Goal: Task Accomplishment & Management: Use online tool/utility

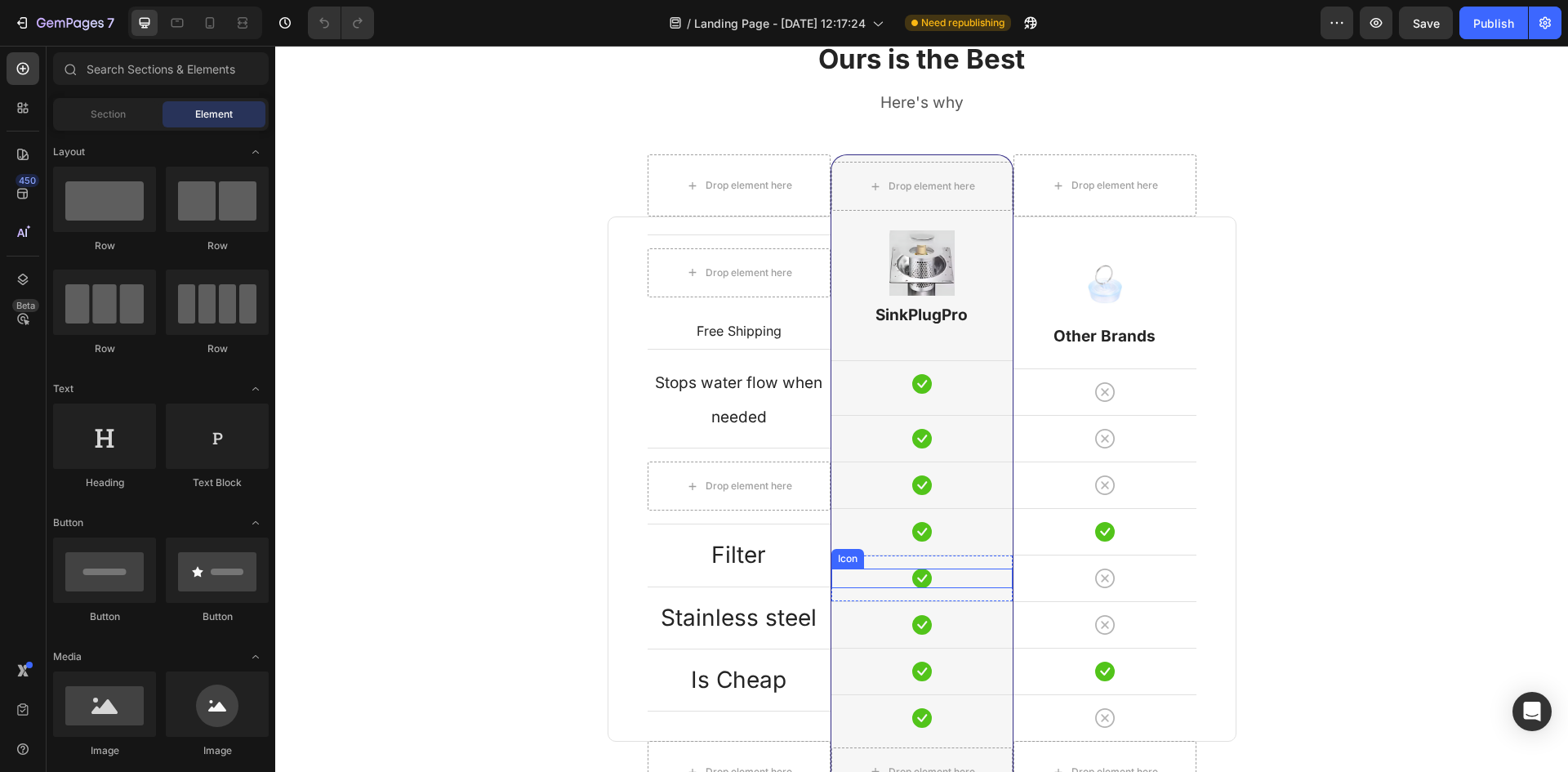
scroll to position [1960, 0]
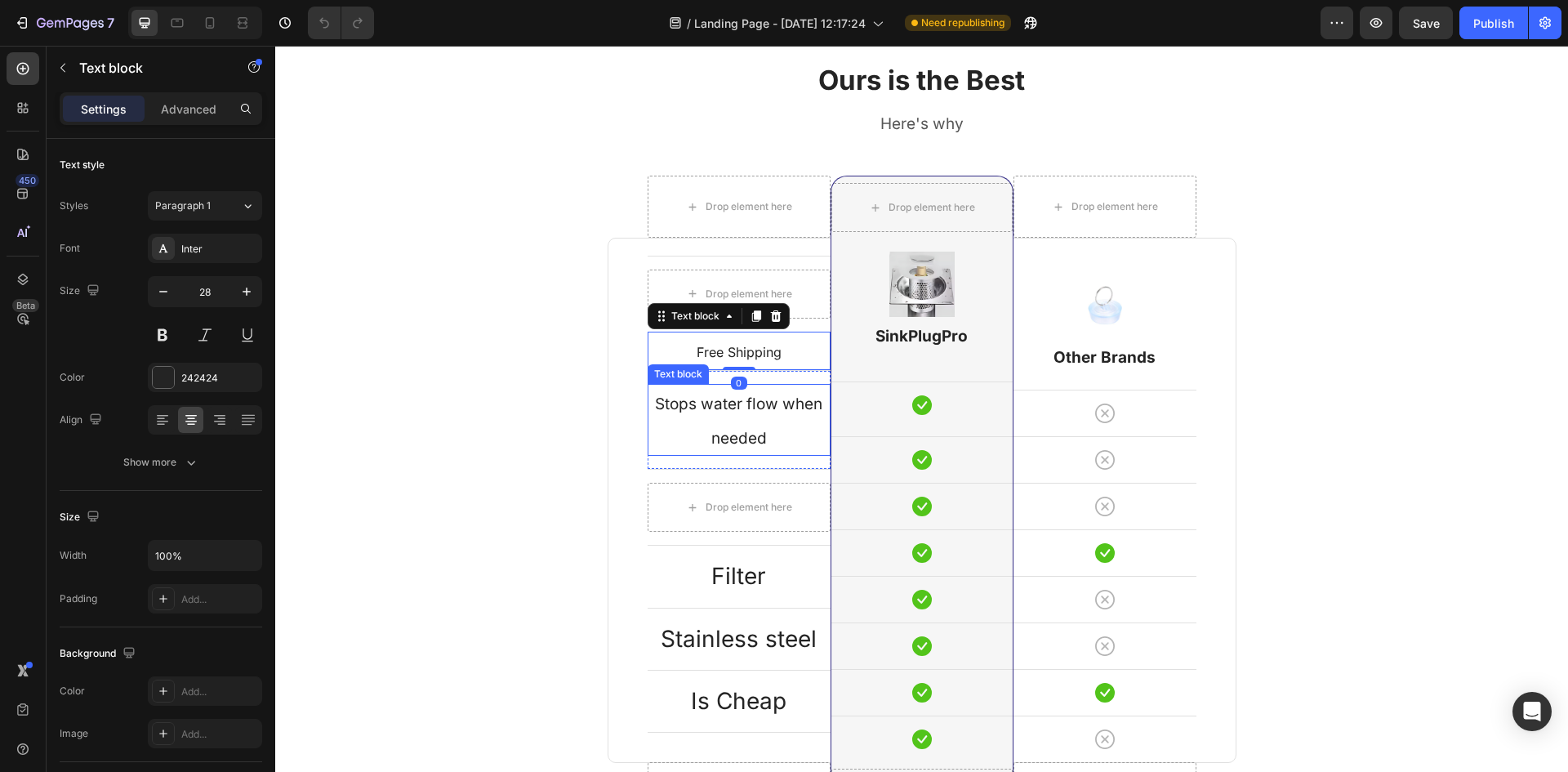
click at [745, 398] on span "Stops water flow when needed" at bounding box center [738, 421] width 168 height 53
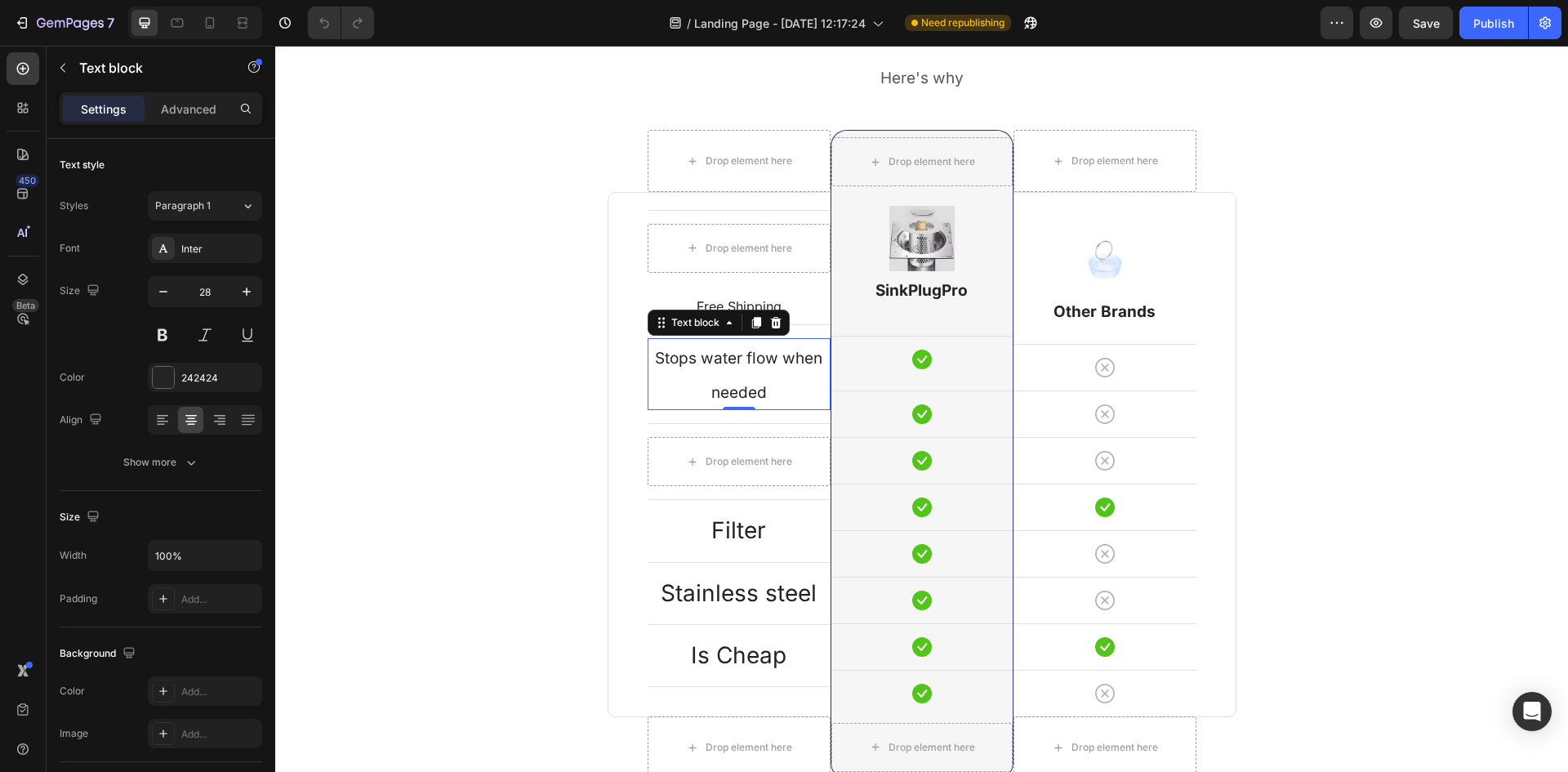
scroll to position [2042, 0]
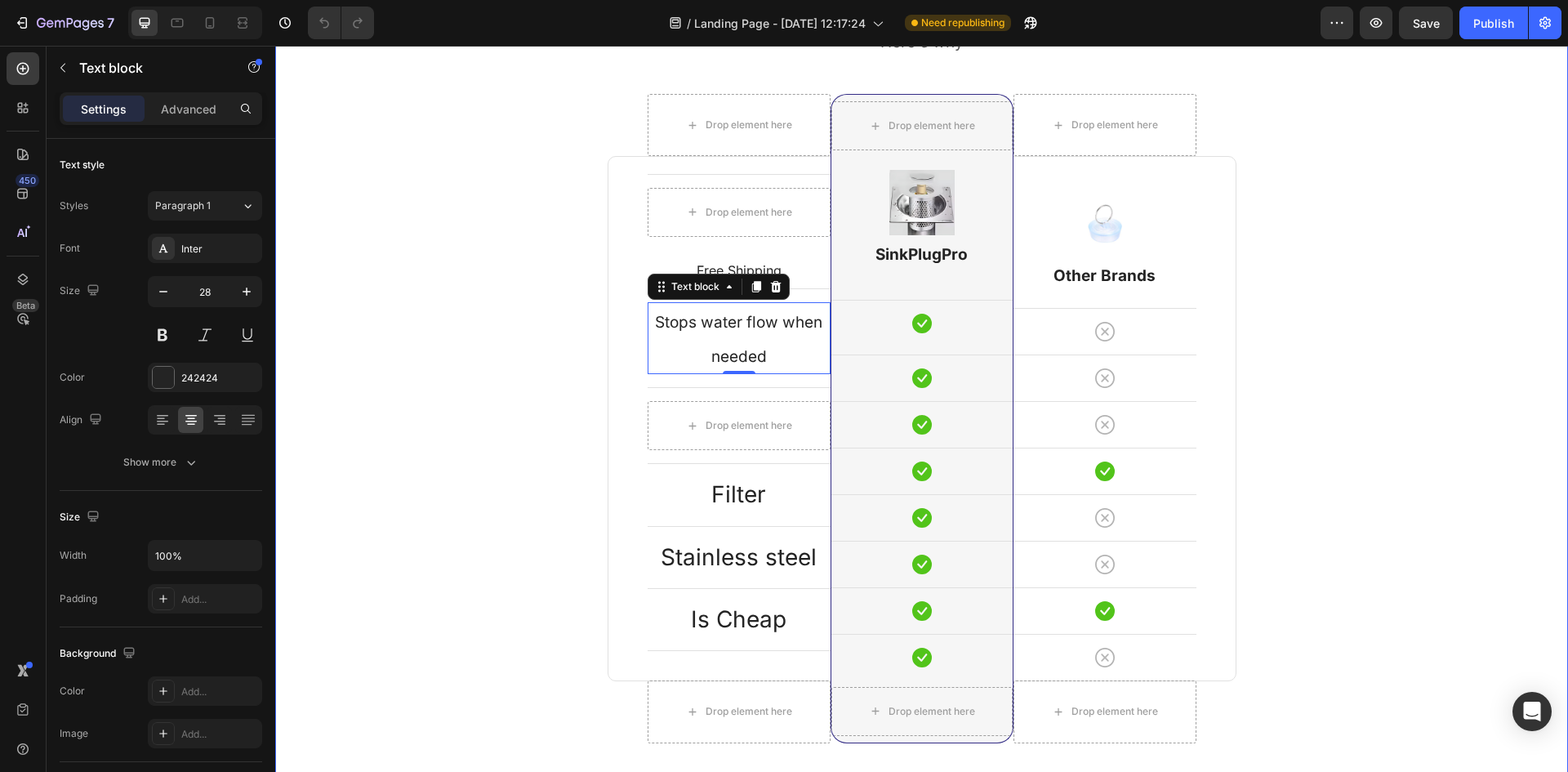
click at [539, 403] on div "Ours is the Best Heading Here's why Text block Row Drop element here Drop eleme…" at bounding box center [921, 401] width 1268 height 843
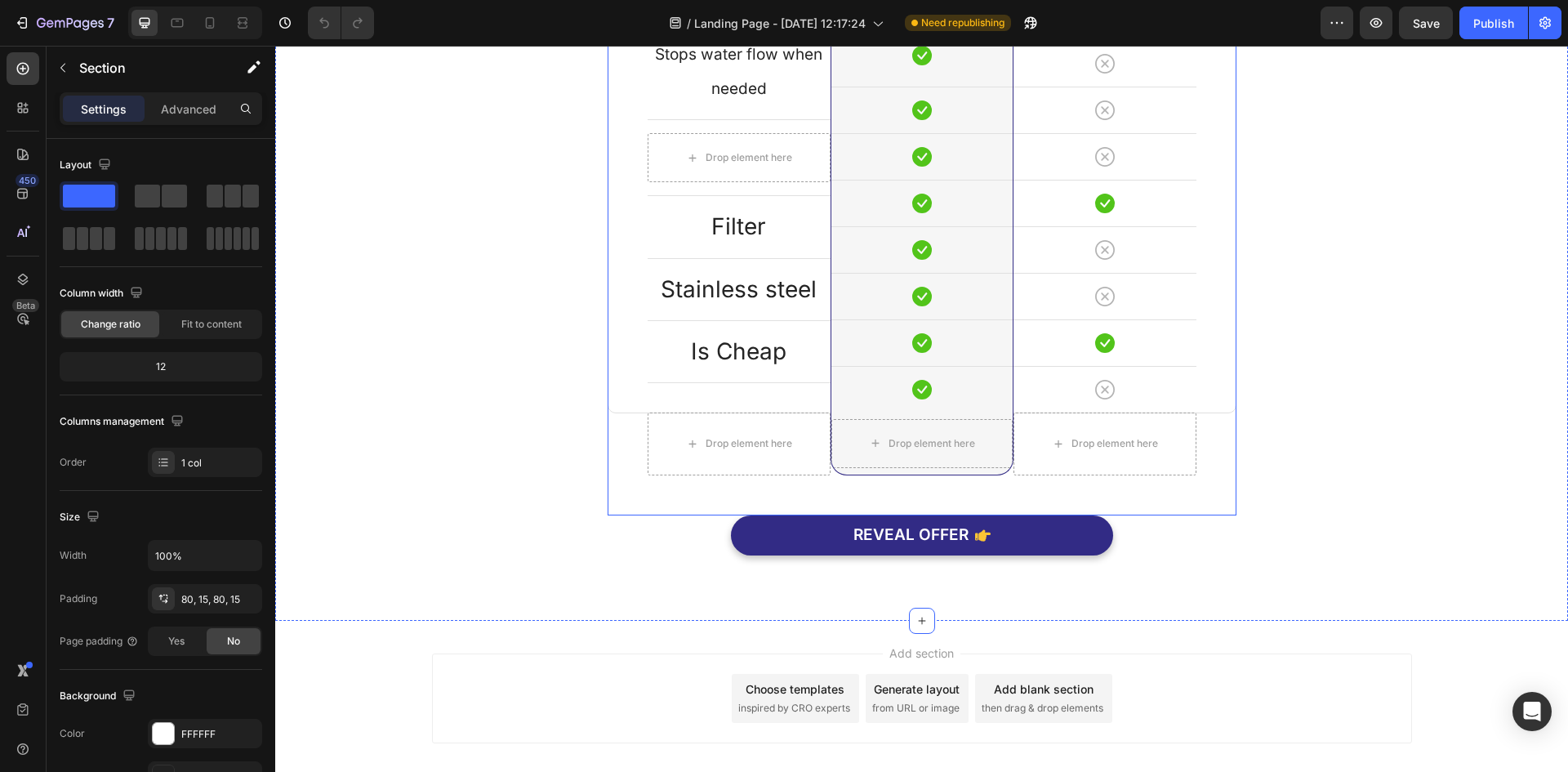
scroll to position [2355, 0]
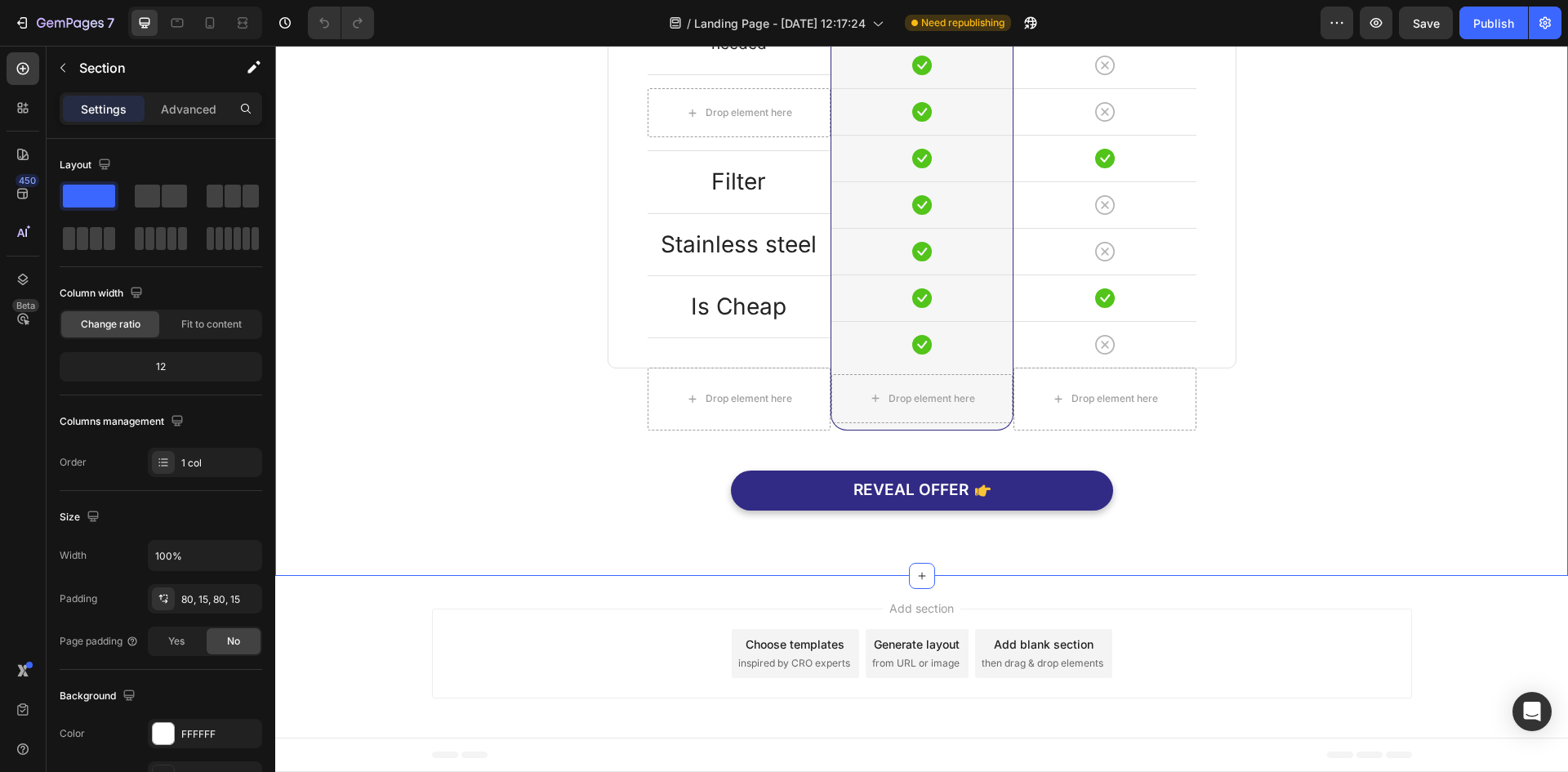
click at [630, 518] on div "Ours is the Best Heading Here's why Text block Row Drop element here Drop eleme…" at bounding box center [921, 89] width 1292 height 975
click at [920, 572] on icon at bounding box center [921, 575] width 13 height 13
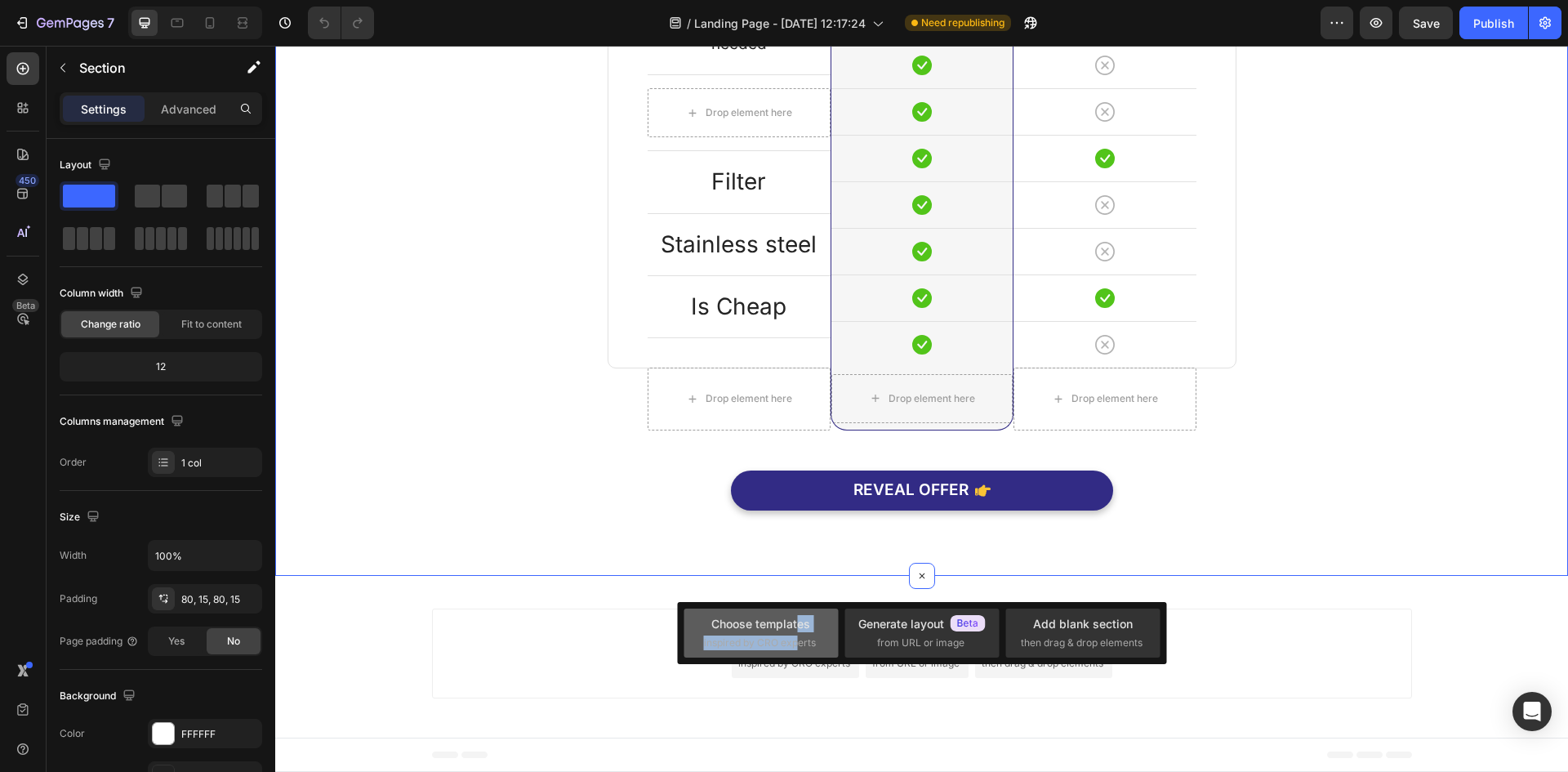
click at [798, 634] on div "Choose templates inspired by CRO experts" at bounding box center [761, 632] width 114 height 35
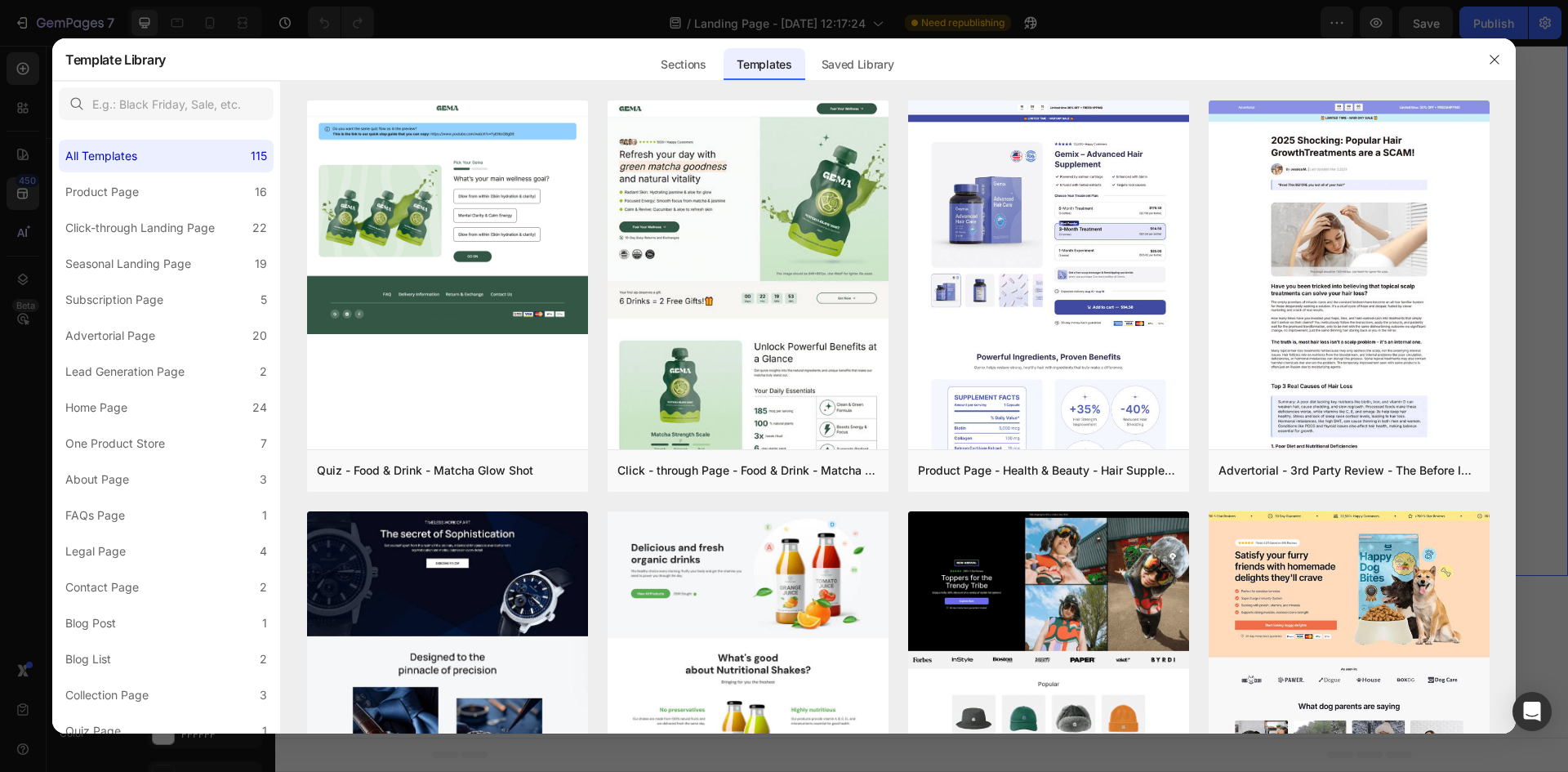
drag, startPoint x: 1502, startPoint y: 73, endPoint x: 1226, endPoint y: 29, distance: 279.5
click at [1502, 73] on div at bounding box center [1494, 60] width 43 height 43
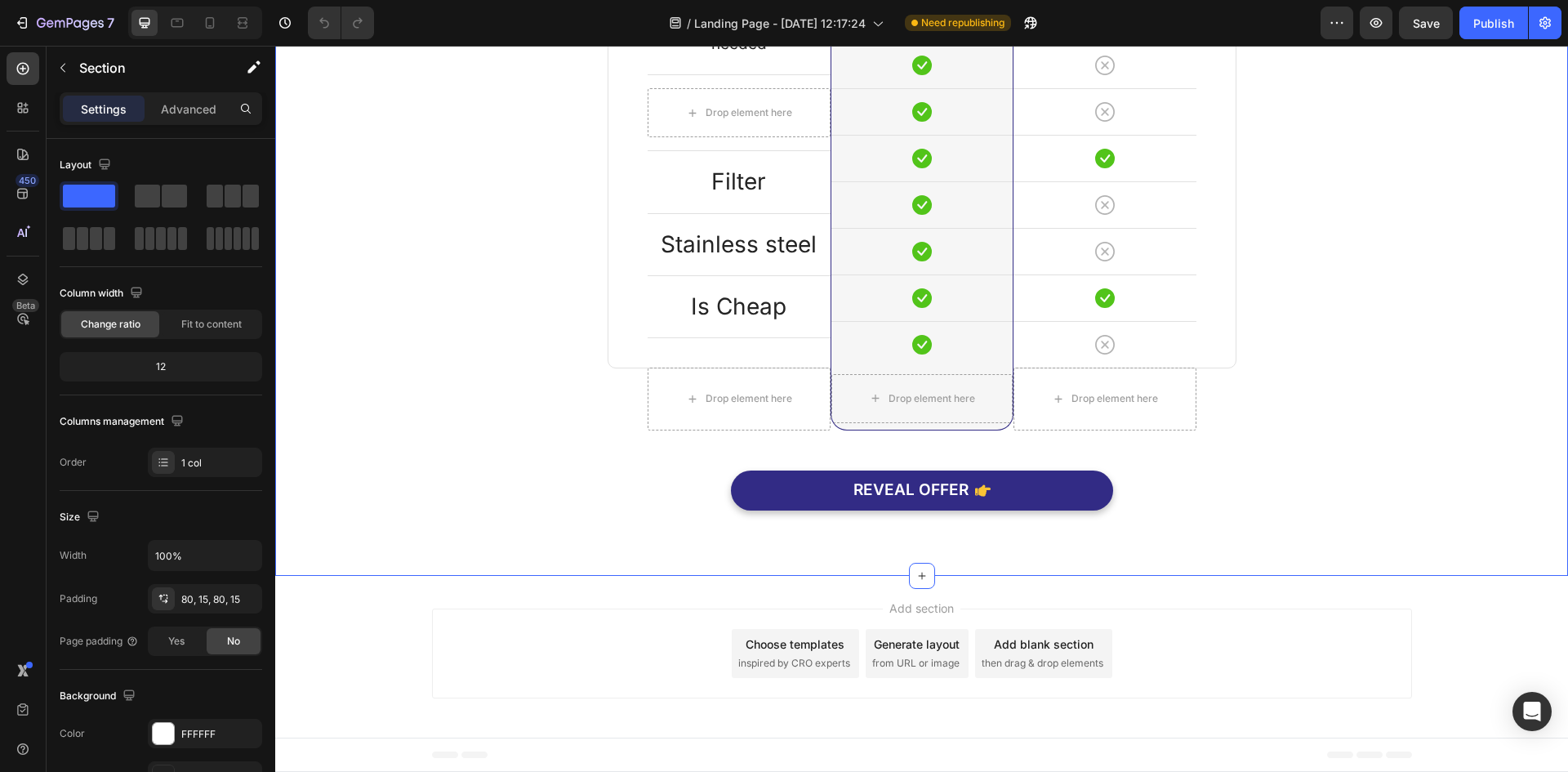
click at [915, 660] on span "from URL or image" at bounding box center [915, 663] width 88 height 14
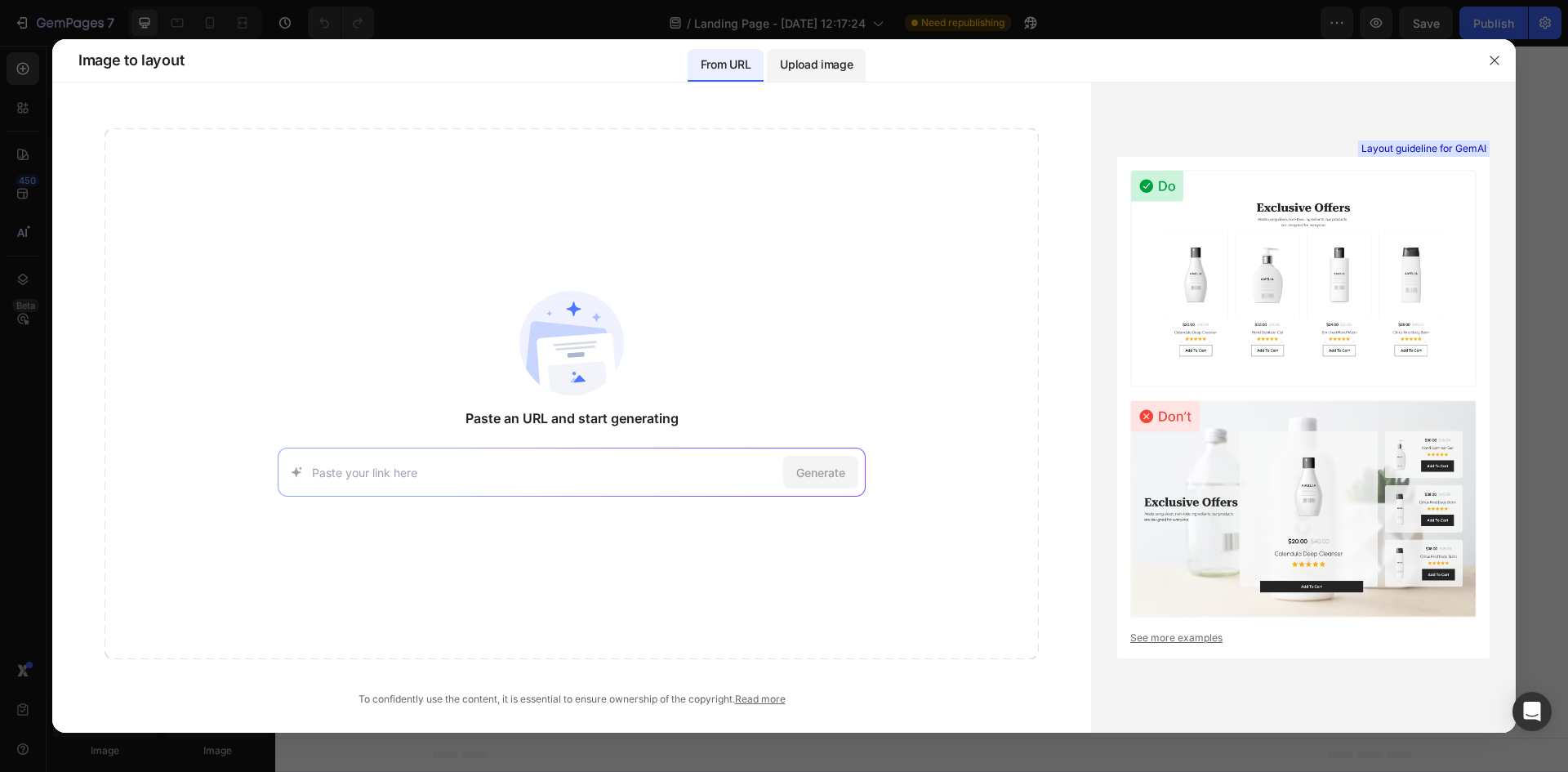
click at [816, 68] on p "Upload image" at bounding box center [815, 64] width 72 height 20
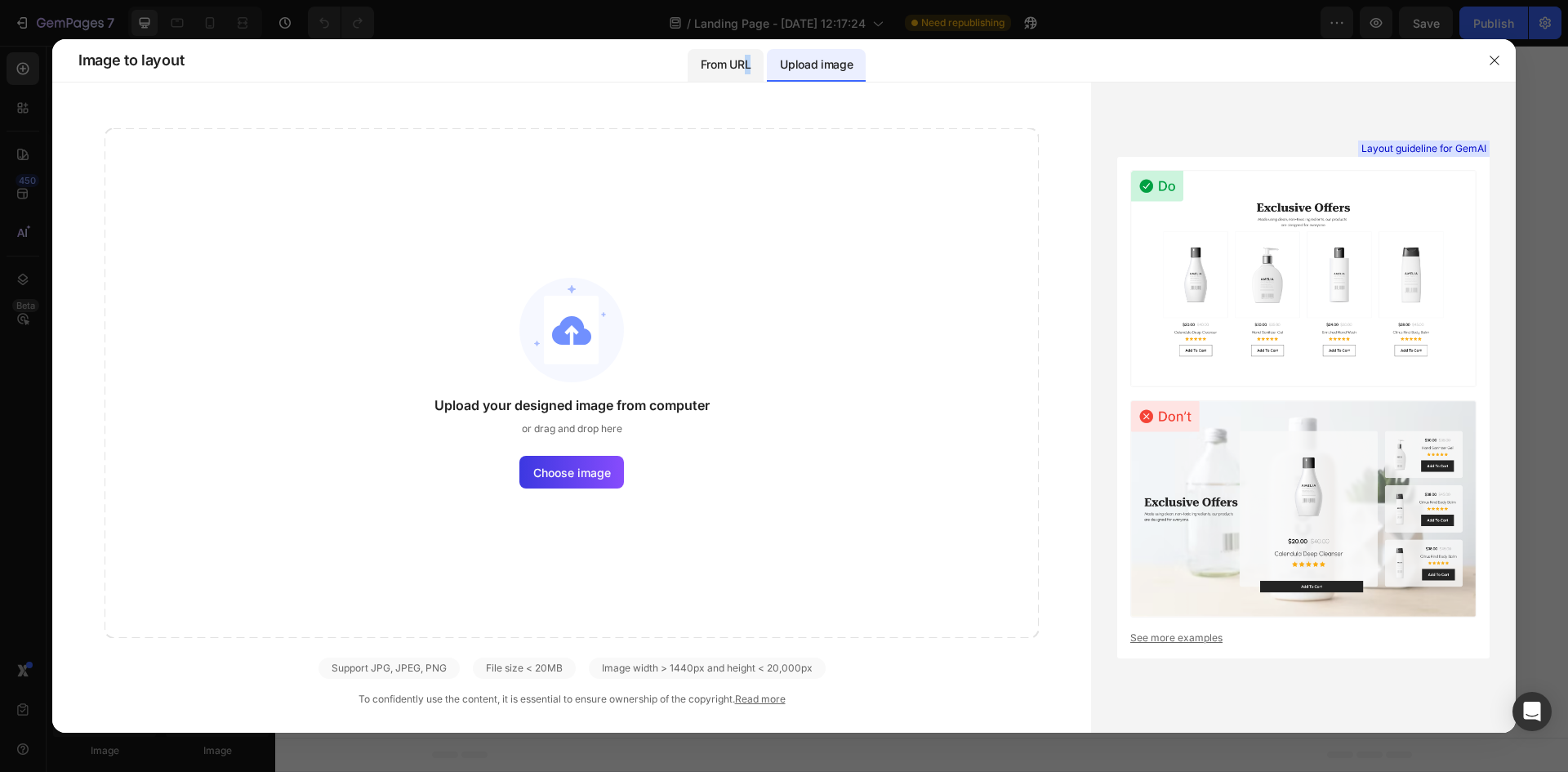
click at [747, 62] on p "From URL" at bounding box center [725, 64] width 50 height 20
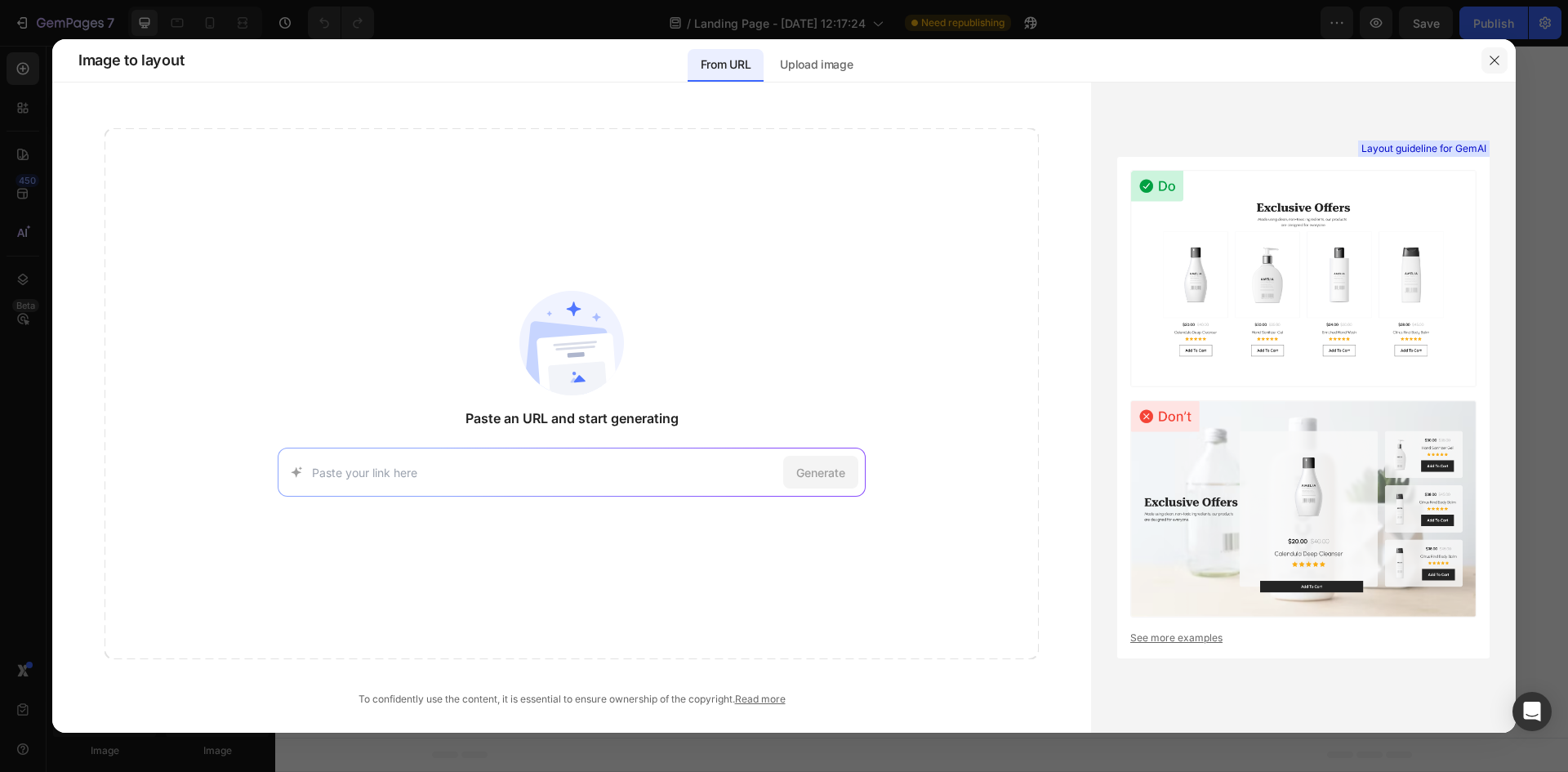
click at [1484, 60] on button "button" at bounding box center [1494, 60] width 26 height 26
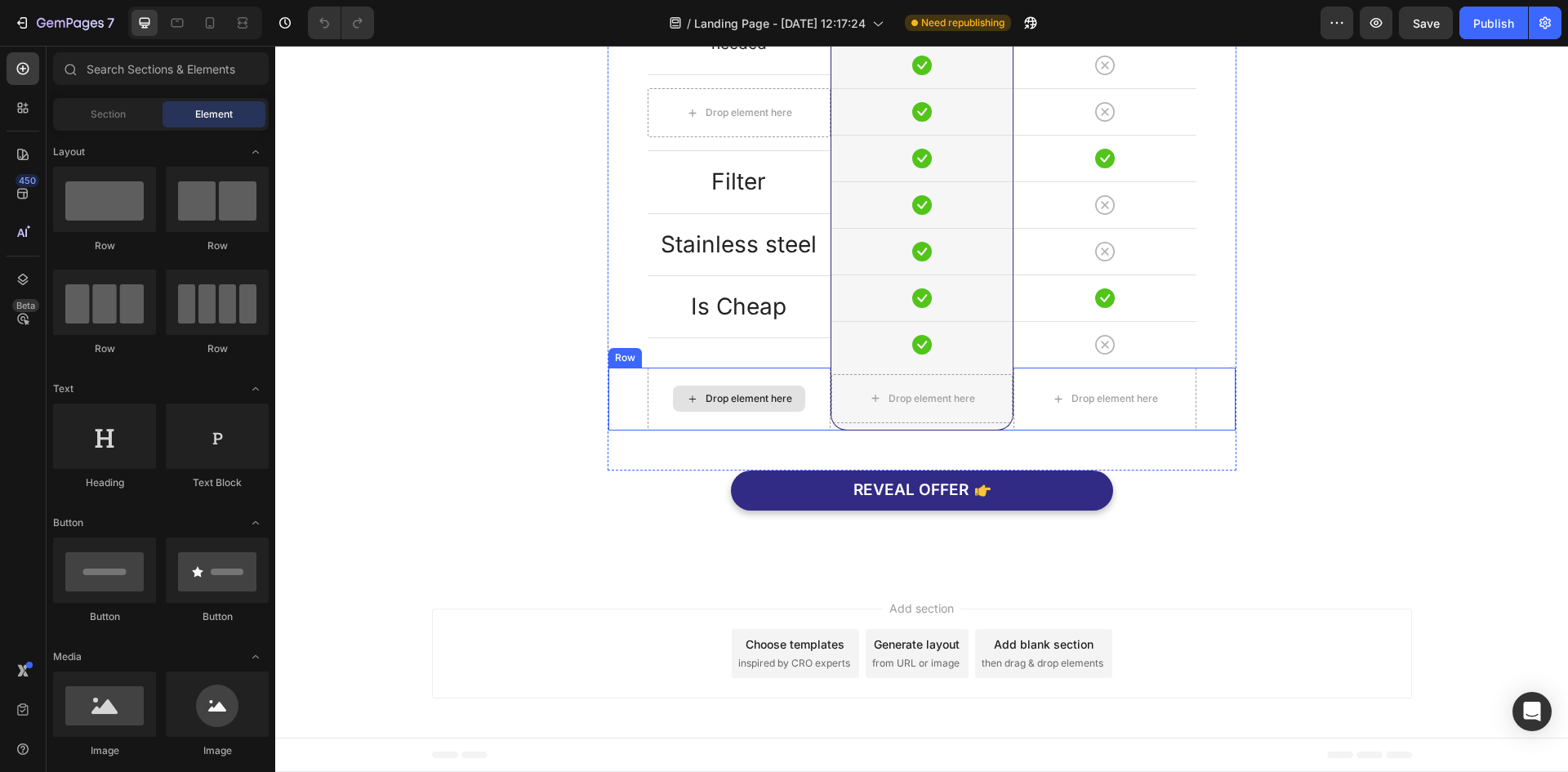
click at [801, 402] on div "Drop element here" at bounding box center [738, 399] width 183 height 63
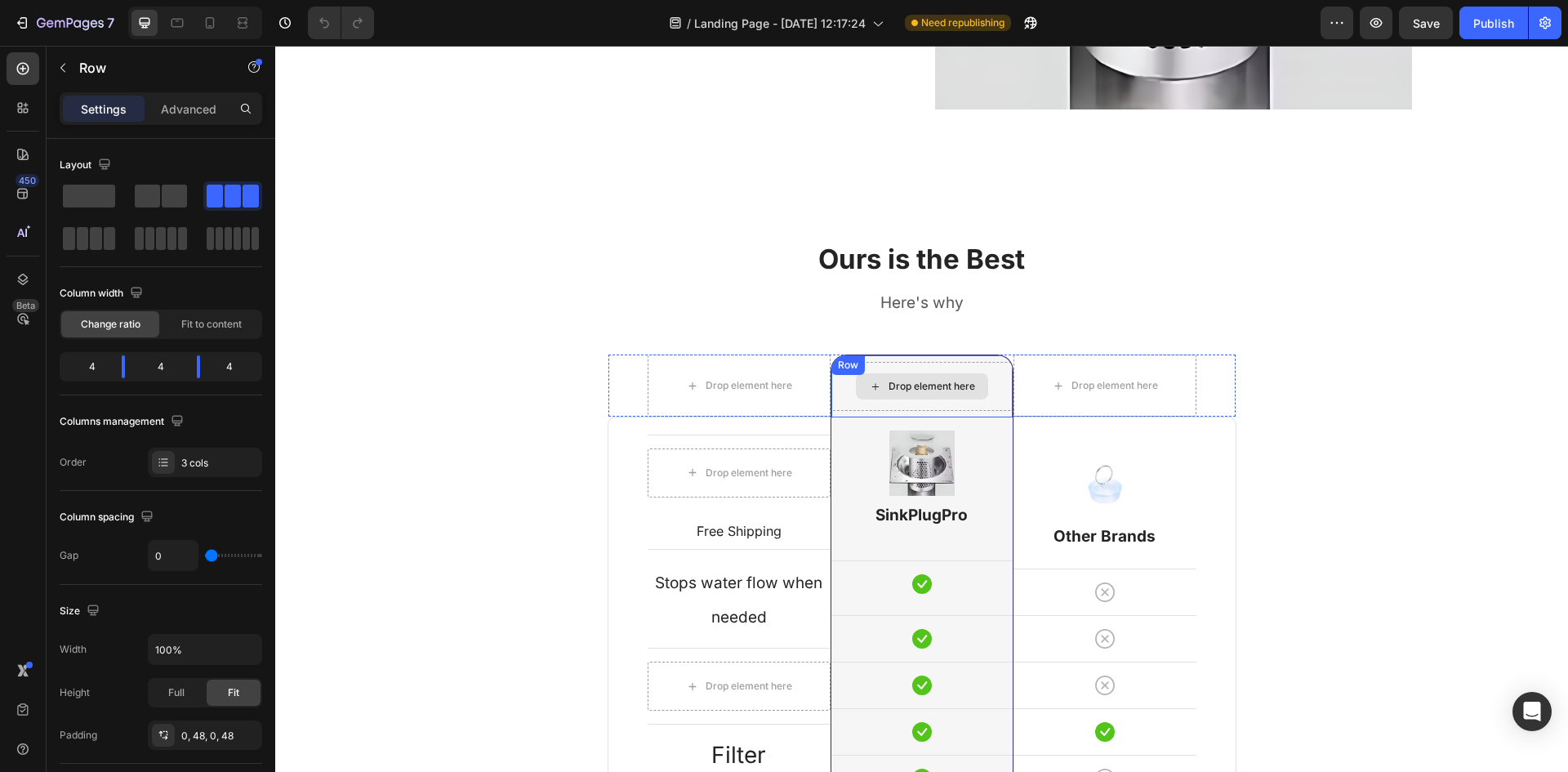
scroll to position [1865, 0]
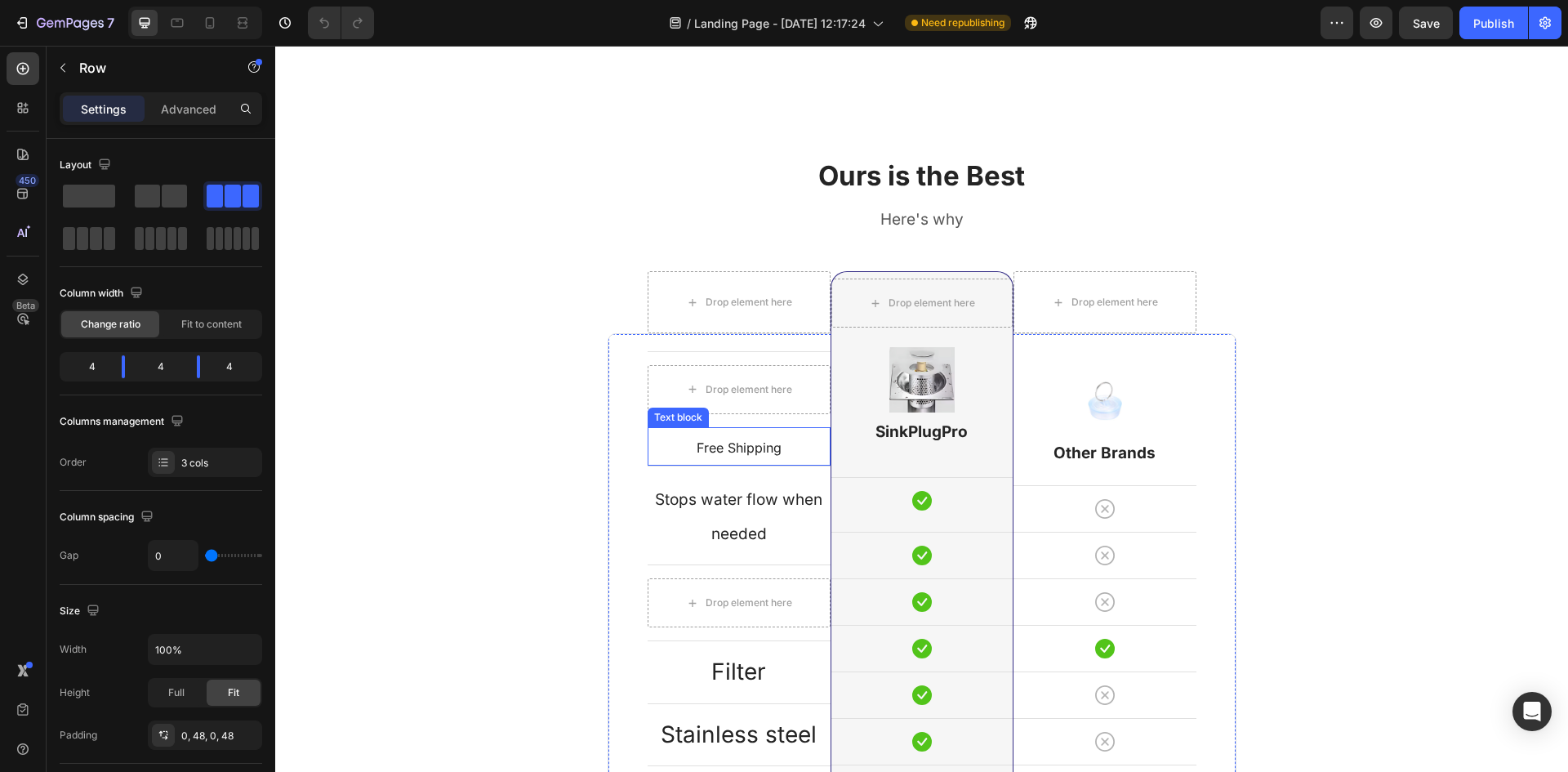
click at [767, 455] on span "Free Shipping" at bounding box center [739, 447] width 85 height 16
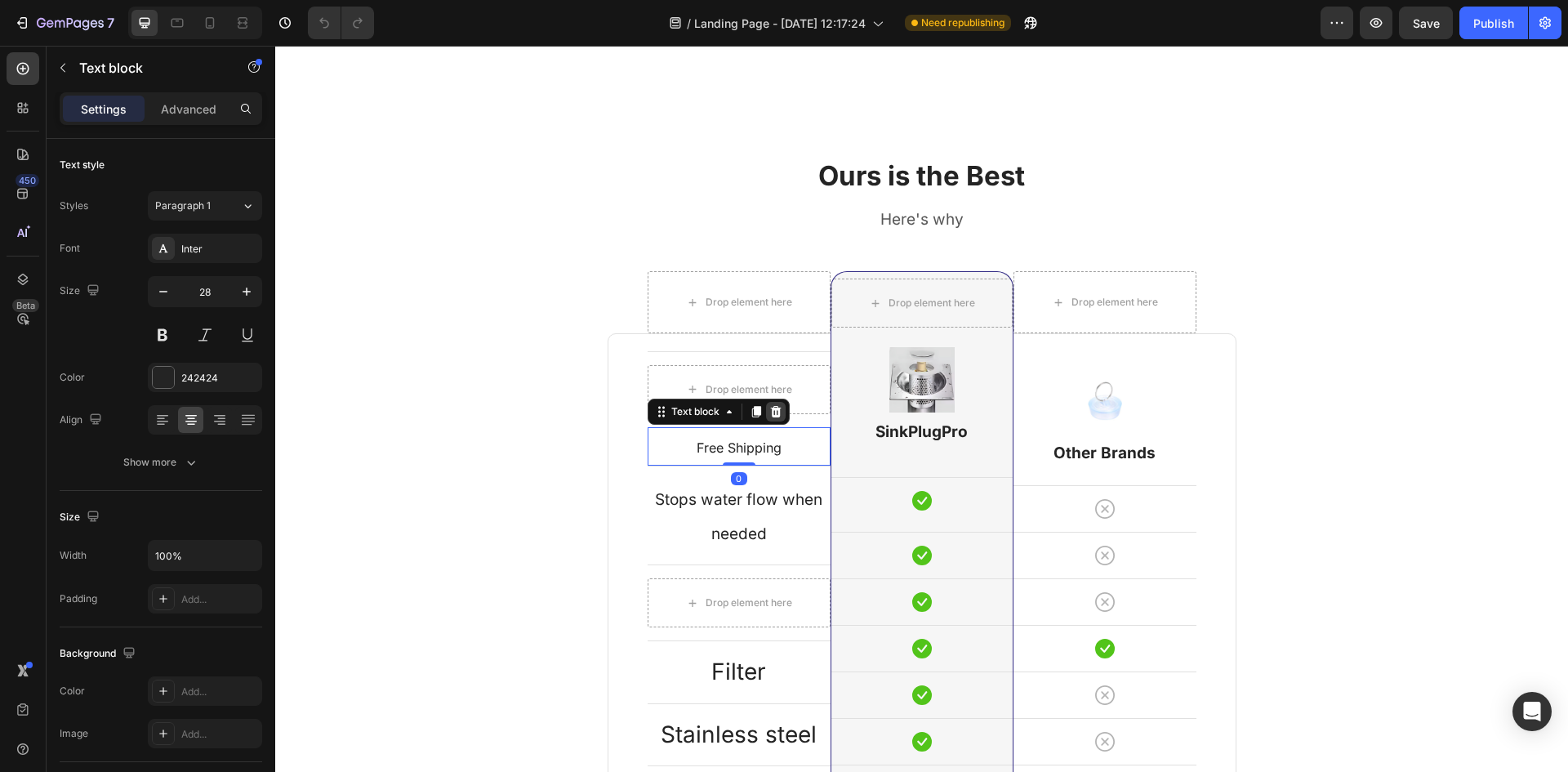
click at [766, 407] on div at bounding box center [775, 411] width 20 height 20
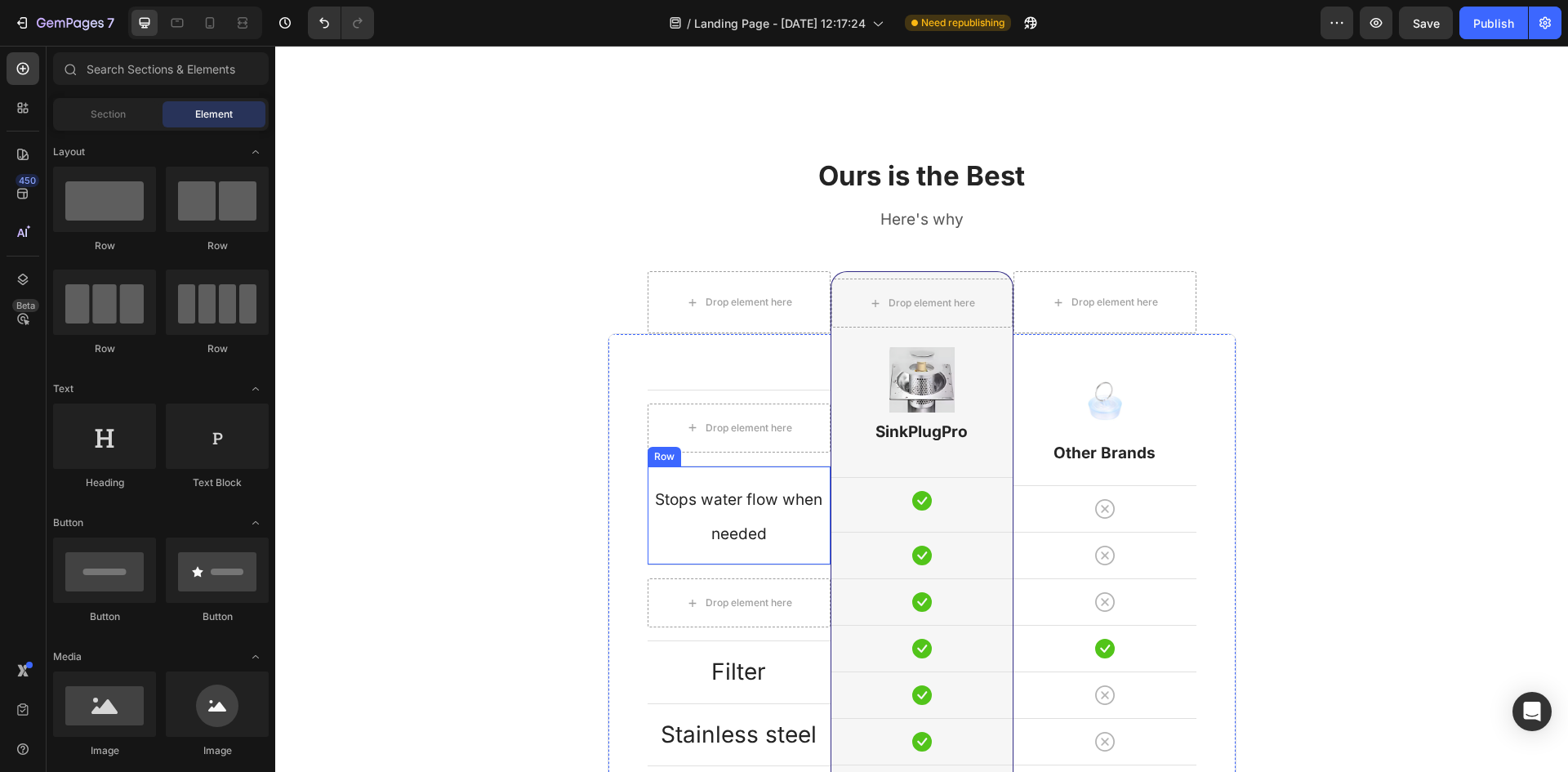
click at [772, 492] on p "Stops water flow when needed" at bounding box center [738, 515] width 180 height 69
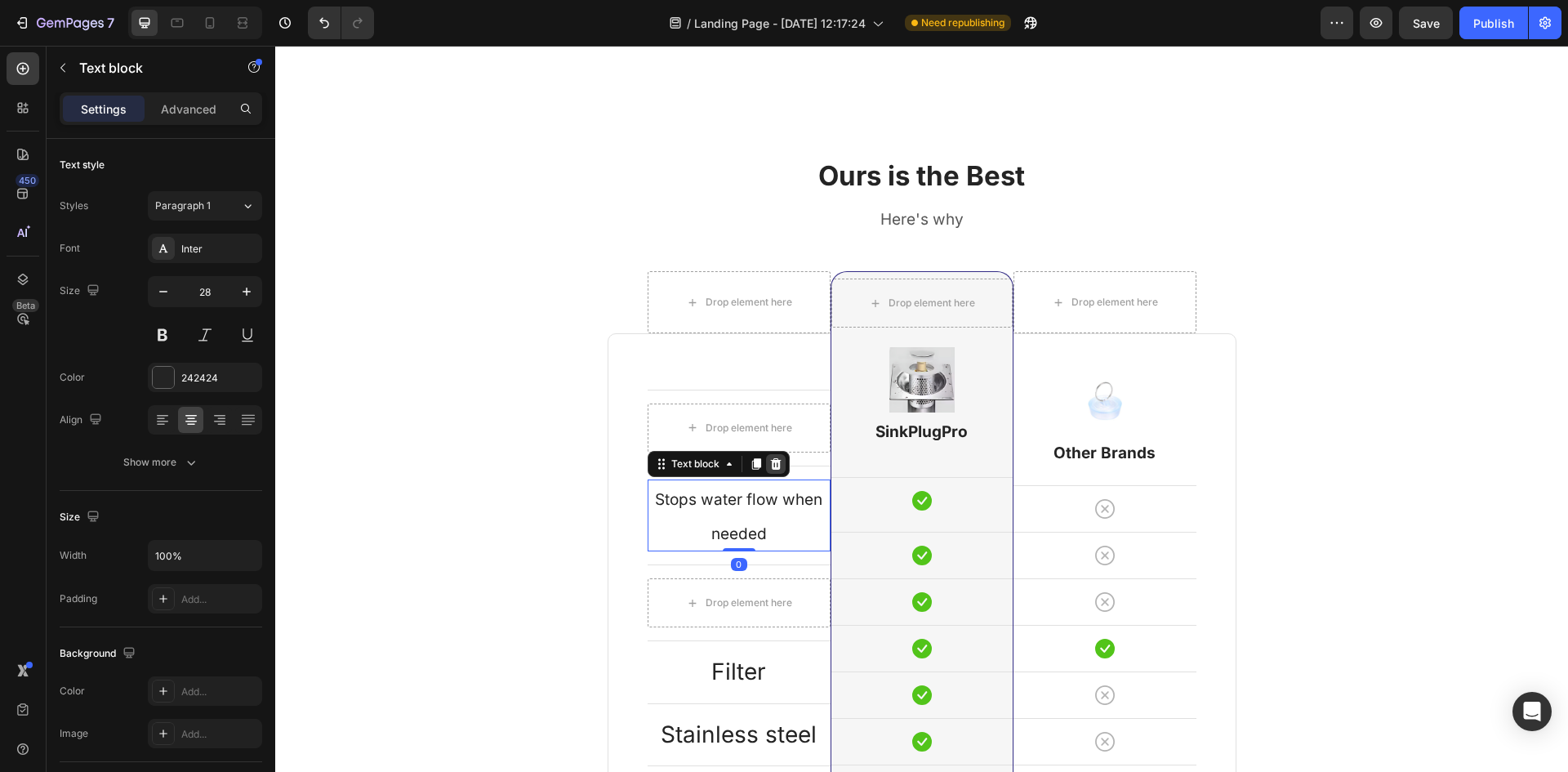
click at [770, 461] on icon at bounding box center [775, 463] width 10 height 11
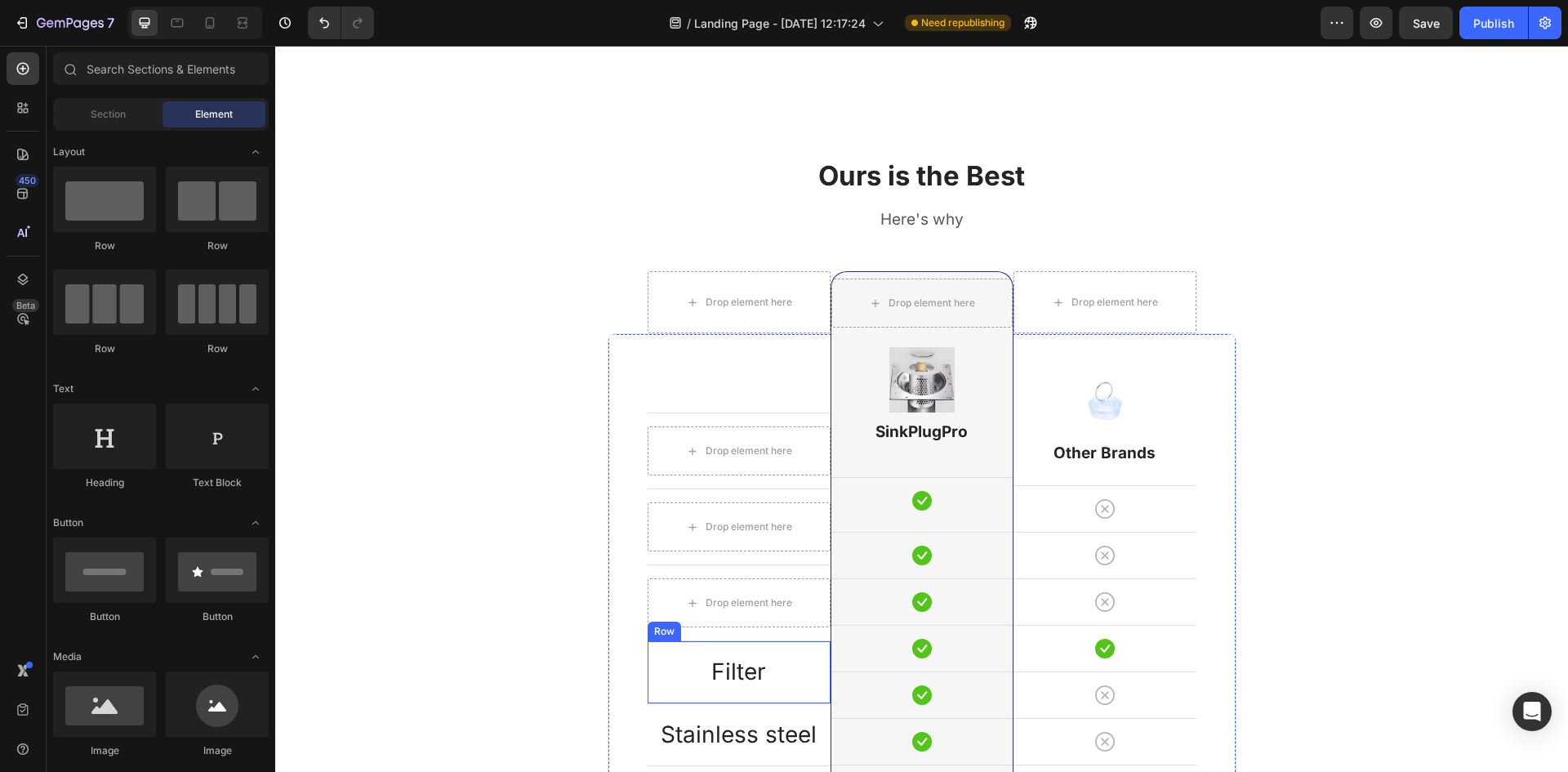
click at [795, 653] on div "Filter Text block Row" at bounding box center [738, 671] width 183 height 62
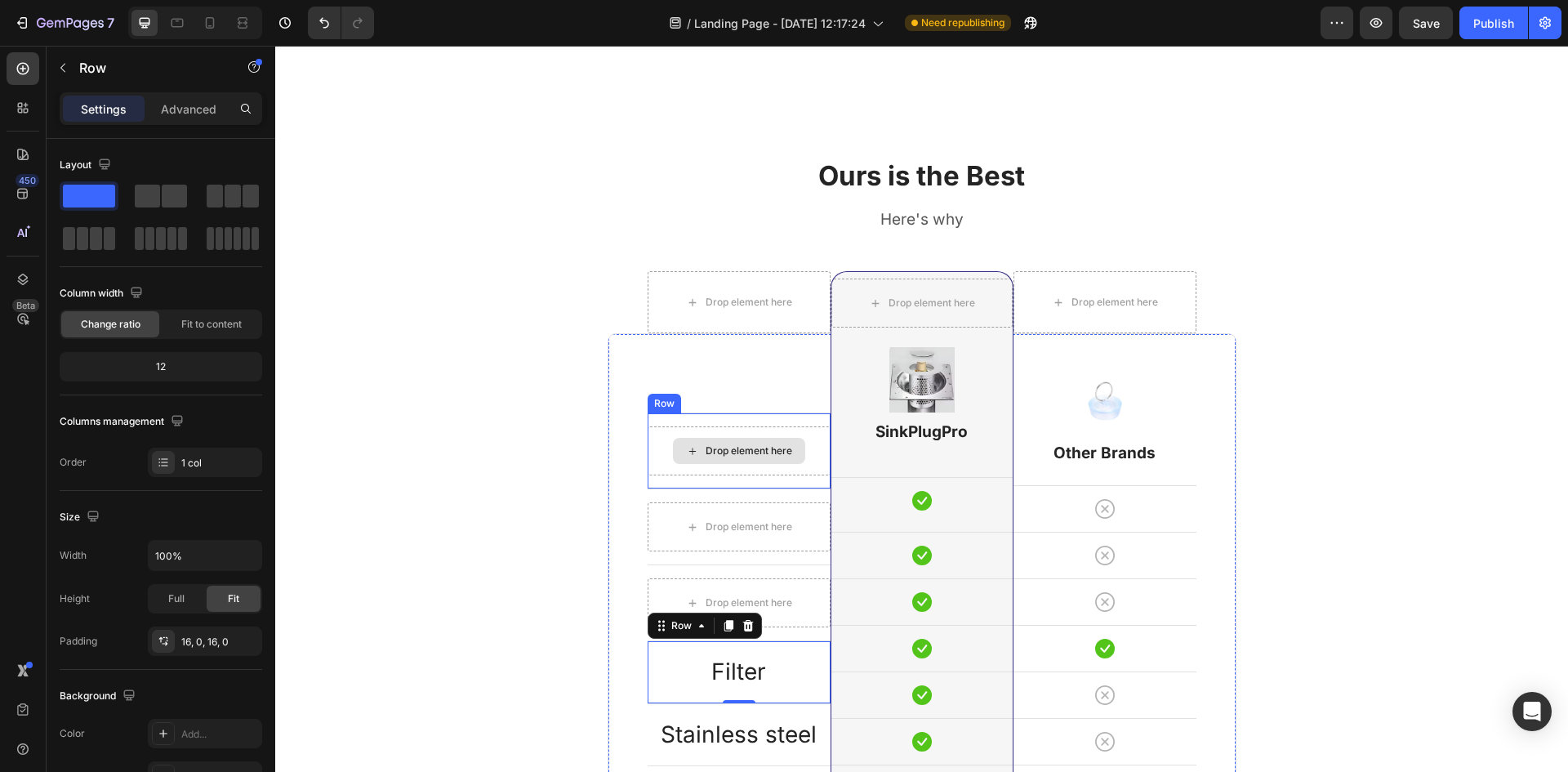
click at [770, 452] on div "Drop element here" at bounding box center [749, 450] width 87 height 13
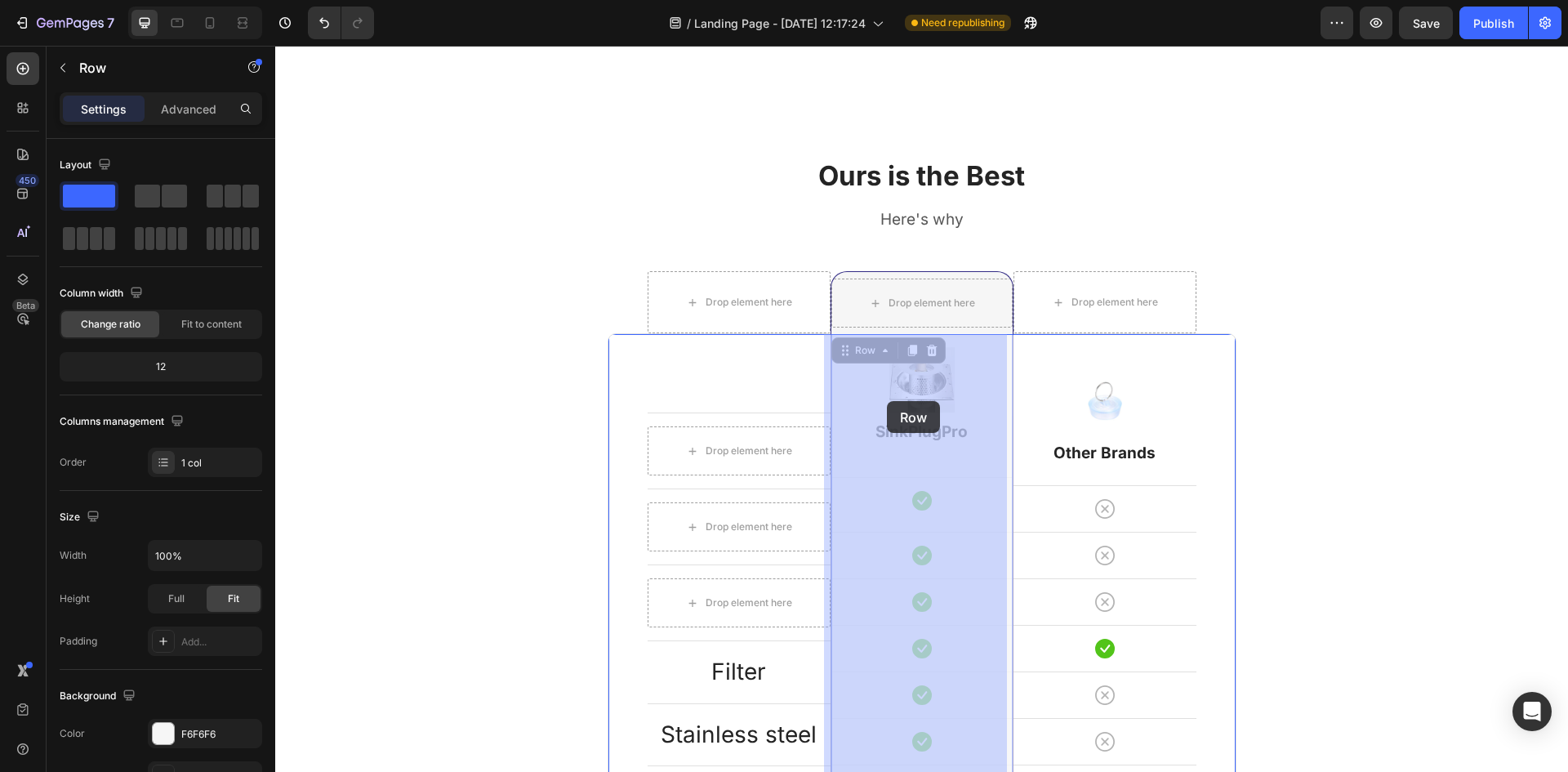
drag, startPoint x: 883, startPoint y: 455, endPoint x: 887, endPoint y: 401, distance: 54.1
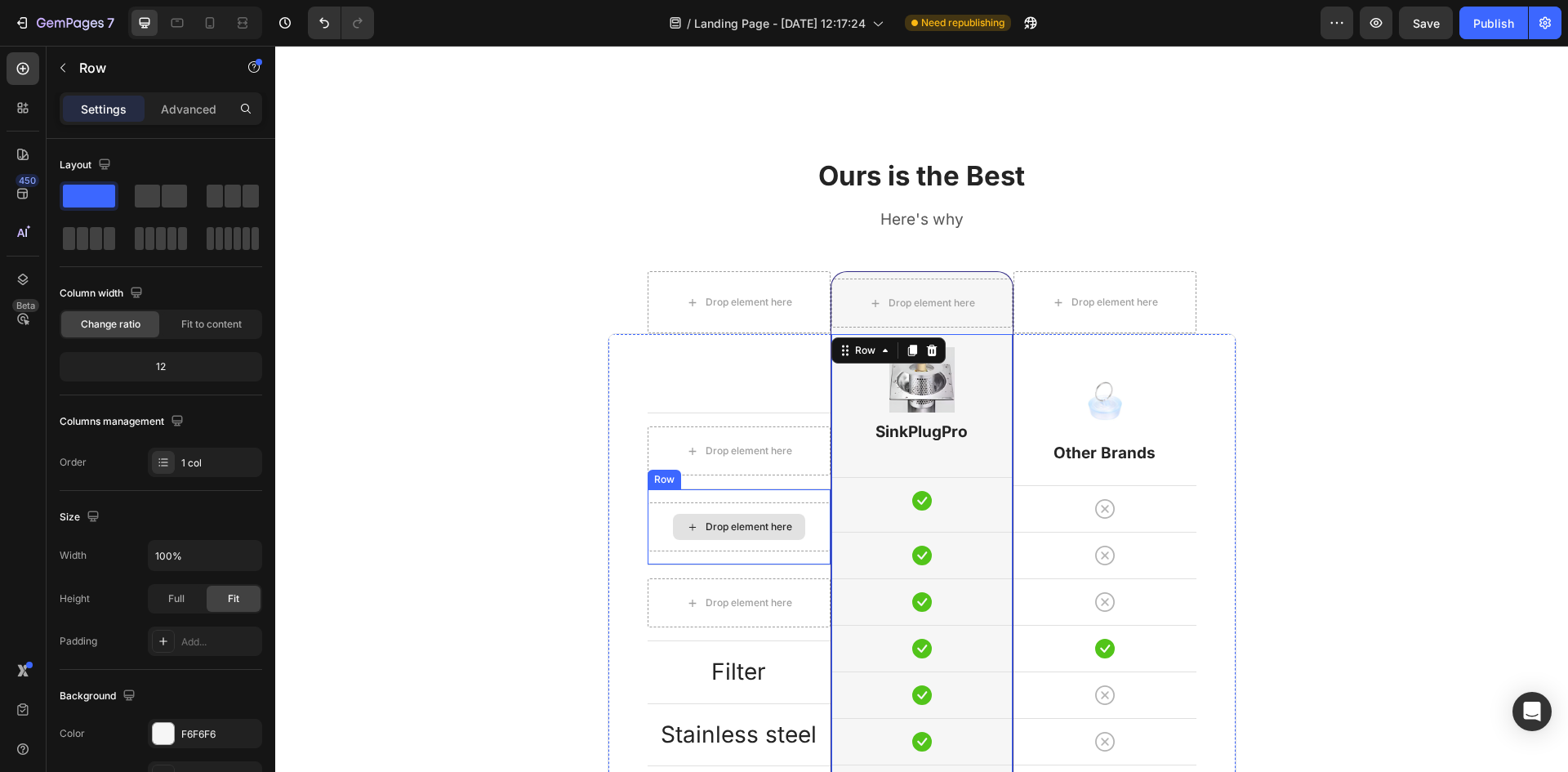
click at [816, 518] on div "Drop element here" at bounding box center [738, 527] width 183 height 49
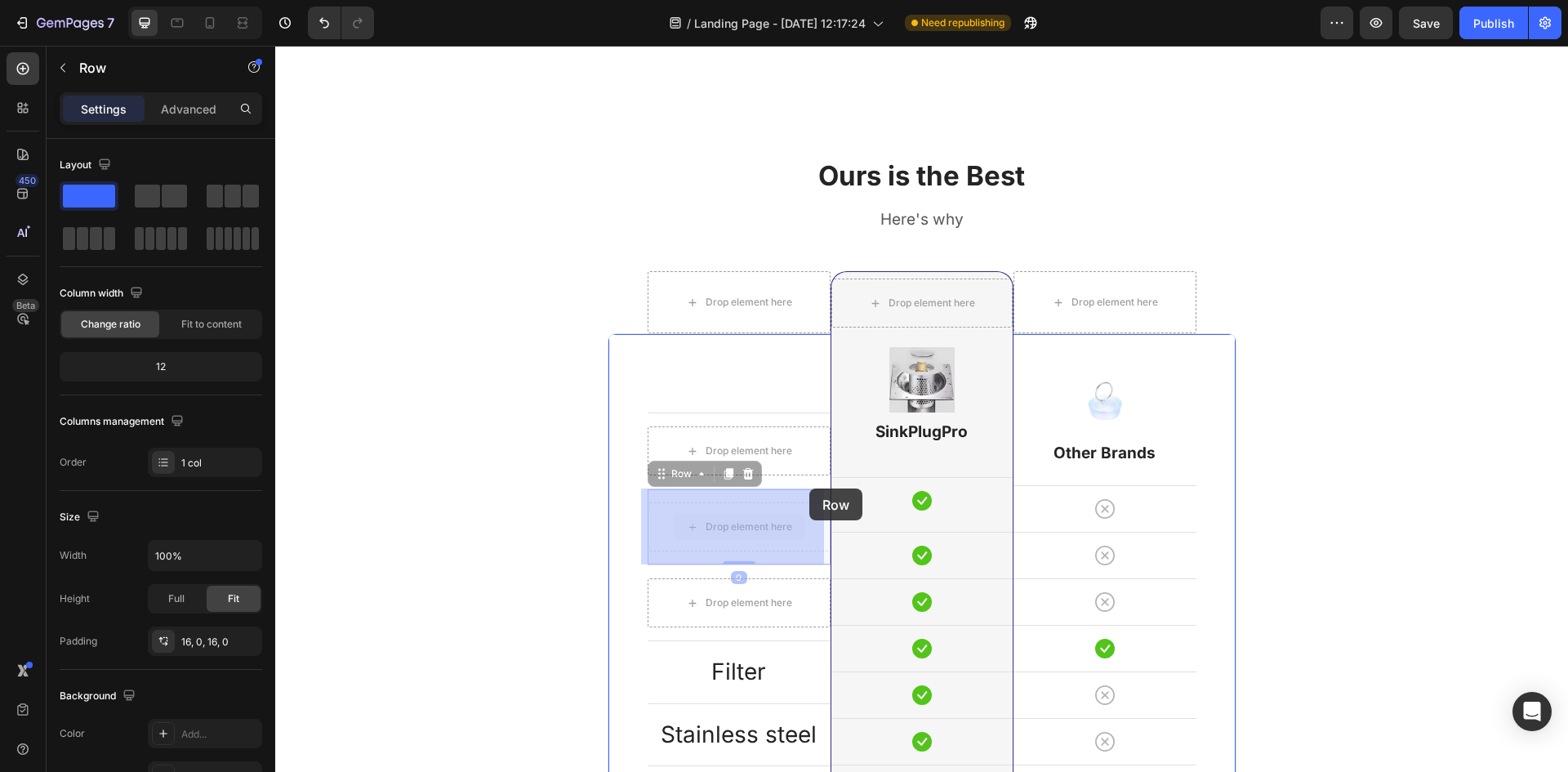
drag, startPoint x: 816, startPoint y: 518, endPoint x: 809, endPoint y: 489, distance: 29.8
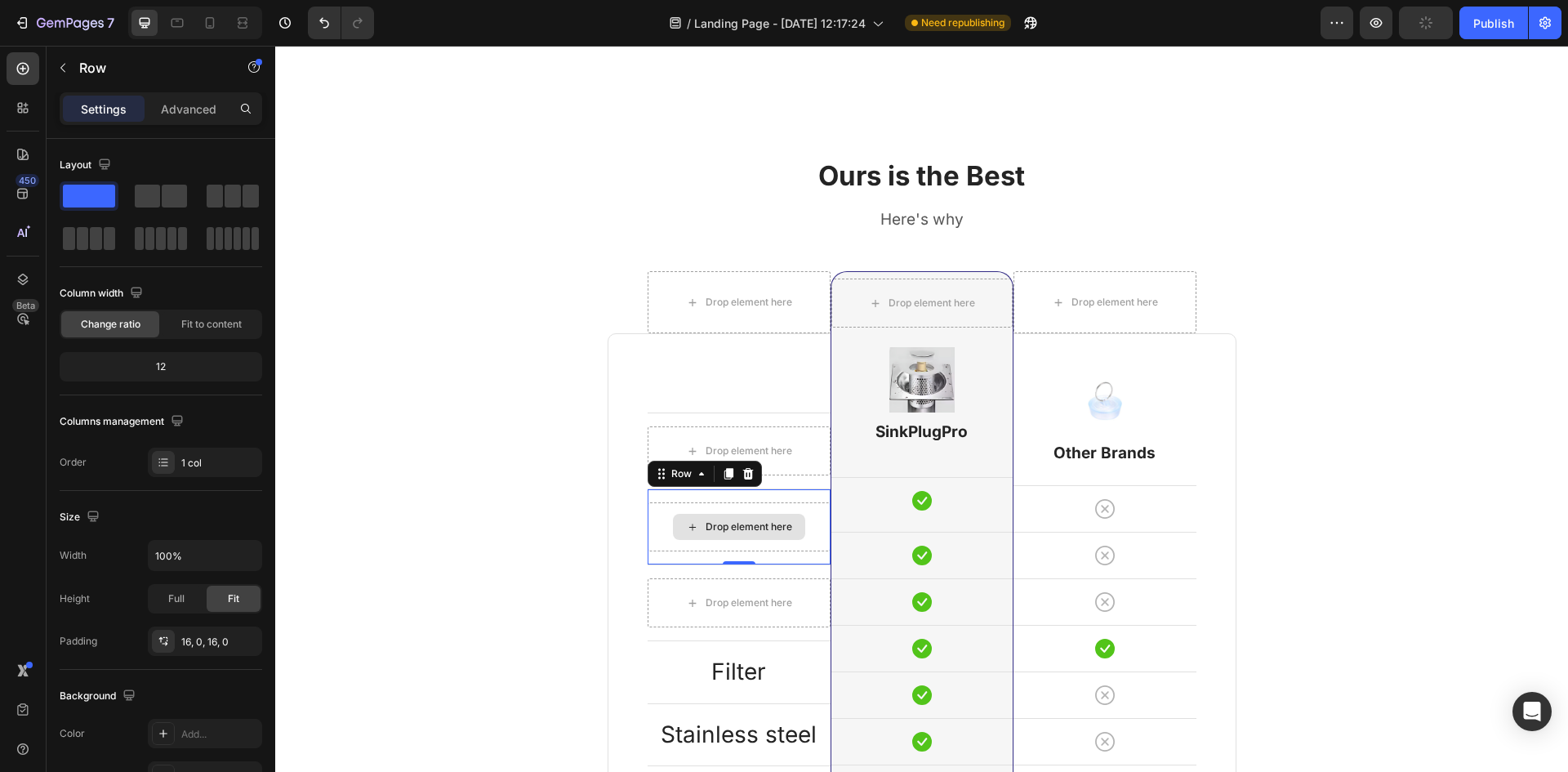
click at [788, 508] on div "Drop element here" at bounding box center [738, 527] width 183 height 49
click at [683, 481] on div "Row" at bounding box center [681, 473] width 27 height 14
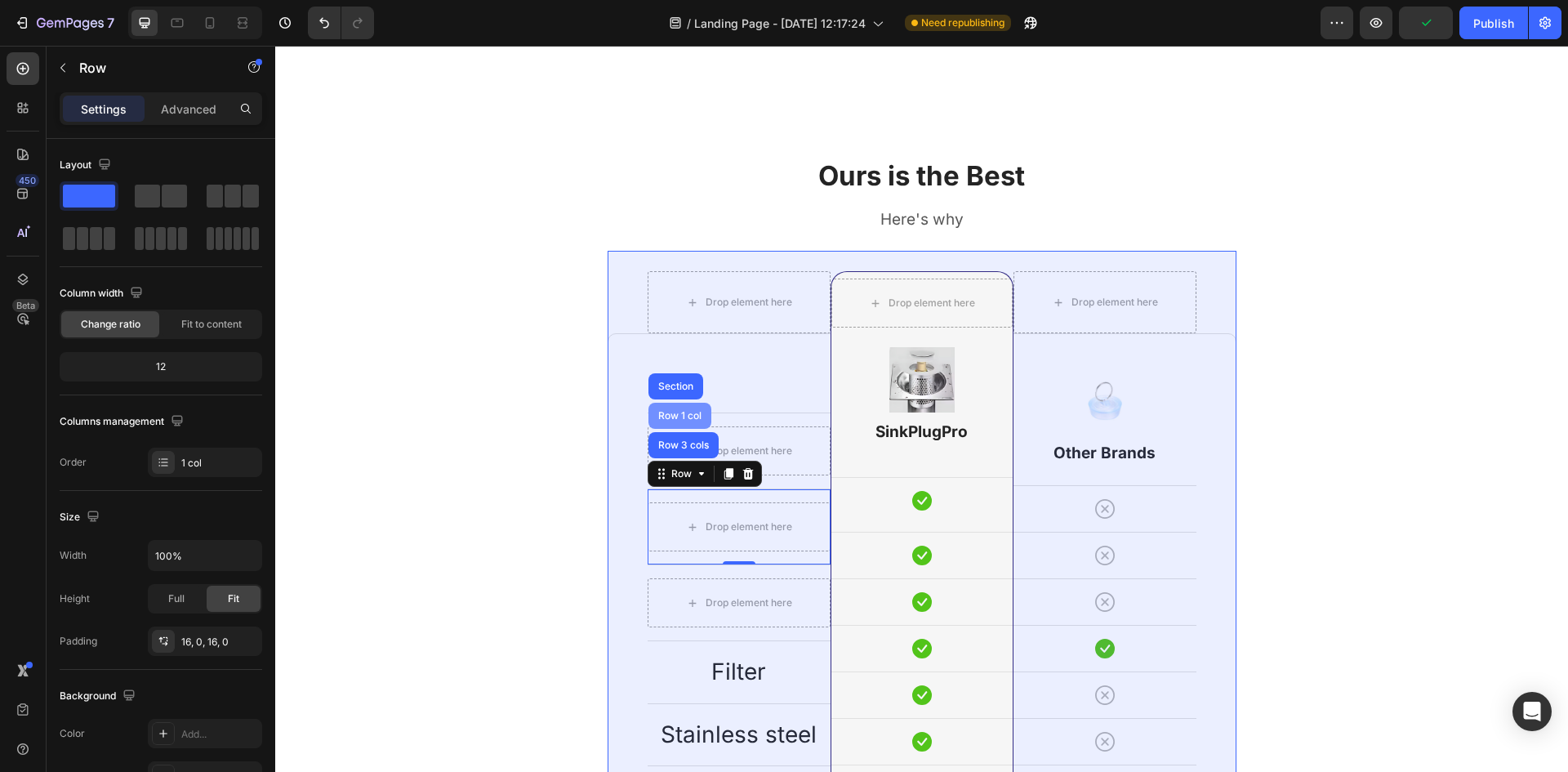
click at [686, 416] on div "Row 1 col" at bounding box center [680, 416] width 50 height 10
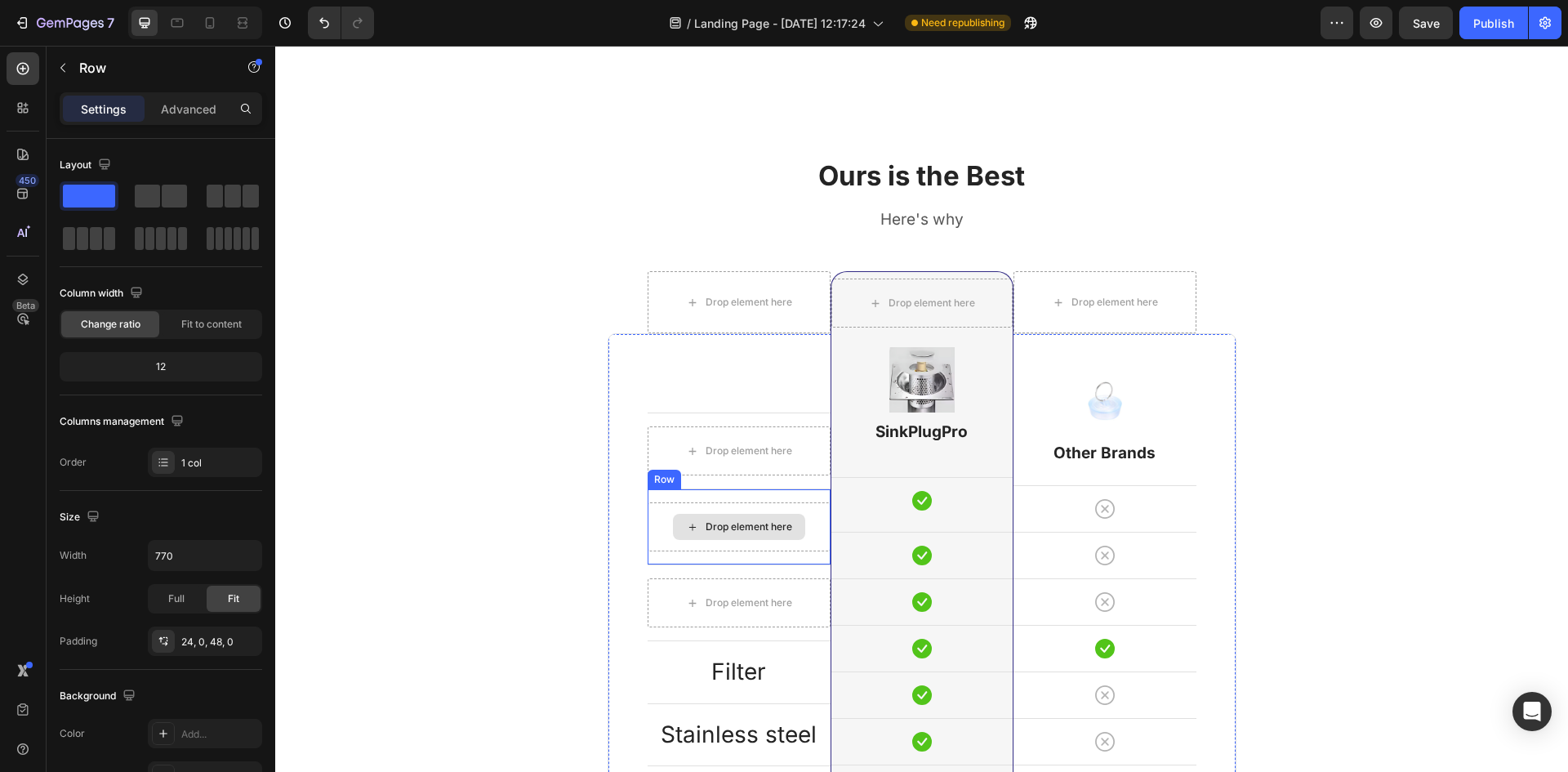
click at [737, 516] on div "Drop element here" at bounding box center [738, 527] width 132 height 26
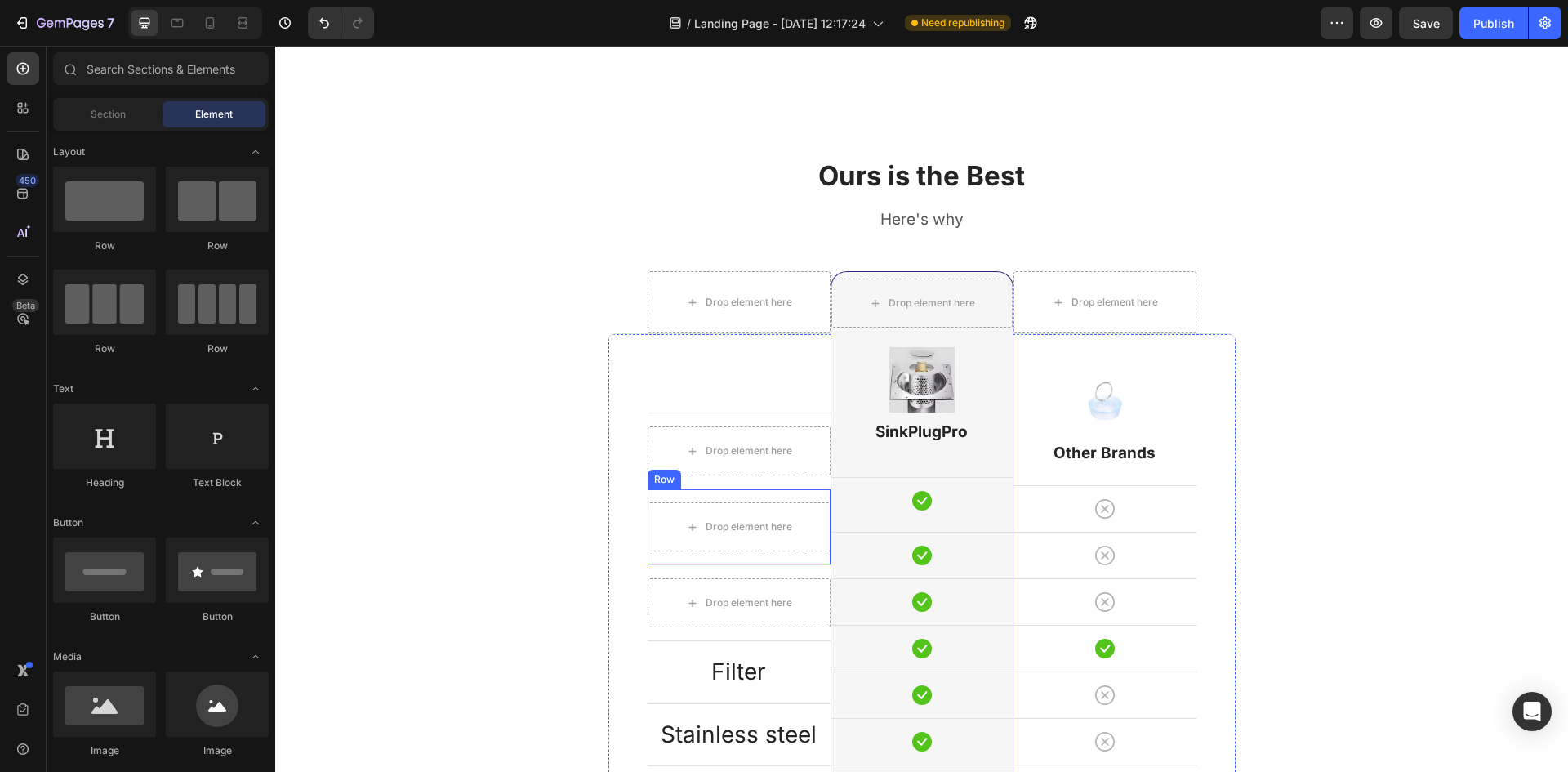
click at [719, 495] on div "Drop element here Row" at bounding box center [738, 526] width 183 height 76
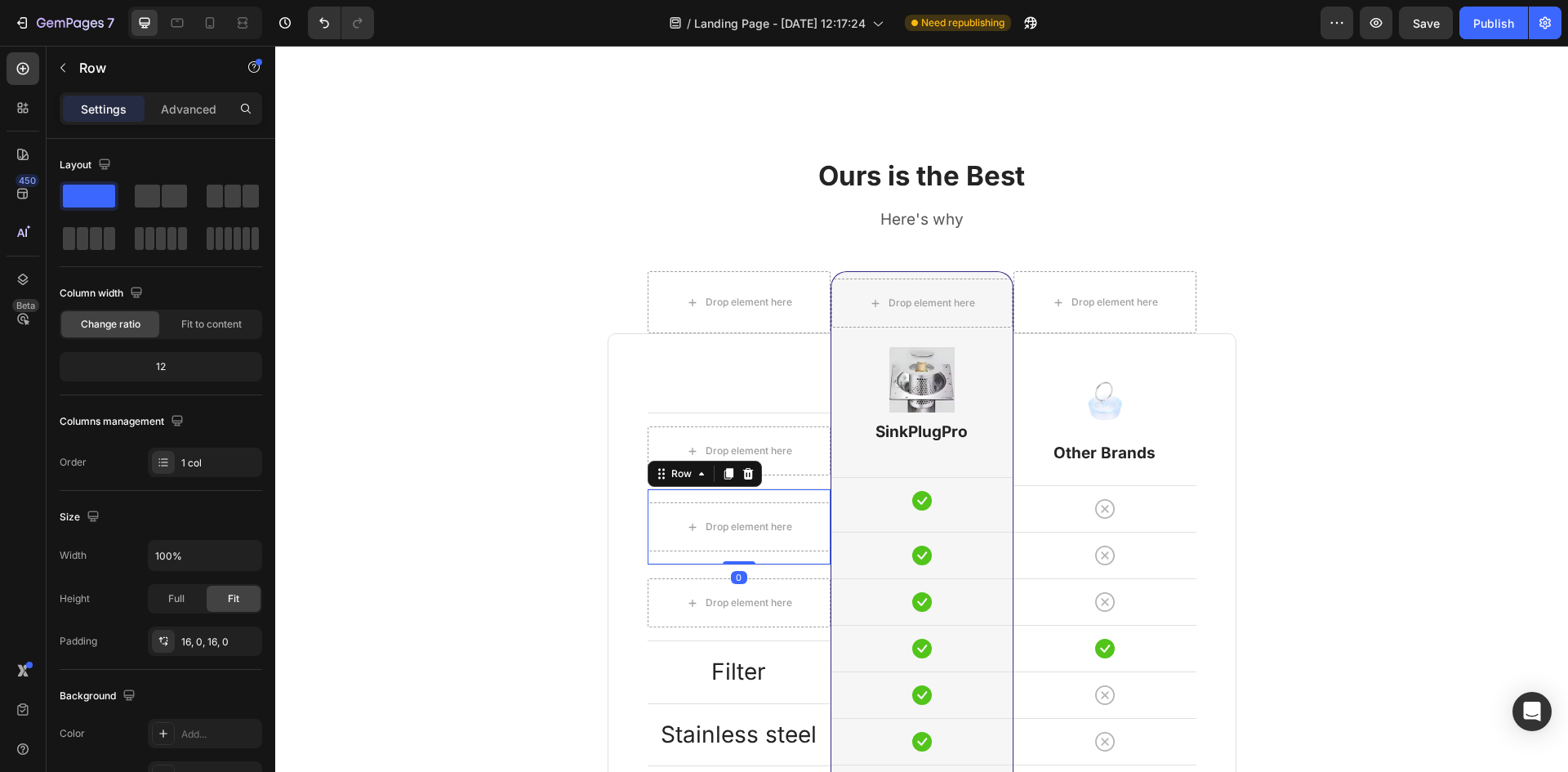
click at [704, 469] on div "Row" at bounding box center [704, 473] width 114 height 26
click at [695, 470] on icon at bounding box center [701, 473] width 13 height 13
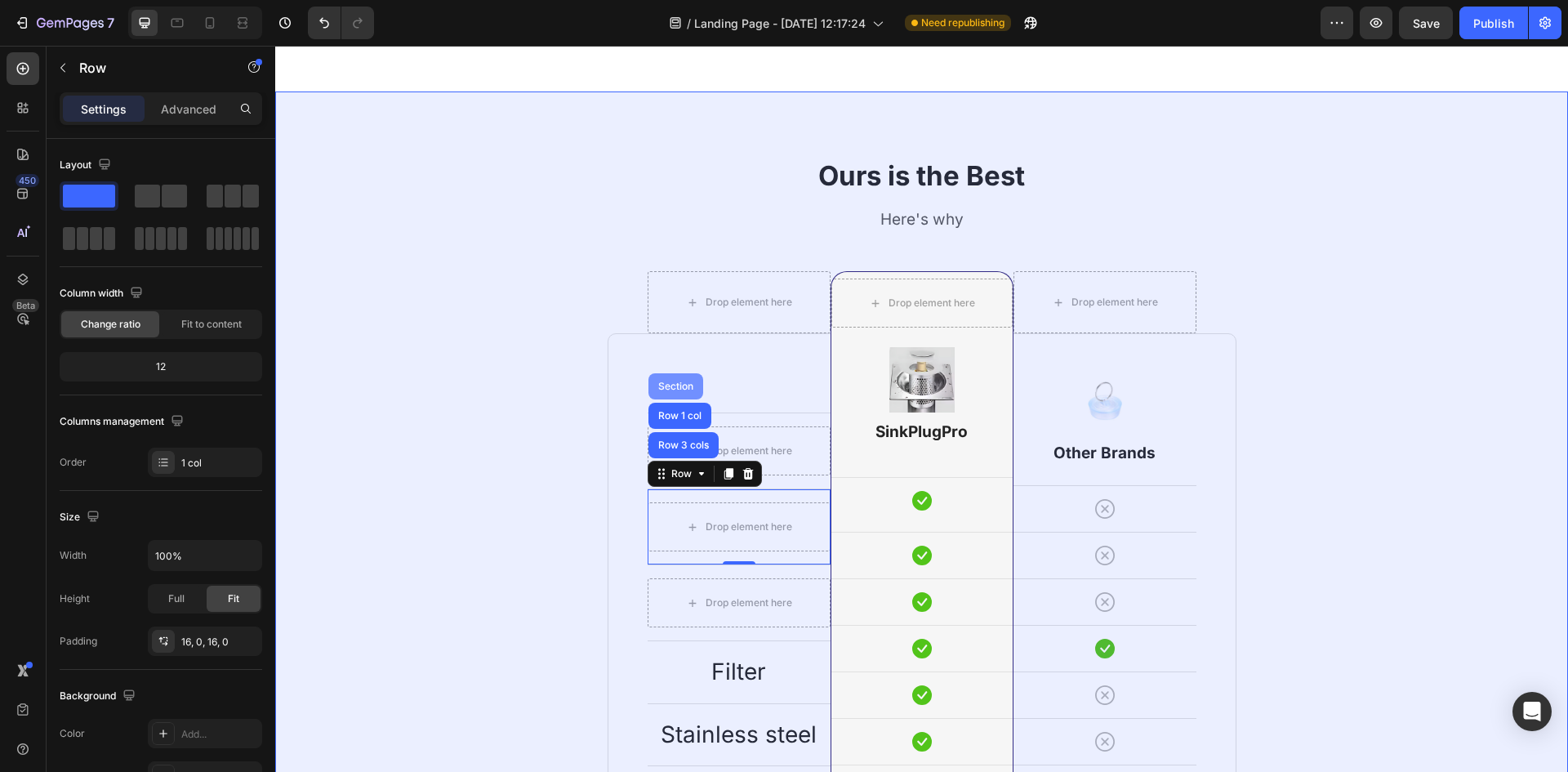
click at [689, 394] on div "Section" at bounding box center [676, 386] width 54 height 26
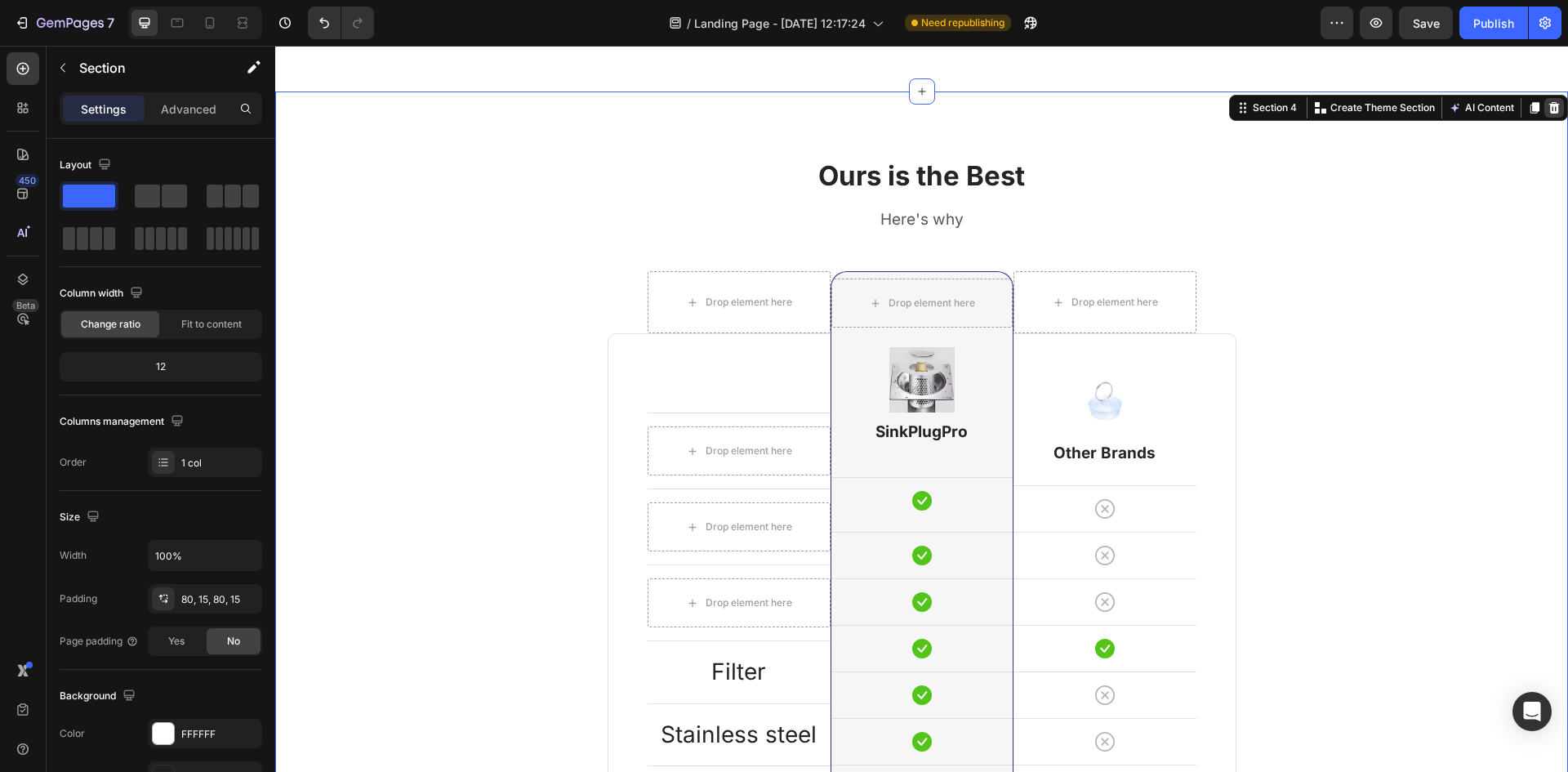
click at [1548, 107] on icon at bounding box center [1554, 107] width 13 height 13
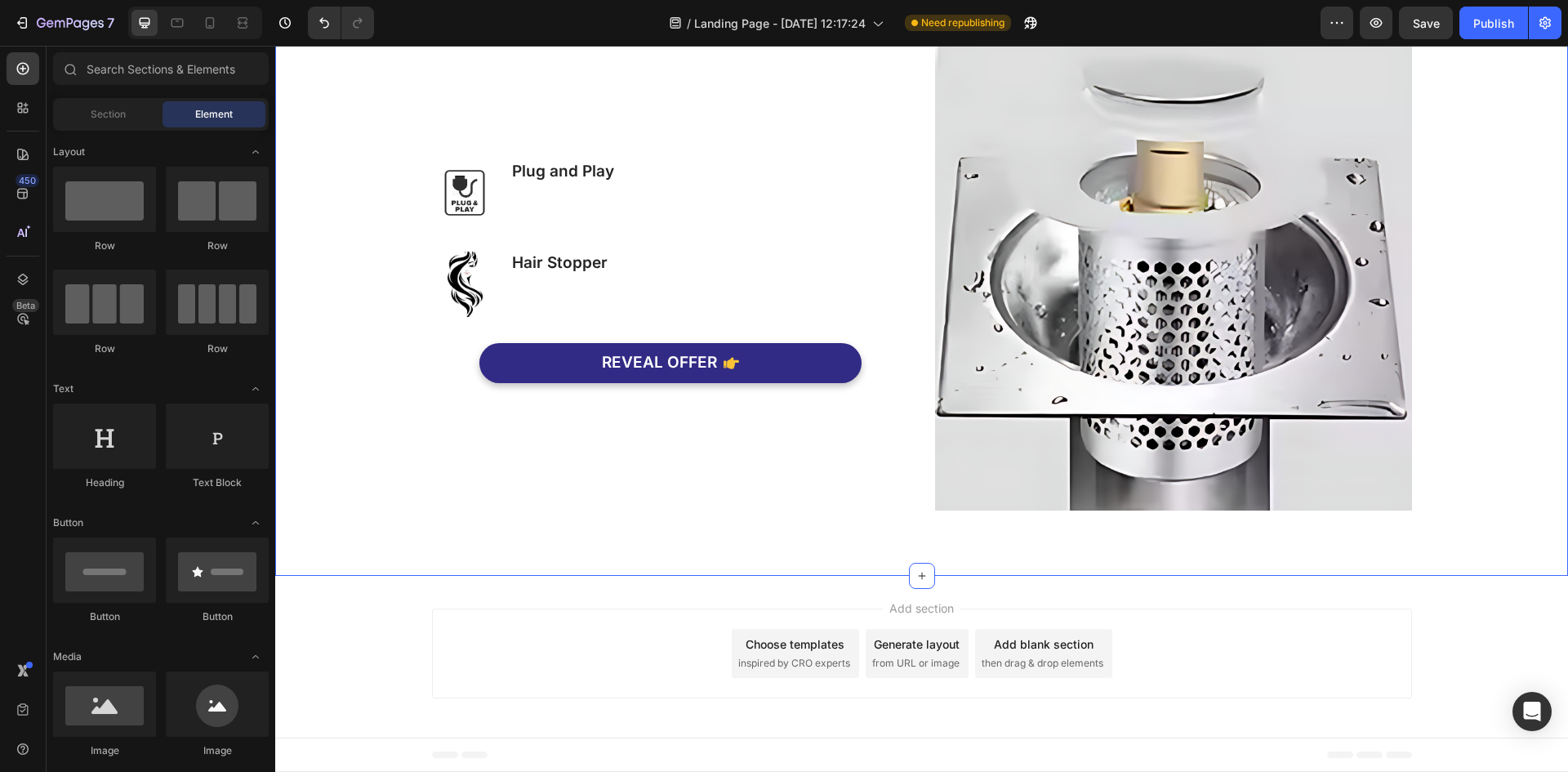
scroll to position [1381, 0]
click at [22, 195] on icon at bounding box center [22, 193] width 16 height 16
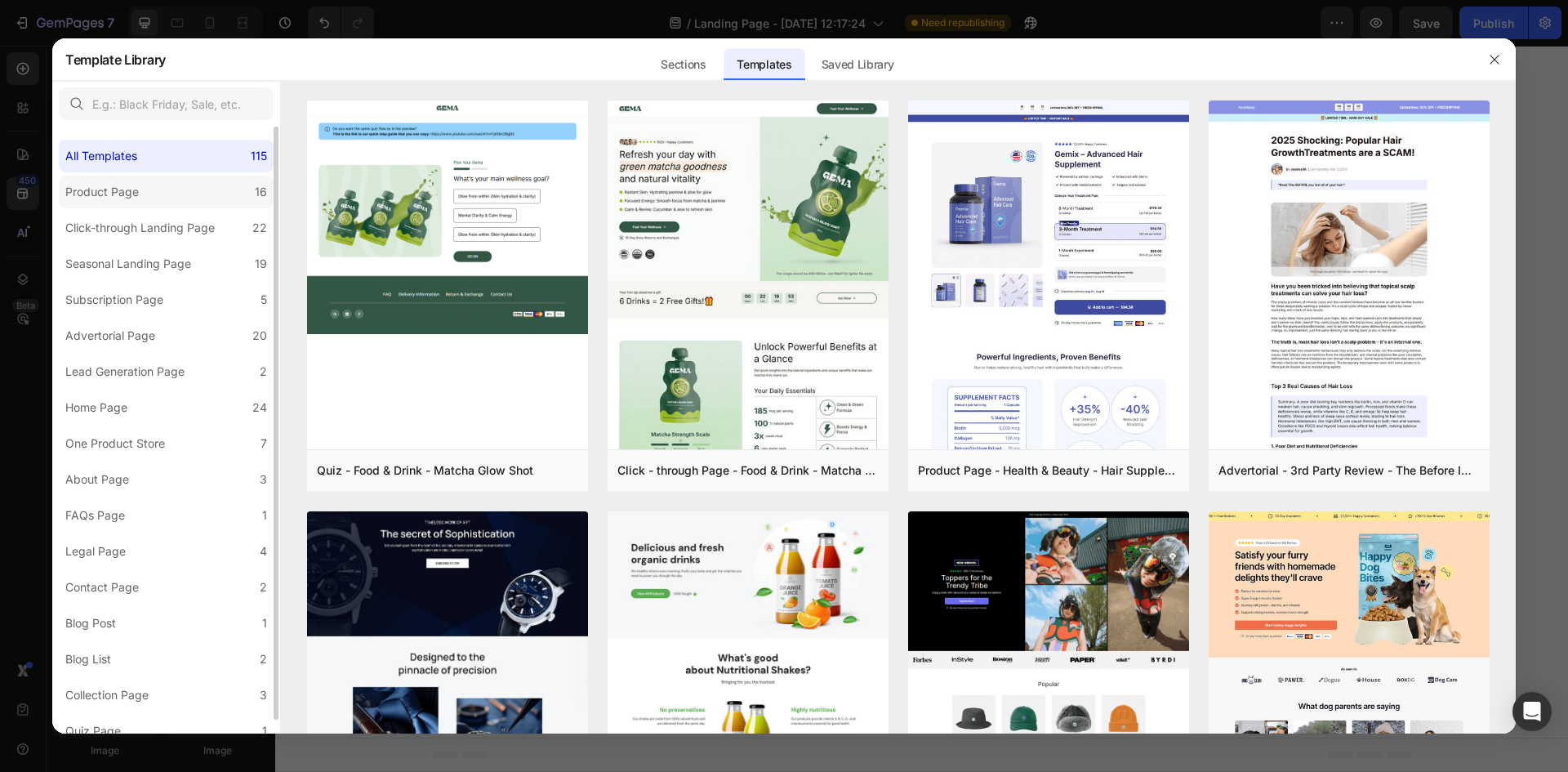
click at [82, 186] on div "Product Page" at bounding box center [102, 192] width 73 height 20
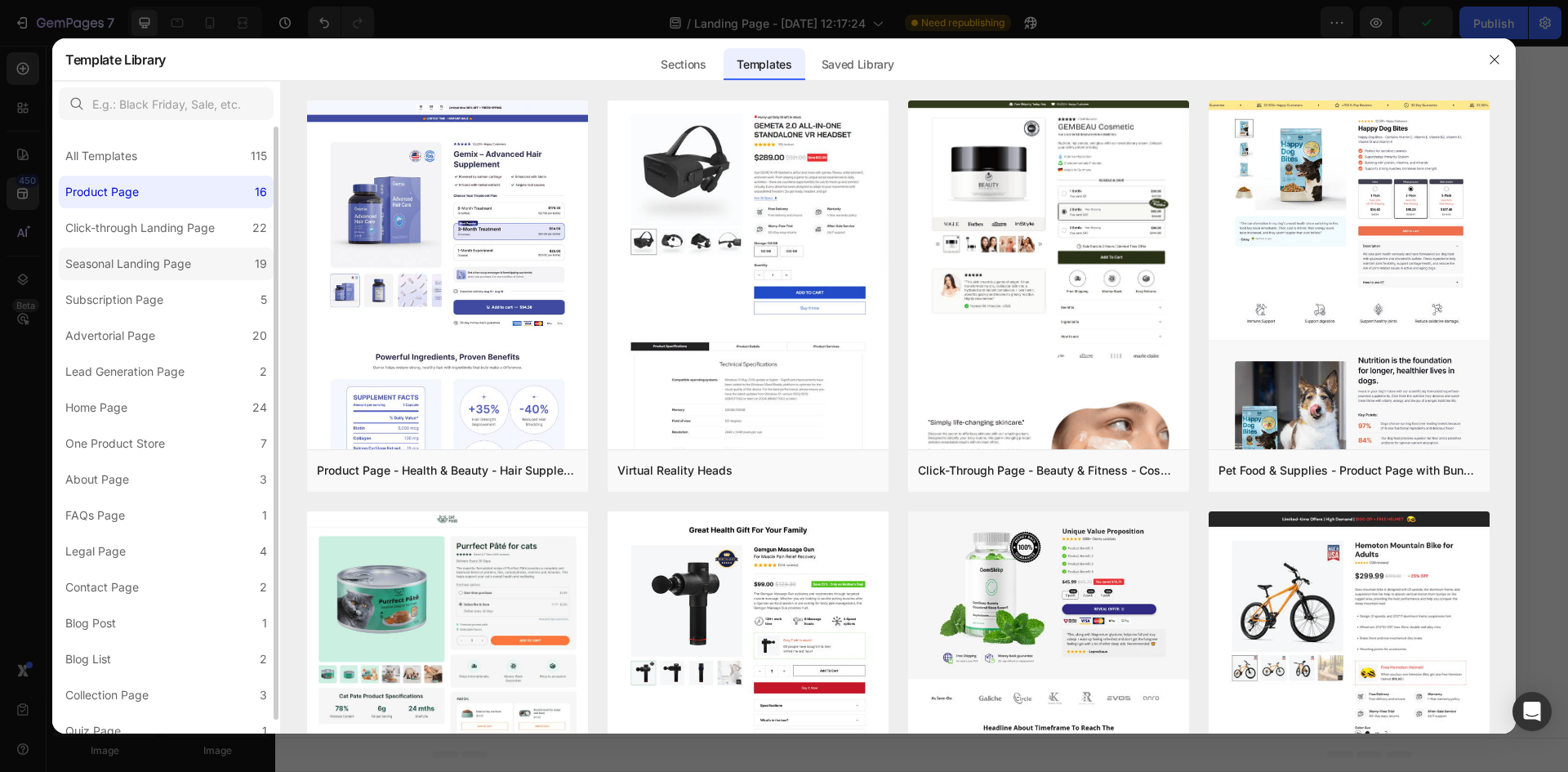
click at [103, 263] on div "Seasonal Landing Page" at bounding box center [128, 263] width 126 height 20
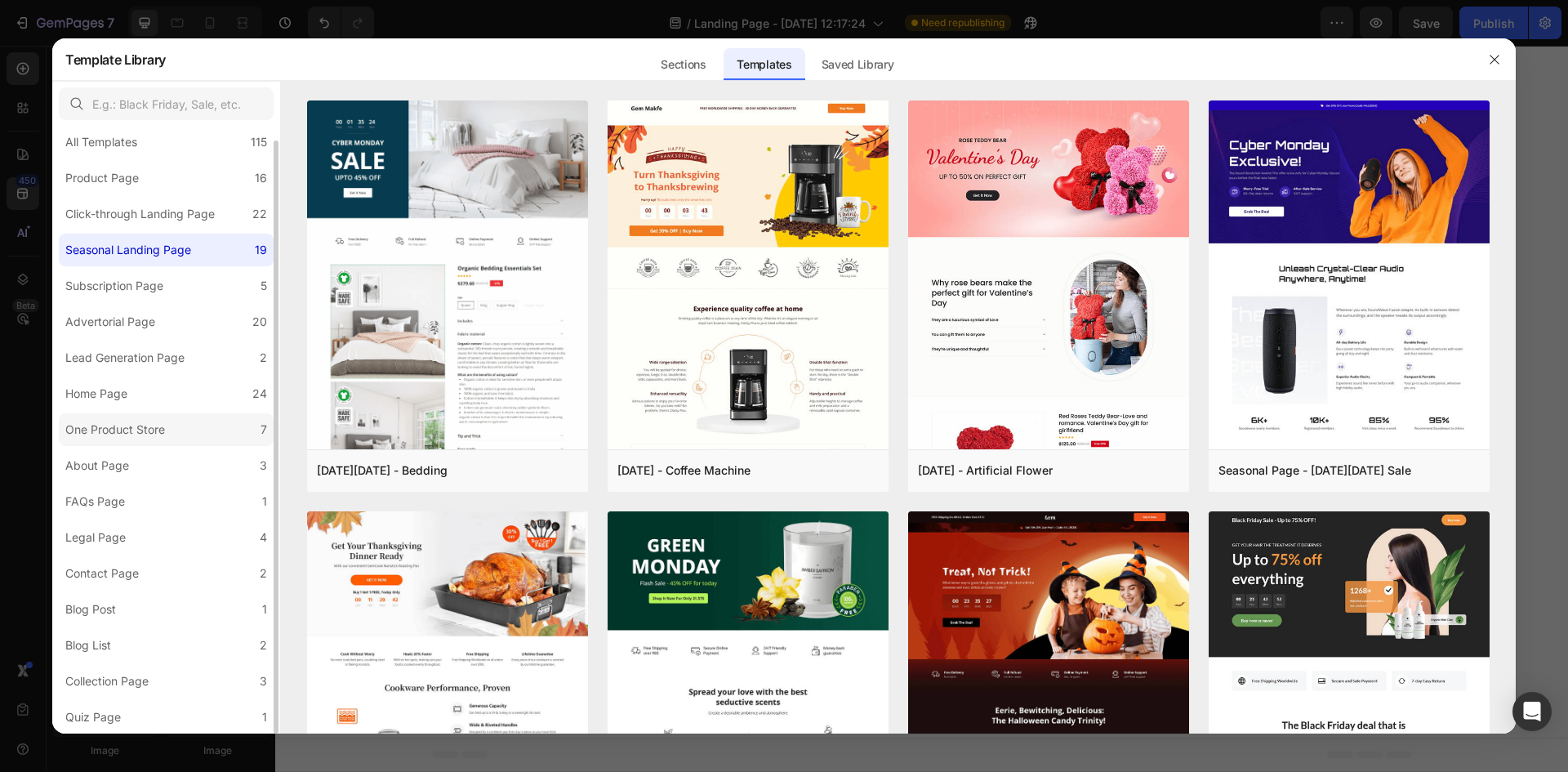
scroll to position [0, 0]
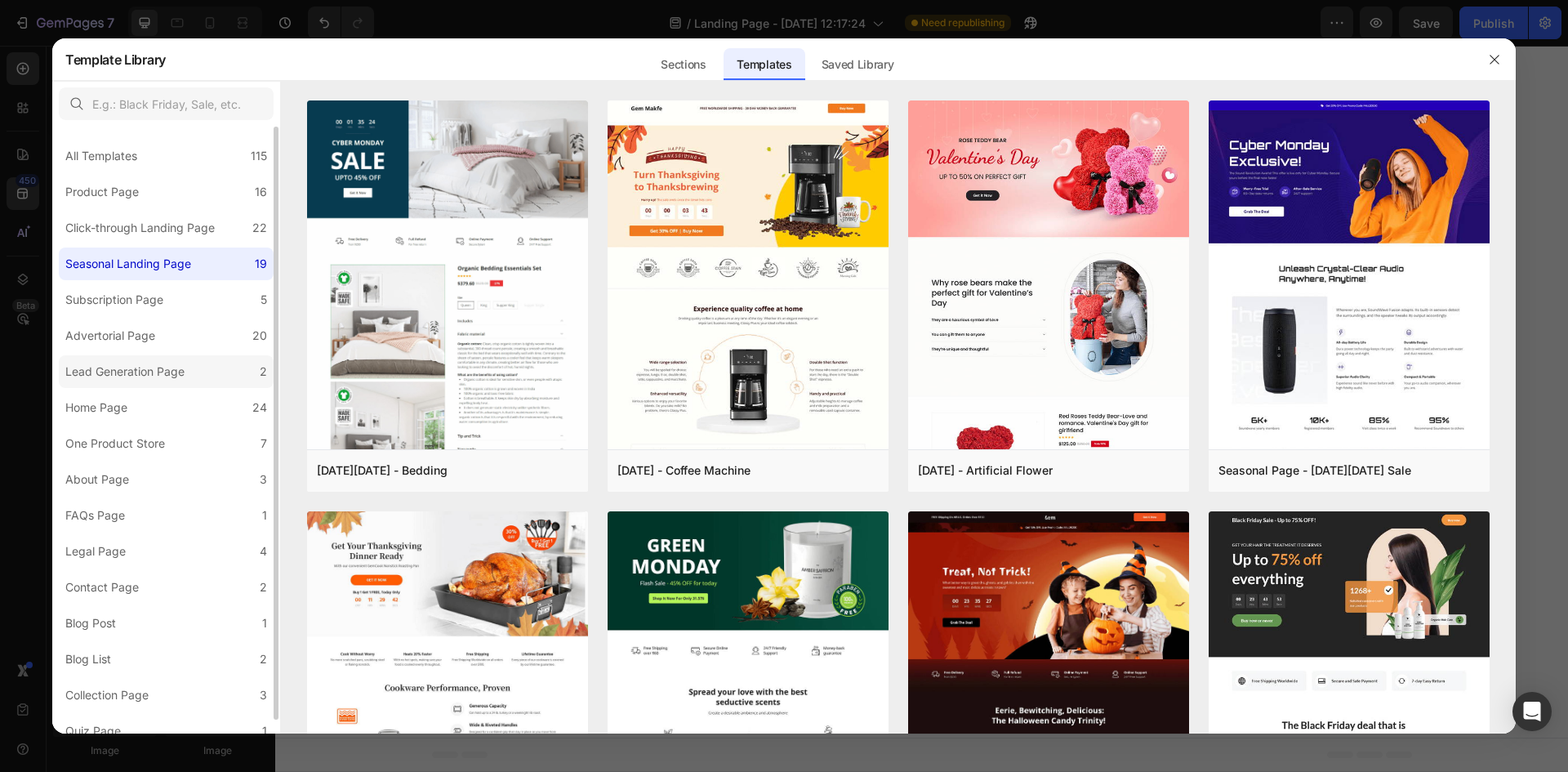
click at [129, 358] on label "Lead Generation Page 2" at bounding box center [166, 371] width 214 height 32
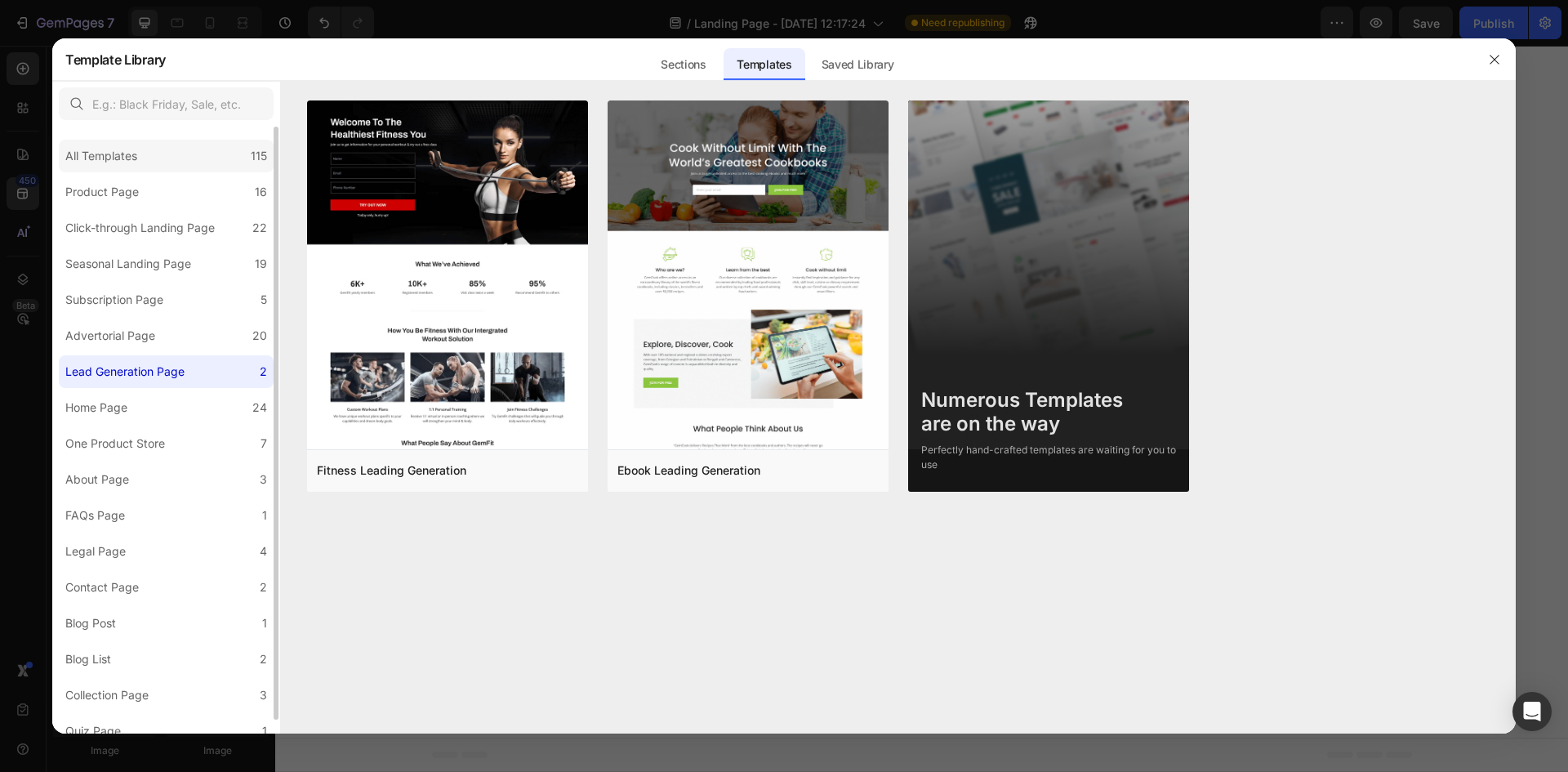
click at [123, 157] on div "All Templates" at bounding box center [101, 156] width 71 height 20
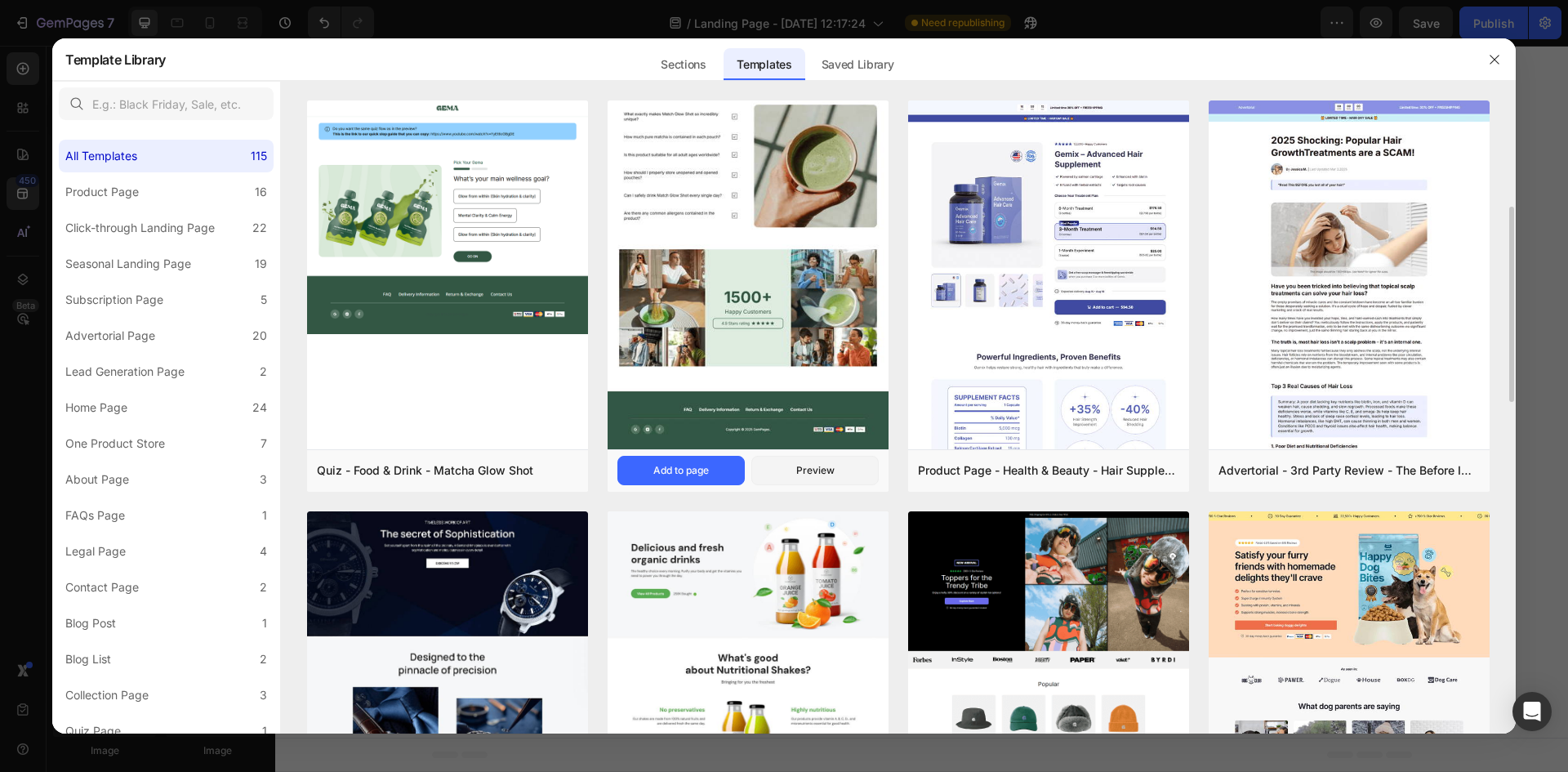
scroll to position [82, 0]
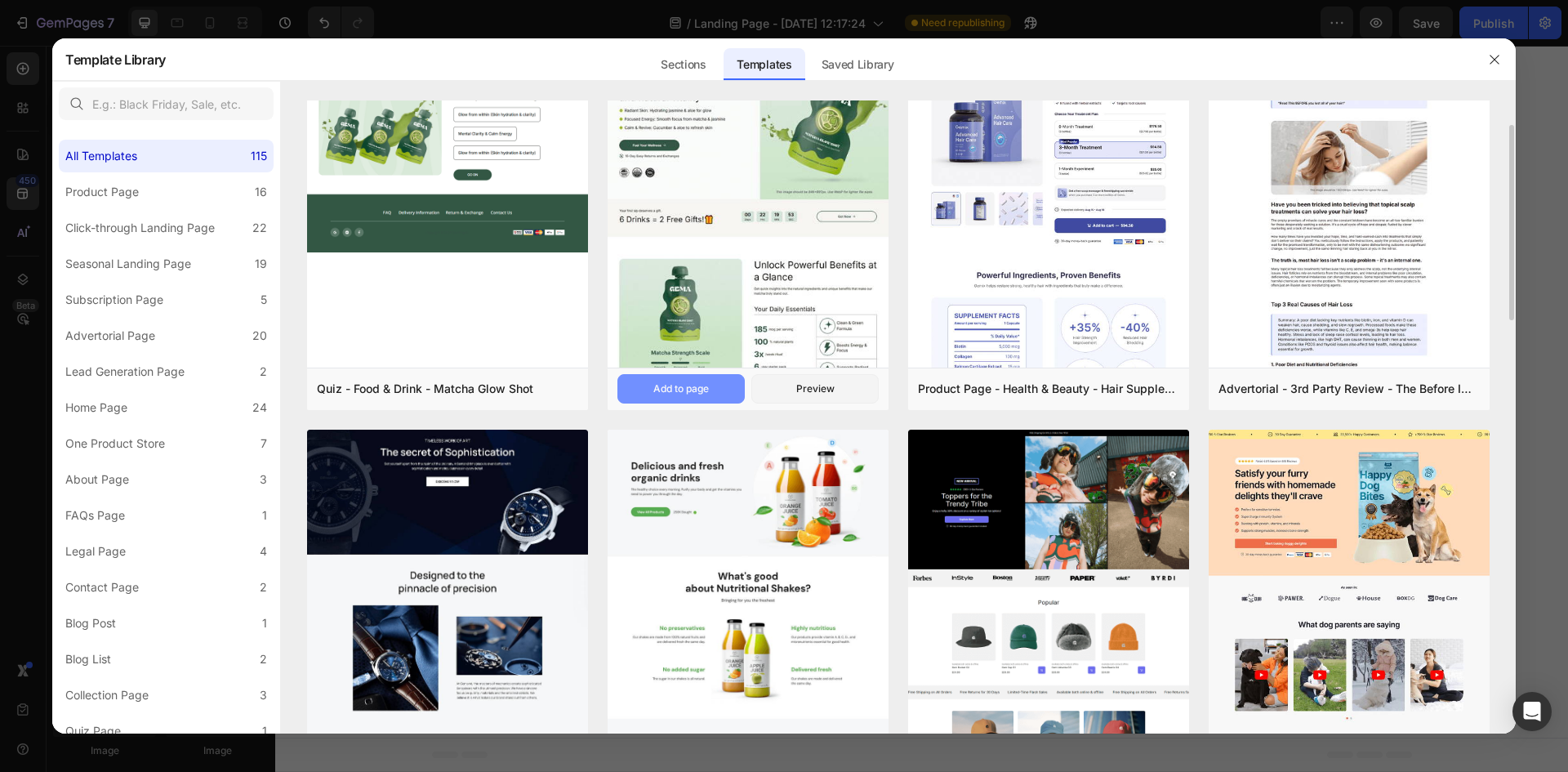
click at [659, 377] on button "Add to page" at bounding box center [681, 389] width 128 height 30
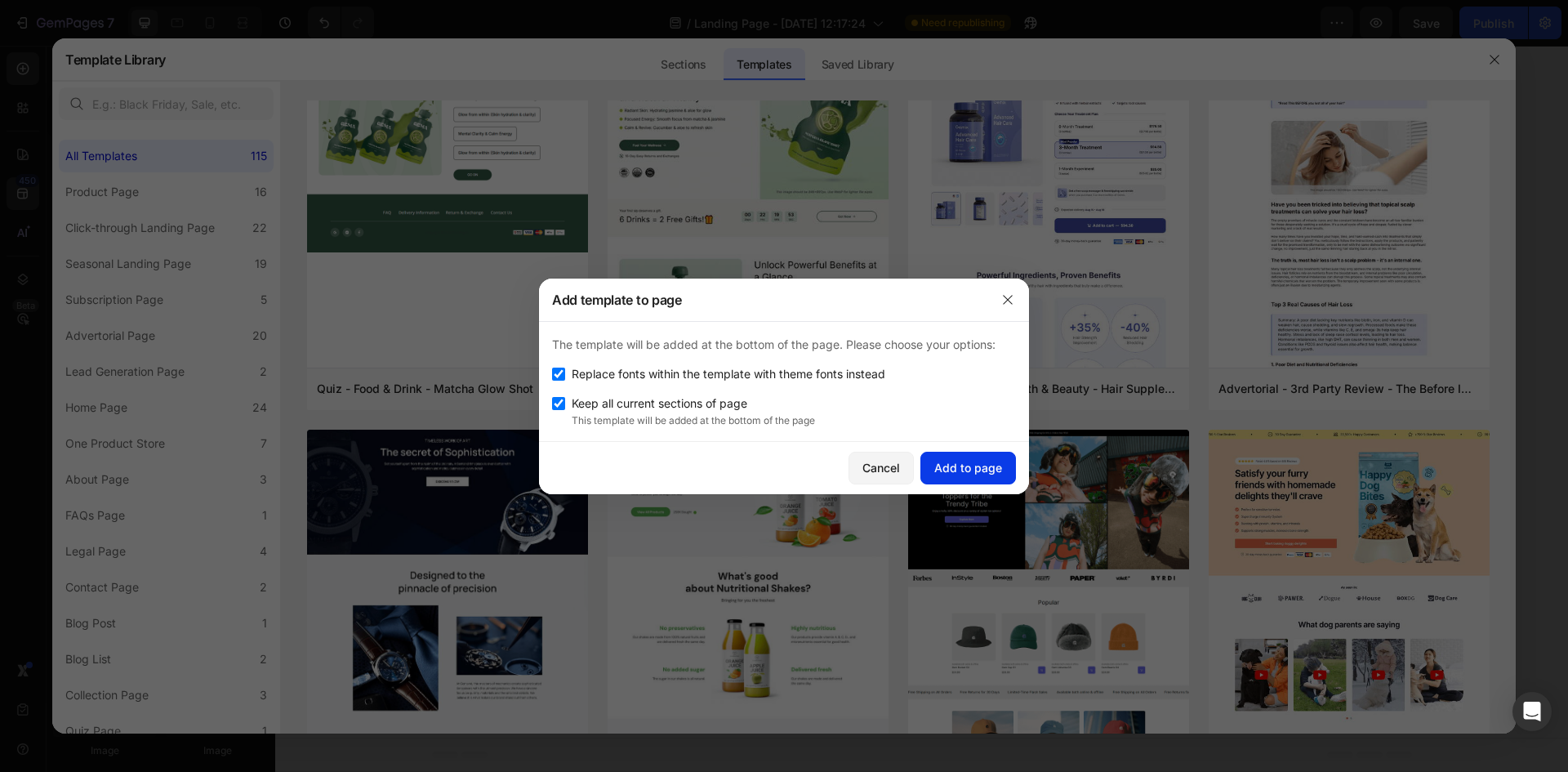
click at [937, 476] on div "Add to page" at bounding box center [968, 467] width 68 height 17
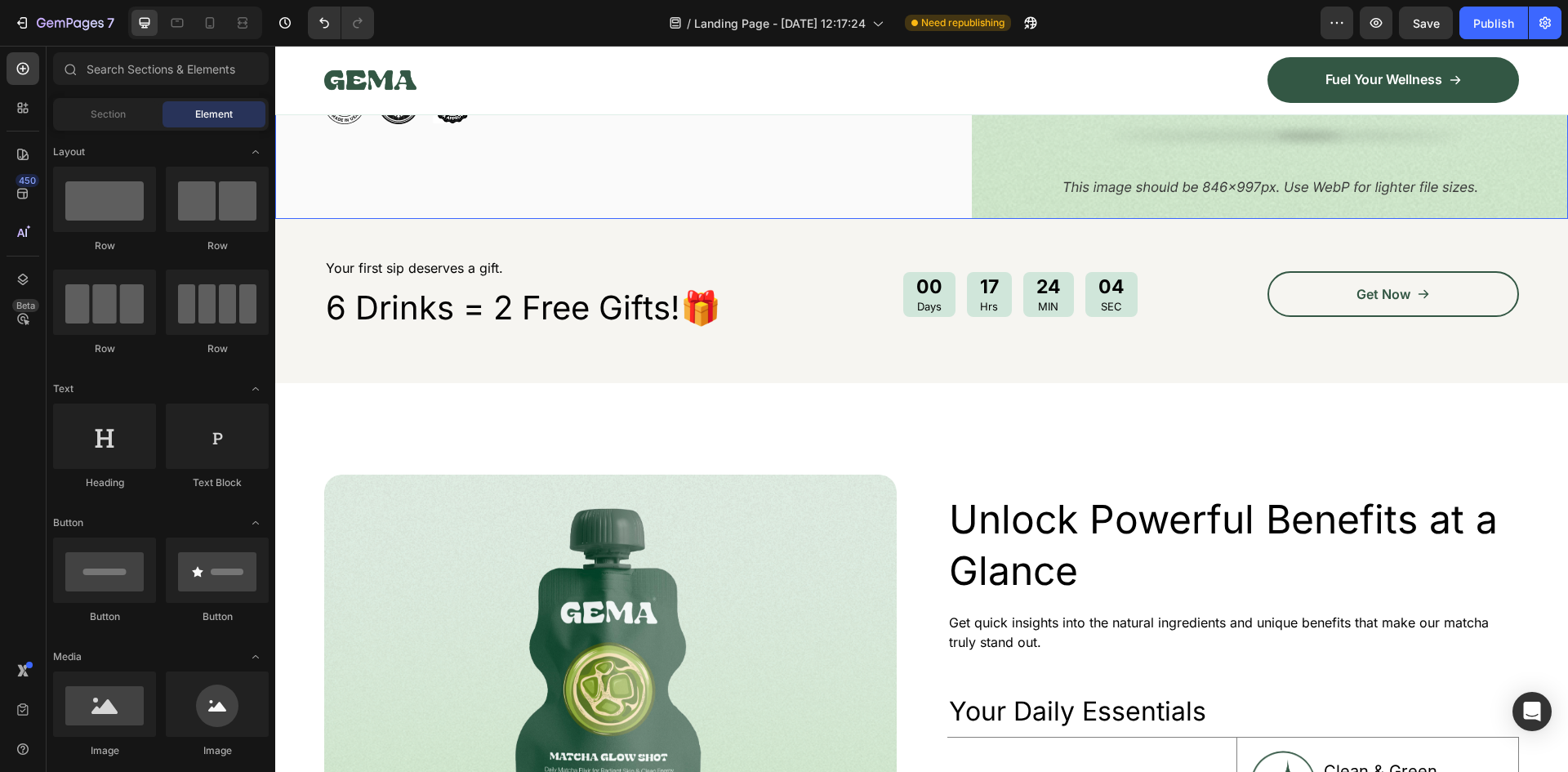
scroll to position [2519, 0]
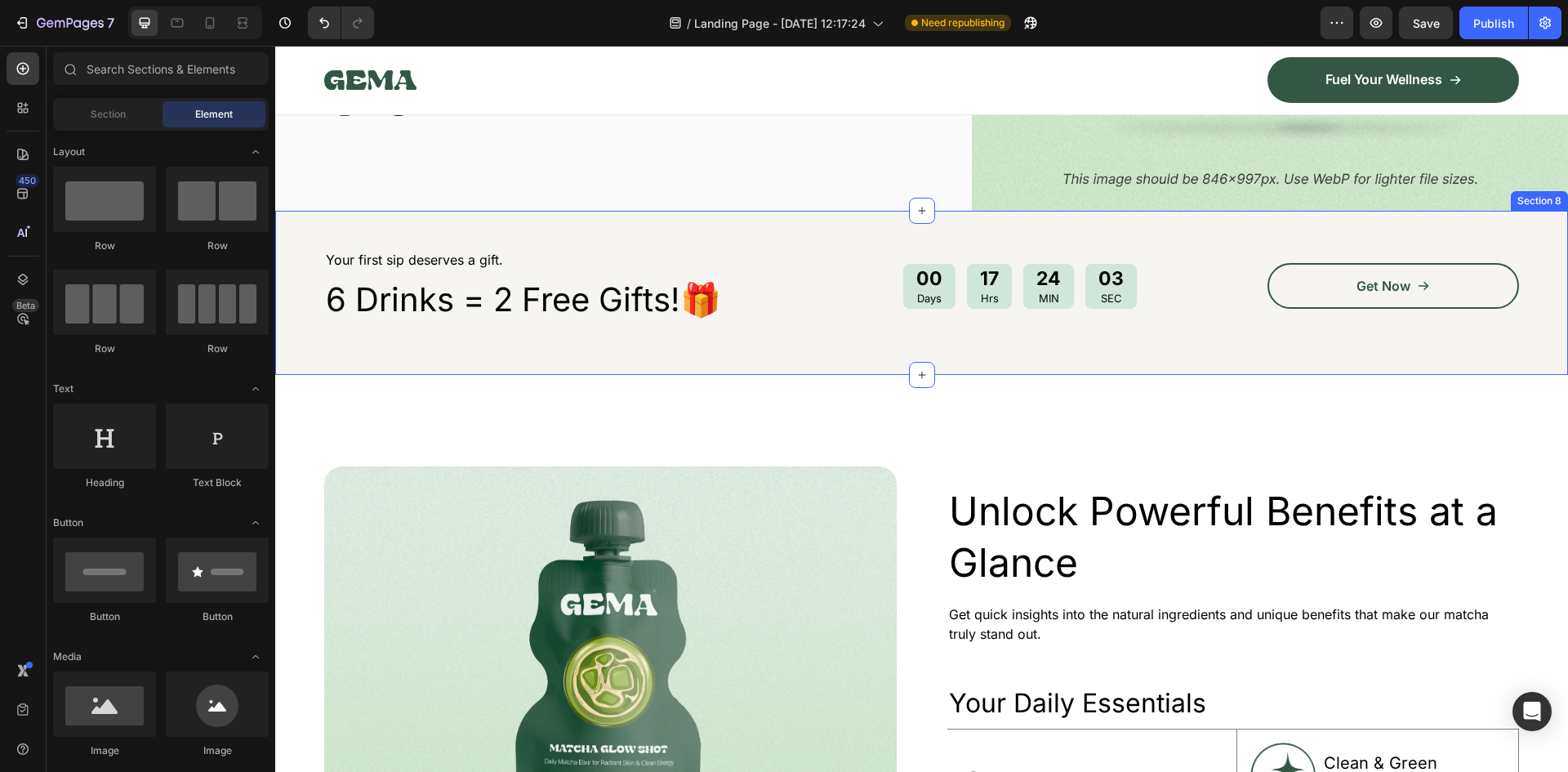
click at [828, 350] on div "Your first sip deserves a gift. Text Block 6 Drinks = 2 Free Gifts!🎁 Heading 00…" at bounding box center [921, 293] width 1292 height 164
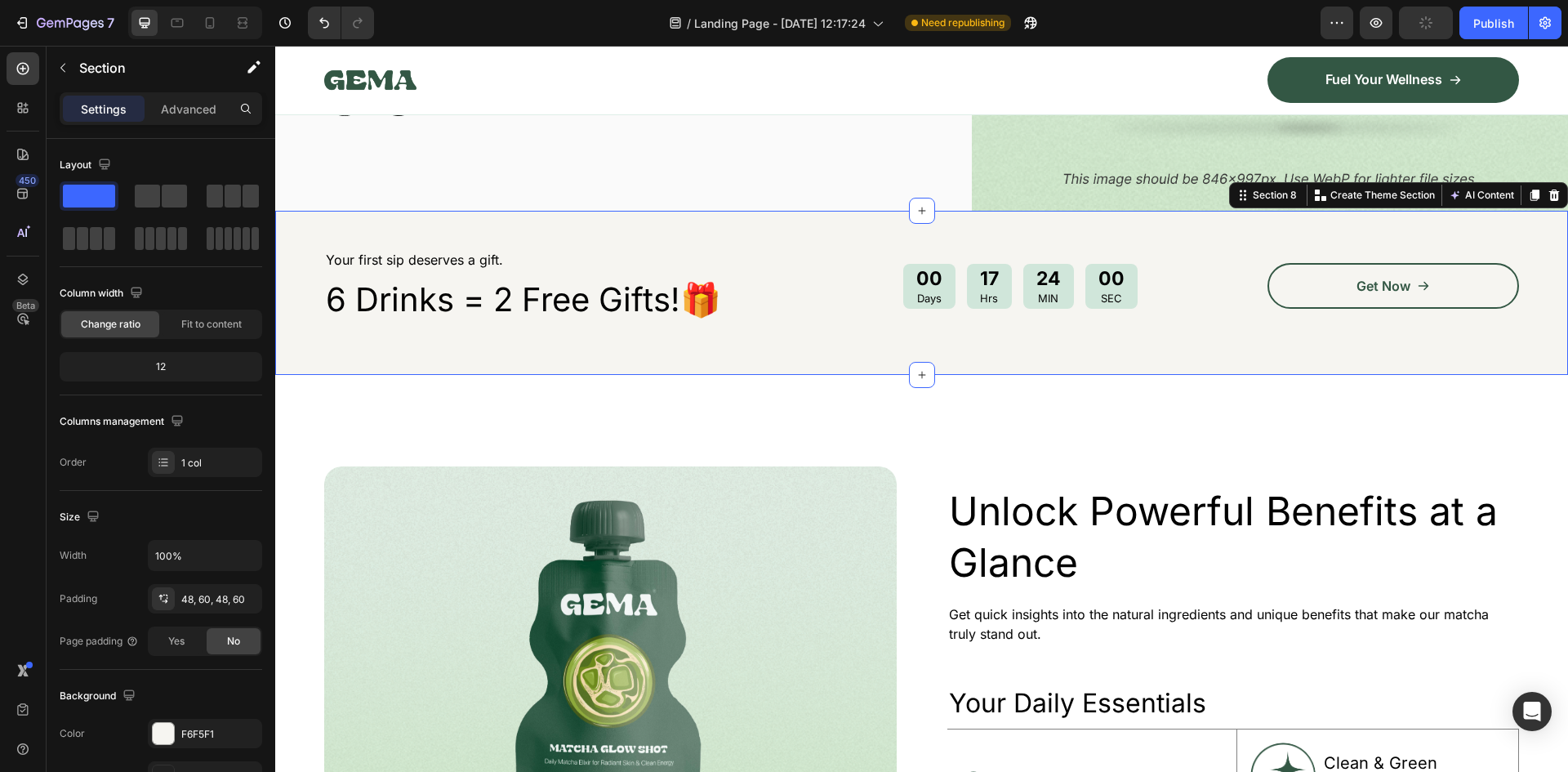
click at [1551, 196] on div "Section 8 You can create reusable sections Create Theme Section AI Content Writ…" at bounding box center [1398, 195] width 339 height 26
click at [1548, 192] on icon at bounding box center [1554, 195] width 13 height 13
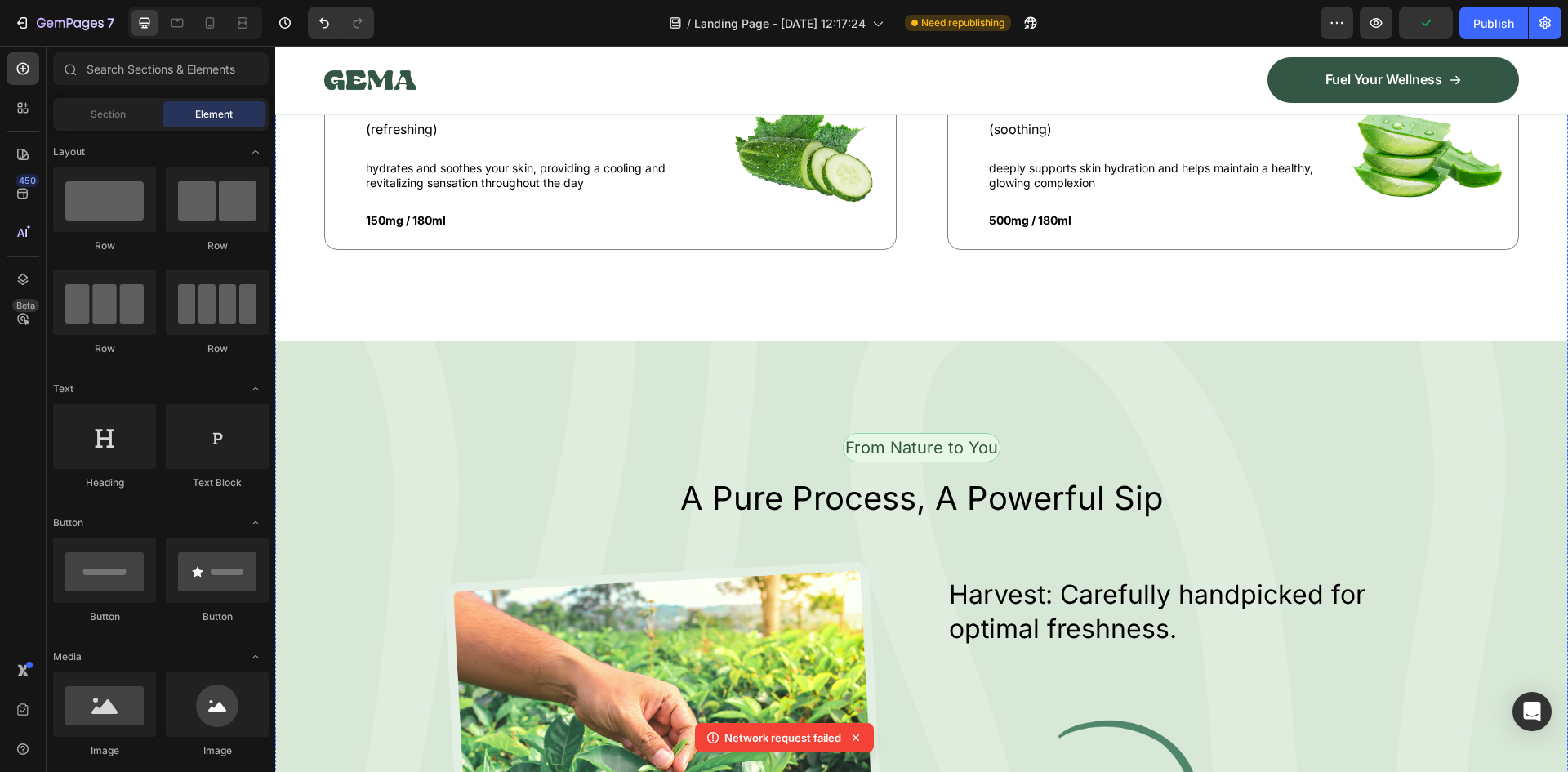
scroll to position [3743, 0]
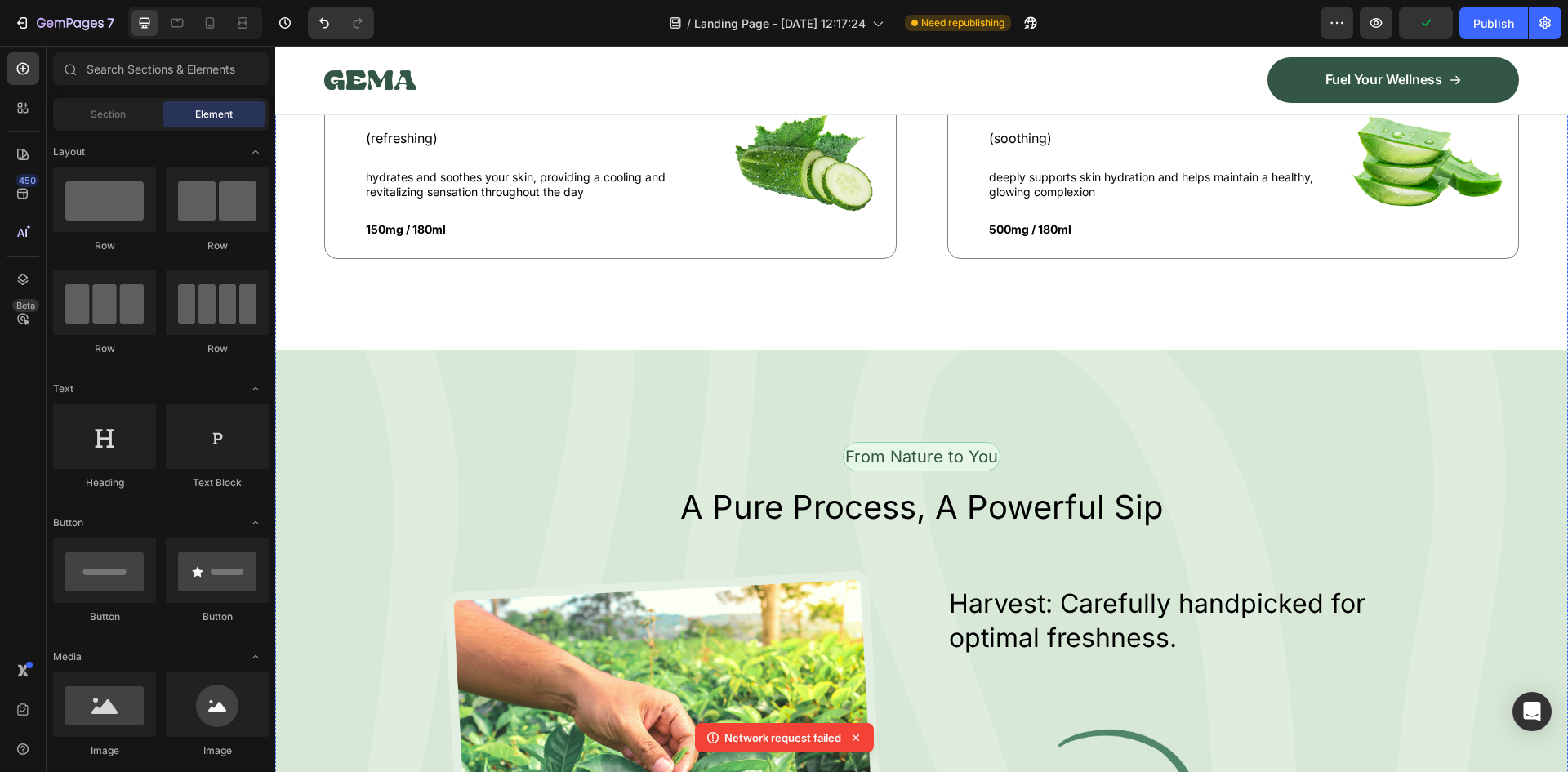
click at [1341, 305] on div "Nature’s Best in Balance Text Block Row What’s Inside Your Matcha Glow Shot Hea…" at bounding box center [921, 38] width 1292 height 624
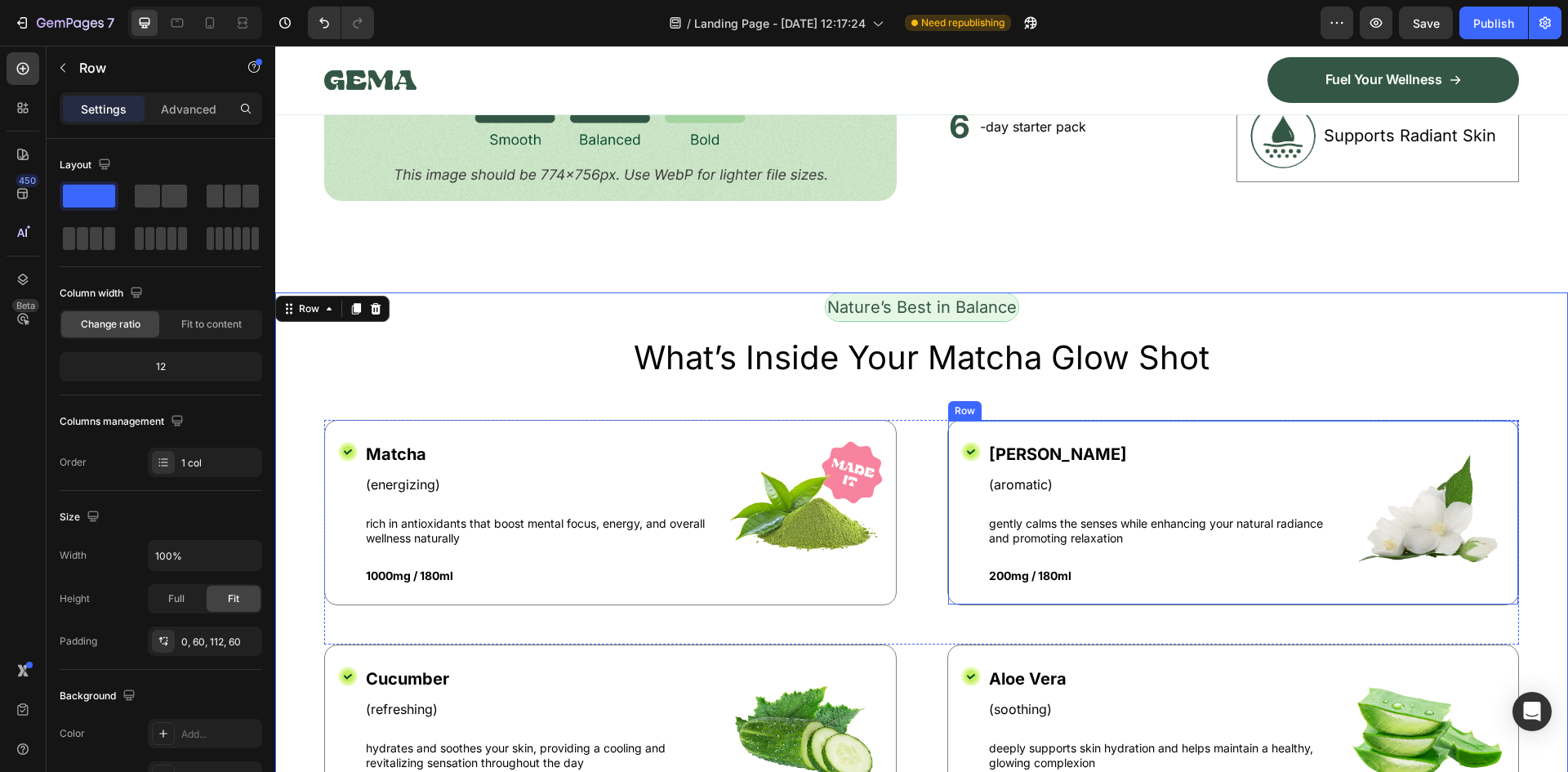
scroll to position [3090, 0]
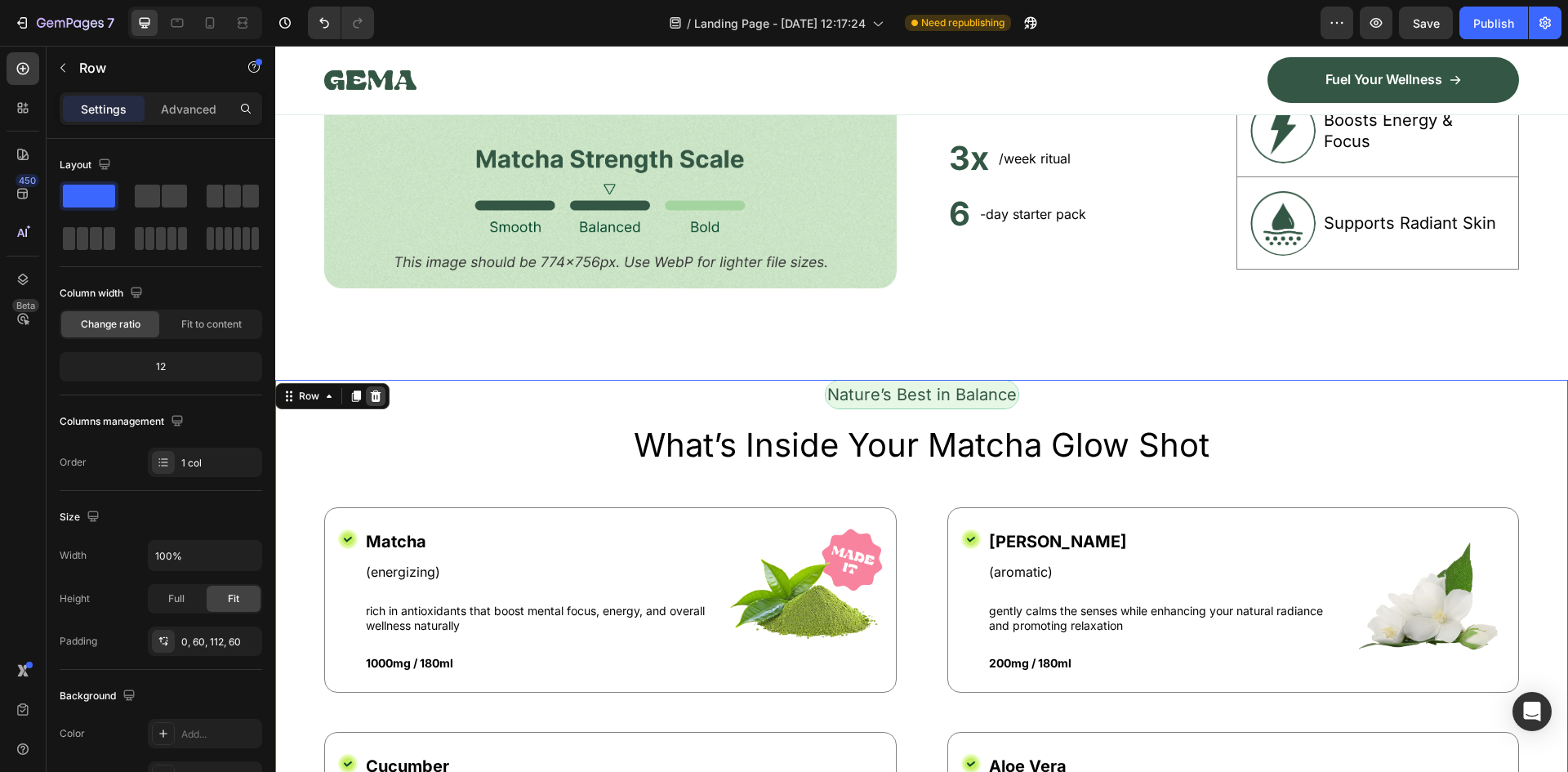
click at [377, 391] on icon at bounding box center [375, 396] width 13 height 13
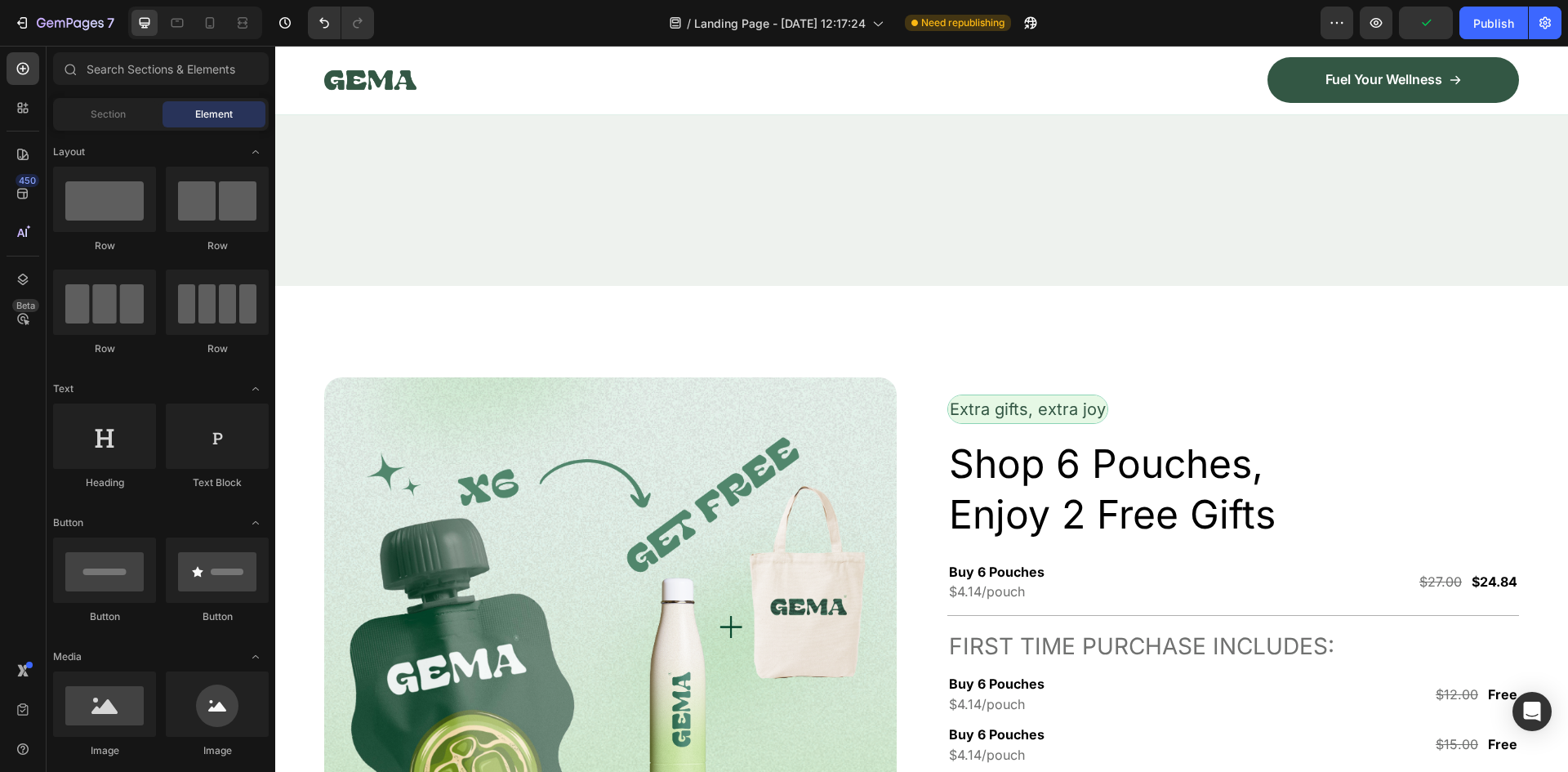
scroll to position [5213, 0]
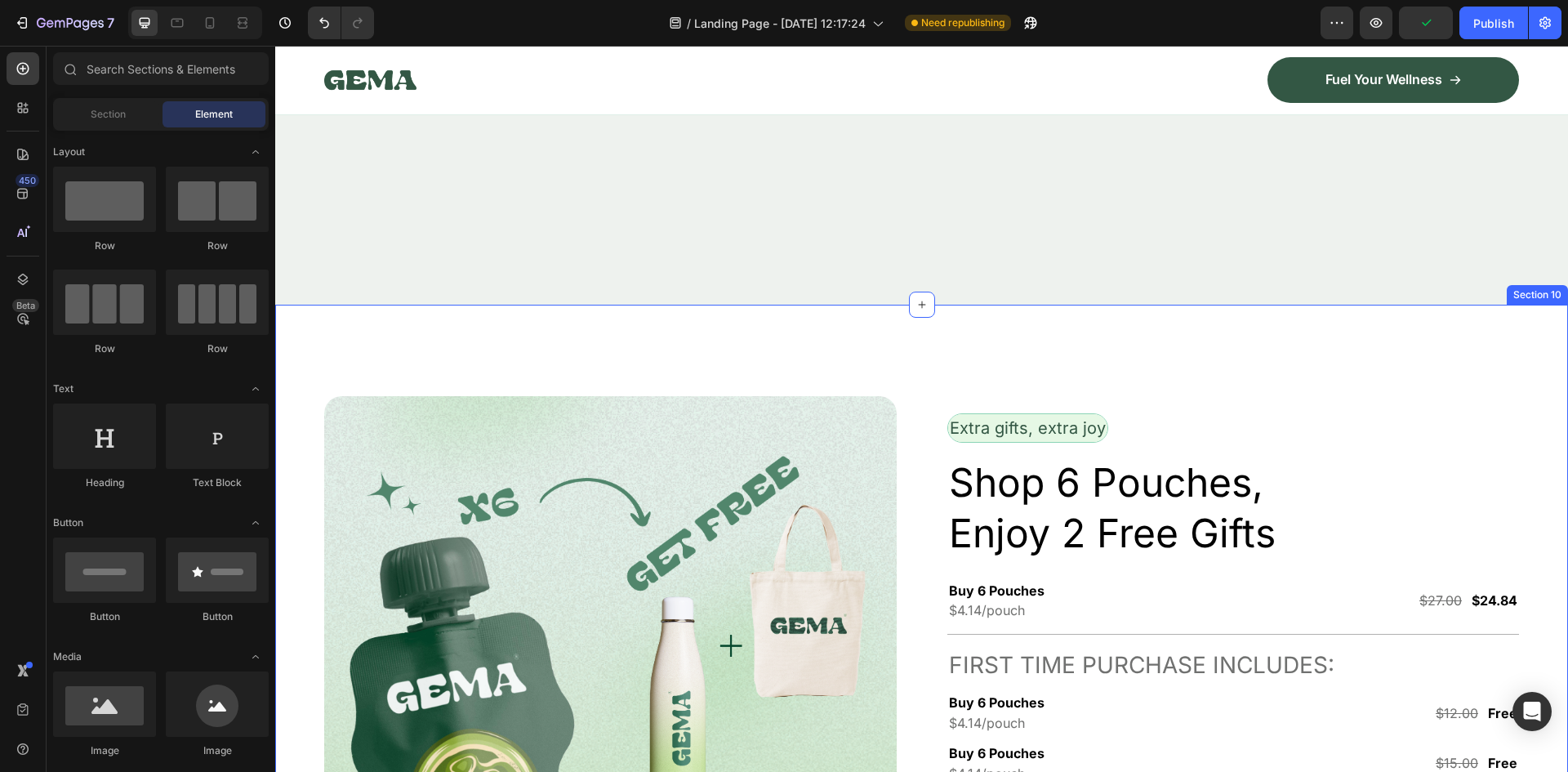
click at [567, 364] on div "Image Row Extra gifts, extra joy Text Block Row Shop 6 Pouches, Enjoy 2 Free Gi…" at bounding box center [921, 689] width 1292 height 769
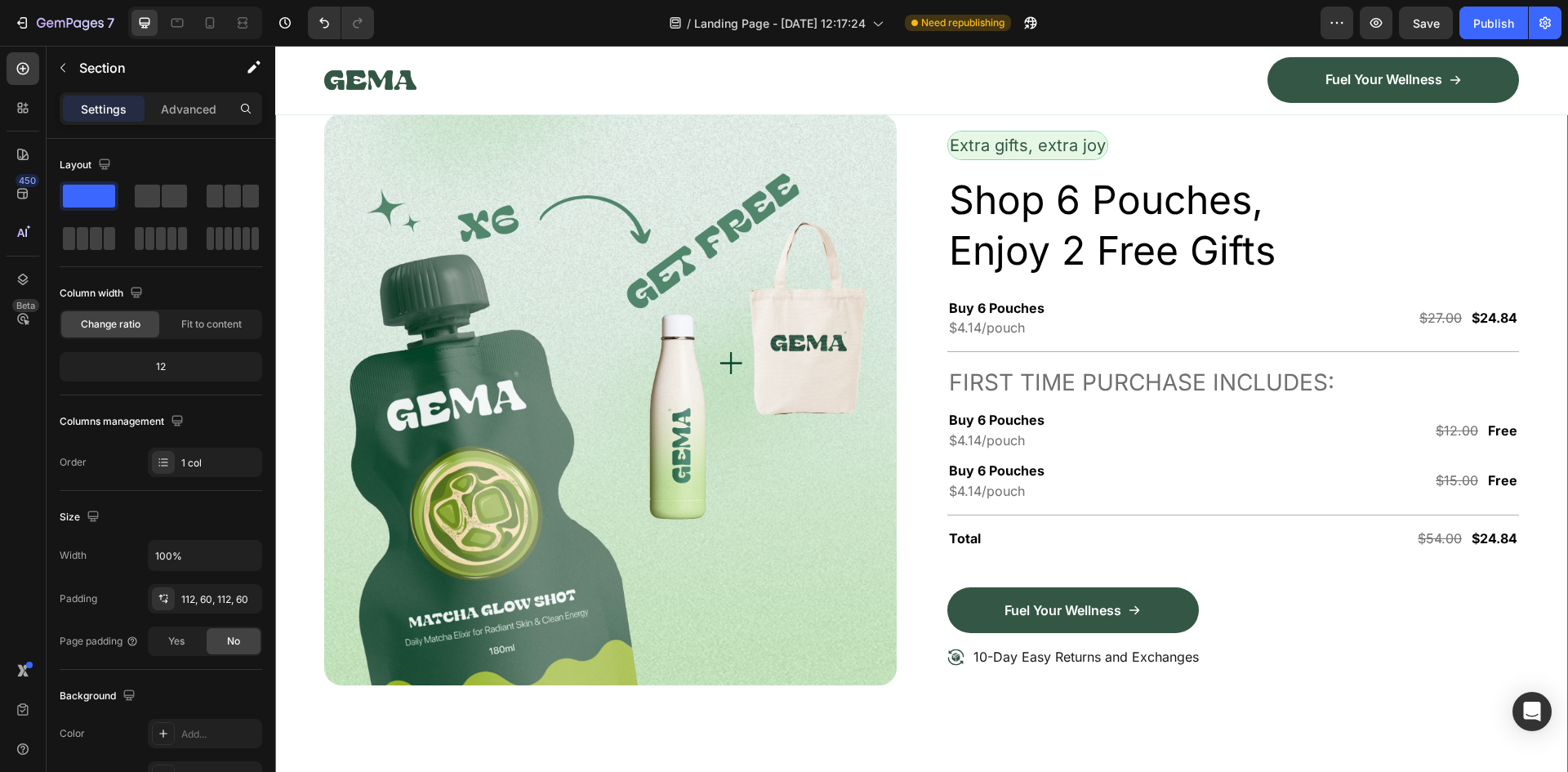
click at [1548, 13] on icon at bounding box center [1554, 6] width 13 height 13
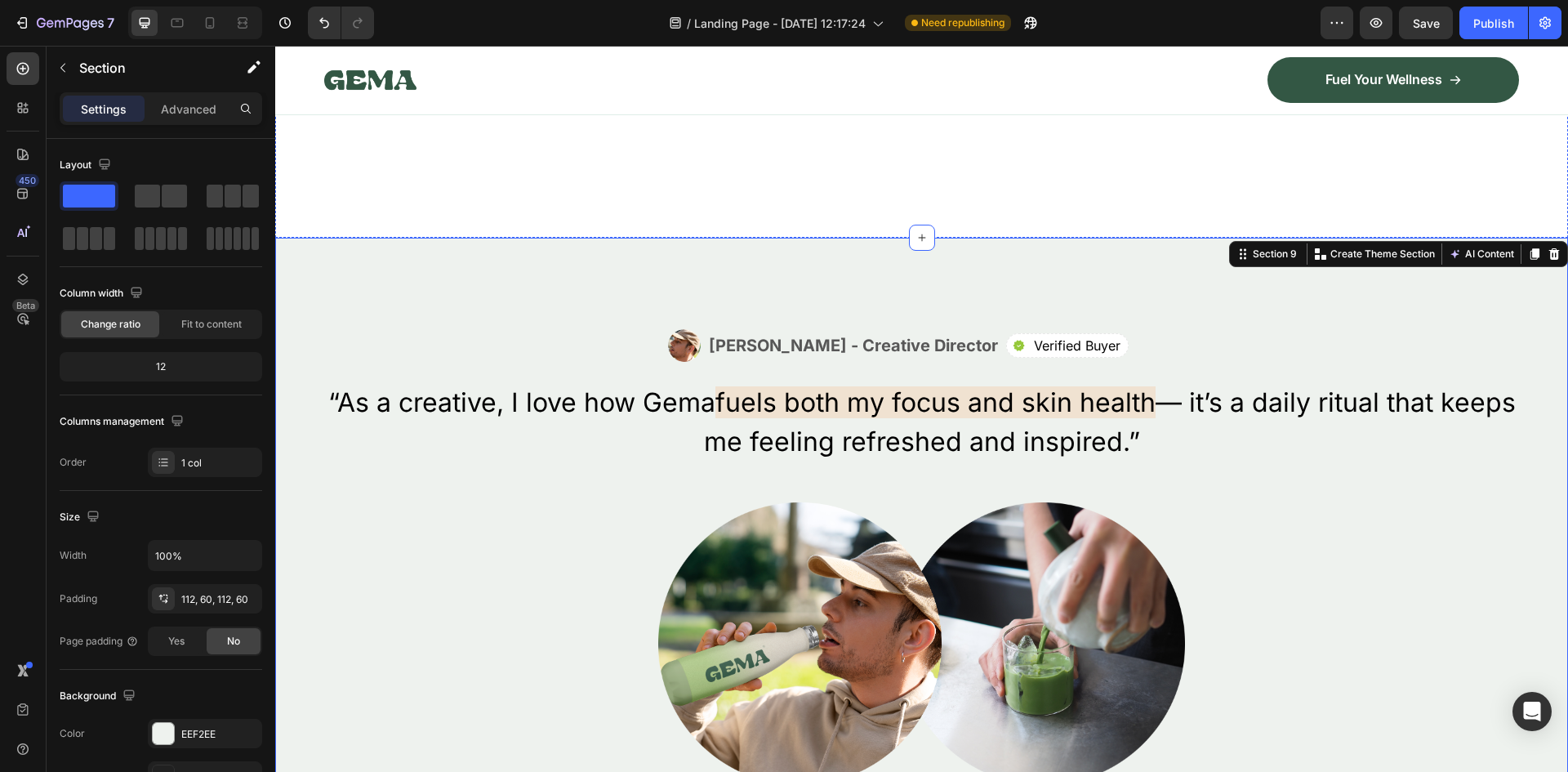
scroll to position [4397, 0]
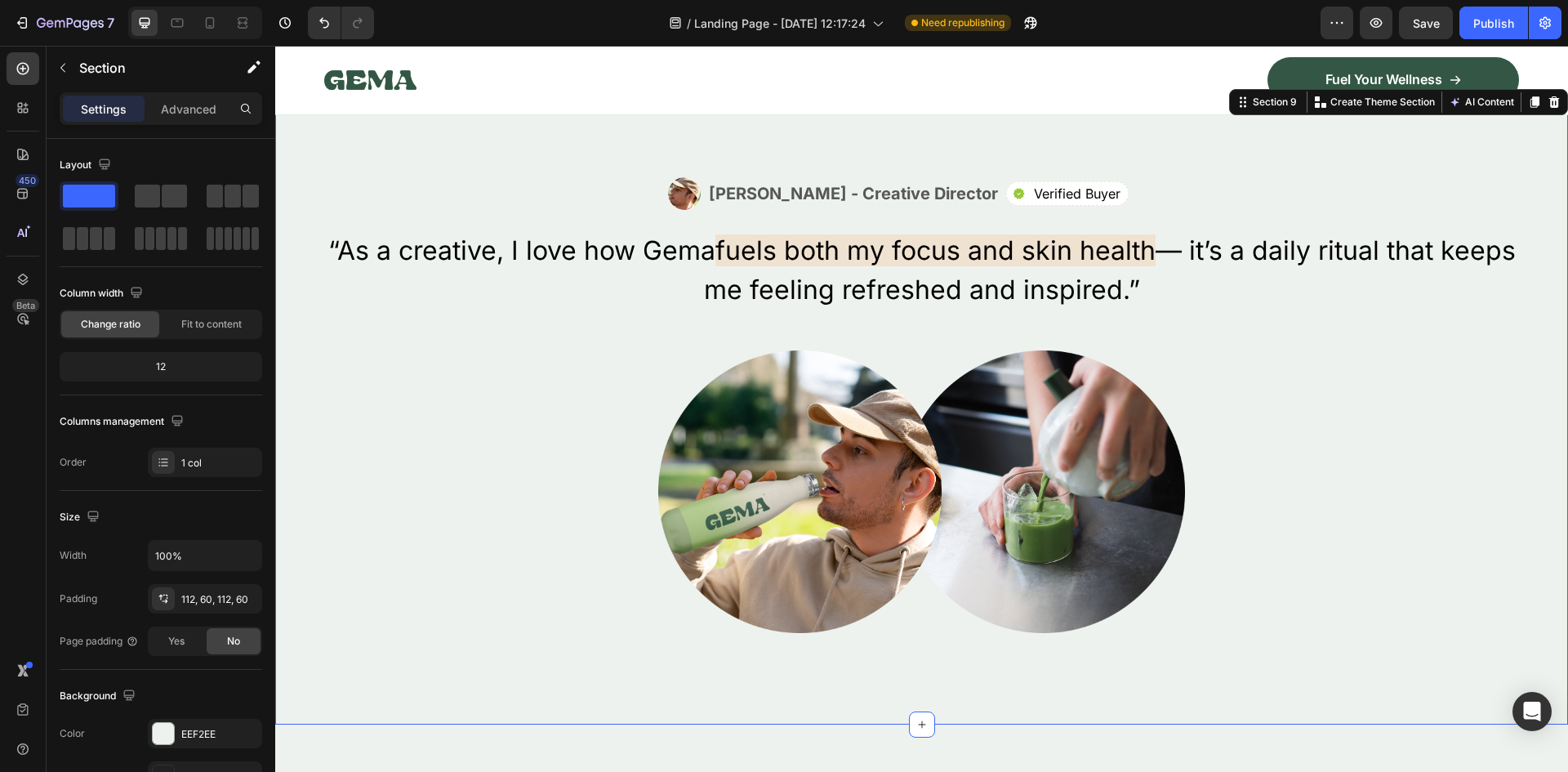
click at [1537, 115] on div "Section 9 You can create reusable sections Create Theme Section AI Content Writ…" at bounding box center [1398, 102] width 339 height 26
click at [1548, 109] on icon at bounding box center [1554, 101] width 13 height 13
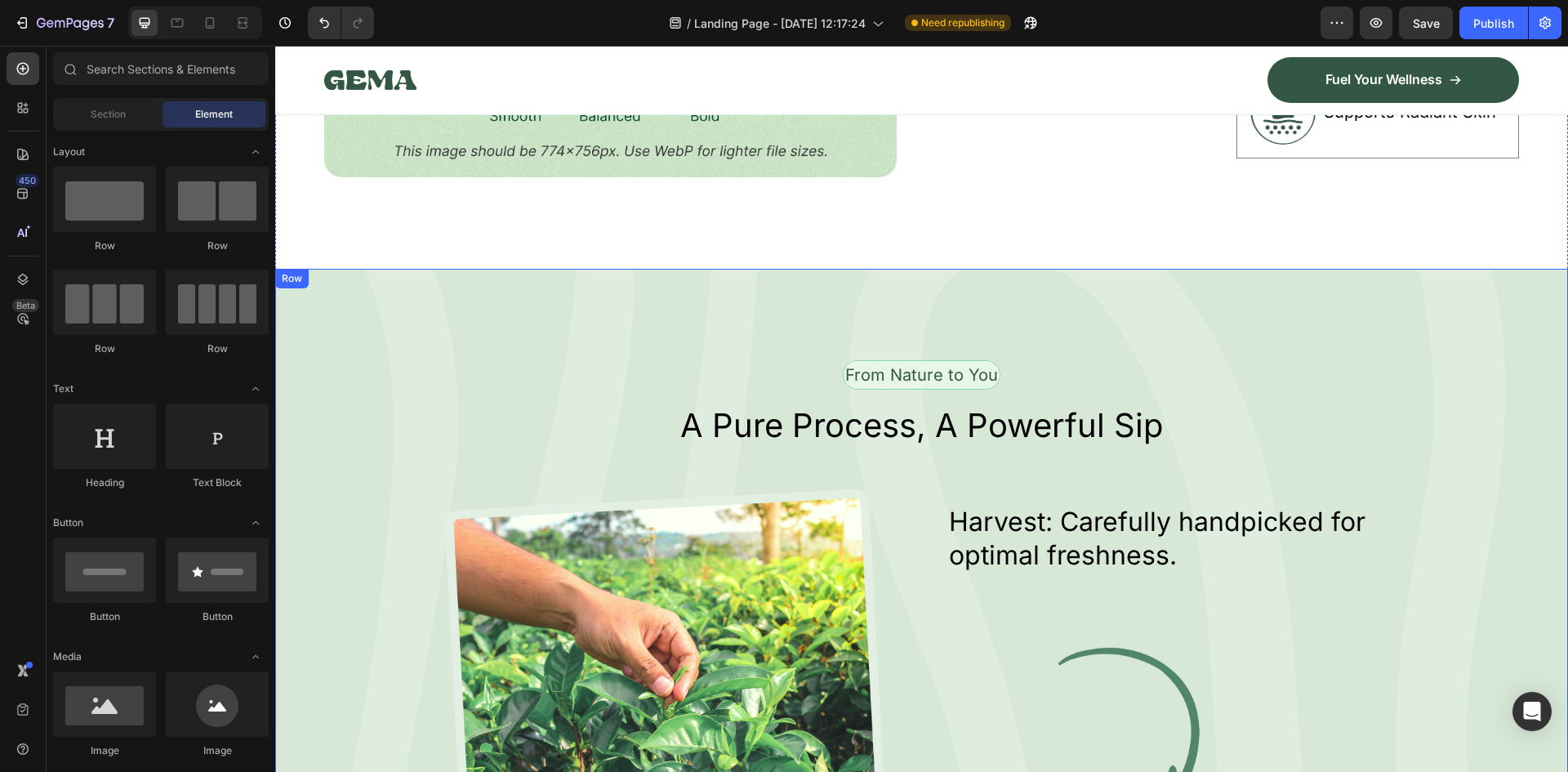
scroll to position [3122, 0]
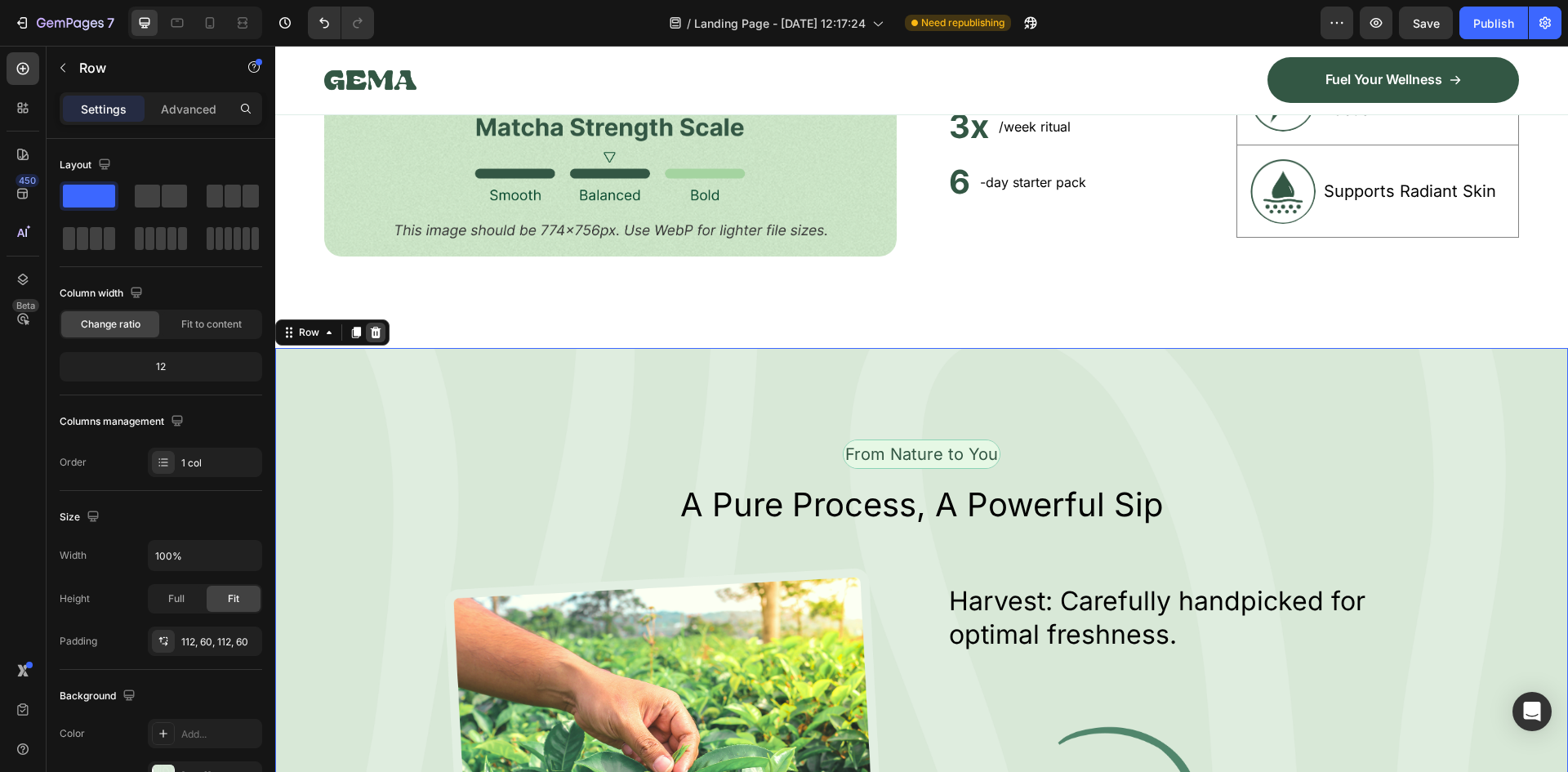
click at [372, 327] on icon at bounding box center [376, 332] width 10 height 11
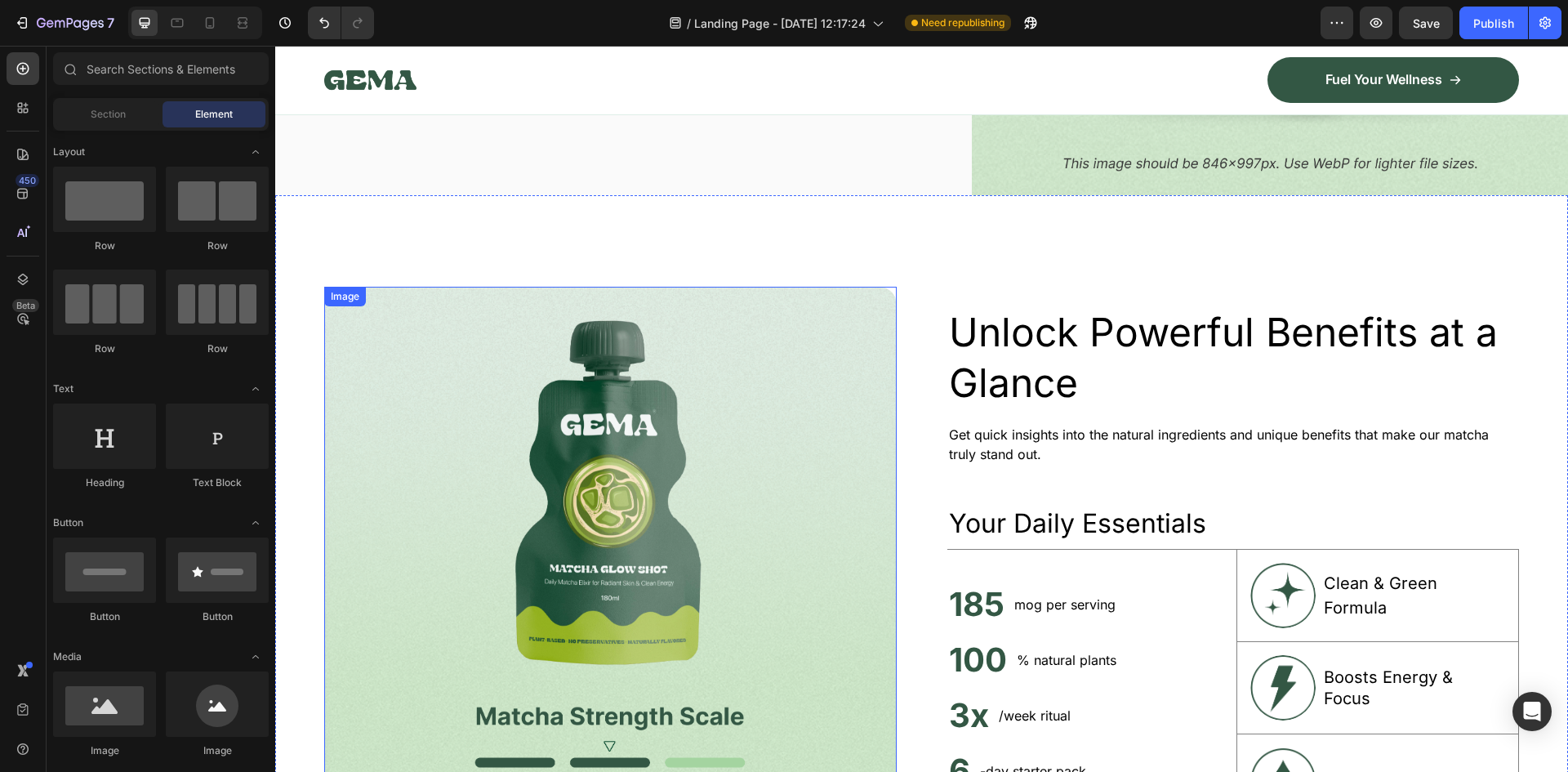
scroll to position [2288, 0]
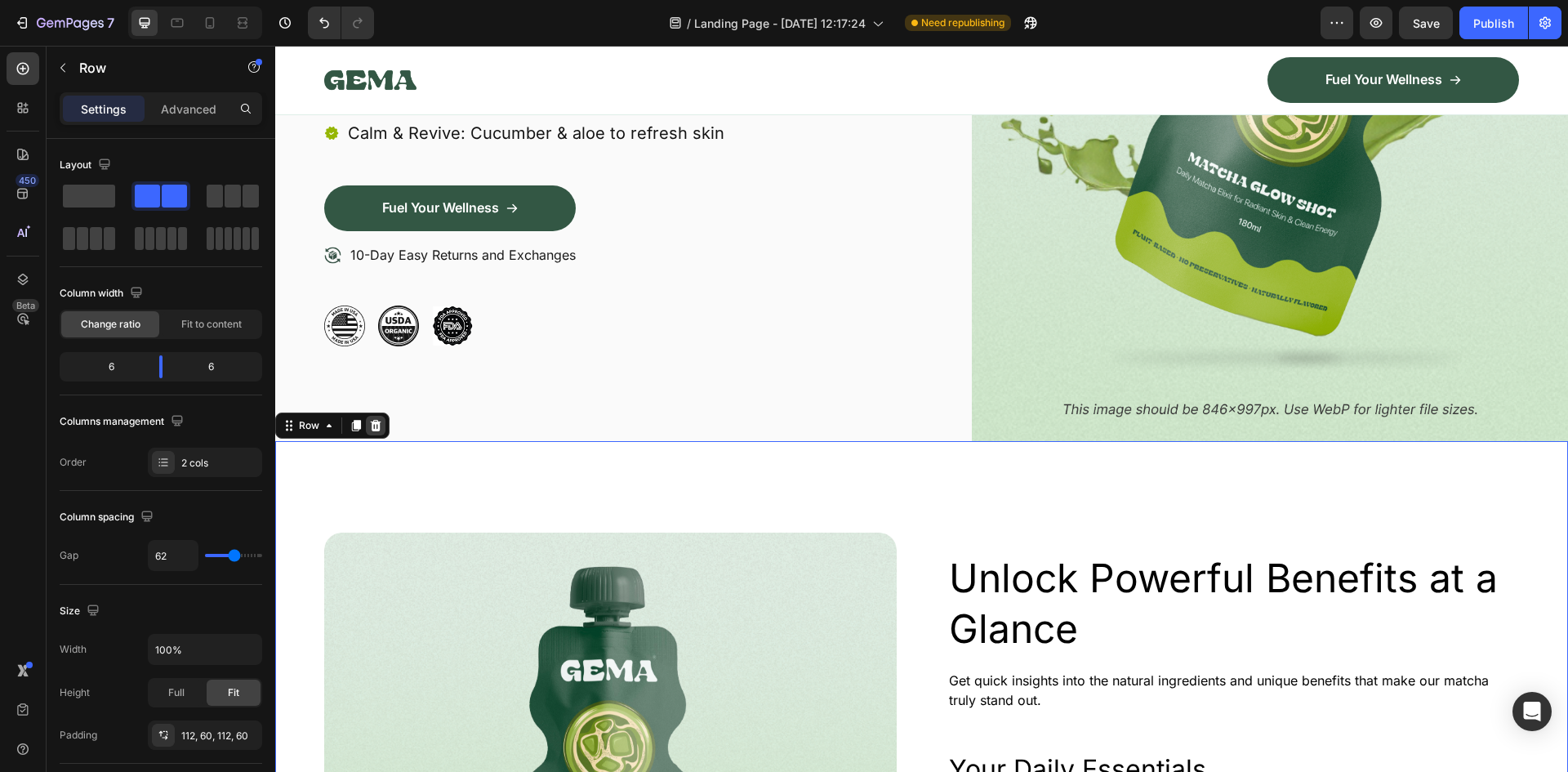
click at [381, 424] on icon at bounding box center [375, 425] width 13 height 13
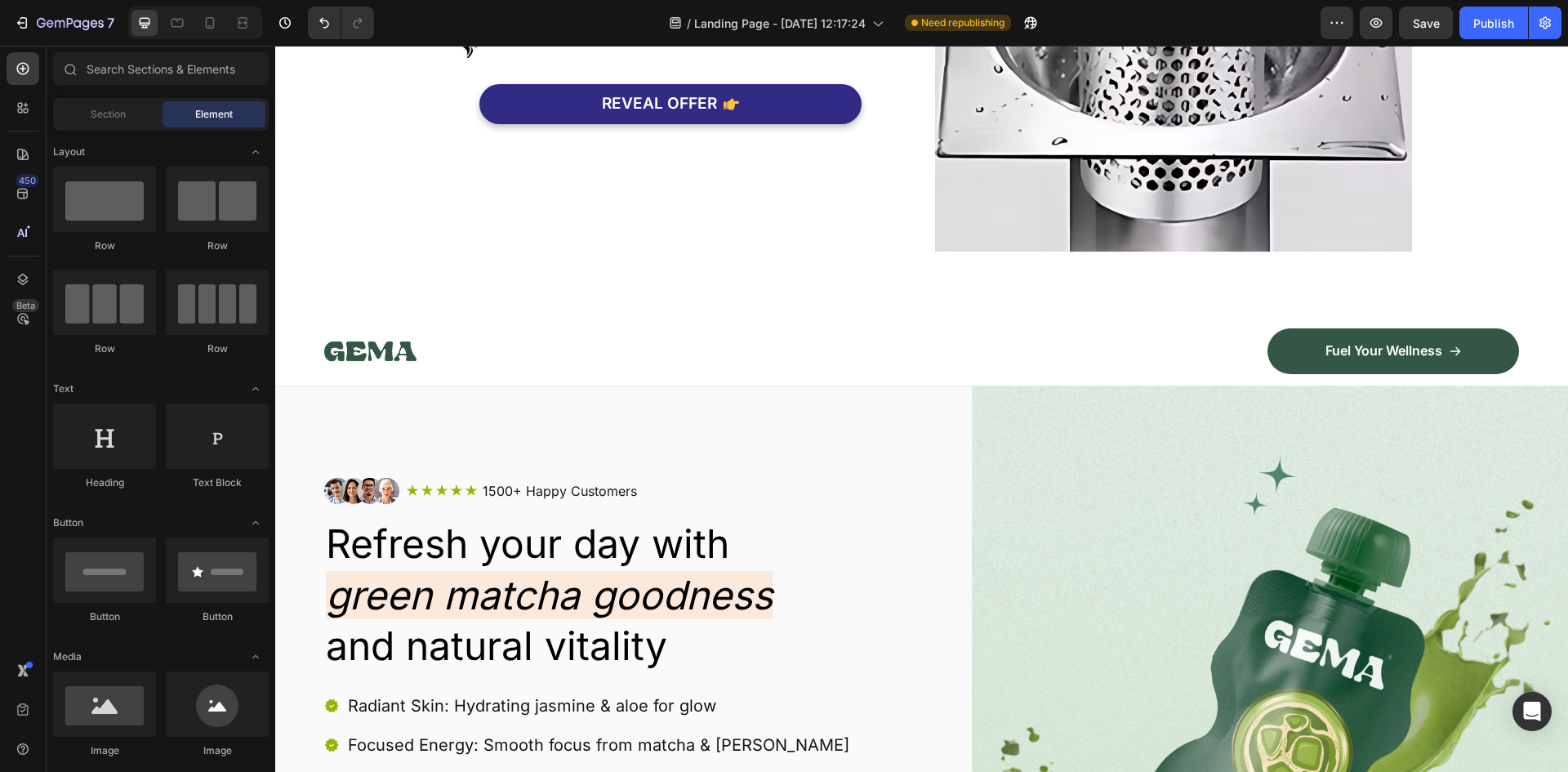
scroll to position [1634, 0]
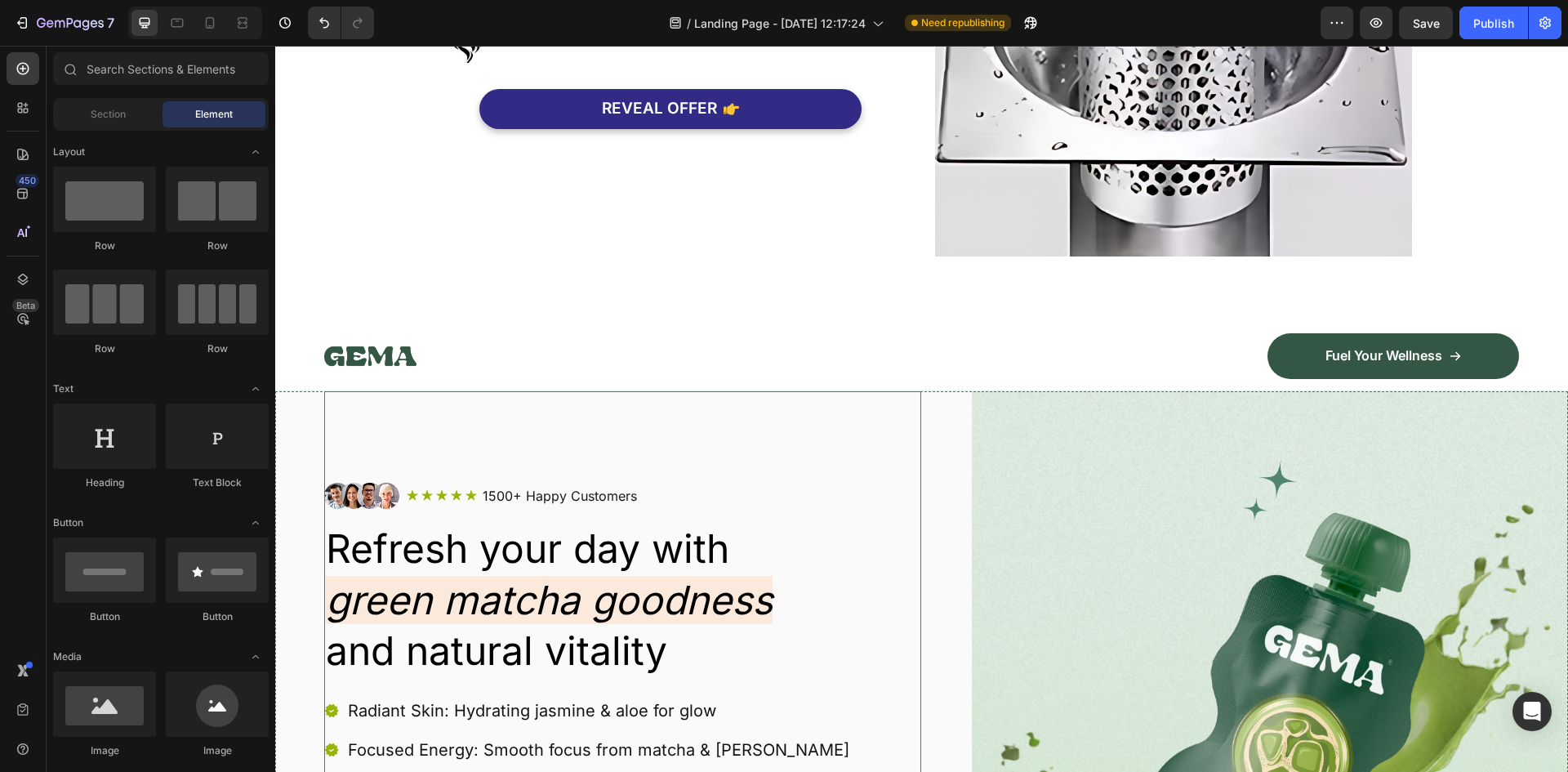
click at [446, 421] on div "Image Icon Icon Icon Icon Icon Icon List 1500+ Happy Customers Text Block Row R…" at bounding box center [623, 742] width 597 height 702
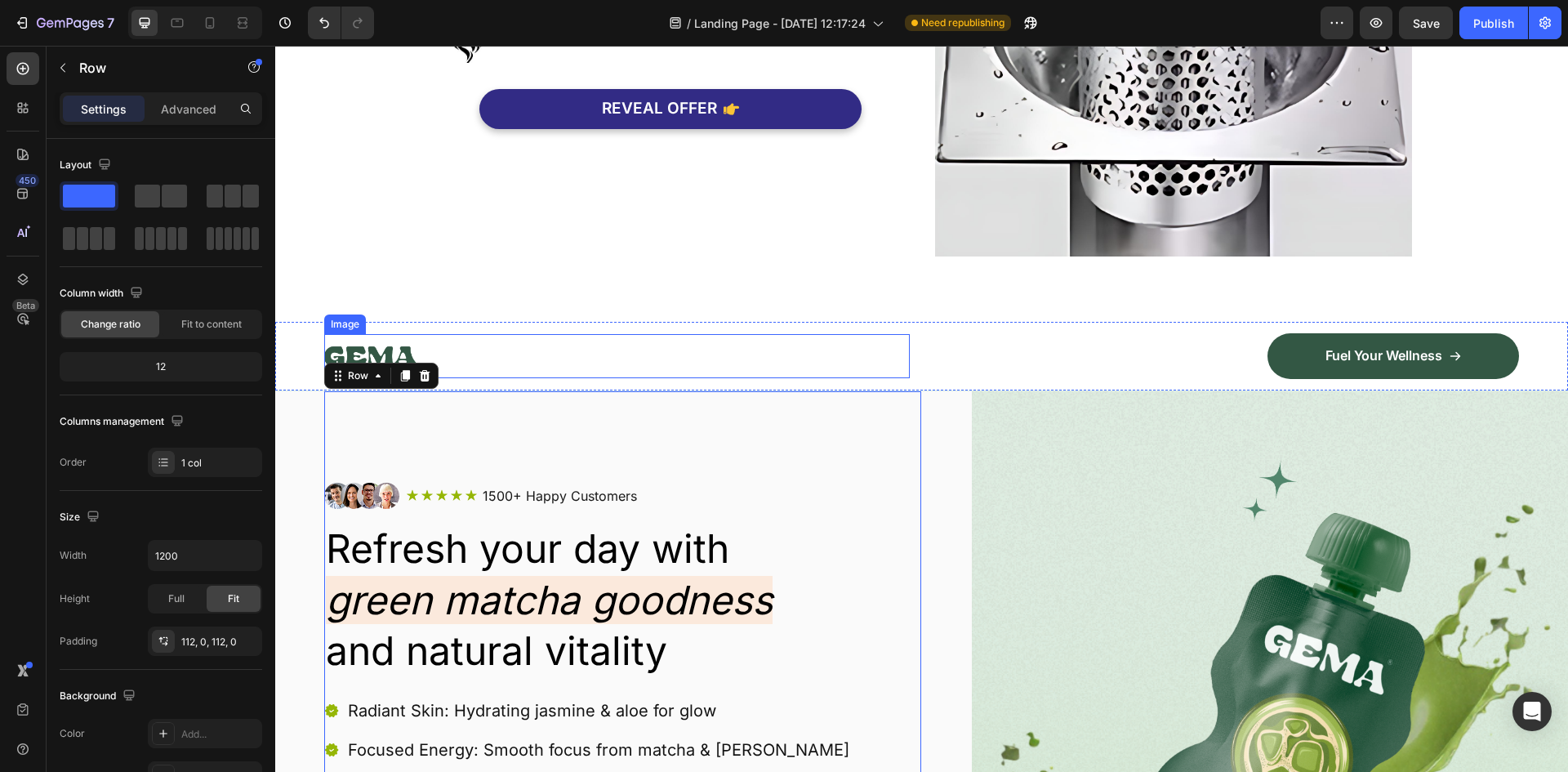
click at [510, 366] on div at bounding box center [617, 356] width 585 height 44
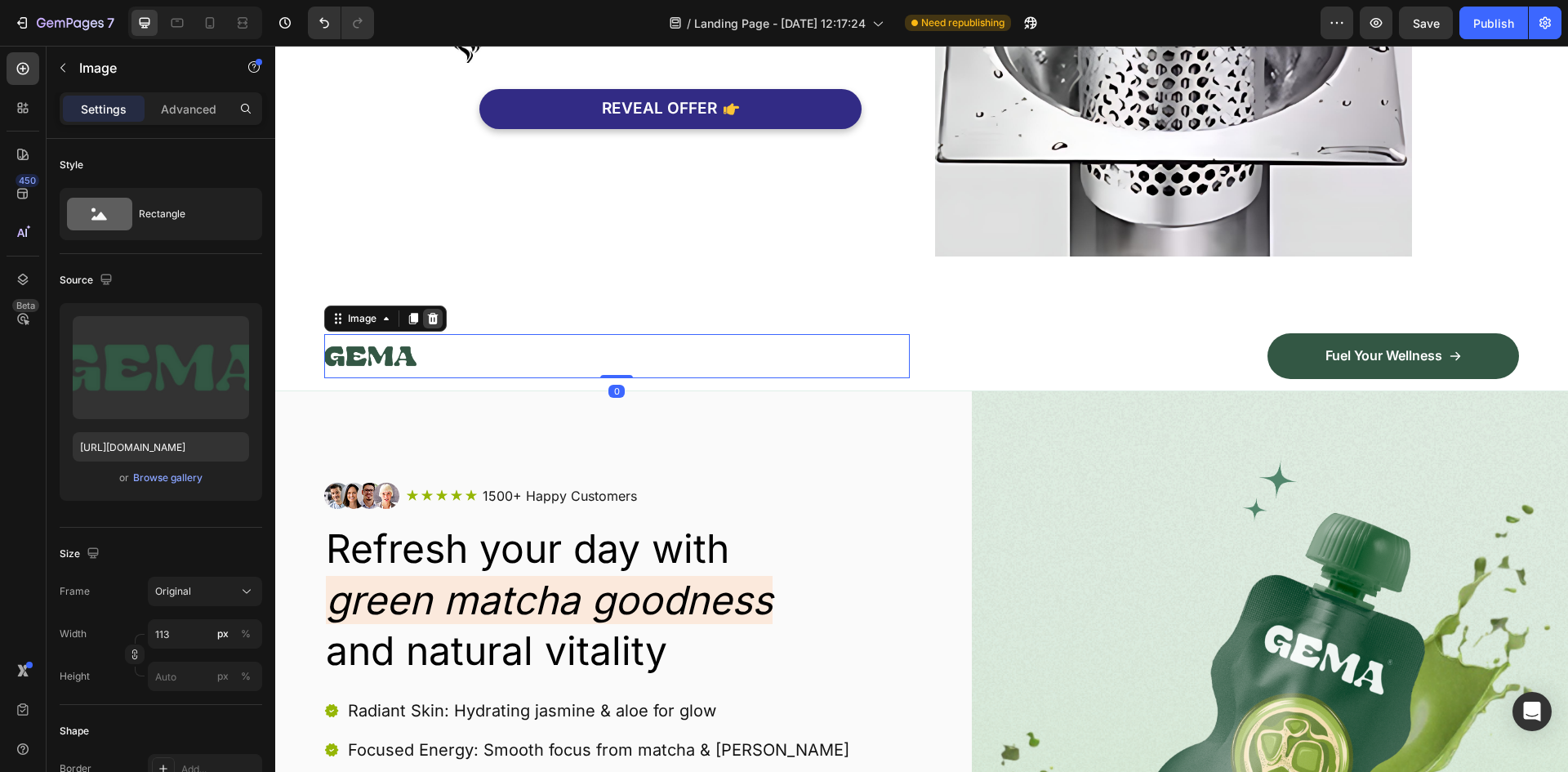
click at [436, 310] on div at bounding box center [432, 318] width 20 height 20
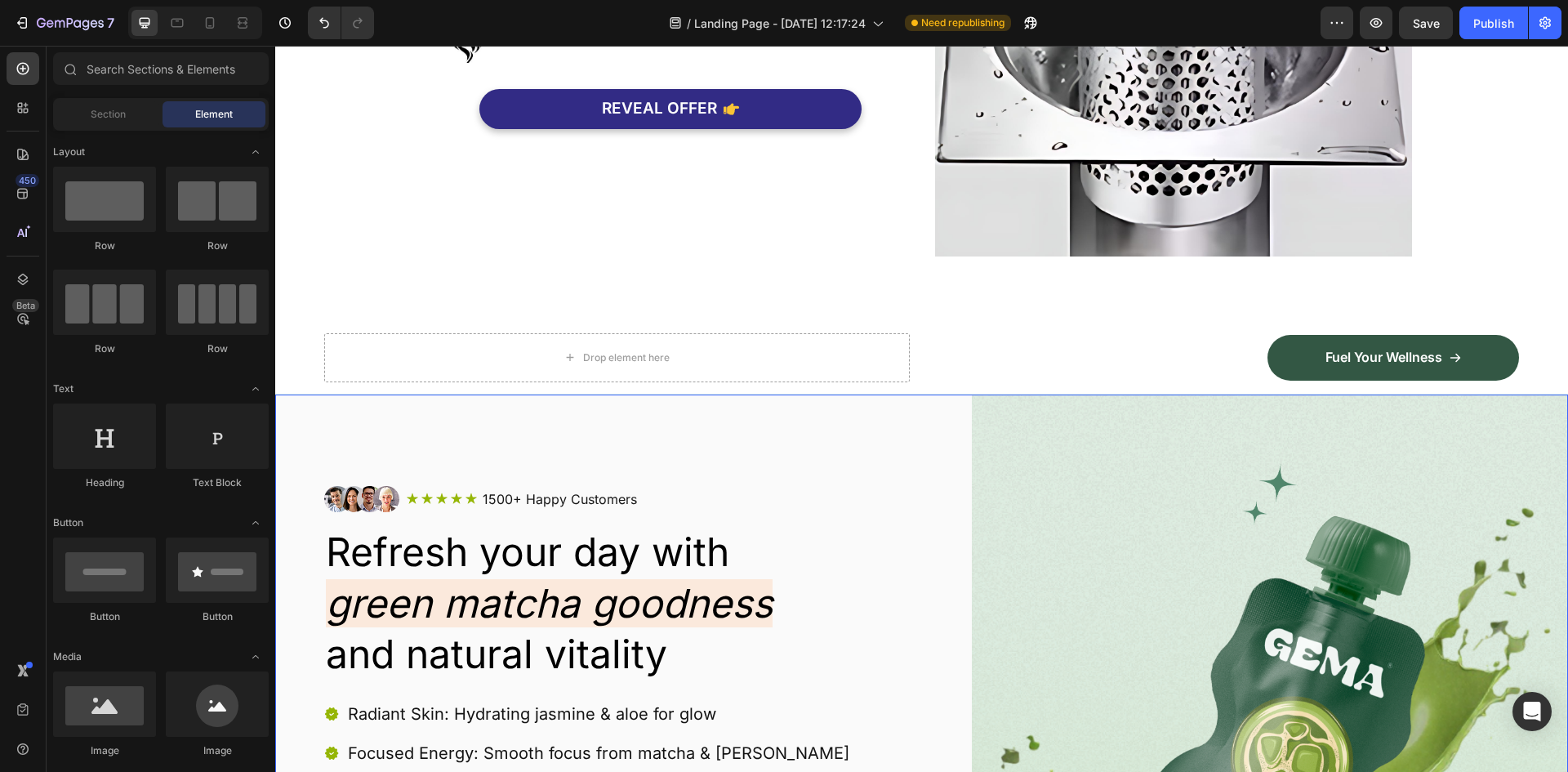
click at [289, 404] on div "Image Icon Icon Icon Icon Icon Icon List 1500+ Happy Customers Text Block Row R…" at bounding box center [921, 746] width 1292 height 703
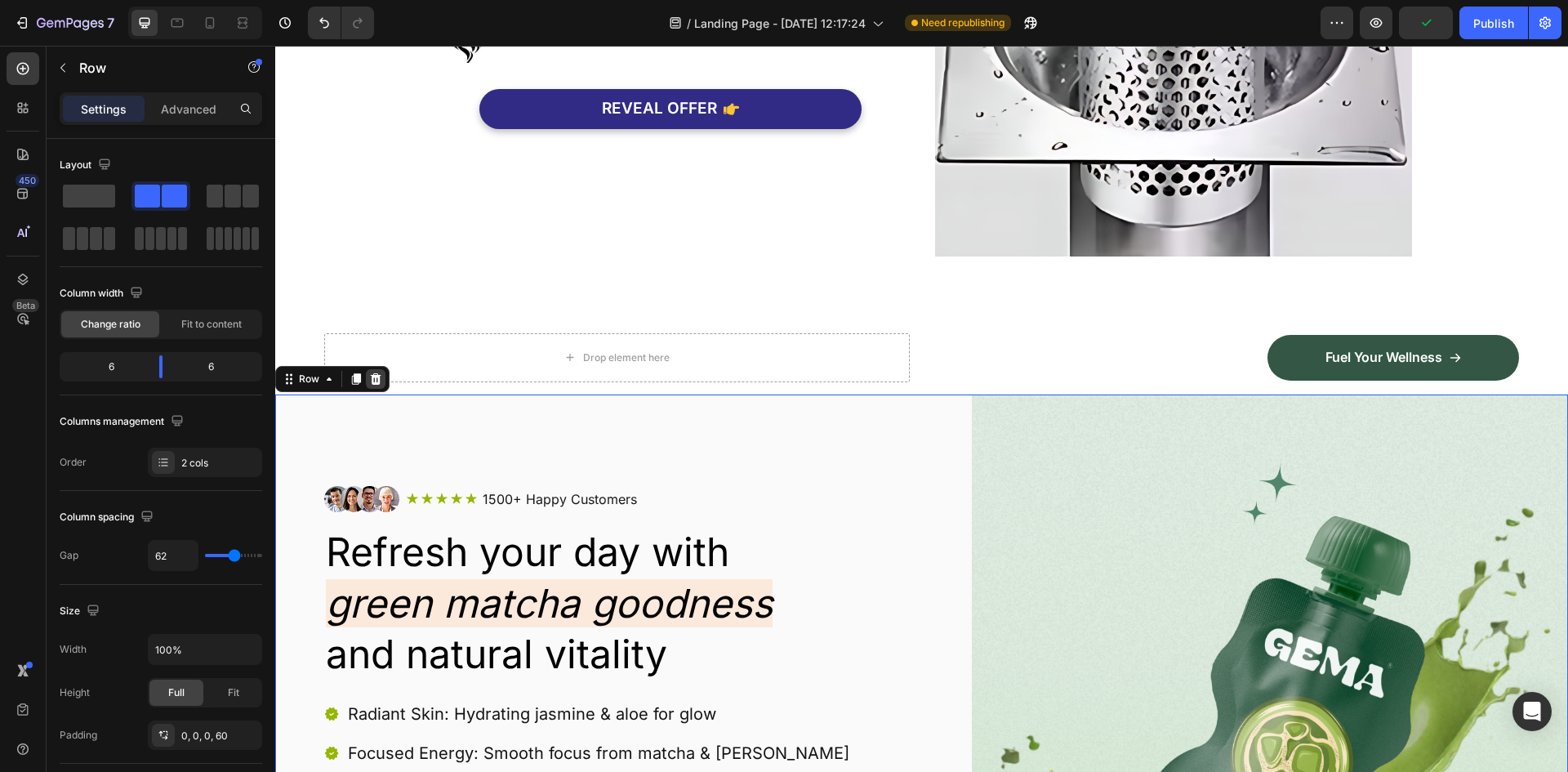
click at [381, 384] on icon at bounding box center [375, 379] width 13 height 13
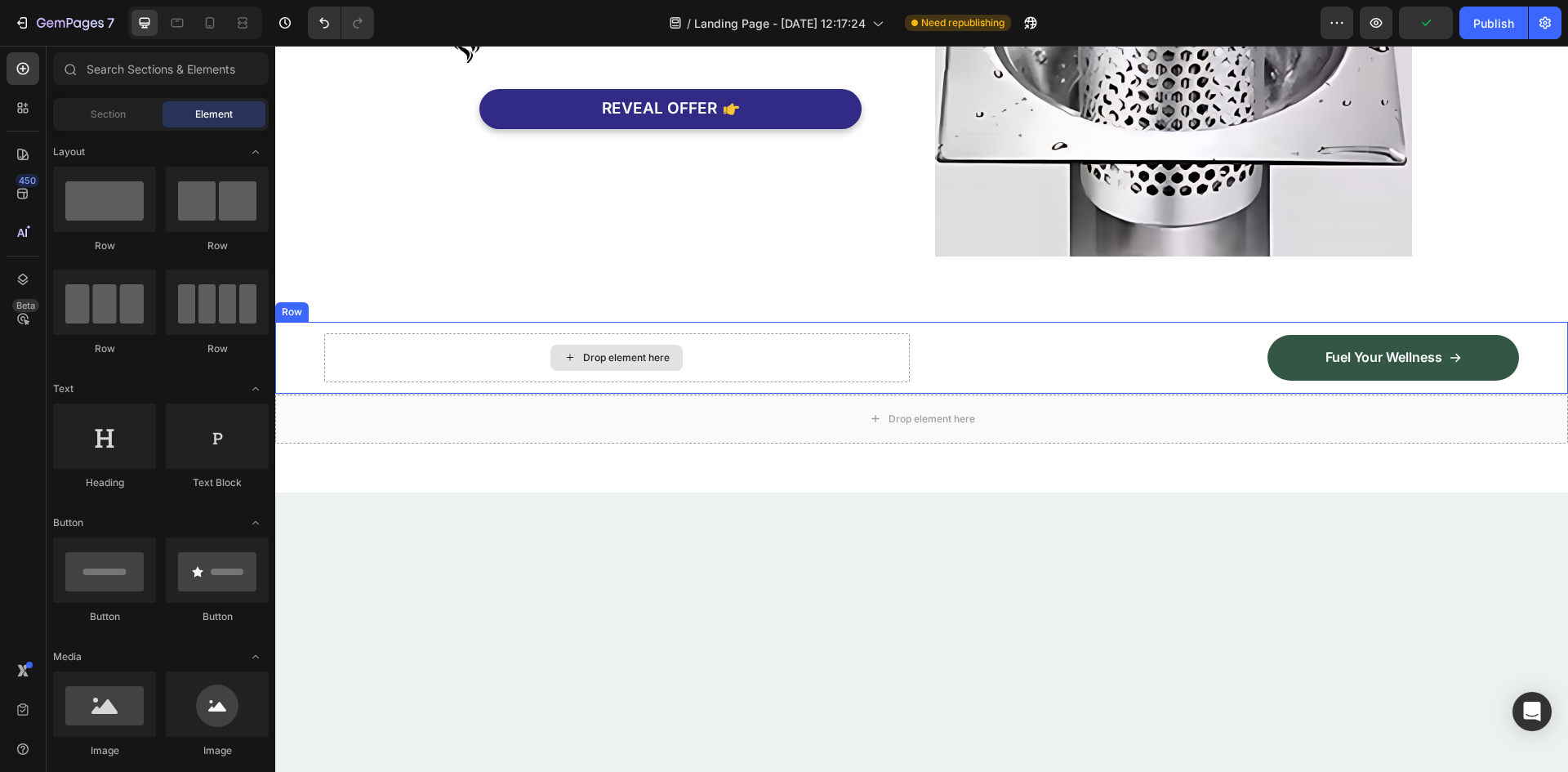
click at [303, 341] on div "Drop element here Fuel Your Wellness Button Row Row" at bounding box center [921, 357] width 1292 height 71
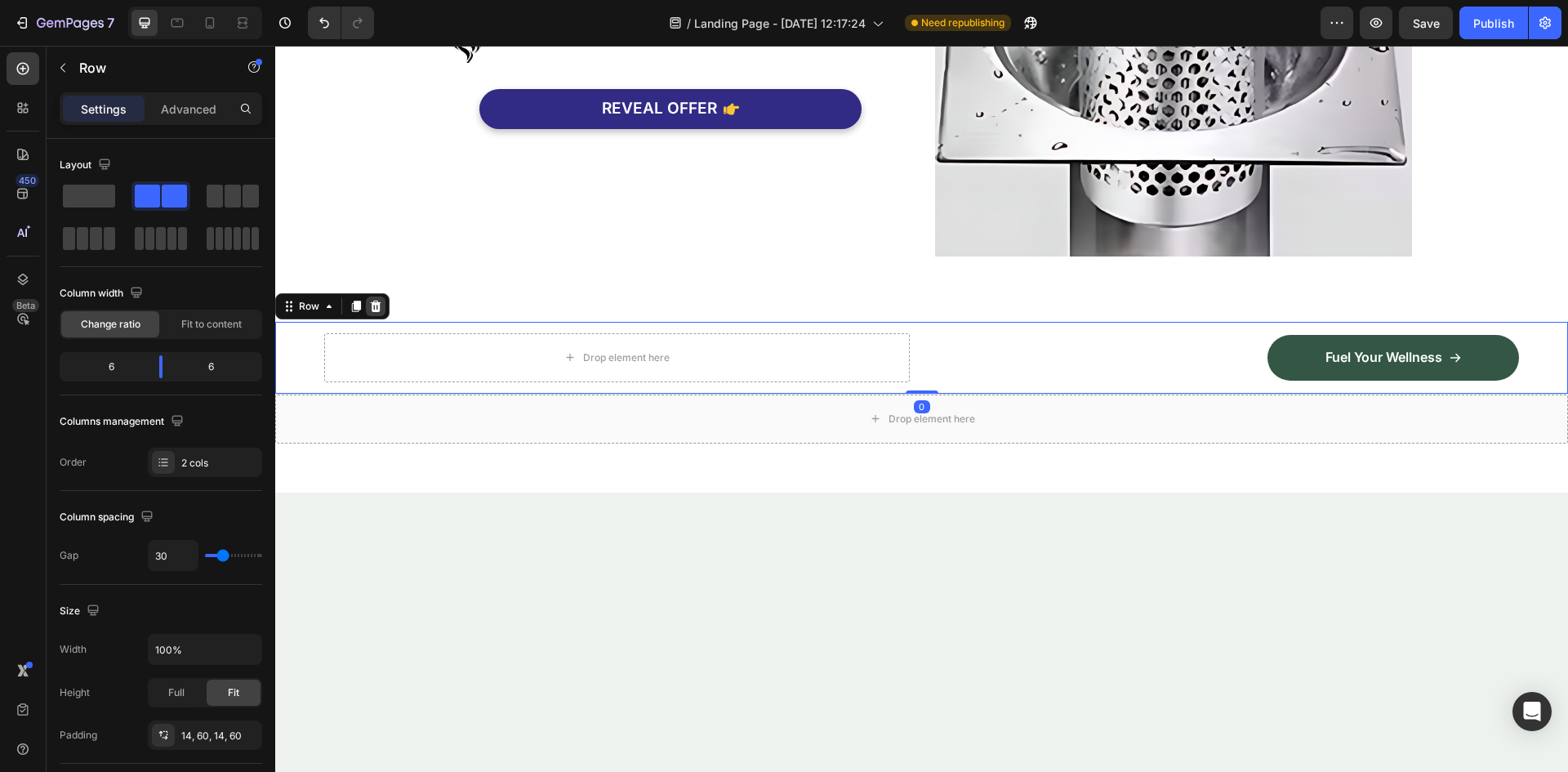
click at [369, 310] on icon at bounding box center [375, 306] width 13 height 13
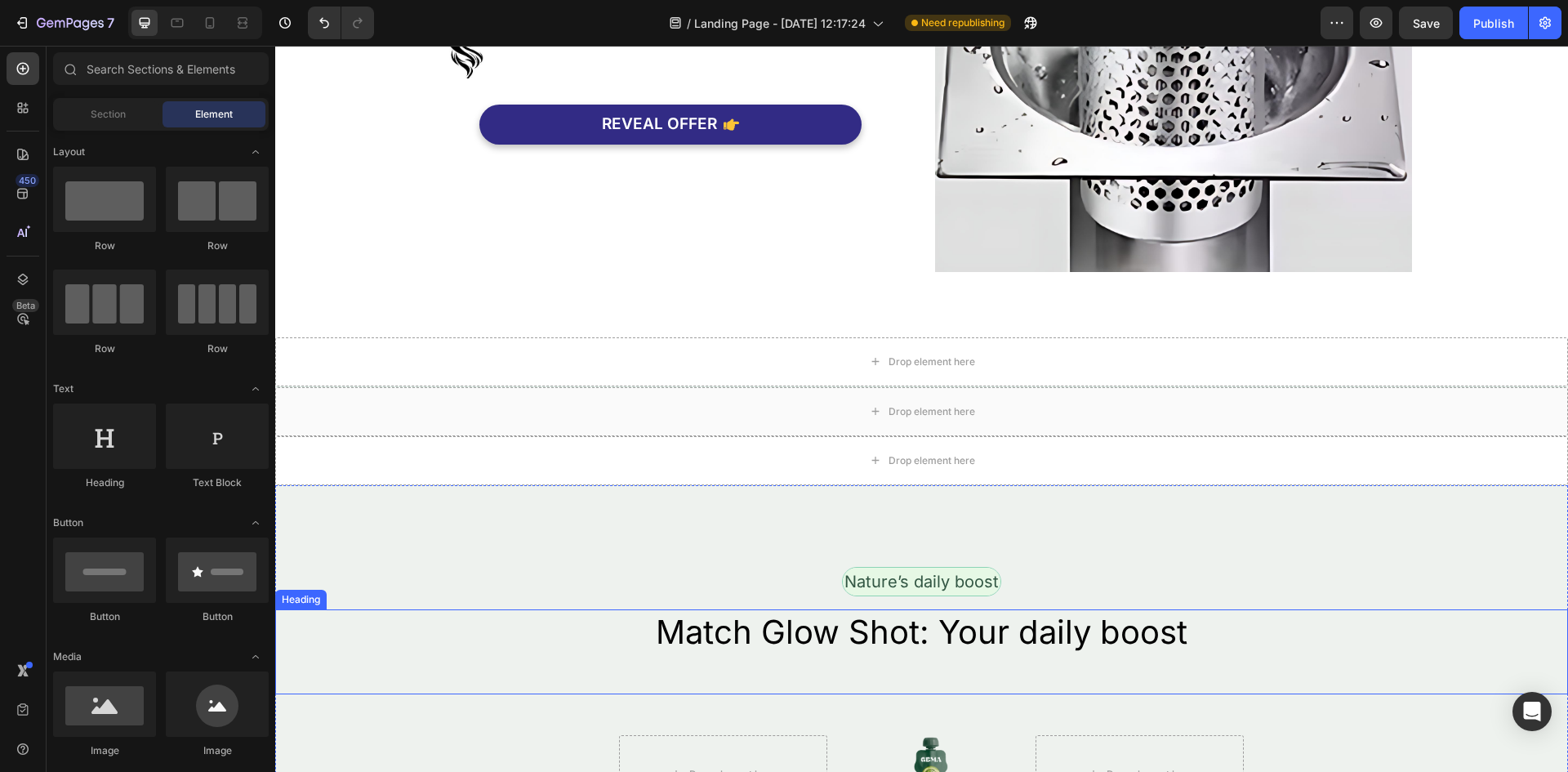
scroll to position [1798, 0]
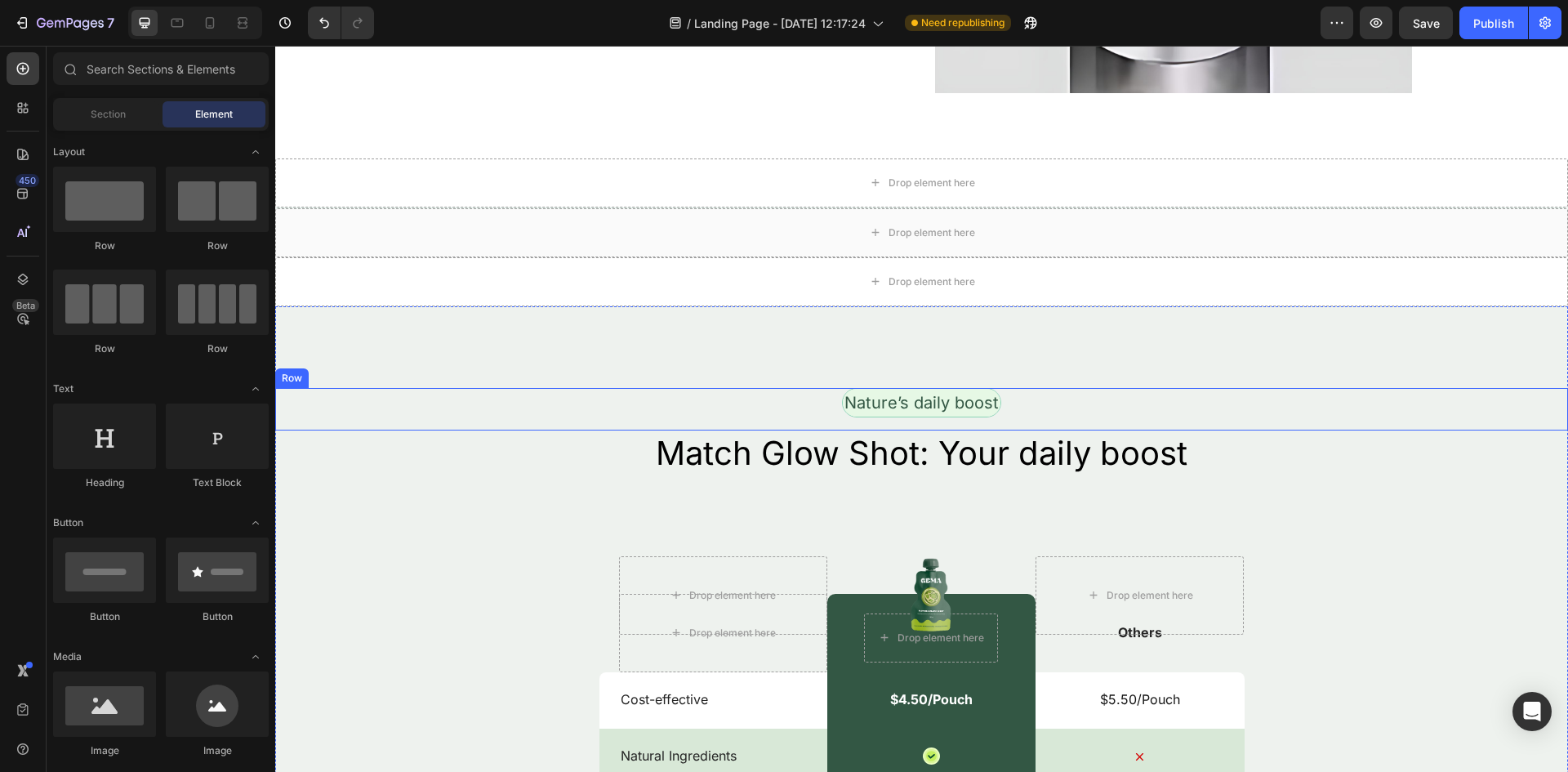
click at [482, 395] on div "Nature’s daily boost Text Block Row" at bounding box center [921, 409] width 1292 height 43
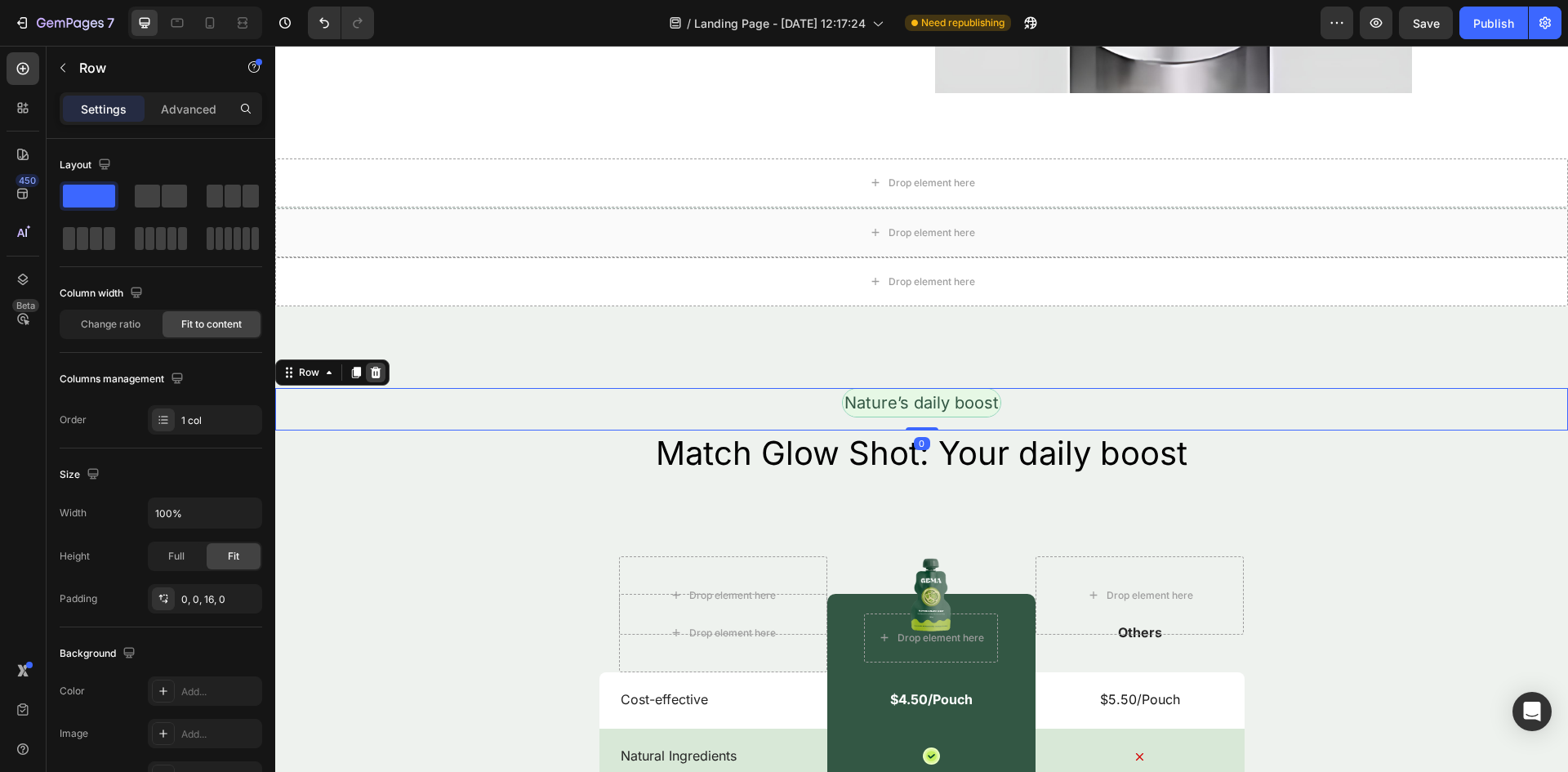
click at [383, 375] on div at bounding box center [375, 372] width 20 height 20
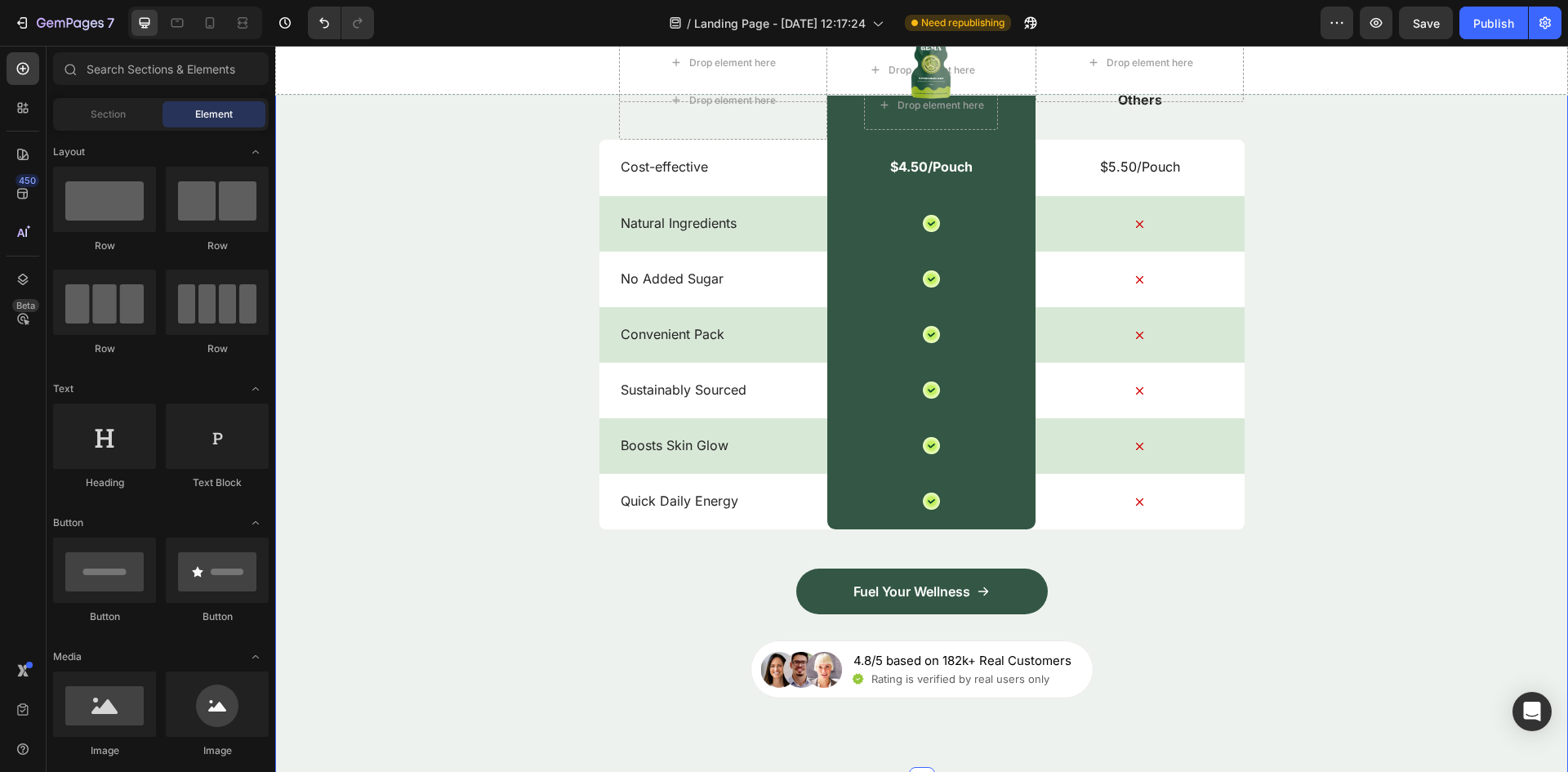
scroll to position [1961, 0]
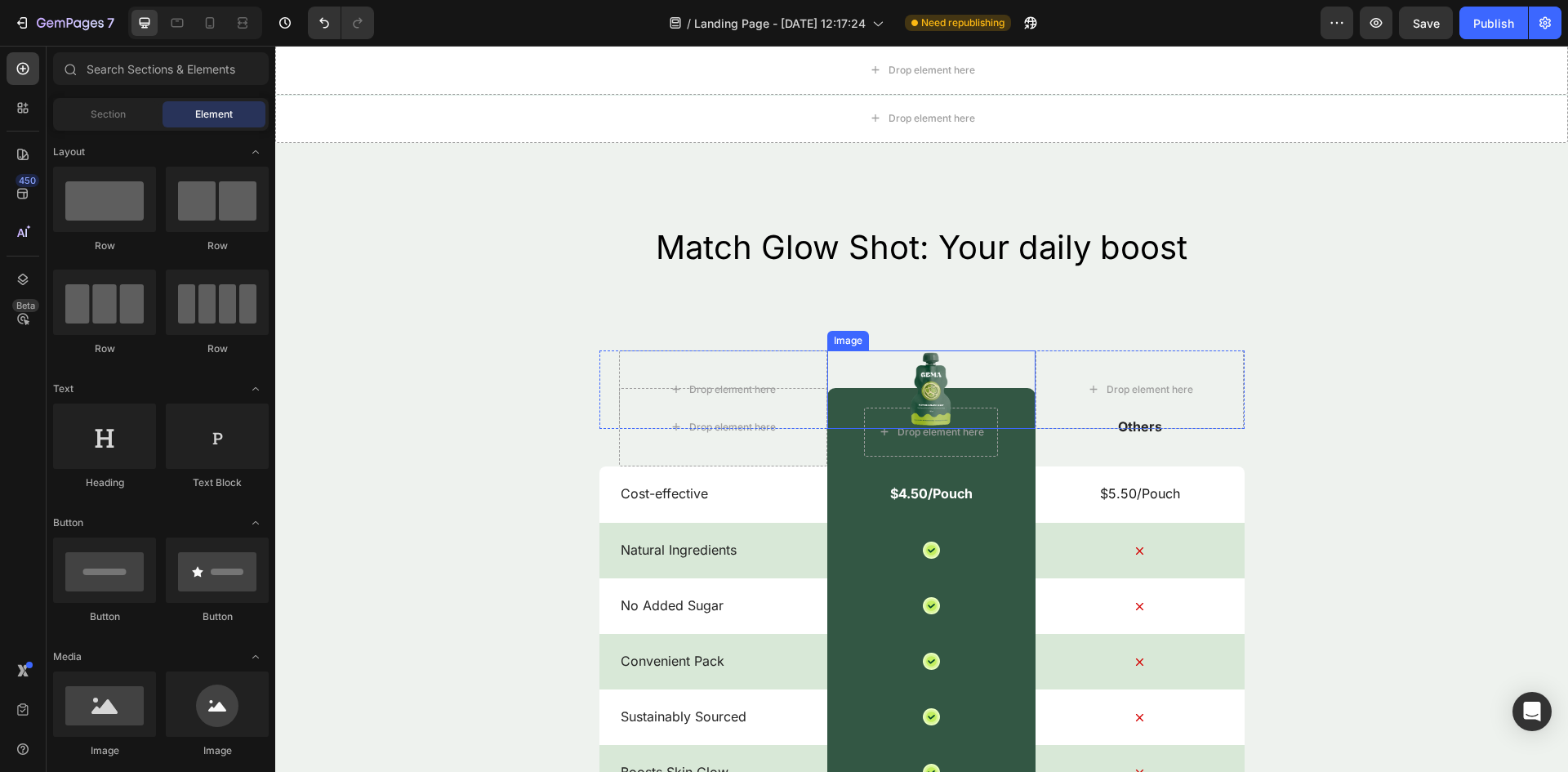
click at [926, 393] on img at bounding box center [931, 390] width 44 height 78
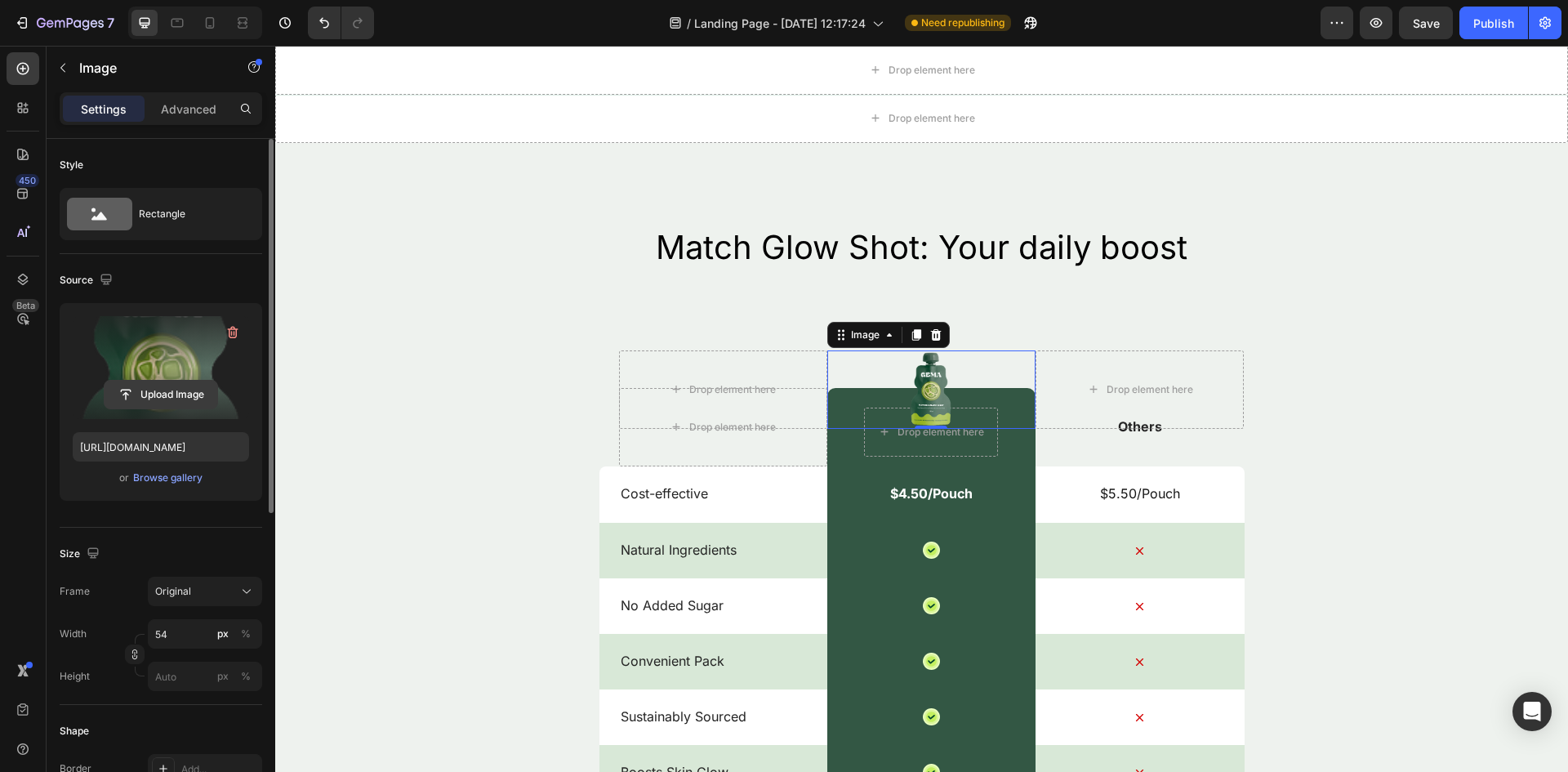
click at [188, 389] on input "file" at bounding box center [161, 394] width 112 height 28
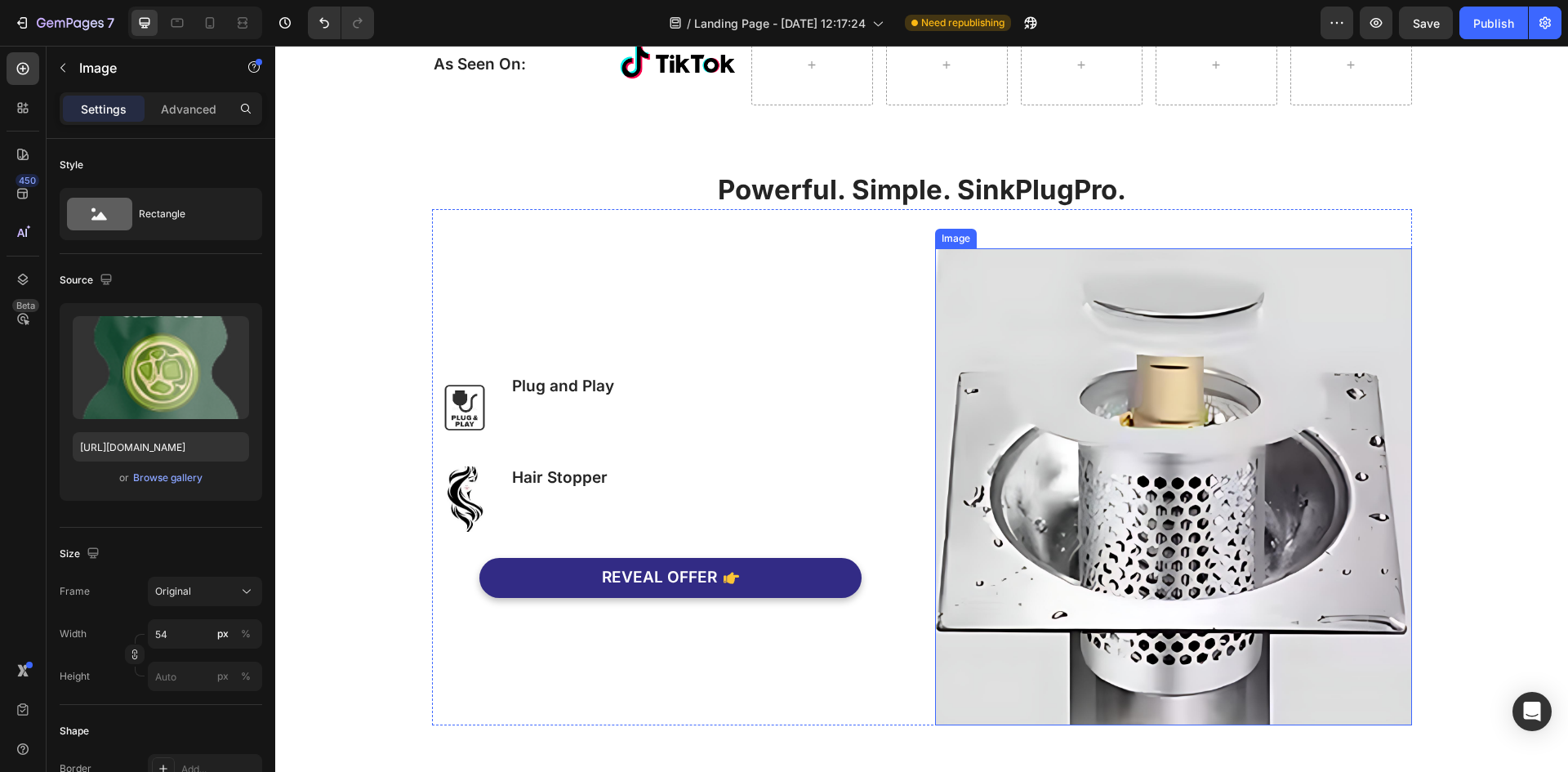
scroll to position [1144, 0]
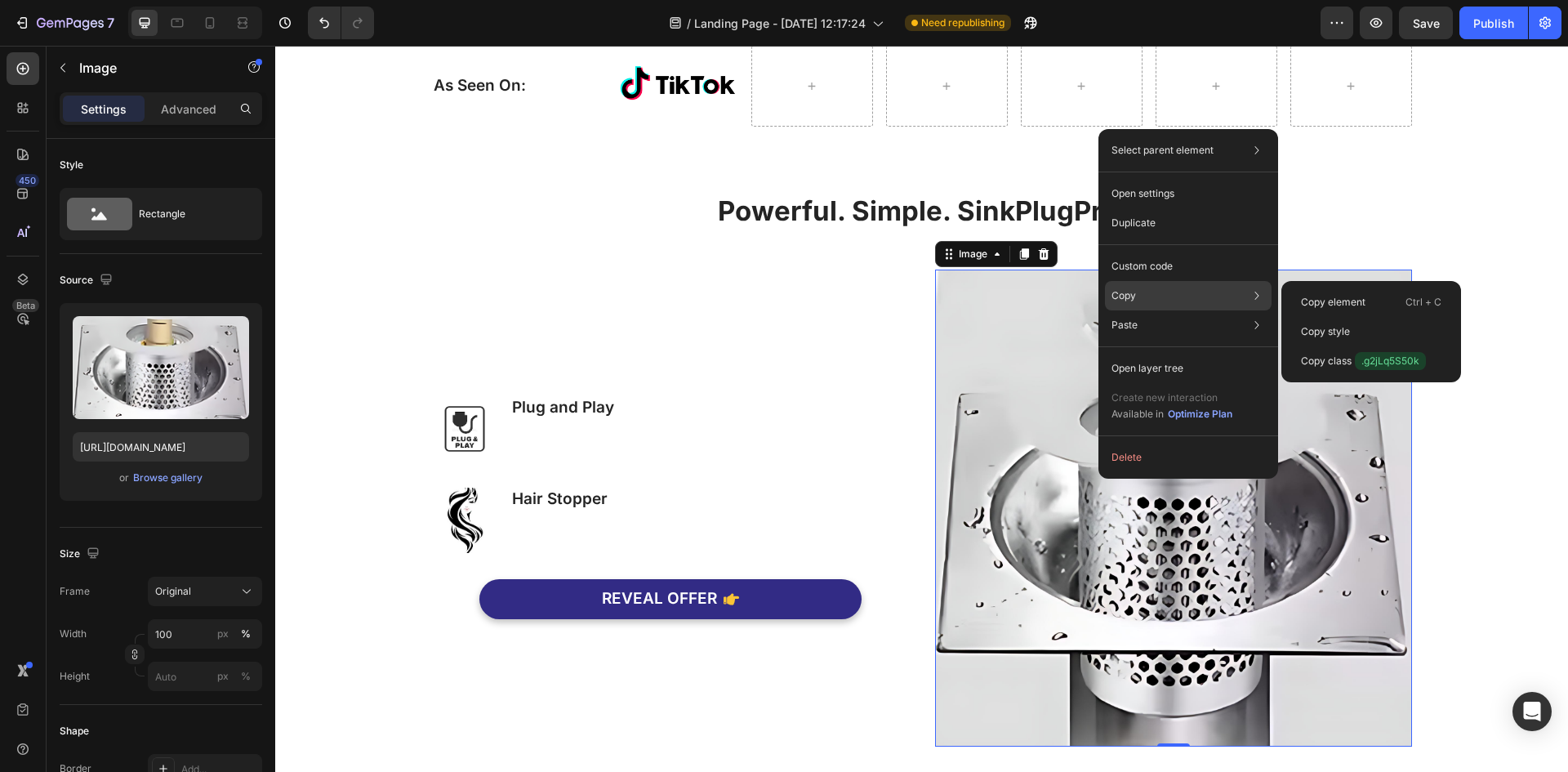
click at [1162, 295] on div "Copy Copy element Ctrl + C Copy style Copy class .g2jLq5S50k" at bounding box center [1188, 295] width 167 height 30
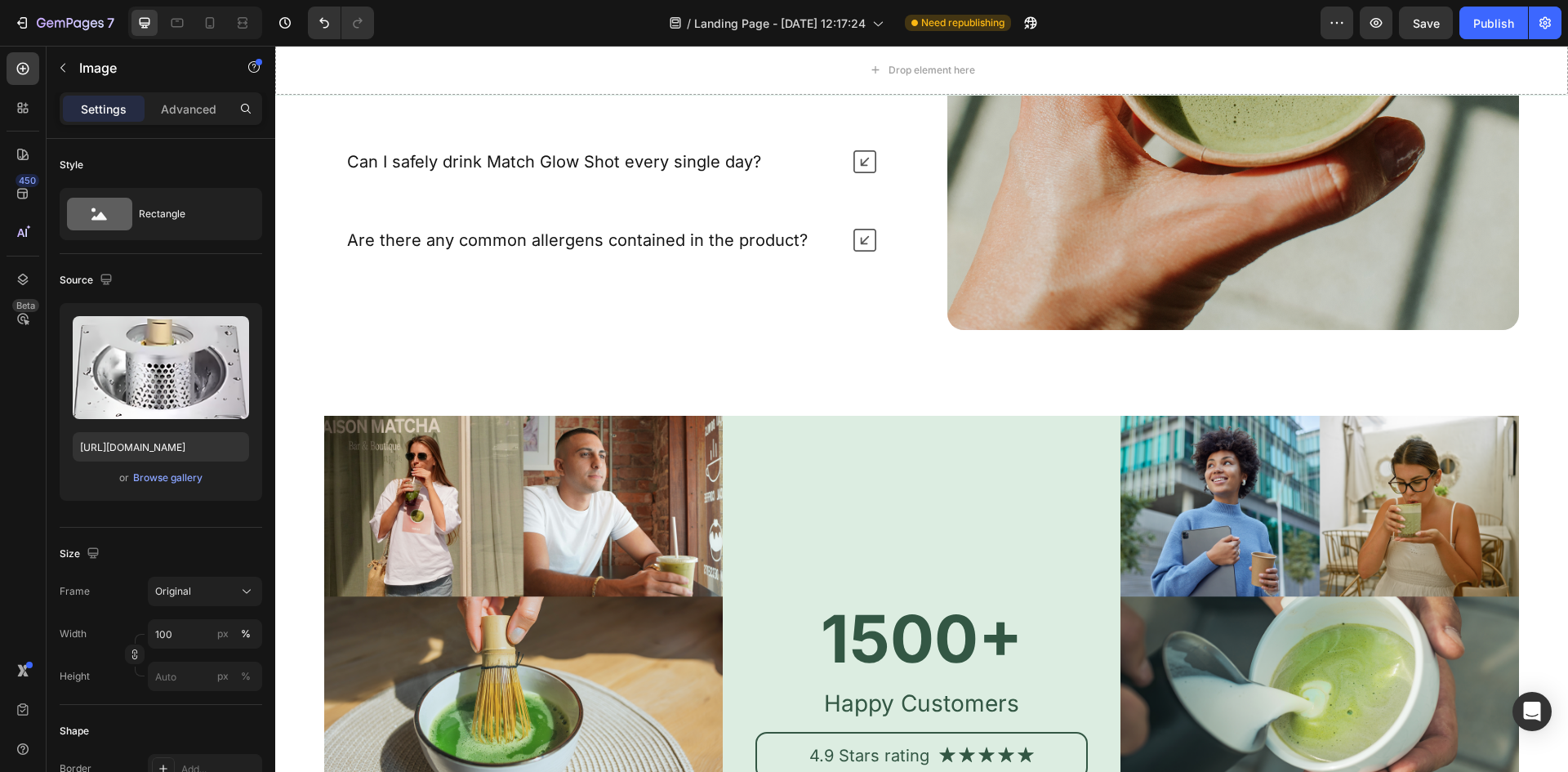
scroll to position [4539, 0]
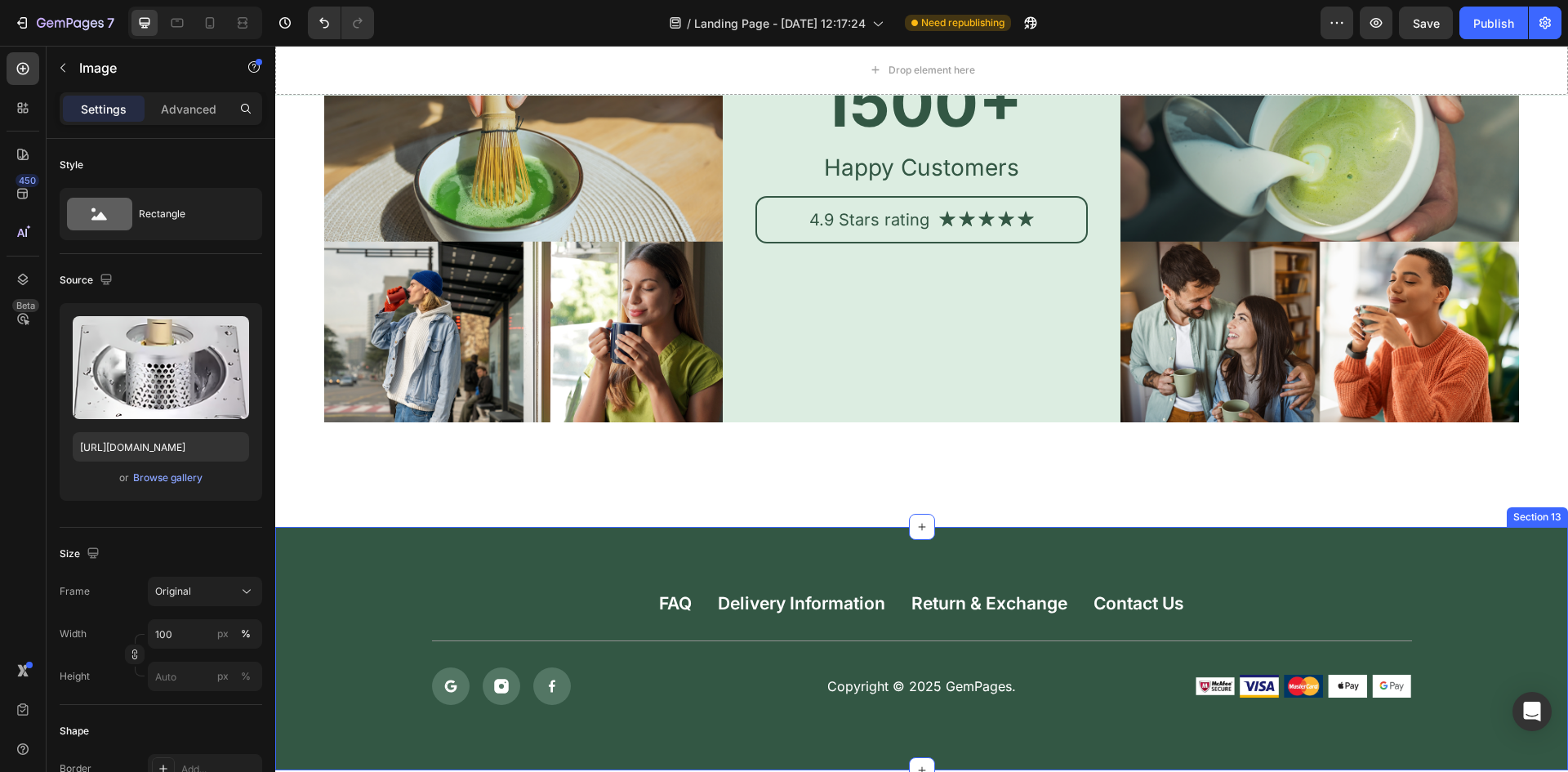
click at [856, 535] on div "FAQ Button Delivery Information Button Return & Exchange Button Contact Us Butt…" at bounding box center [921, 649] width 1292 height 243
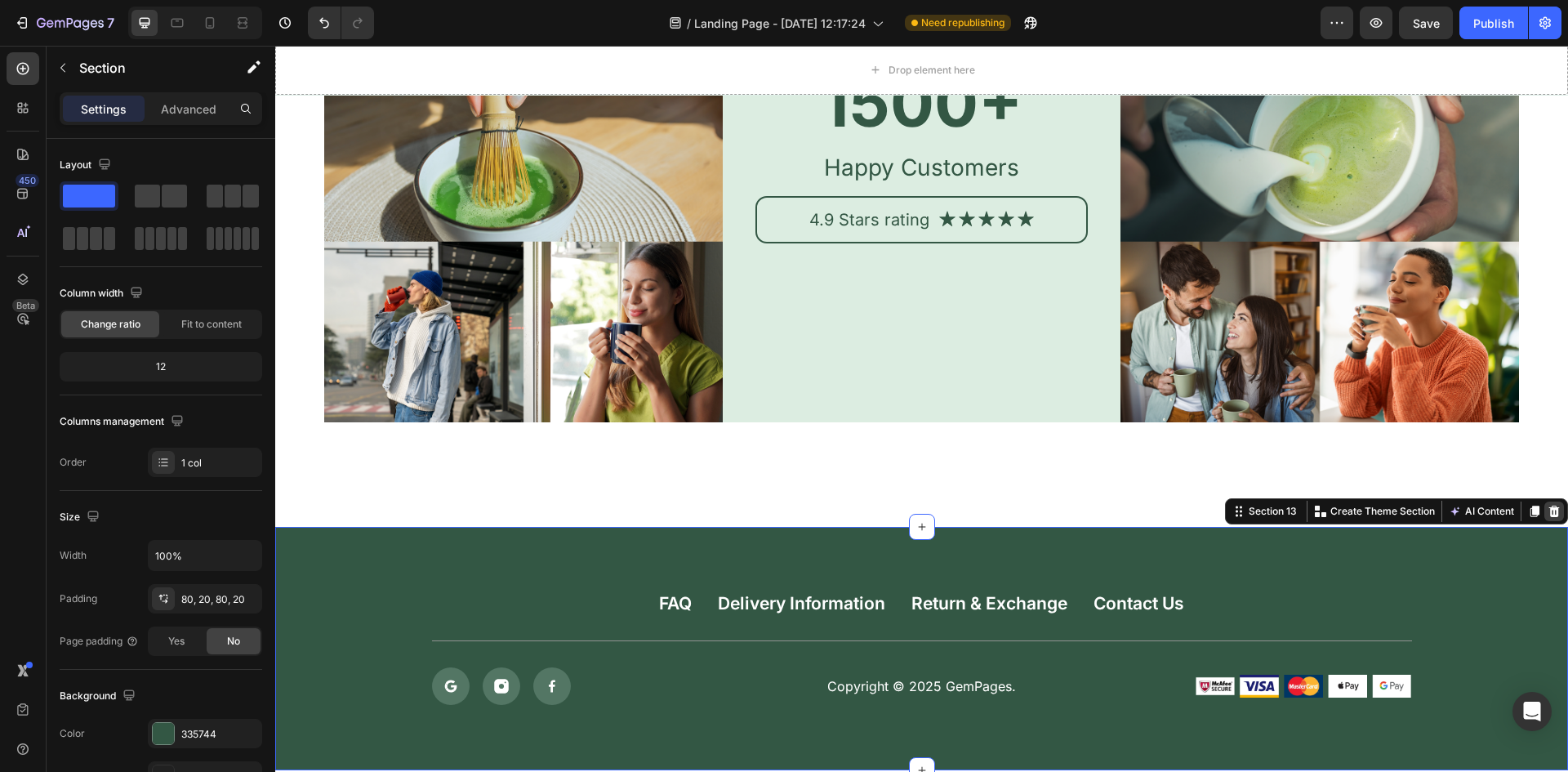
click at [1548, 506] on icon at bounding box center [1554, 511] width 13 height 13
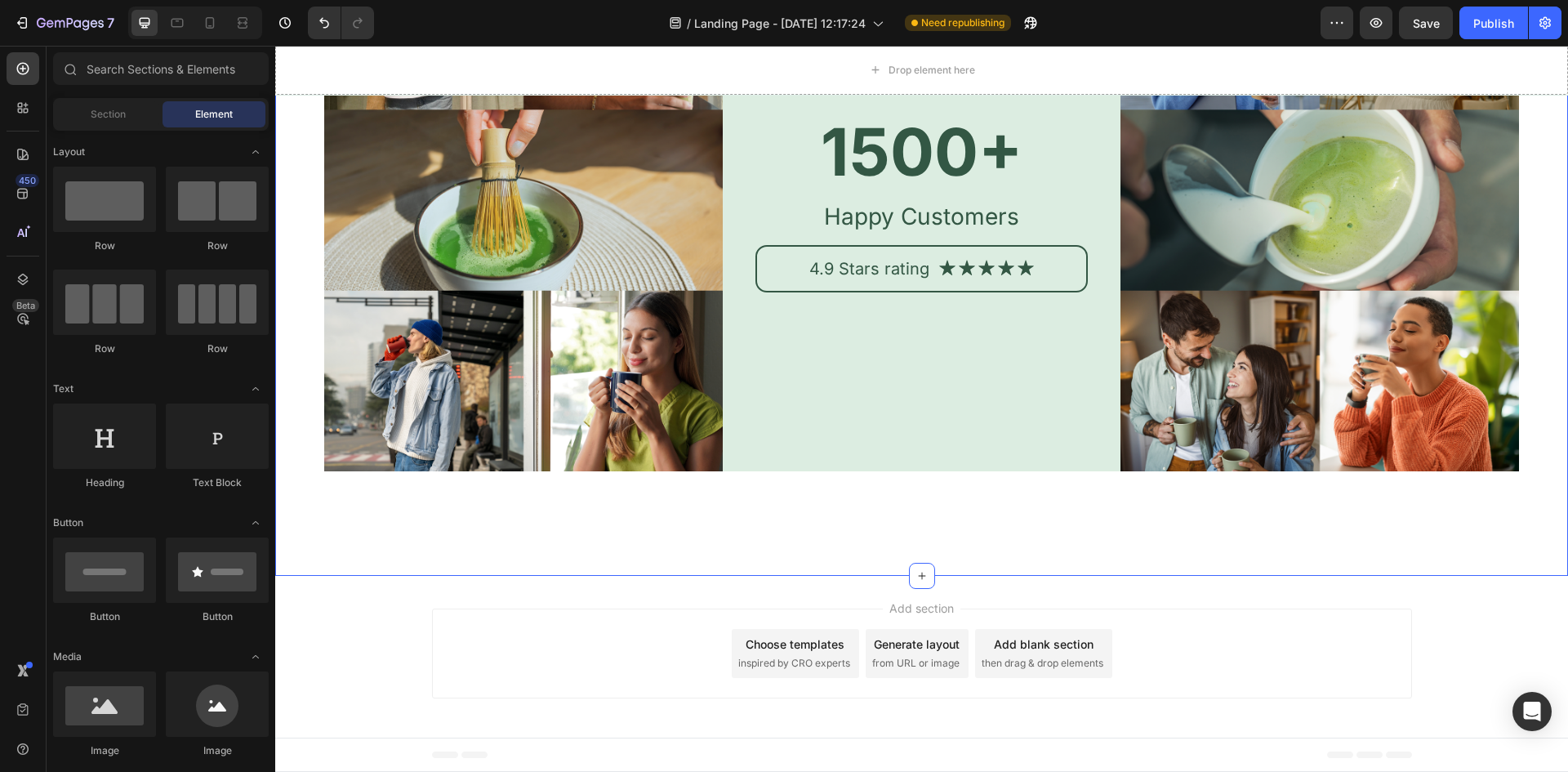
scroll to position [4484, 0]
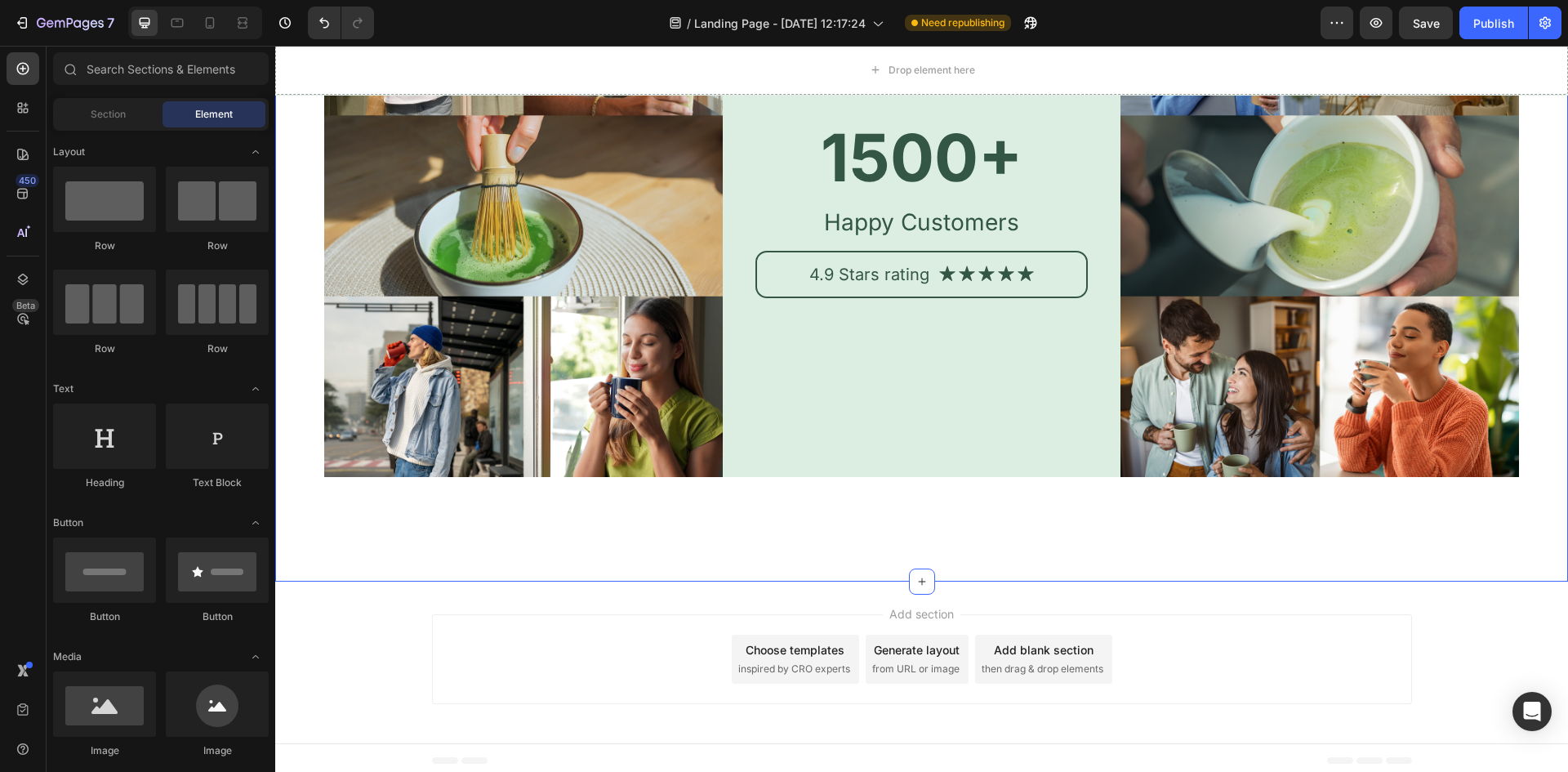
click at [1262, 528] on div "Image 1500+ Heading Happy Customers Text Block 4.9 Stars rating Text Block Icon…" at bounding box center [921, 258] width 1292 height 647
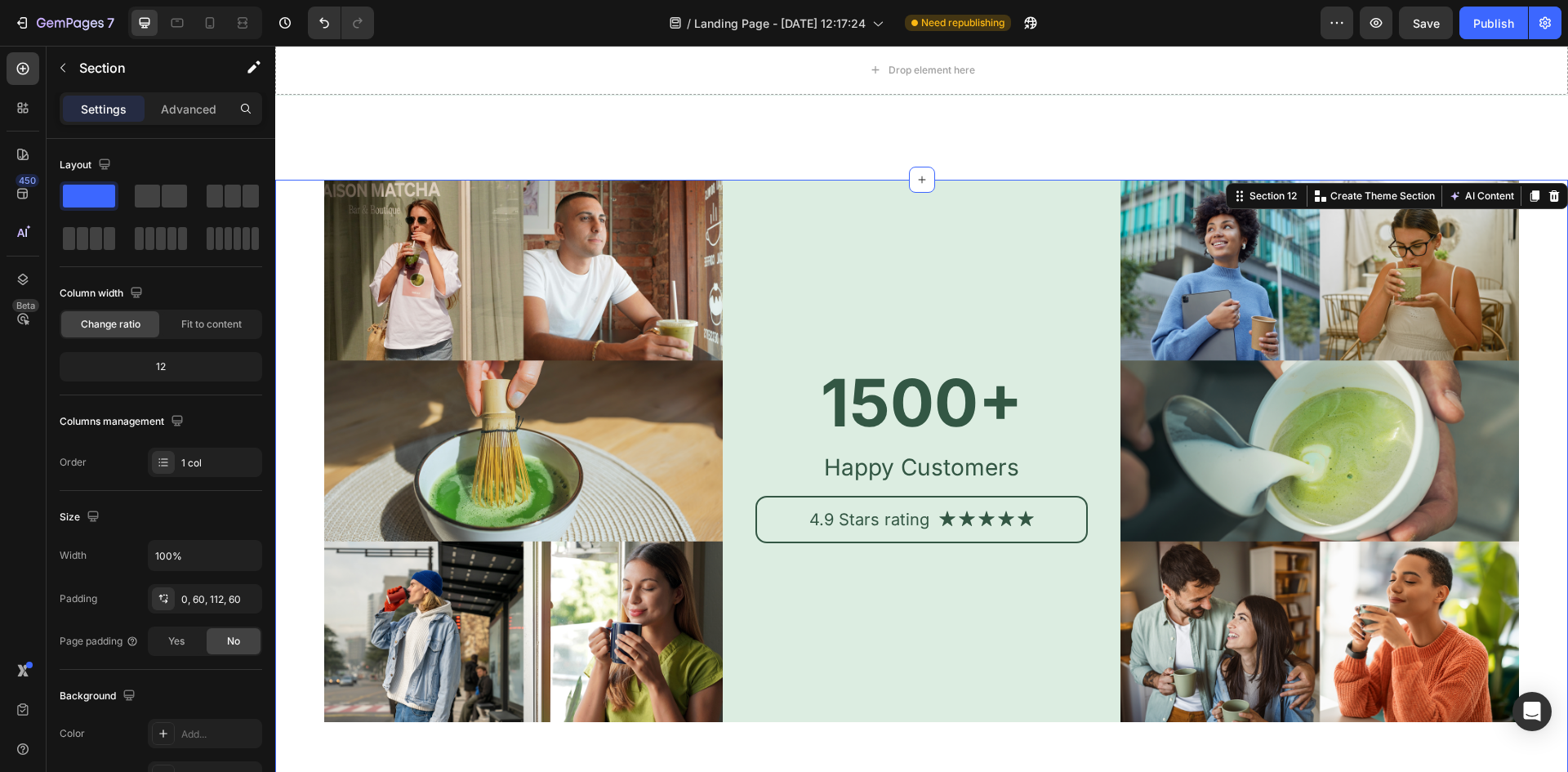
scroll to position [3994, 0]
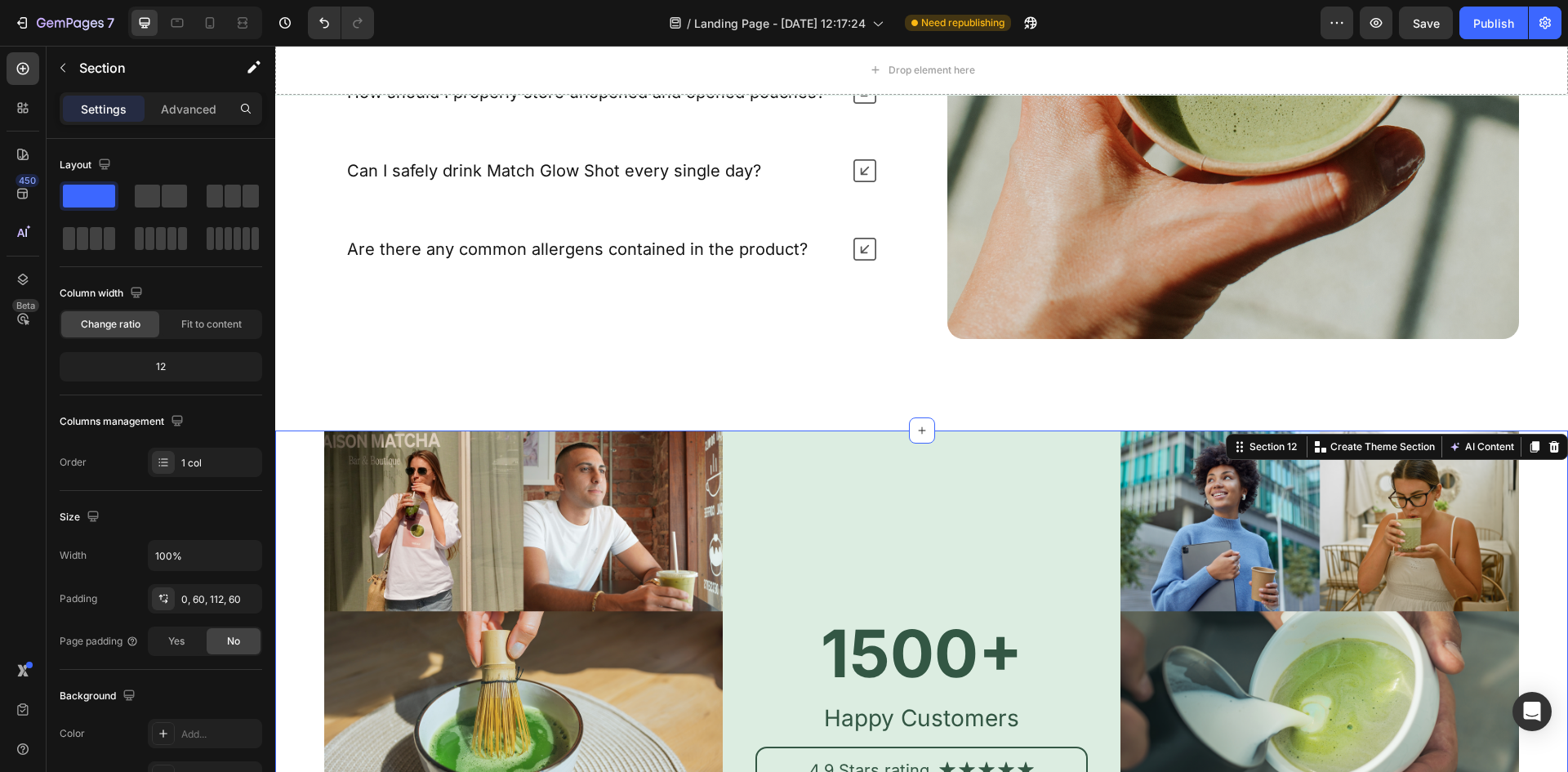
click at [1548, 451] on div "Section 12 You can create reusable sections Create Theme Section AI Content Wri…" at bounding box center [1396, 447] width 342 height 26
click at [1544, 437] on div at bounding box center [1554, 446] width 20 height 20
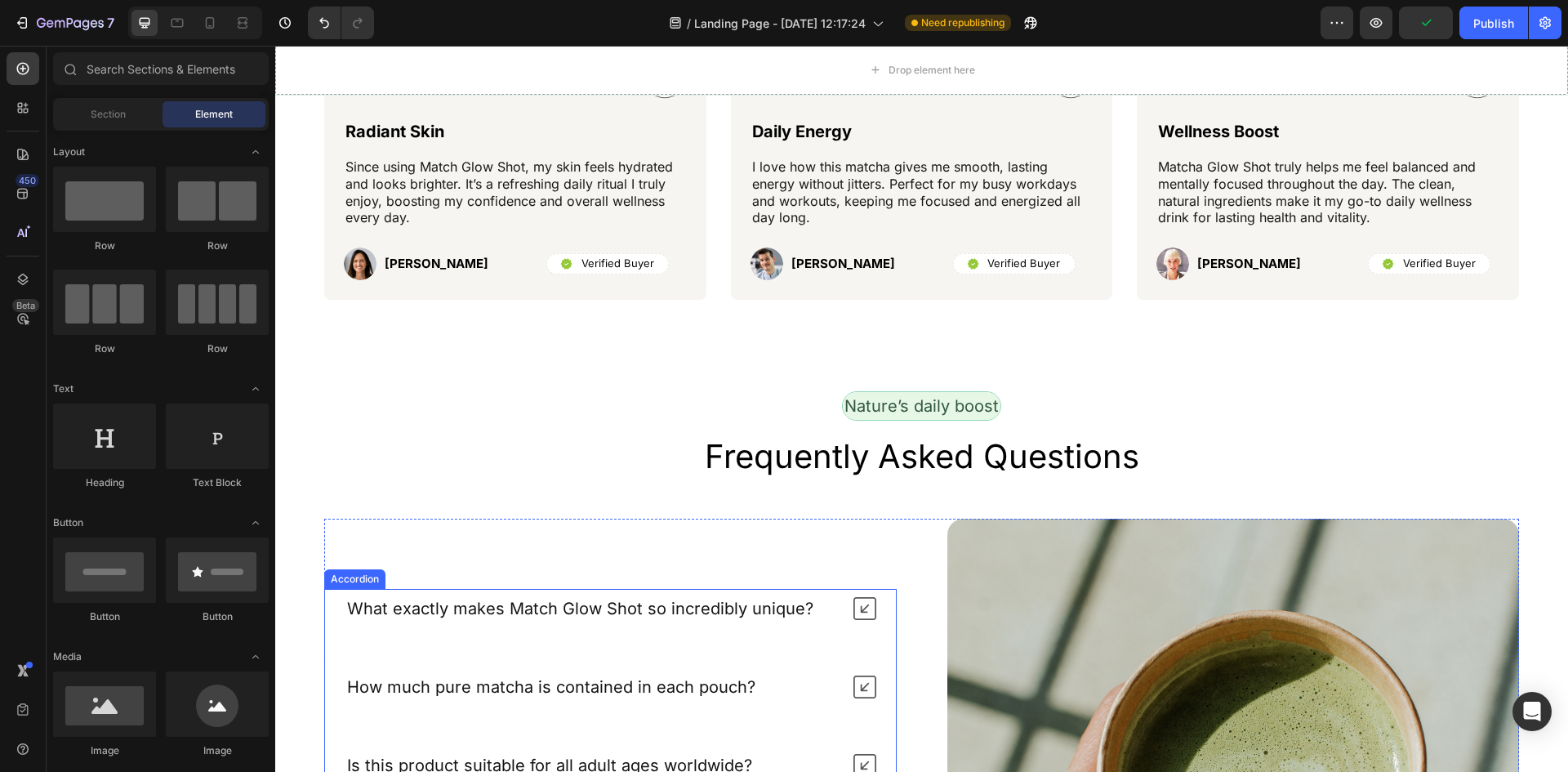
scroll to position [3271, 0]
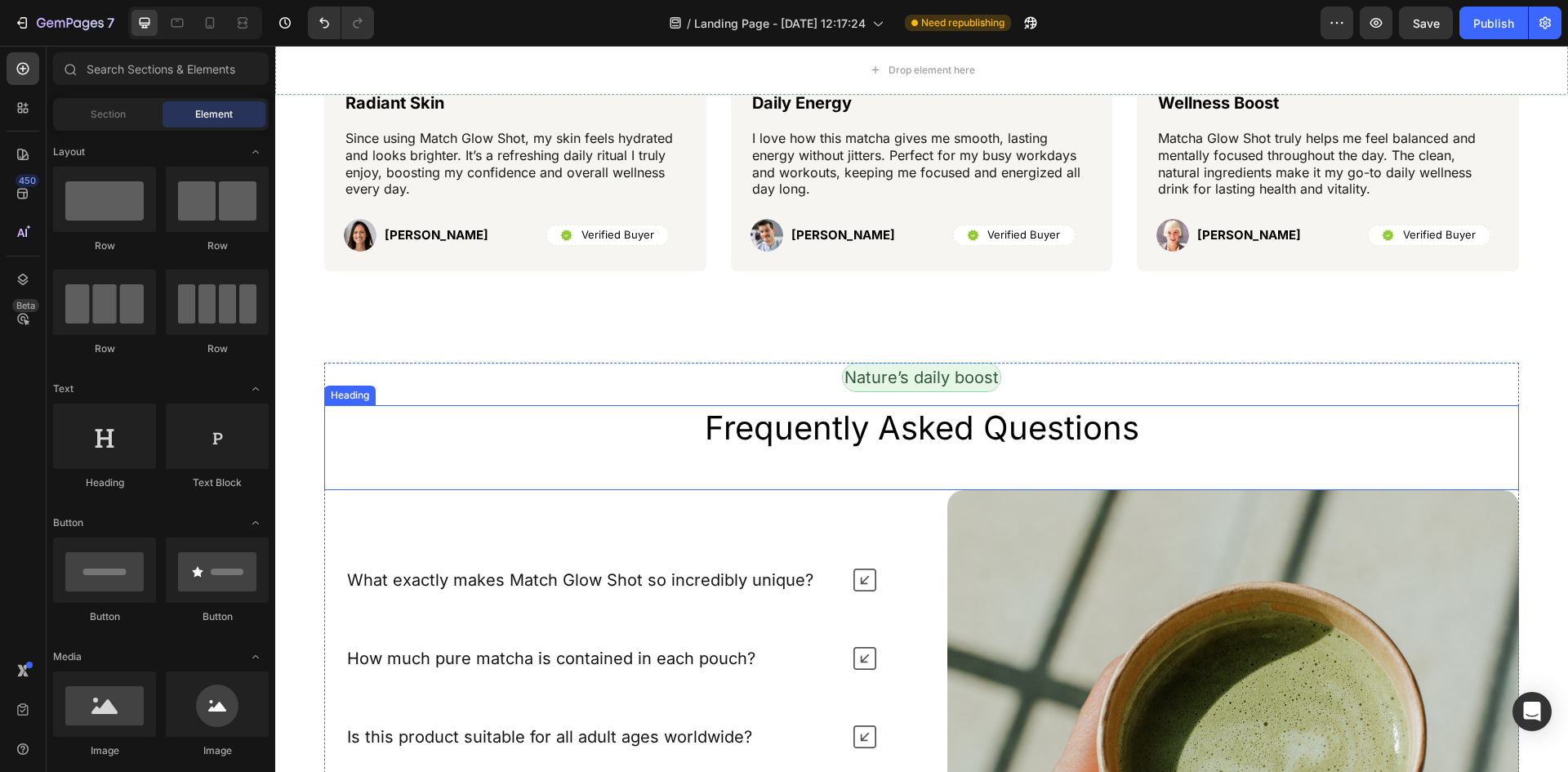
click at [1236, 463] on div "Frequently Asked Questions Heading" at bounding box center [921, 448] width 1195 height 85
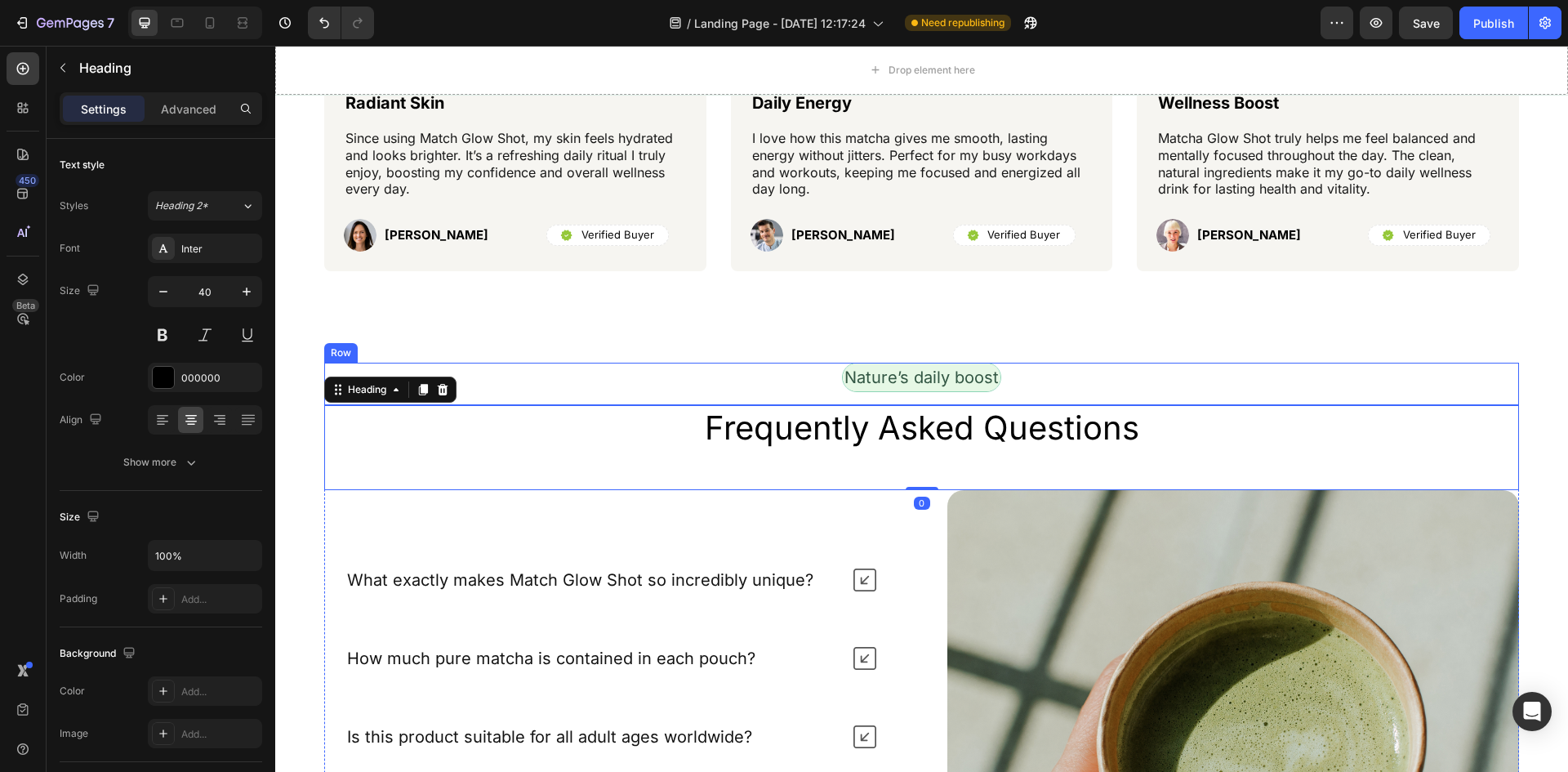
click at [1463, 393] on div "Nature’s daily boost Text Block Row" at bounding box center [921, 384] width 1195 height 43
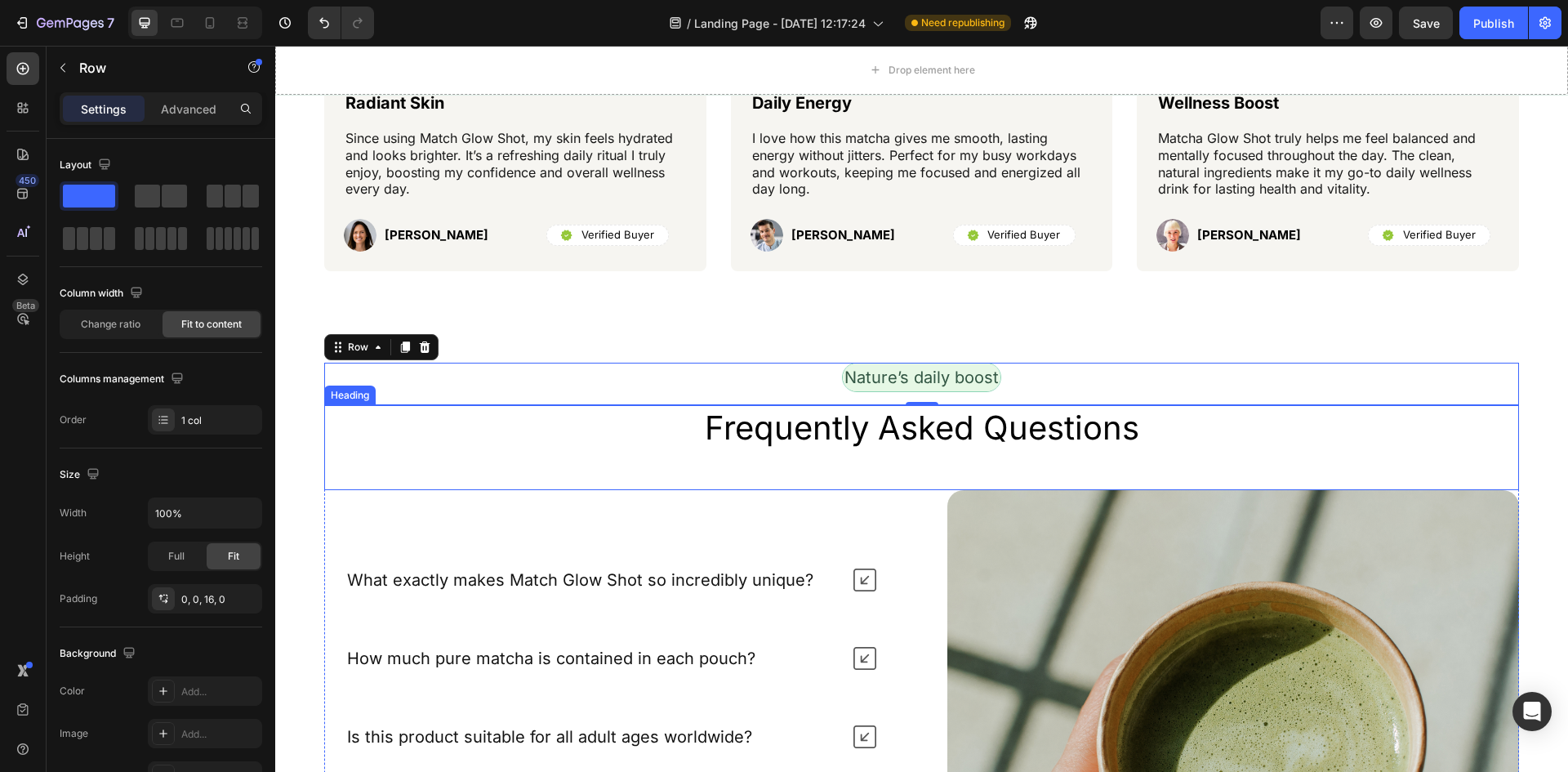
click at [727, 442] on h2 "Frequently Asked Questions" at bounding box center [921, 428] width 1195 height 46
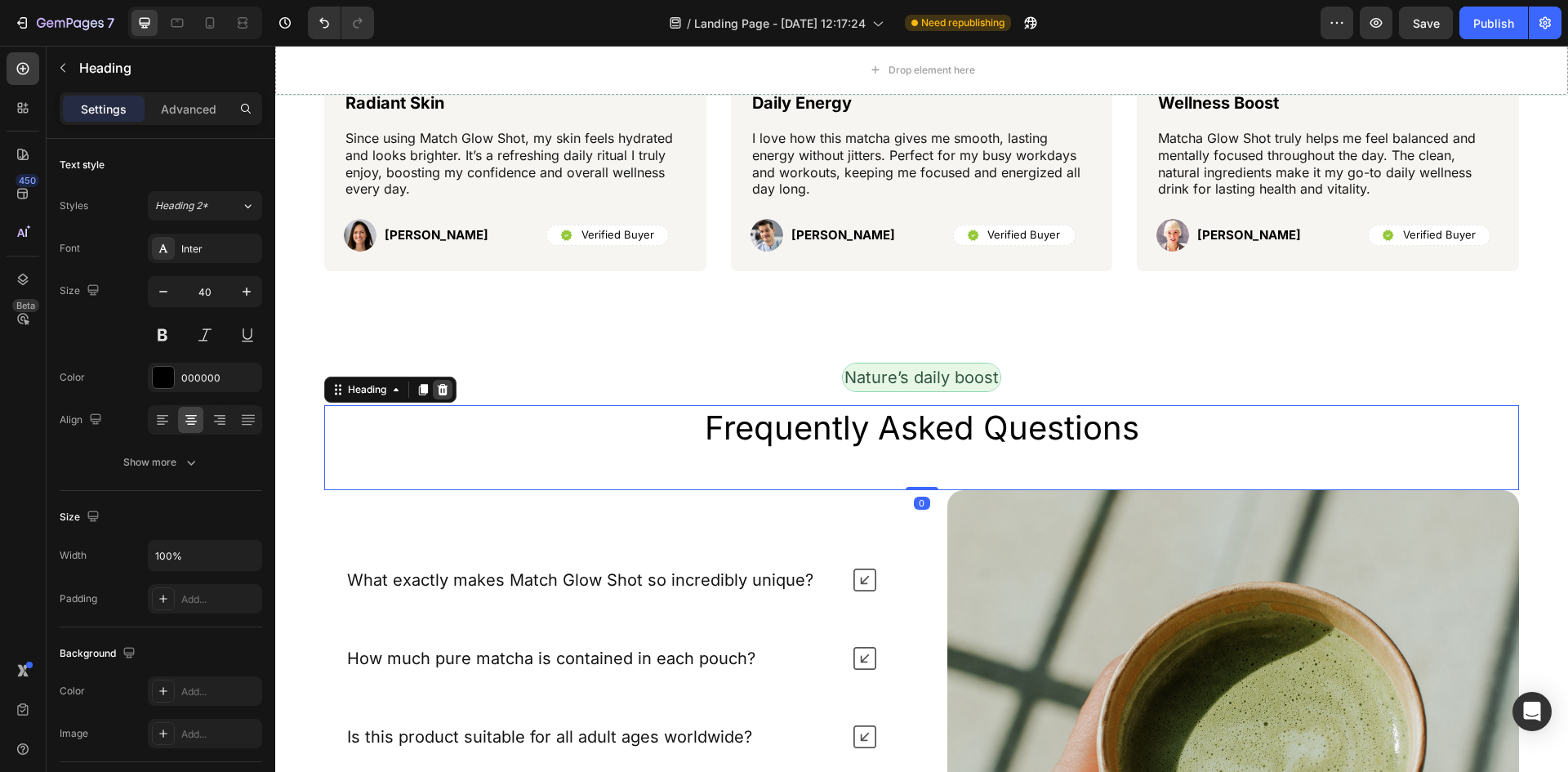
click at [442, 393] on icon at bounding box center [442, 389] width 10 height 11
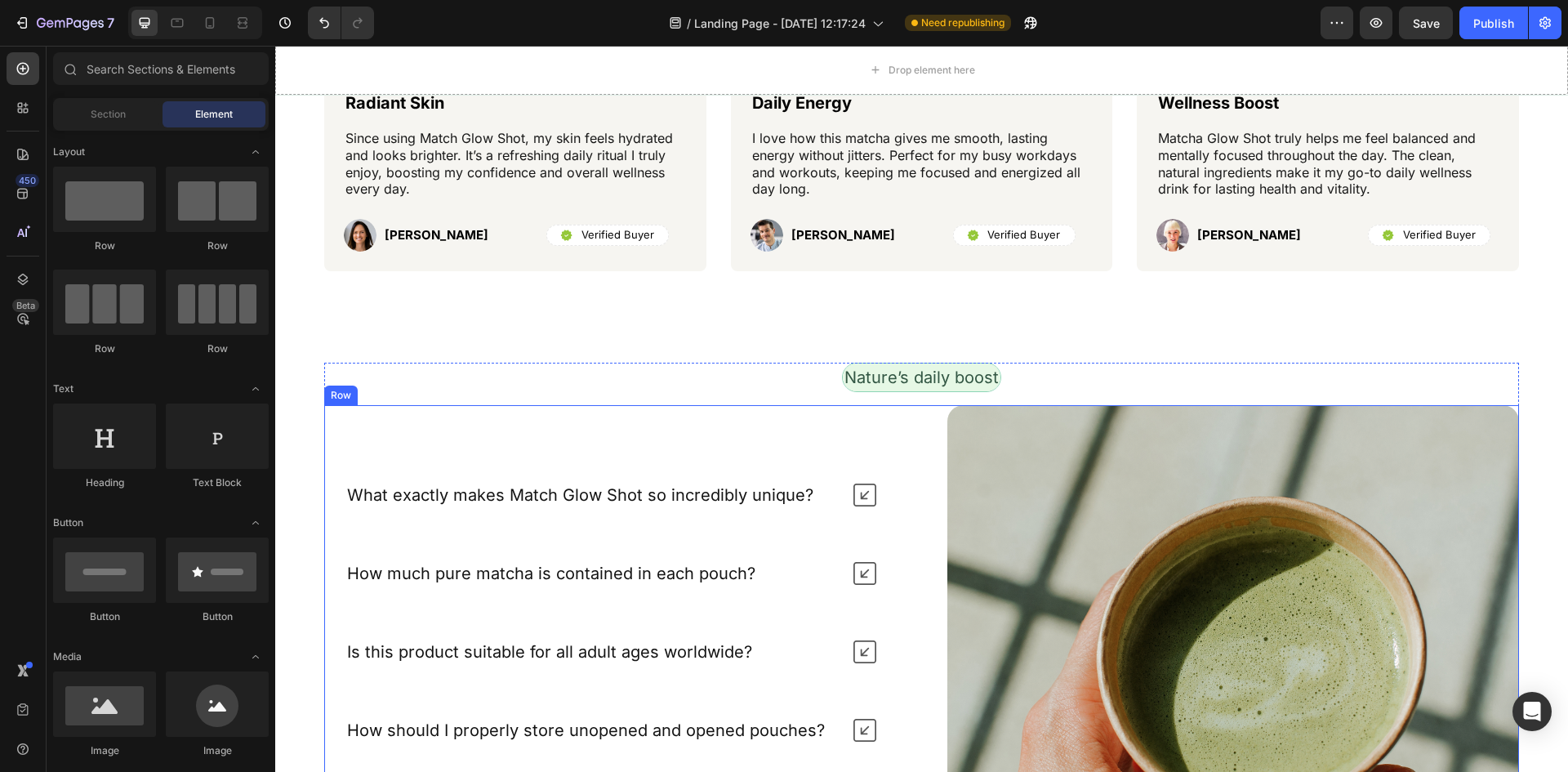
click at [410, 442] on div "What exactly makes Match Glow Shot so incredibly unique? How much pure matcha i…" at bounding box center [610, 691] width 573 height 573
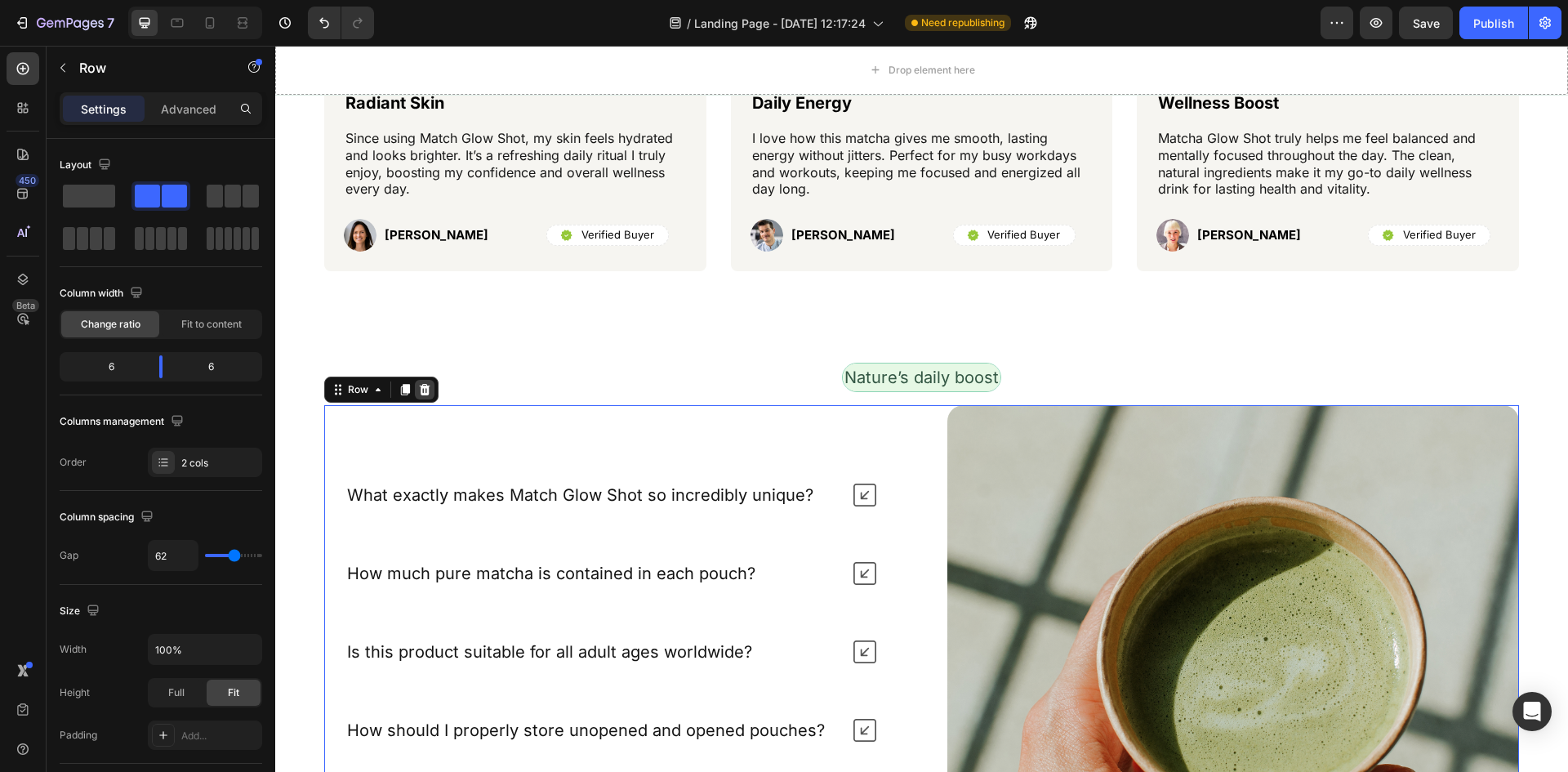
click at [430, 393] on icon at bounding box center [424, 389] width 13 height 13
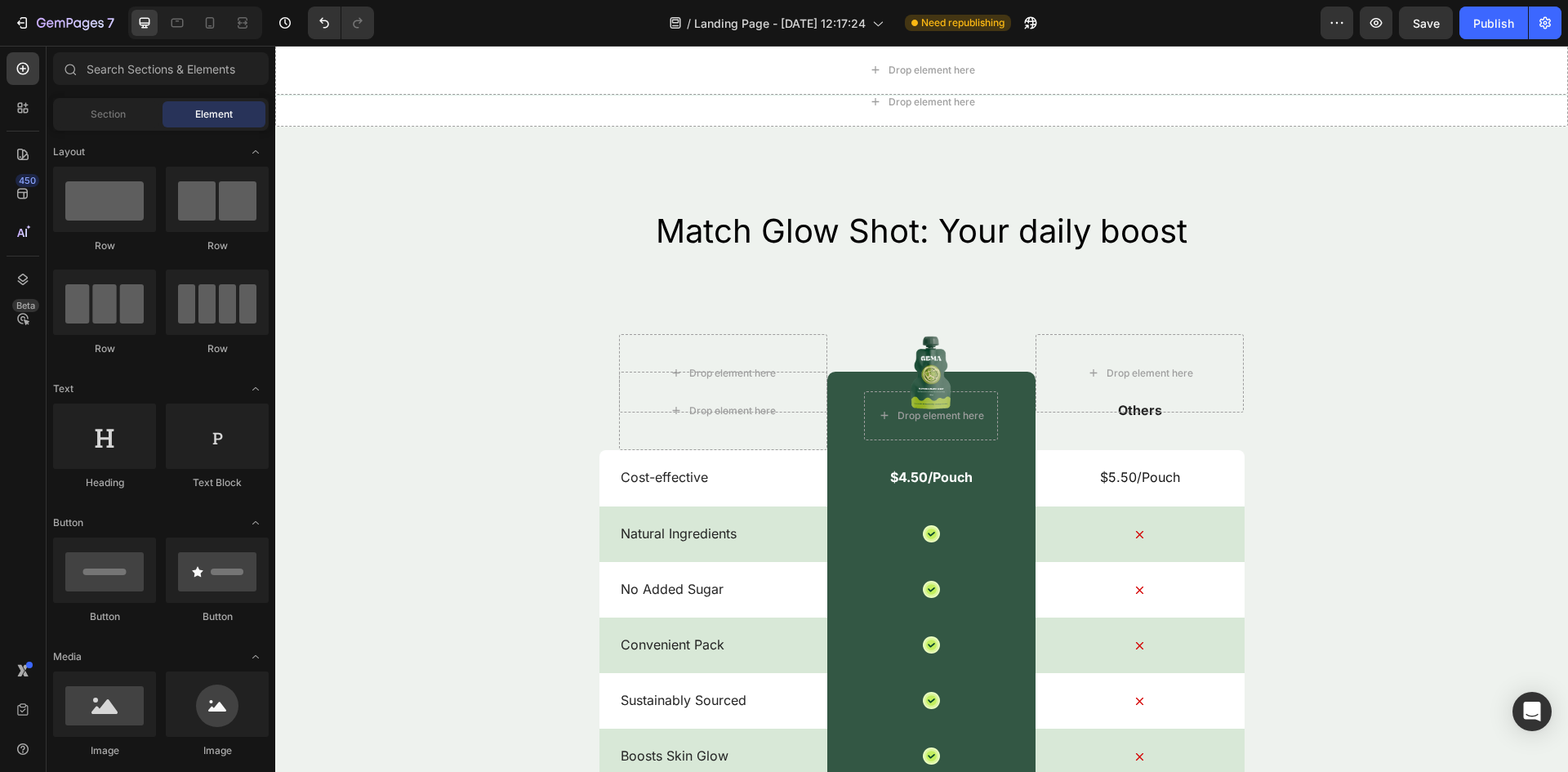
scroll to position [1967, 0]
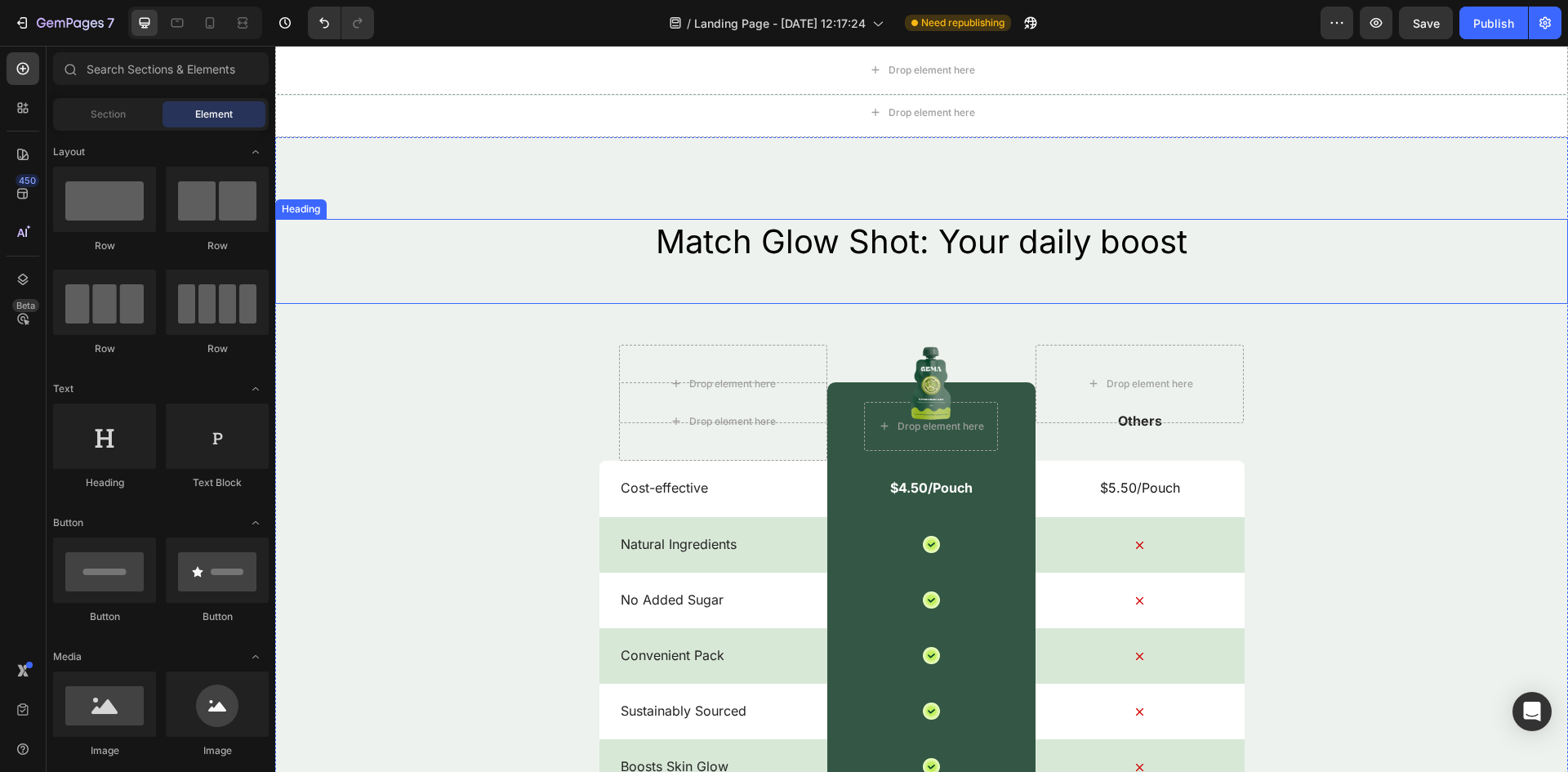
click at [856, 237] on h2 "Match Glow Shot: Your daily boost" at bounding box center [921, 242] width 1292 height 46
click at [856, 237] on h2 "Match Glow Shot: Your daily boost" at bounding box center [921, 242] width 1292 height 46
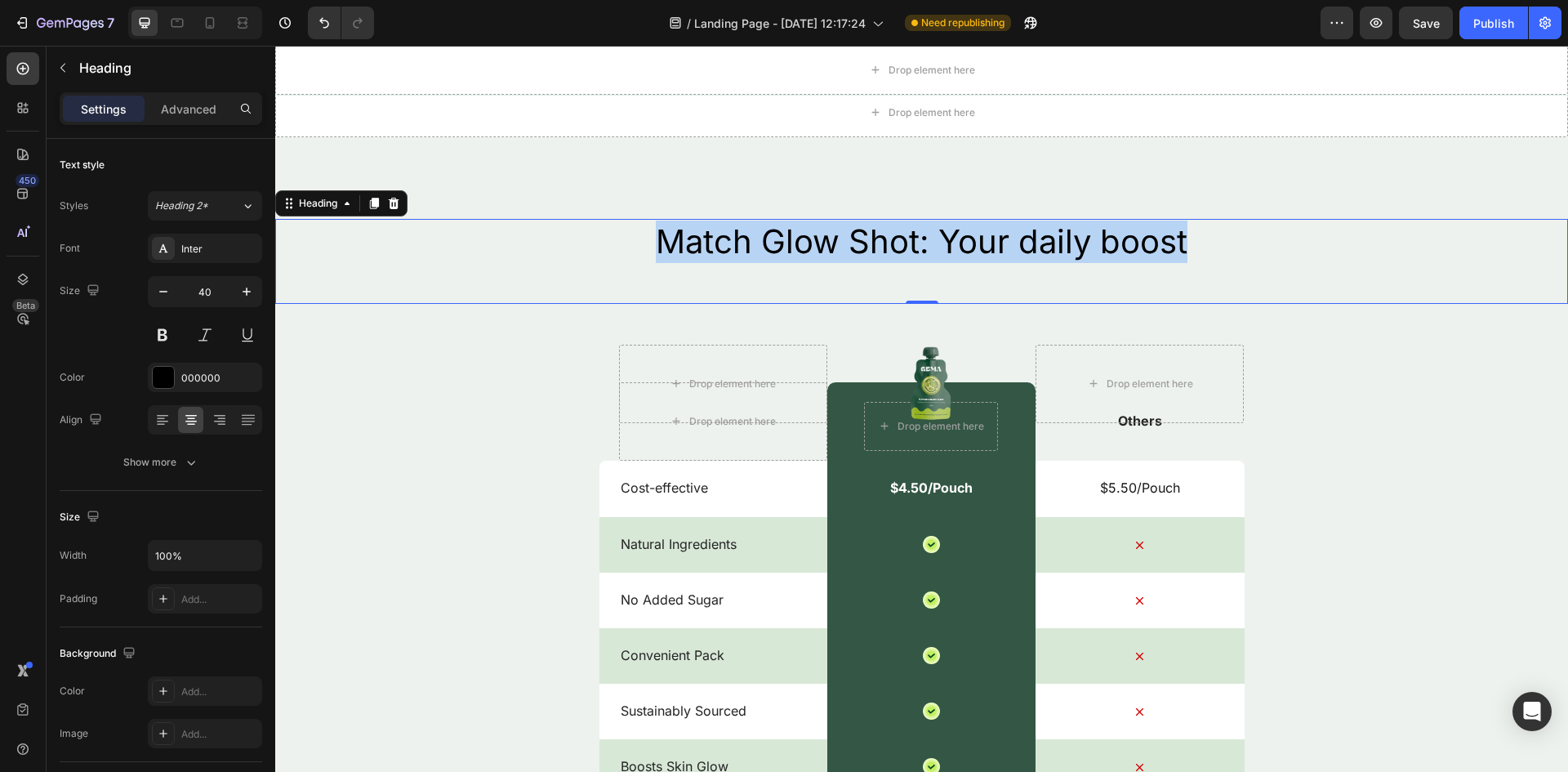
click at [855, 237] on p "Match Glow Shot: Your daily boost" at bounding box center [921, 242] width 1289 height 43
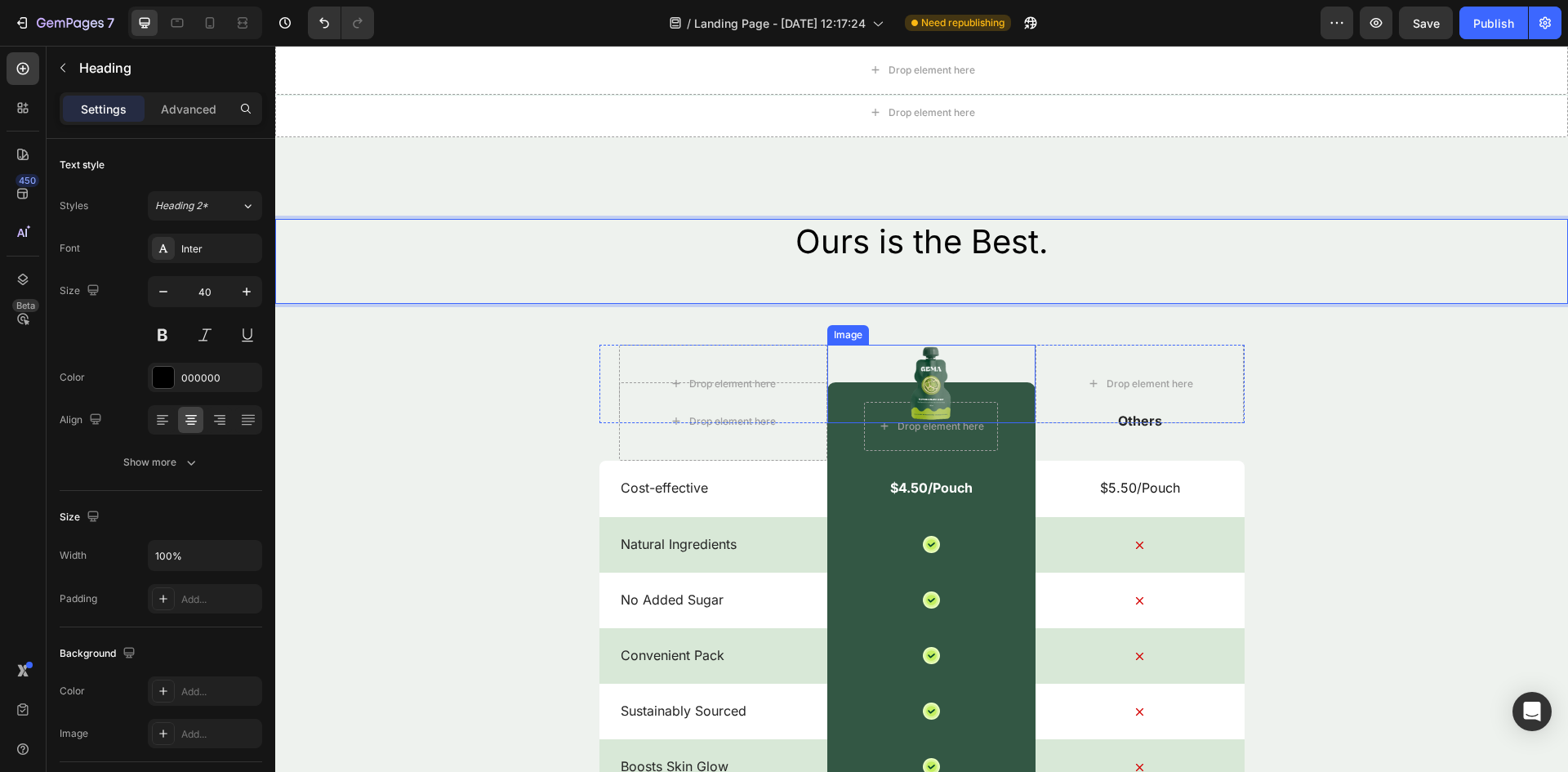
click at [922, 379] on img at bounding box center [931, 384] width 44 height 78
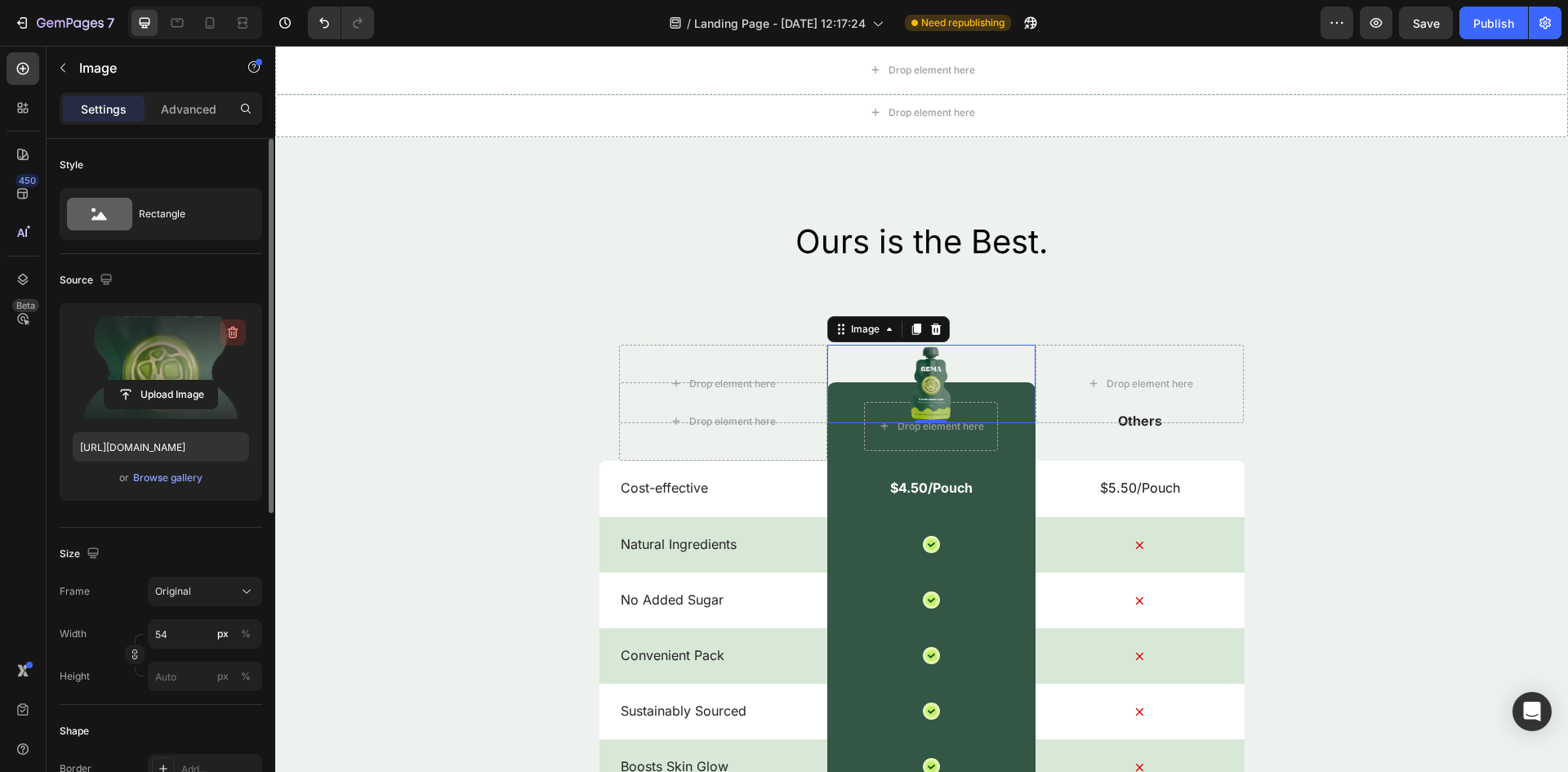
click at [232, 329] on icon "button" at bounding box center [233, 333] width 10 height 12
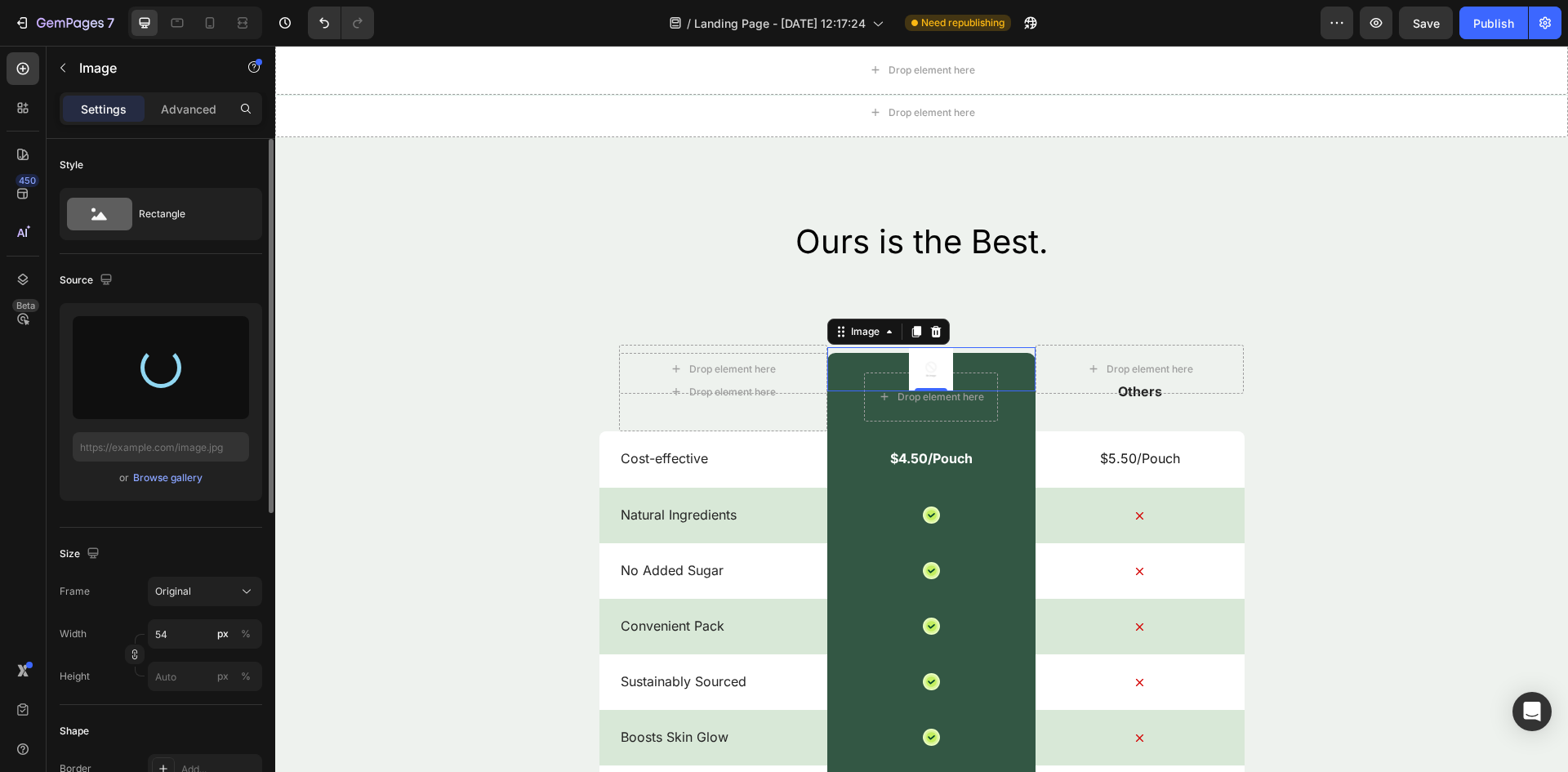
type input "[URL][DOMAIN_NAME]"
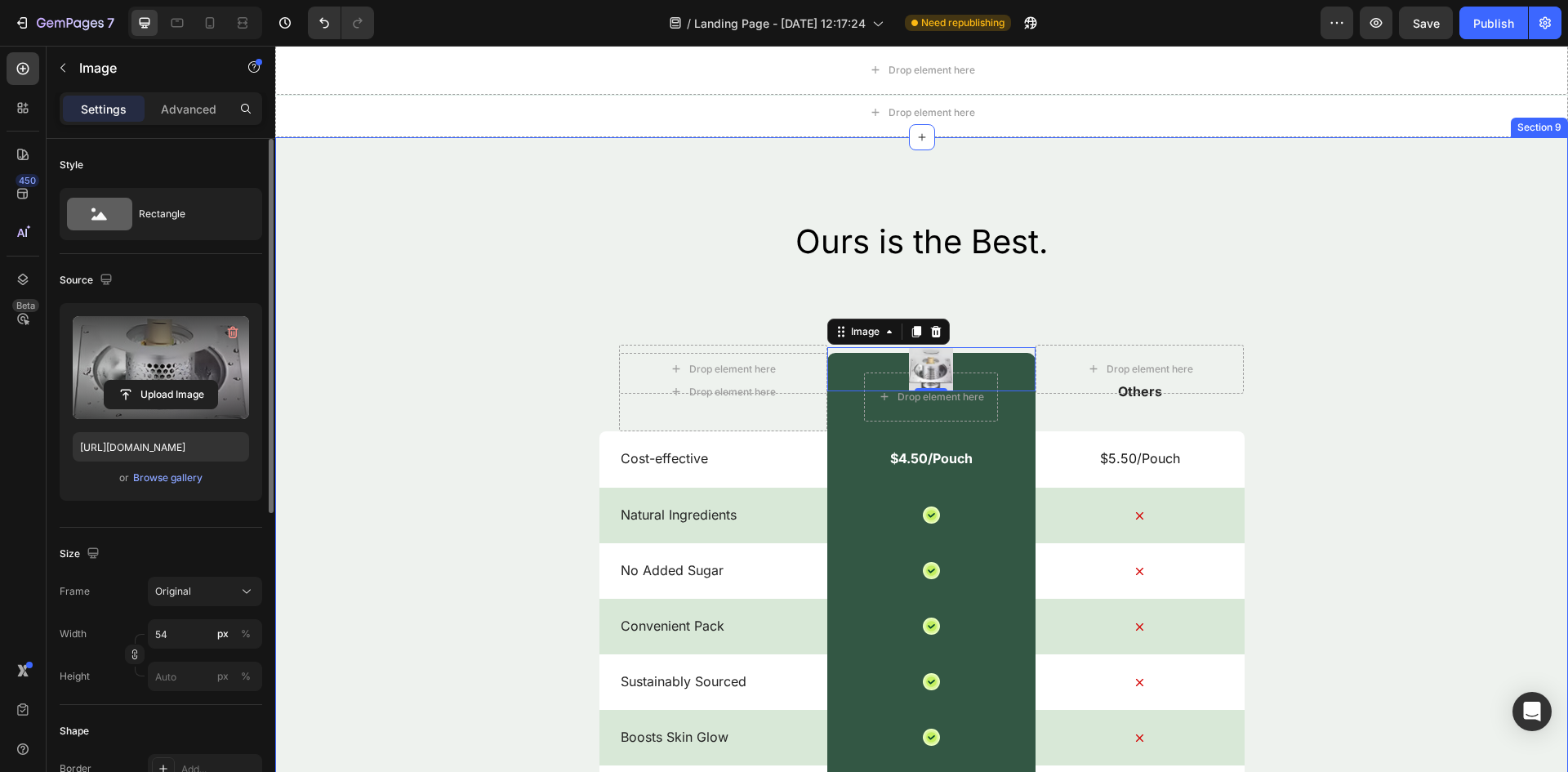
click at [493, 309] on div "Ours is the Best. Heading Drop element here Image 0 Drop element here Row Drop …" at bounding box center [921, 604] width 1292 height 771
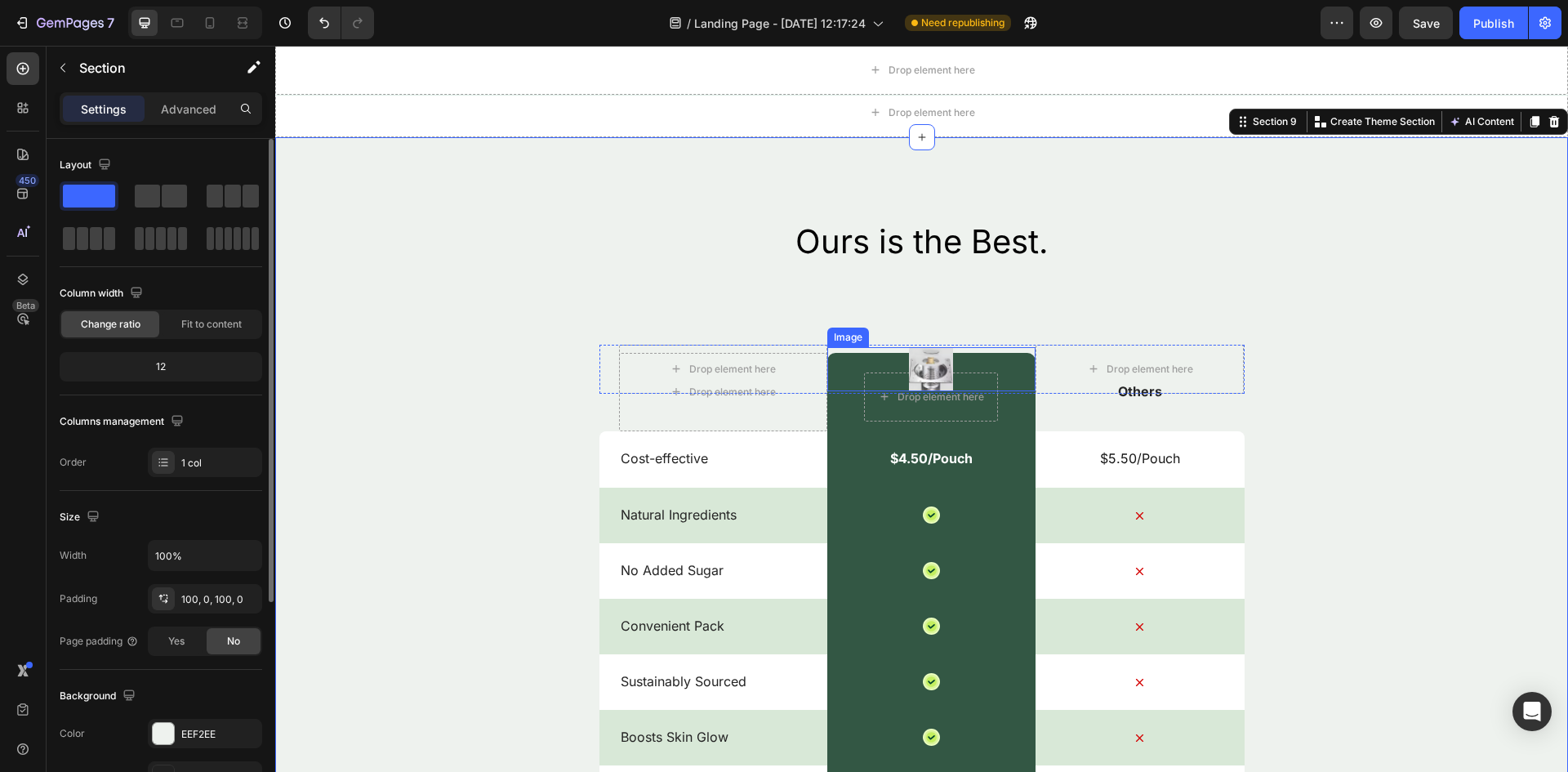
click at [917, 358] on img at bounding box center [931, 369] width 44 height 44
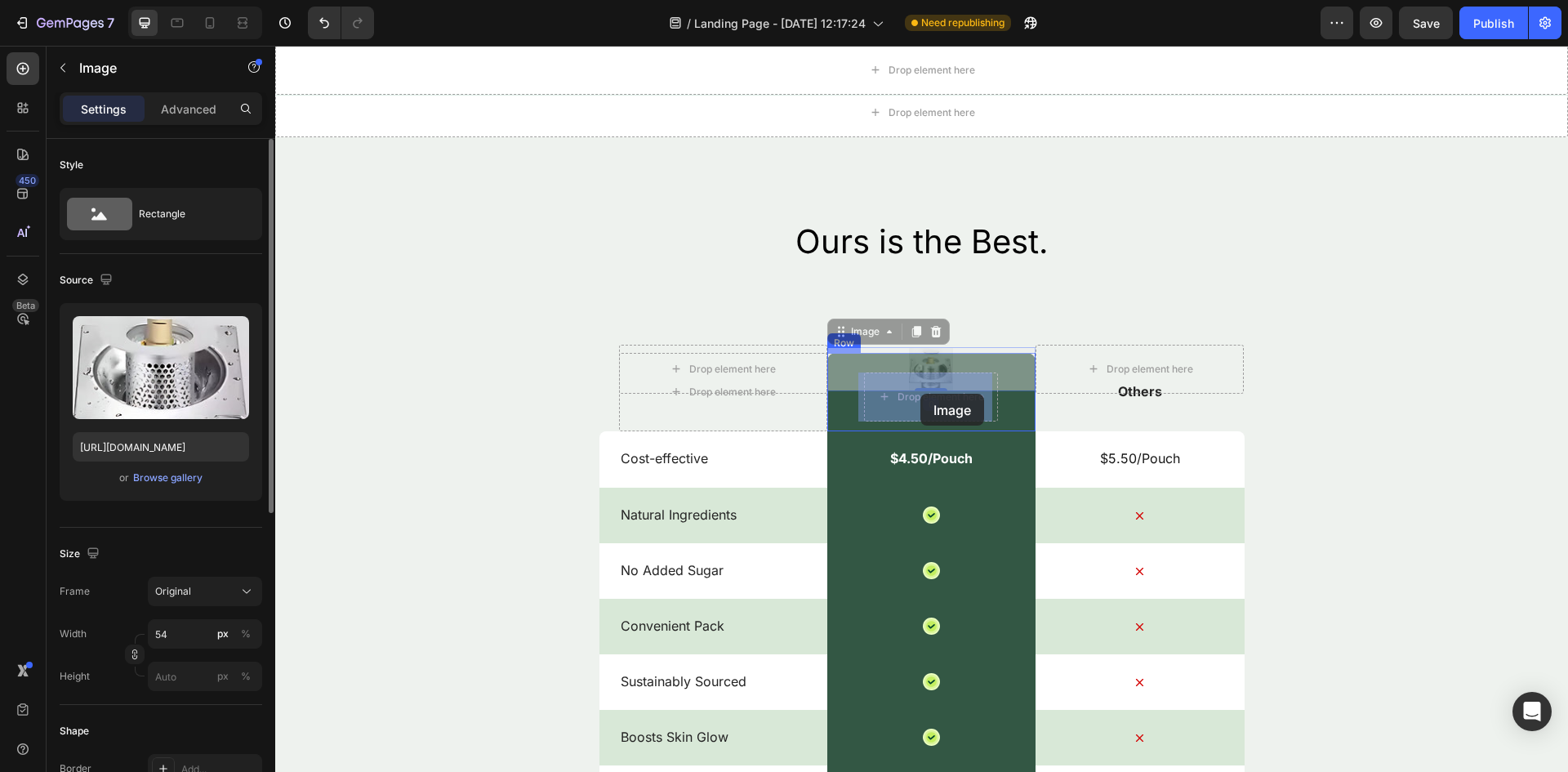
drag, startPoint x: 920, startPoint y: 360, endPoint x: 921, endPoint y: 393, distance: 33.0
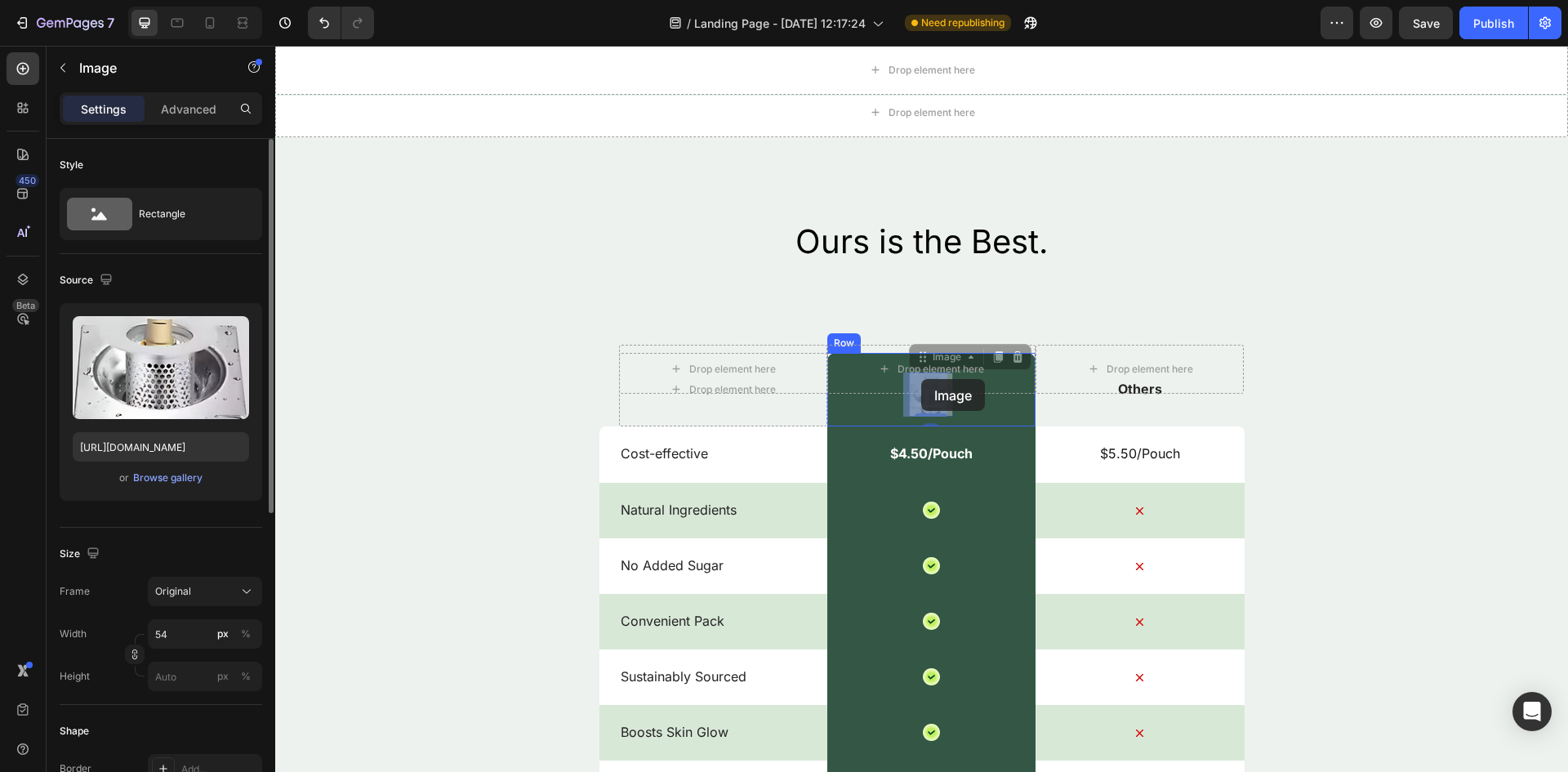
drag, startPoint x: 921, startPoint y: 393, endPoint x: 921, endPoint y: 379, distance: 14.0
click at [622, 281] on div "Ours is the Best. Heading" at bounding box center [921, 261] width 1292 height 85
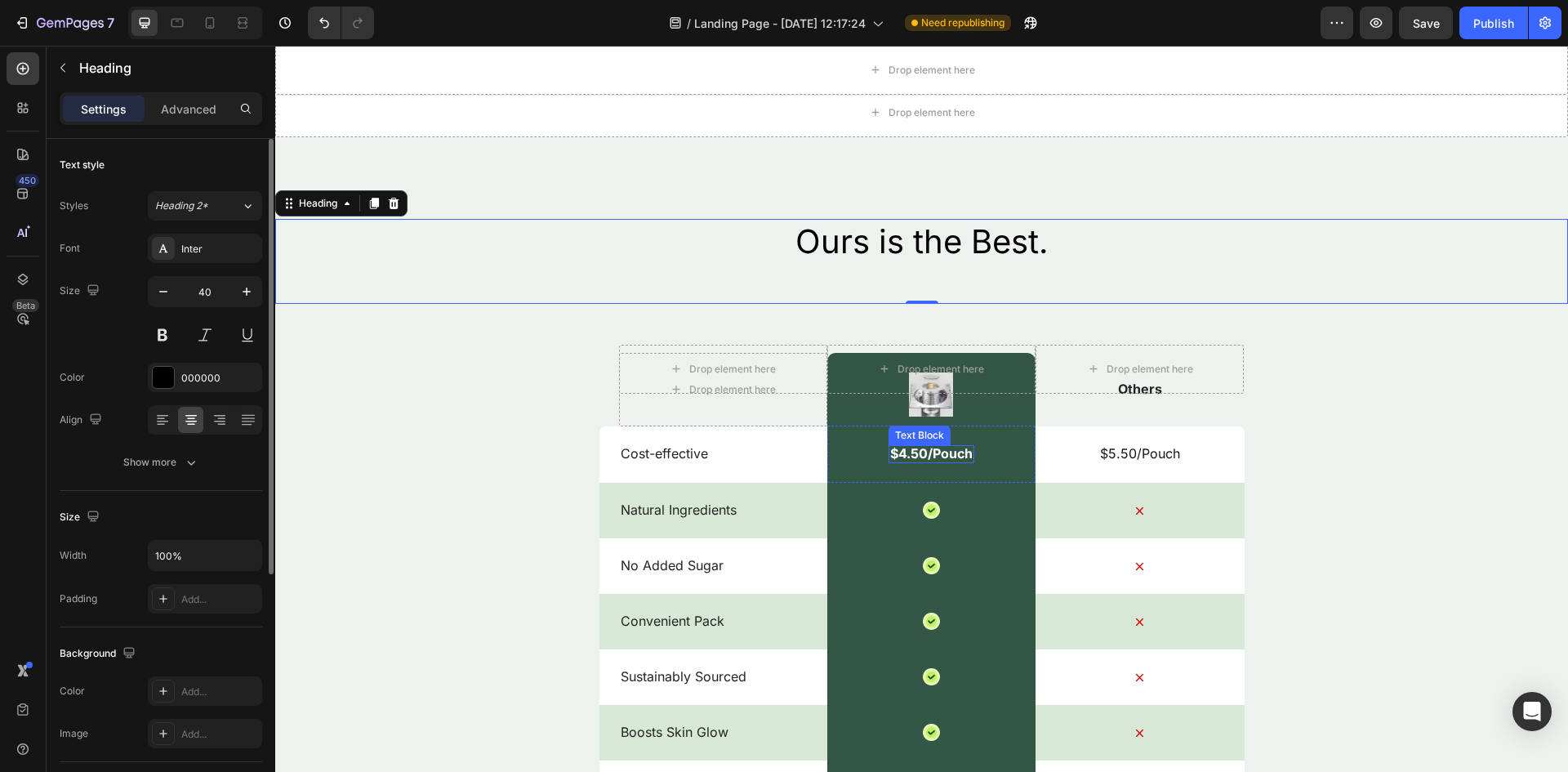
click at [921, 457] on p "$4.50/Pouch" at bounding box center [931, 454] width 83 height 17
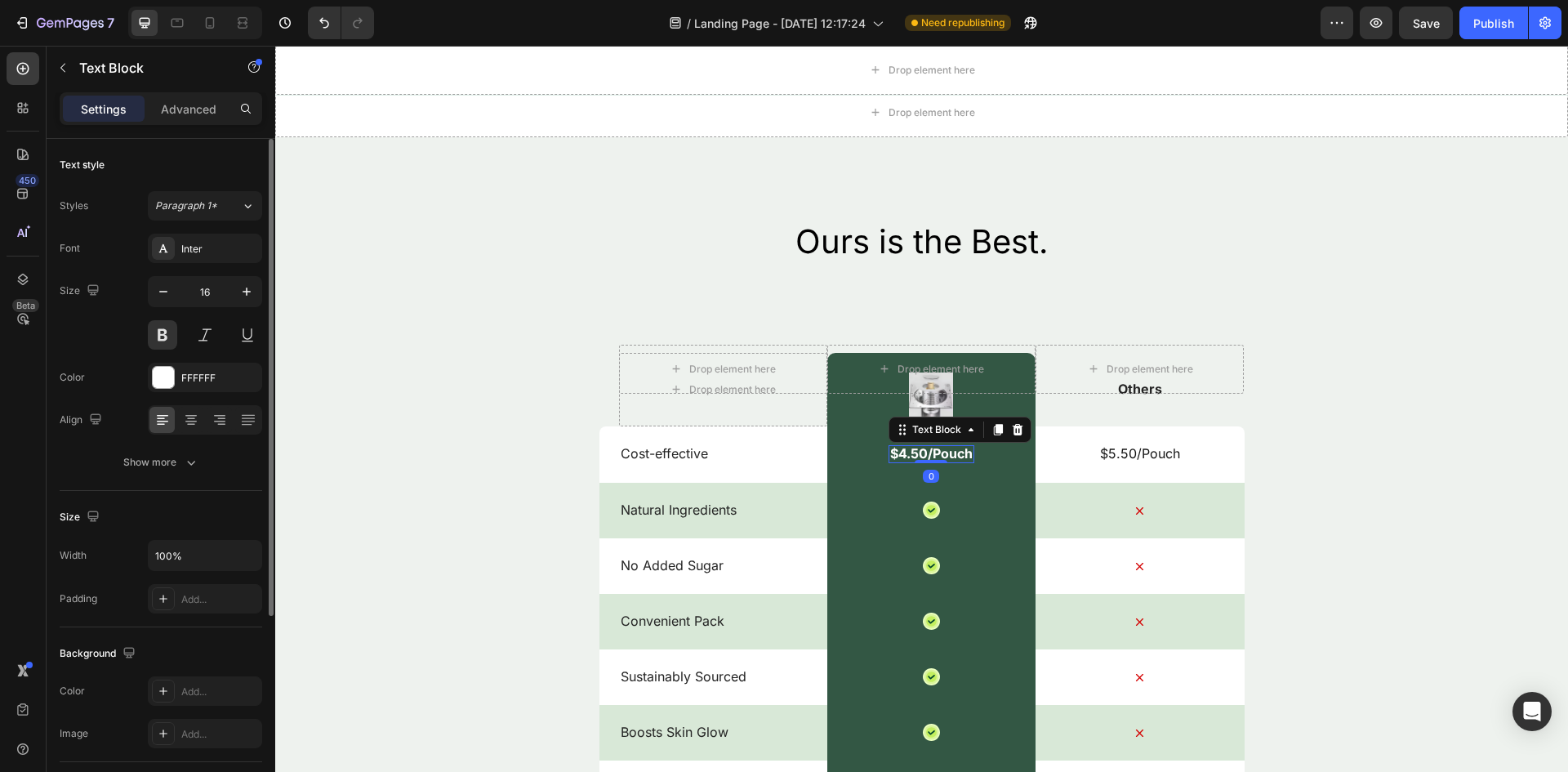
click at [921, 457] on p "$4.50/Pouch" at bounding box center [931, 454] width 83 height 17
click at [1124, 457] on p "$5.50/Pouch" at bounding box center [1139, 454] width 205 height 17
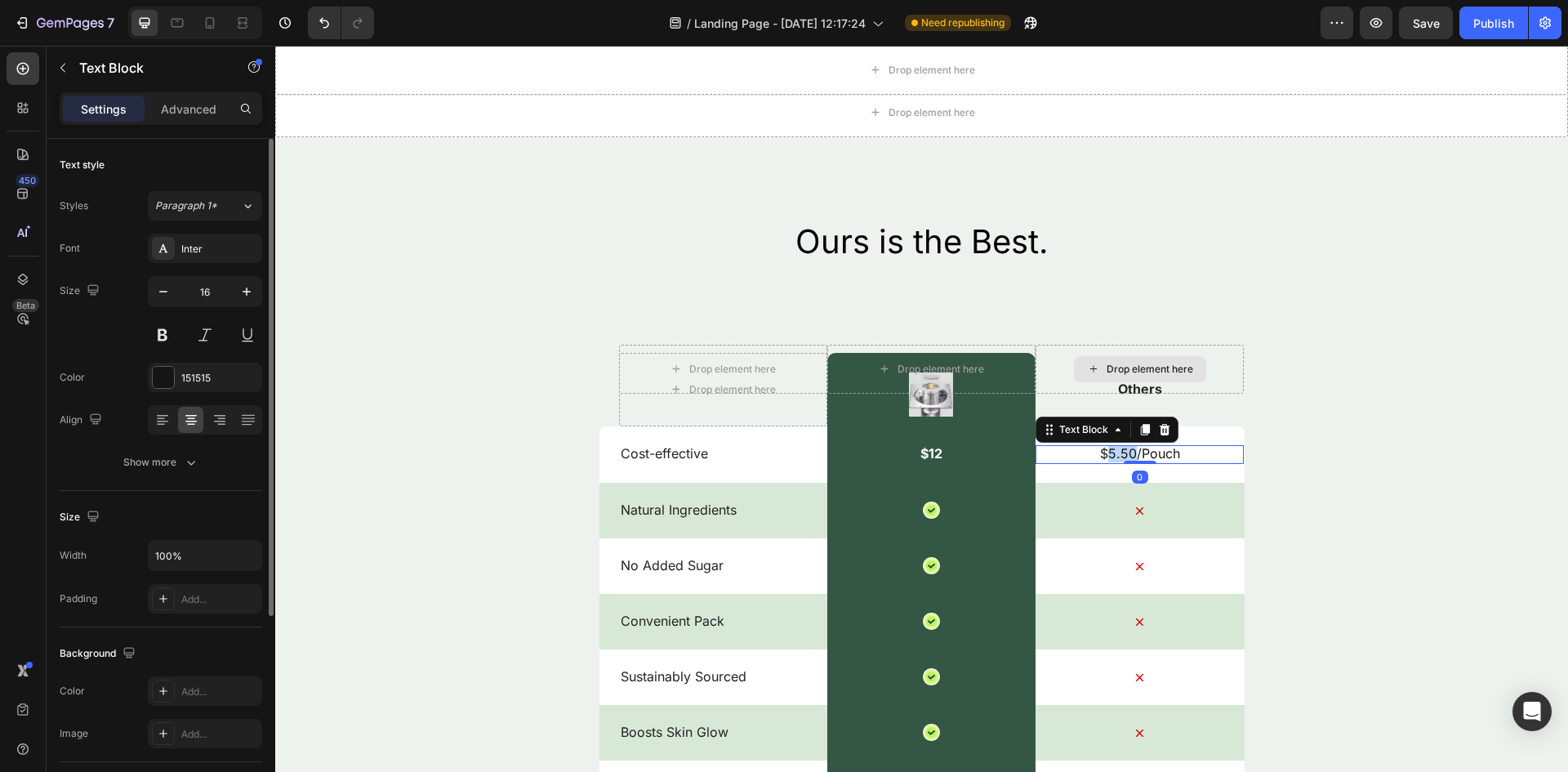
scroll to position [1958, 0]
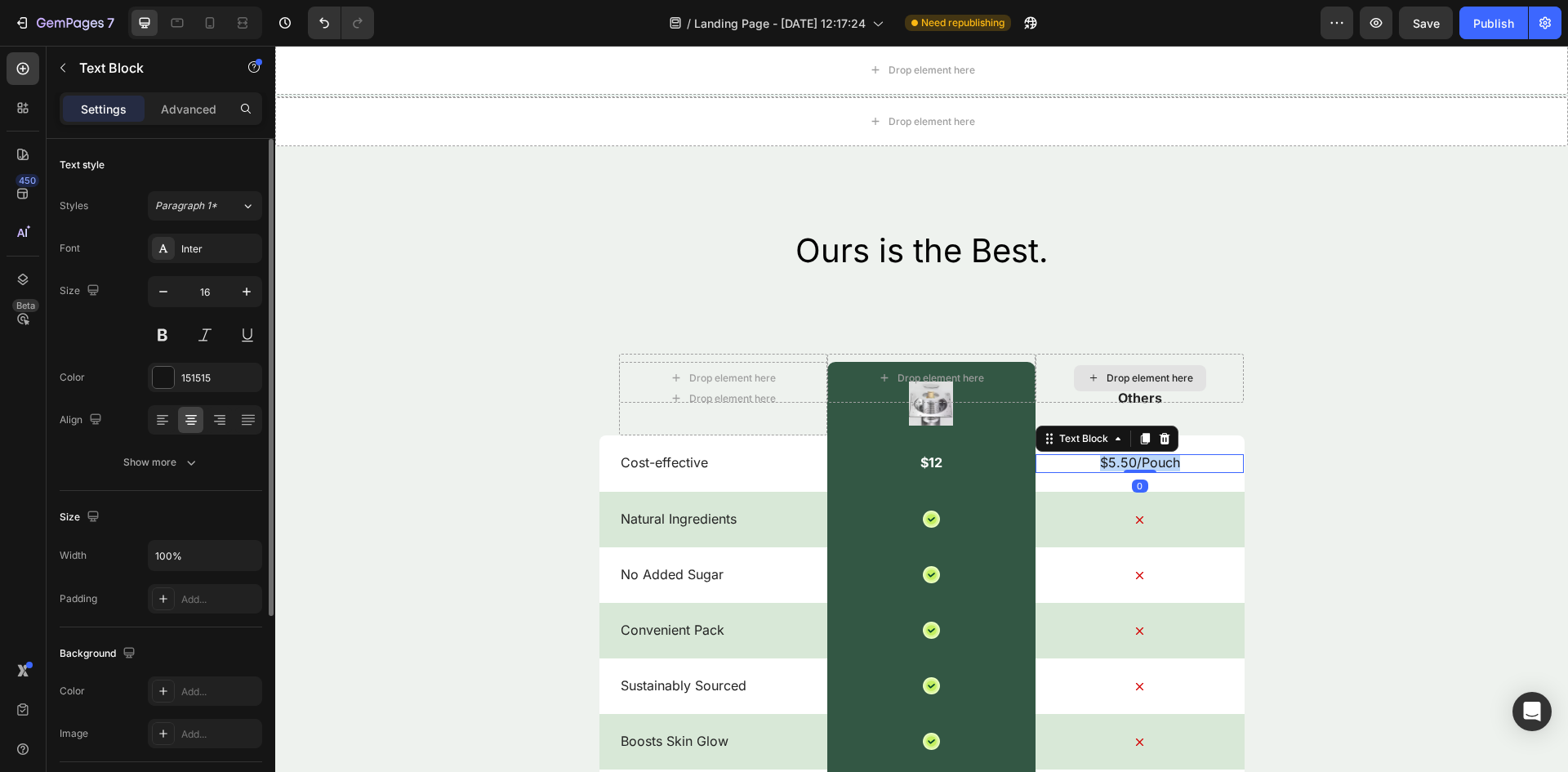
click at [1124, 457] on p "$5.50/Pouch" at bounding box center [1139, 463] width 205 height 17
click at [728, 522] on p "Natural Ingredients" at bounding box center [722, 519] width 205 height 17
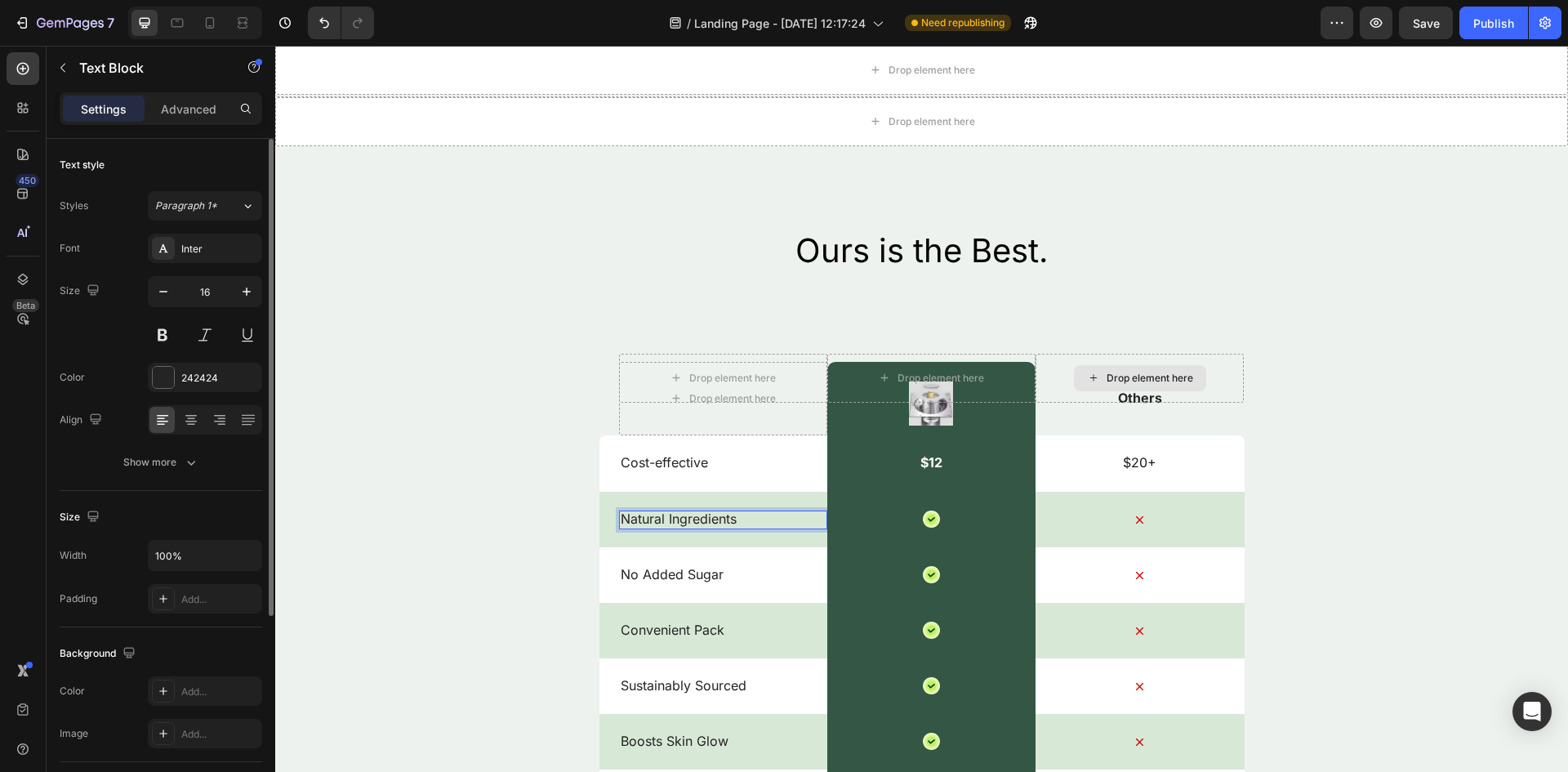
click at [728, 522] on p "Natural Ingredients" at bounding box center [722, 519] width 205 height 17
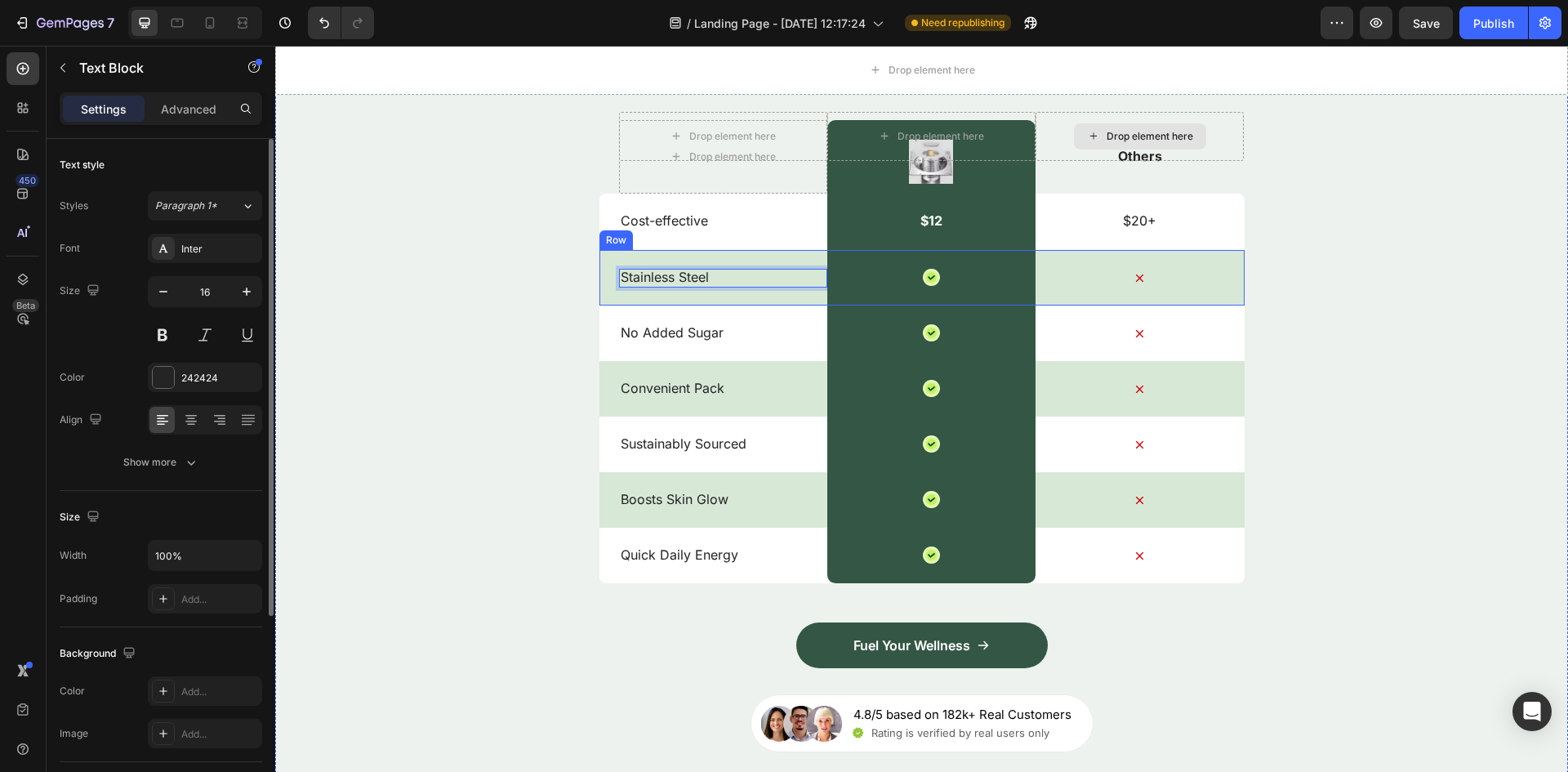
scroll to position [2121, 0]
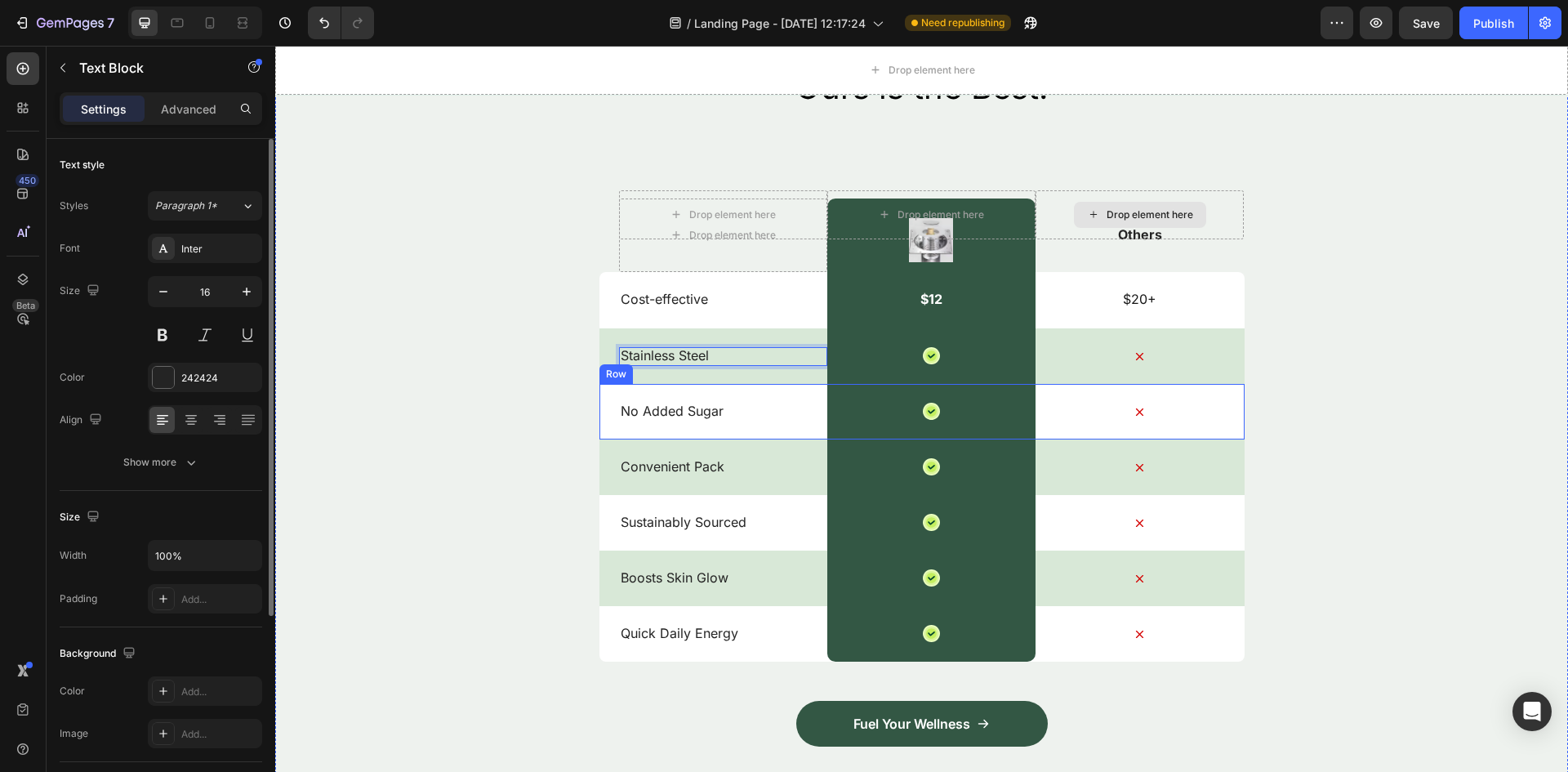
drag, startPoint x: 641, startPoint y: 391, endPoint x: 649, endPoint y: 422, distance: 32.0
click at [643, 415] on div "No Added Sugar Text Block" at bounding box center [722, 411] width 208 height 55
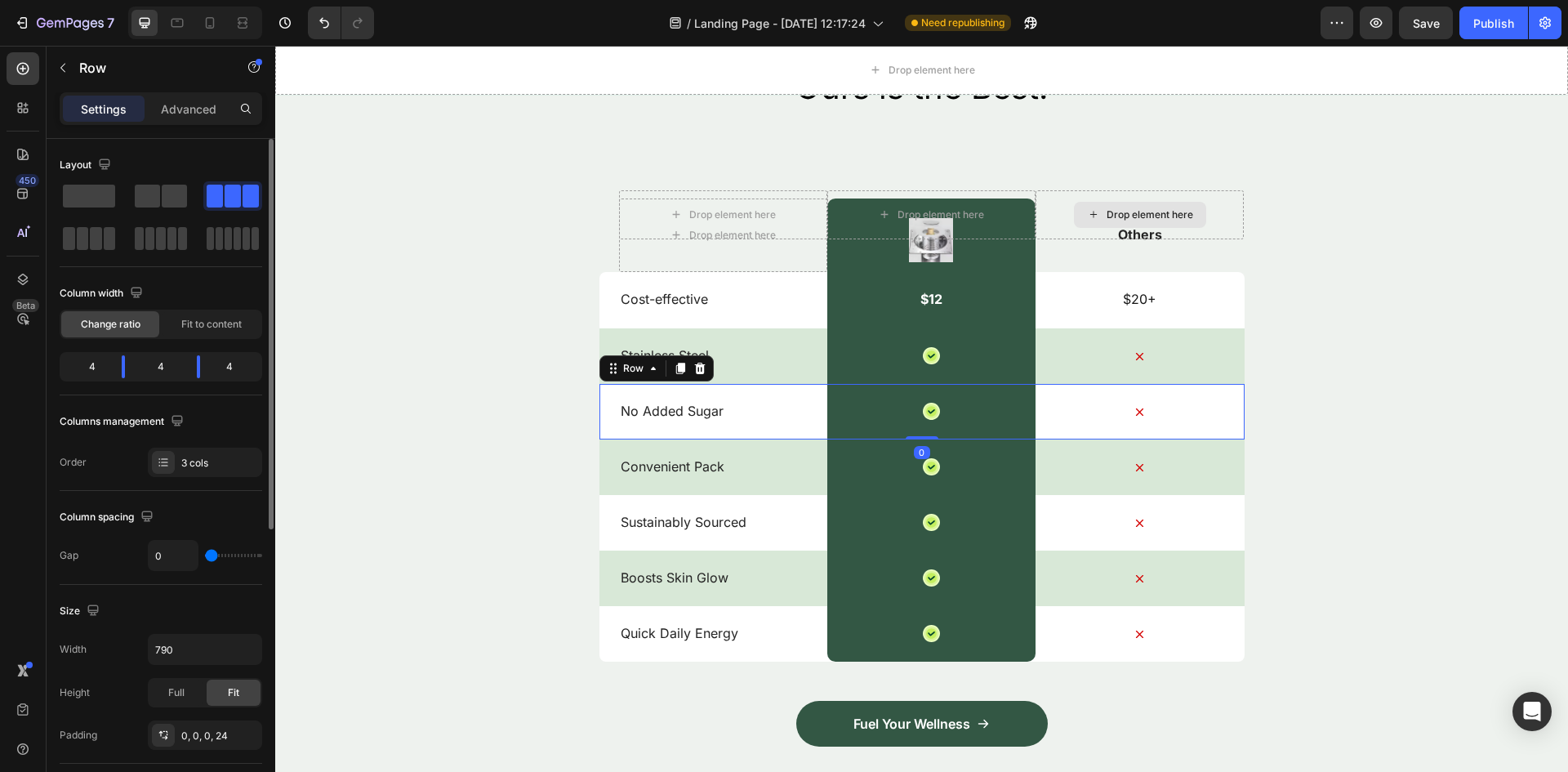
click at [652, 419] on p "No Added Sugar" at bounding box center [722, 411] width 205 height 17
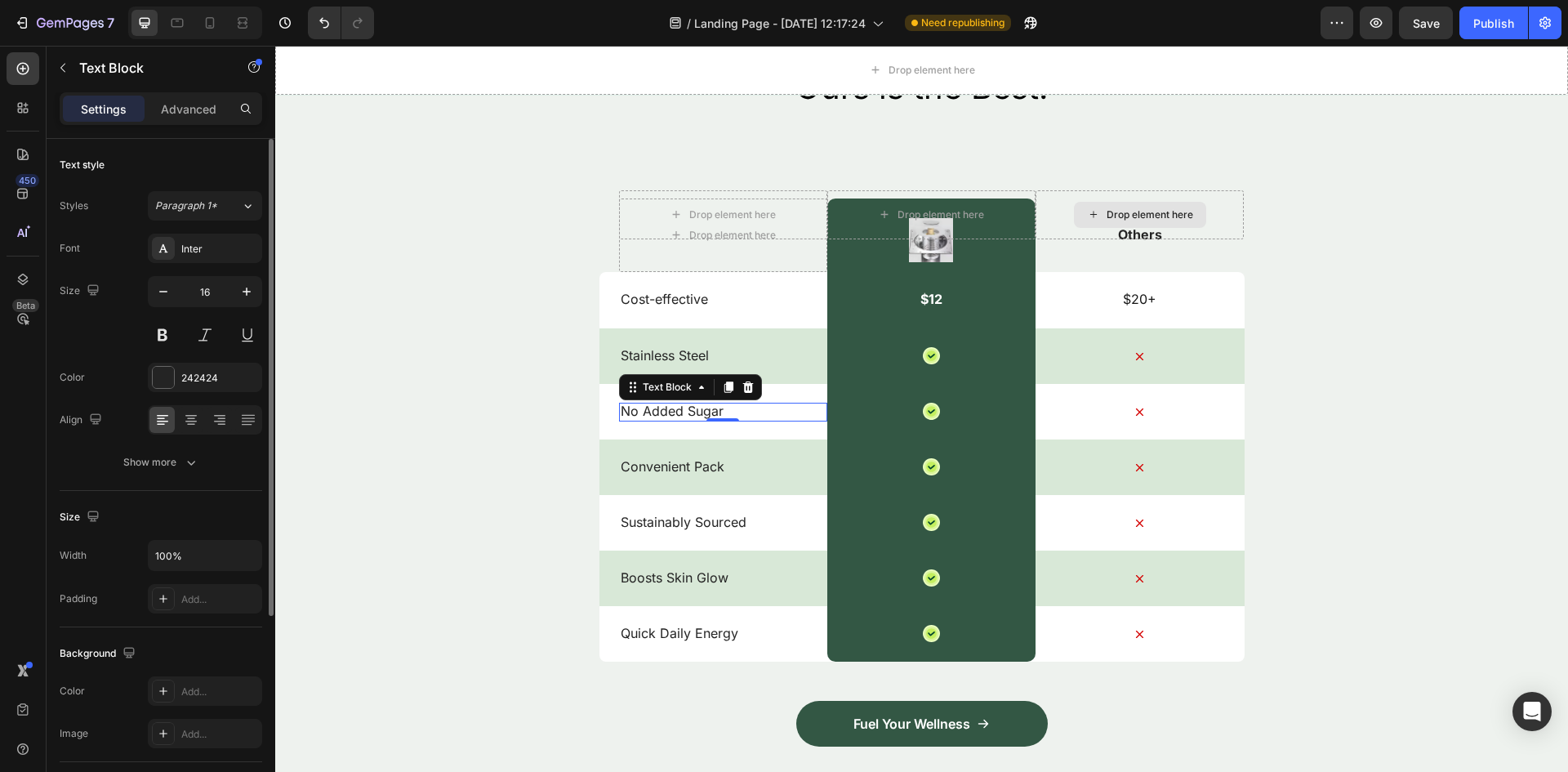
click at [652, 419] on p "No Added Sugar" at bounding box center [722, 411] width 205 height 17
click at [710, 445] on div "Convenient Pack Text Block" at bounding box center [722, 466] width 208 height 55
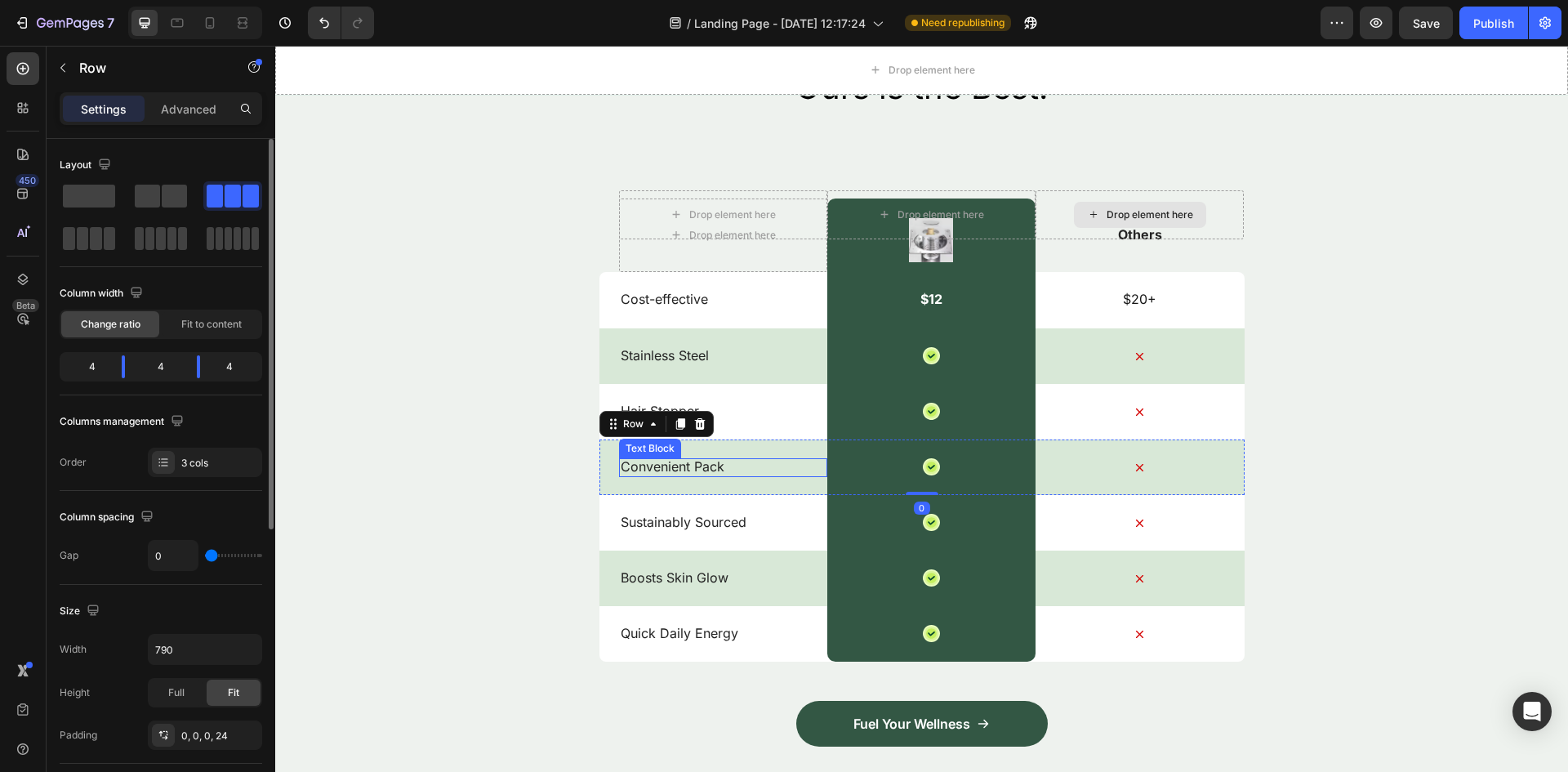
click at [698, 468] on p "Convenient Pack" at bounding box center [722, 466] width 205 height 17
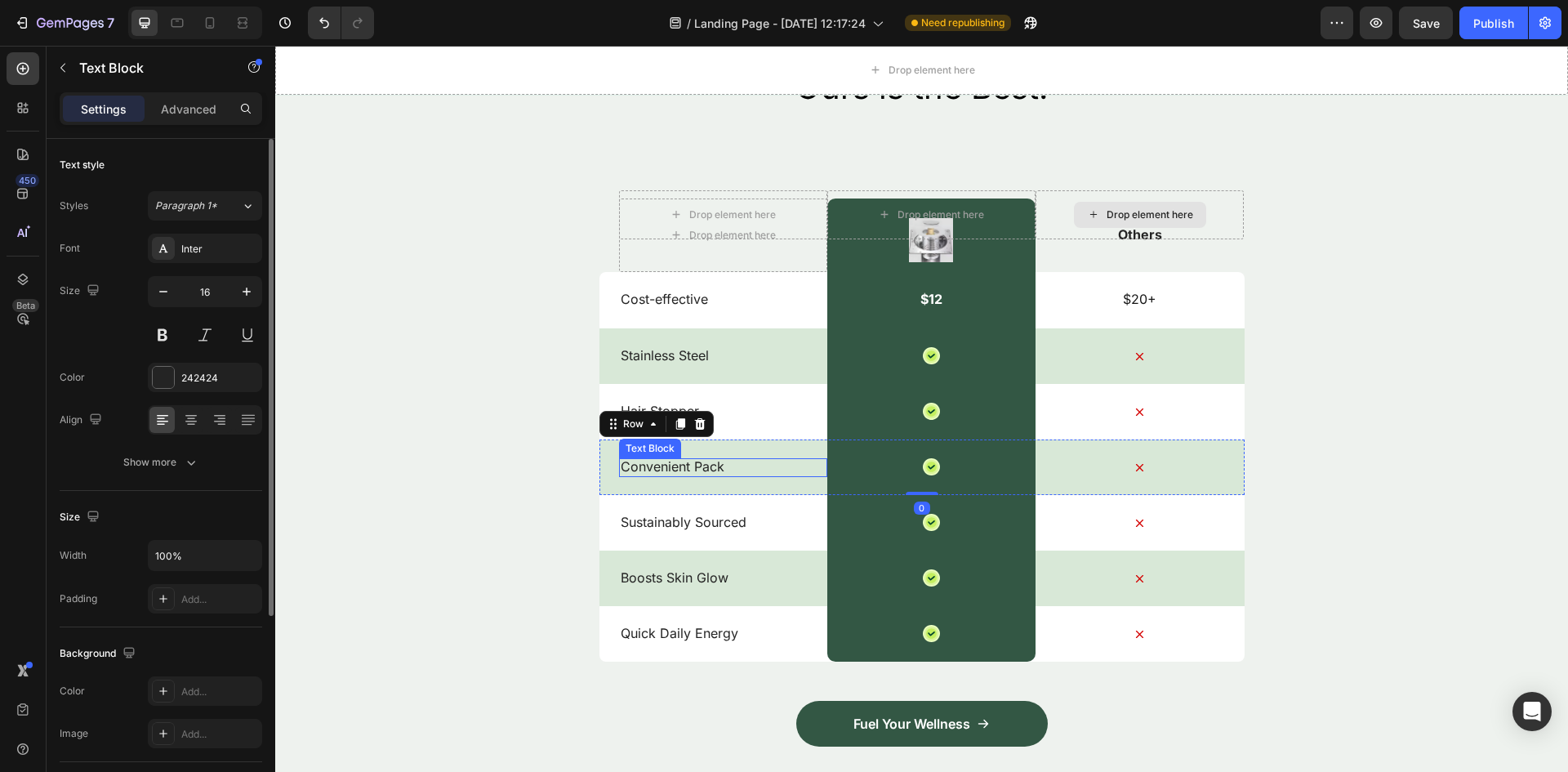
click at [698, 468] on p "Convenient Pack" at bounding box center [722, 466] width 205 height 17
click at [698, 470] on p "Convenient Pack" at bounding box center [722, 466] width 205 height 17
click at [687, 524] on p "Sustainably Sourced" at bounding box center [722, 523] width 205 height 17
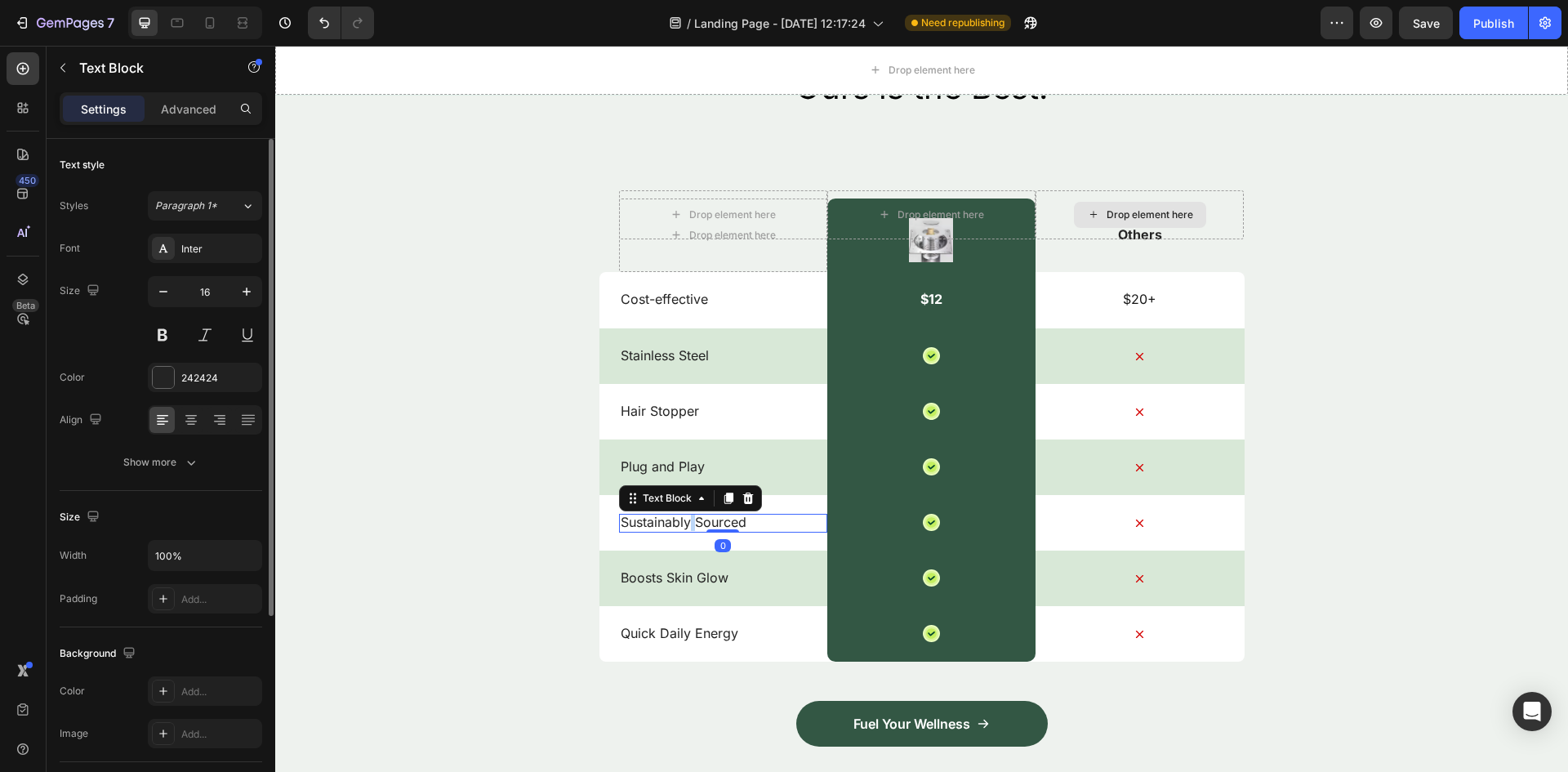
click at [687, 524] on p "Sustainably Sourced" at bounding box center [722, 523] width 205 height 17
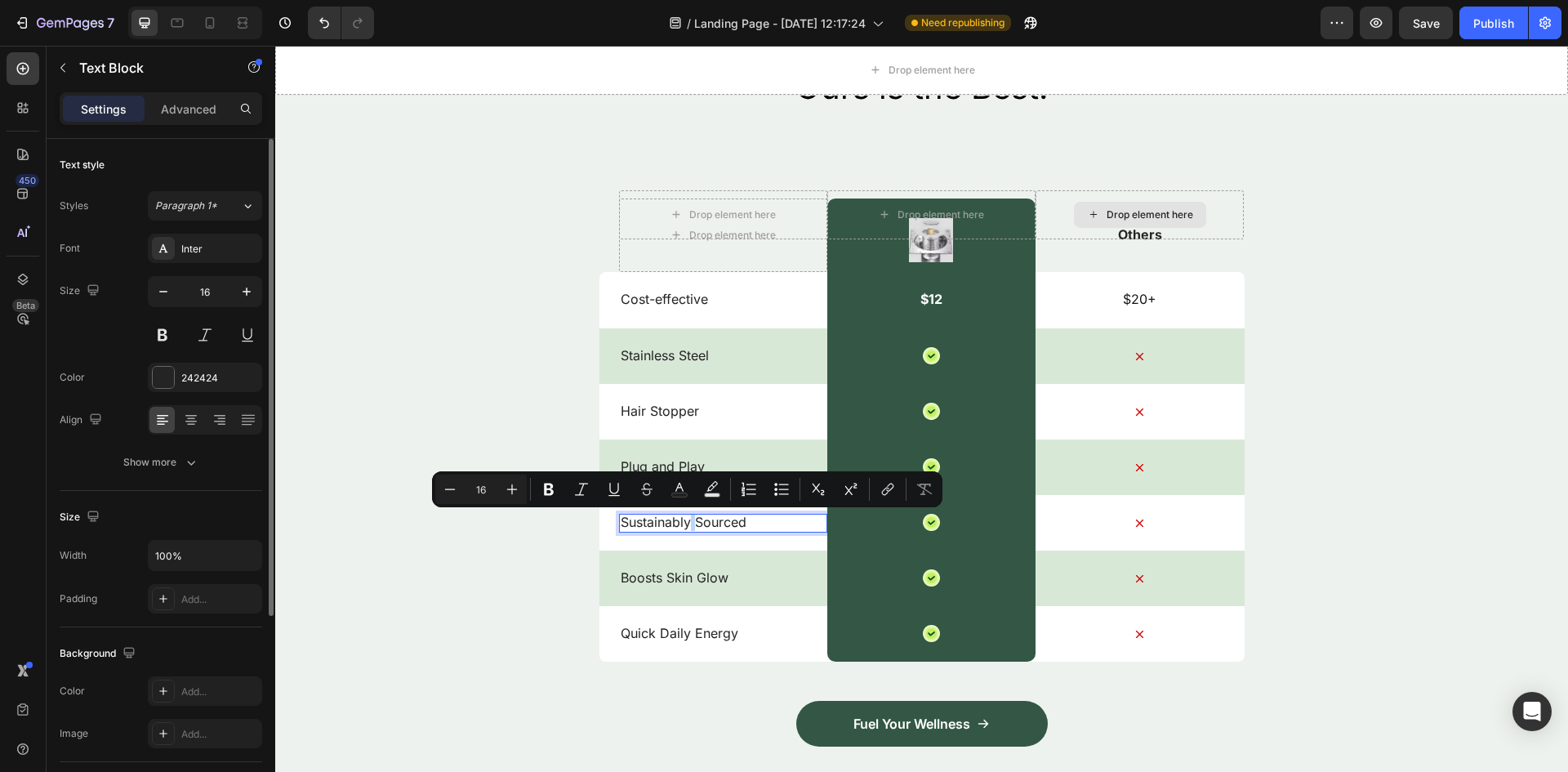
click at [687, 524] on p "Sustainably Sourced" at bounding box center [722, 523] width 205 height 17
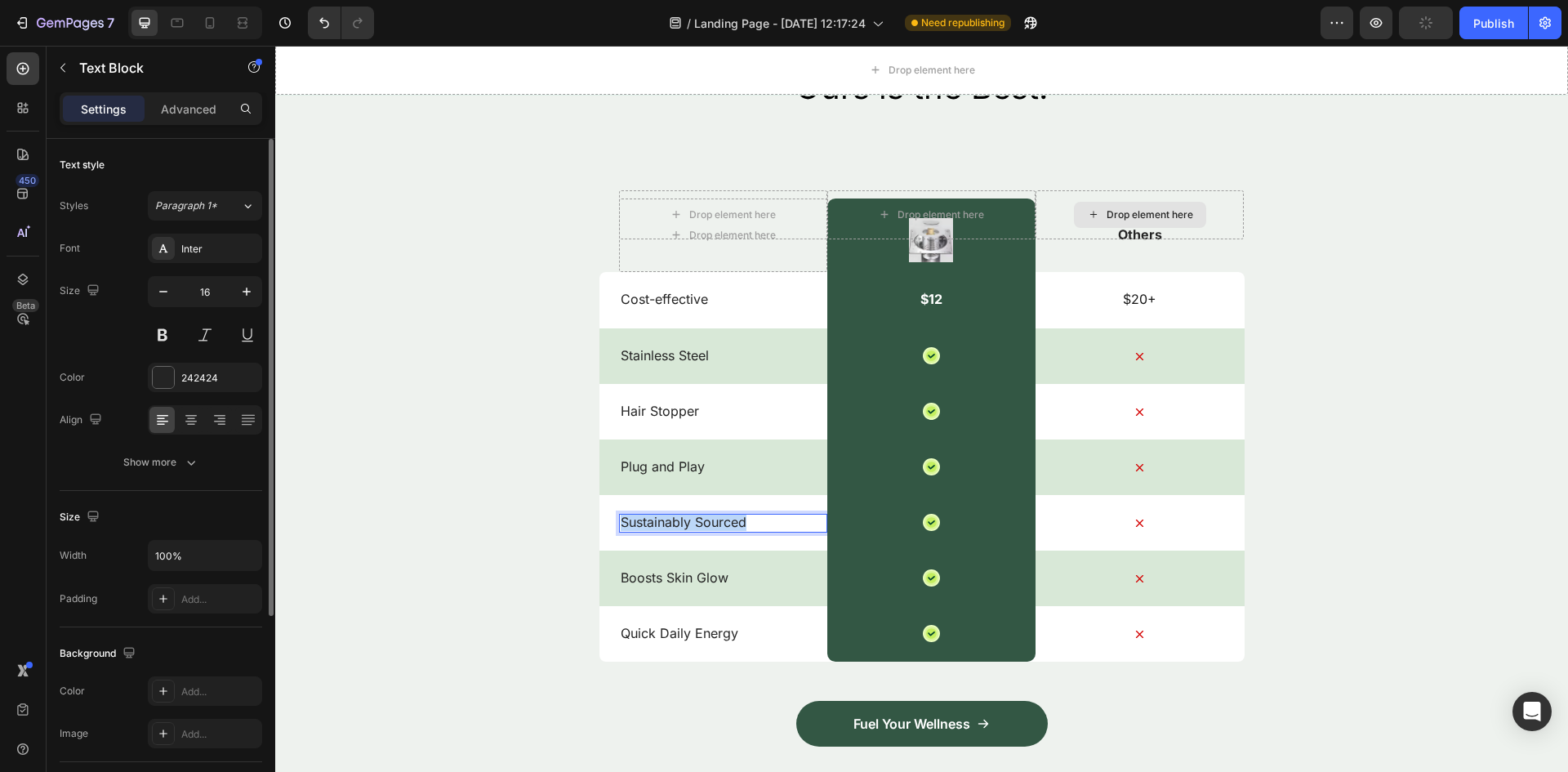
click at [687, 524] on p "Sustainably Sourced" at bounding box center [722, 523] width 205 height 17
click at [674, 585] on p "Boosts Skin Glow" at bounding box center [722, 578] width 205 height 17
click at [676, 584] on p "Boosts Skin Glow" at bounding box center [722, 578] width 205 height 17
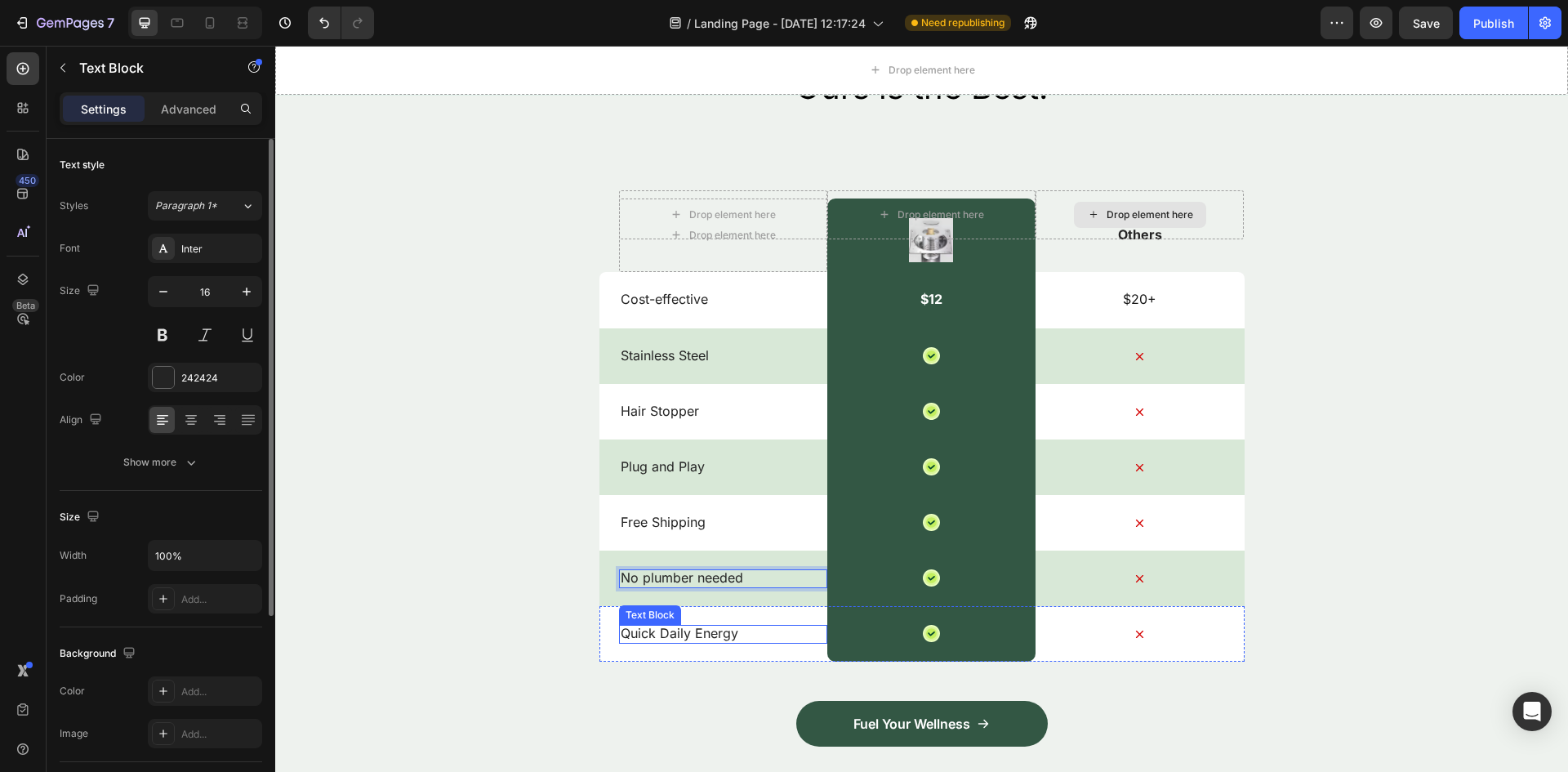
click at [677, 627] on p "Quick Daily Energy" at bounding box center [722, 633] width 205 height 17
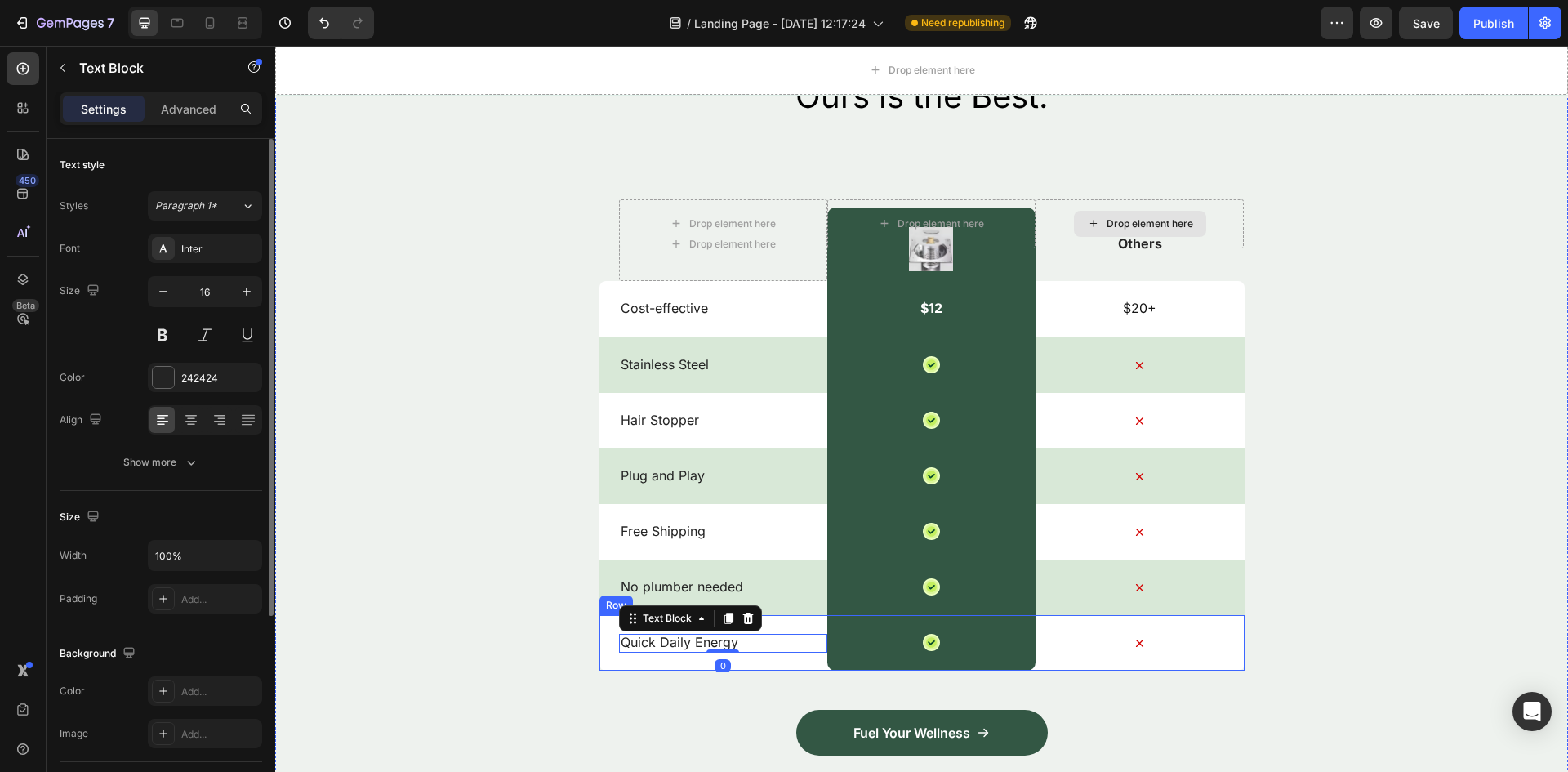
click at [673, 656] on div "Quick Daily Energy Text Block 0" at bounding box center [722, 643] width 208 height 55
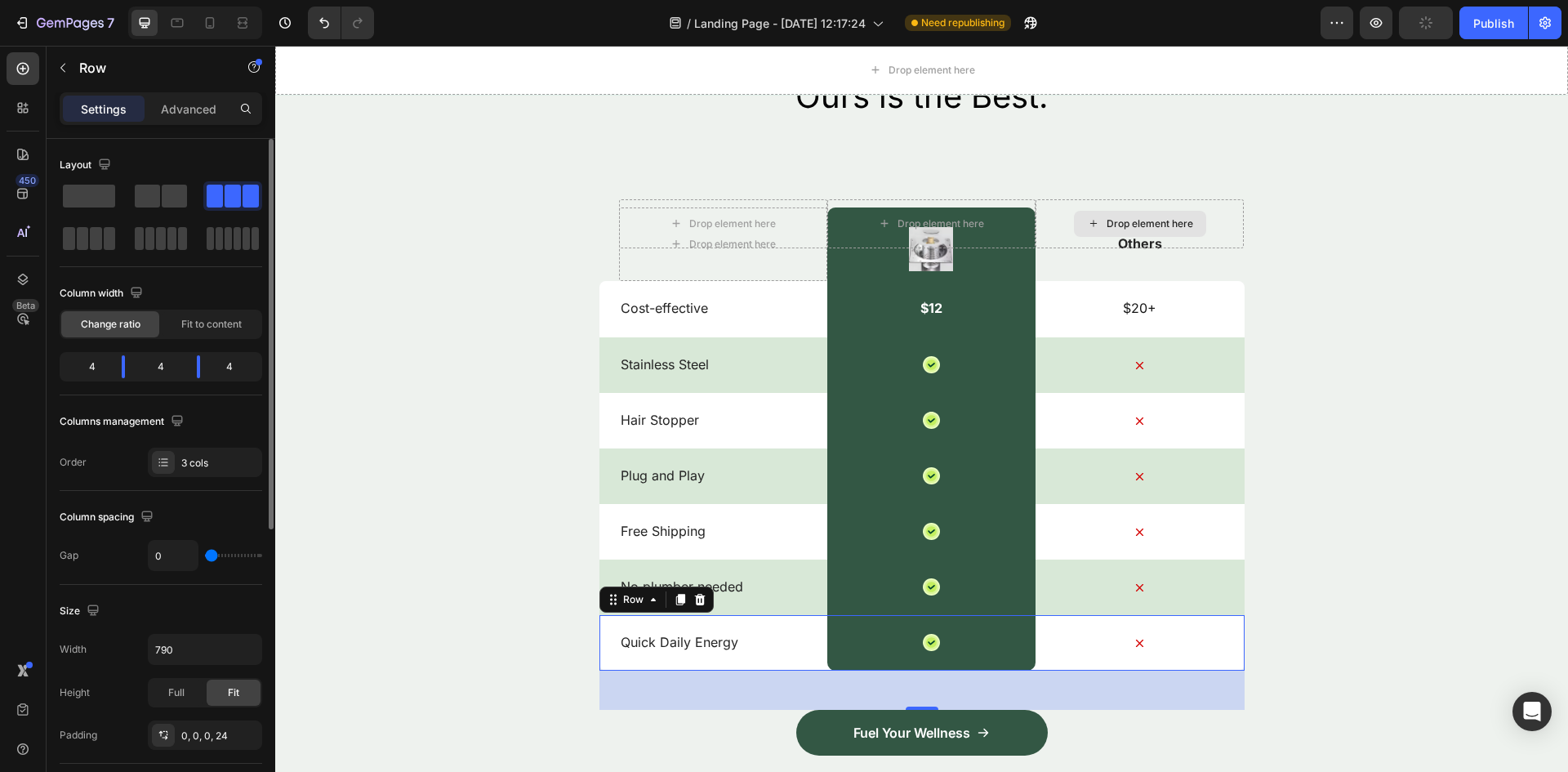
click at [674, 656] on div "Quick Daily Energy Text Block" at bounding box center [722, 643] width 208 height 55
click at [1005, 386] on div "Icon Row" at bounding box center [931, 364] width 208 height 56
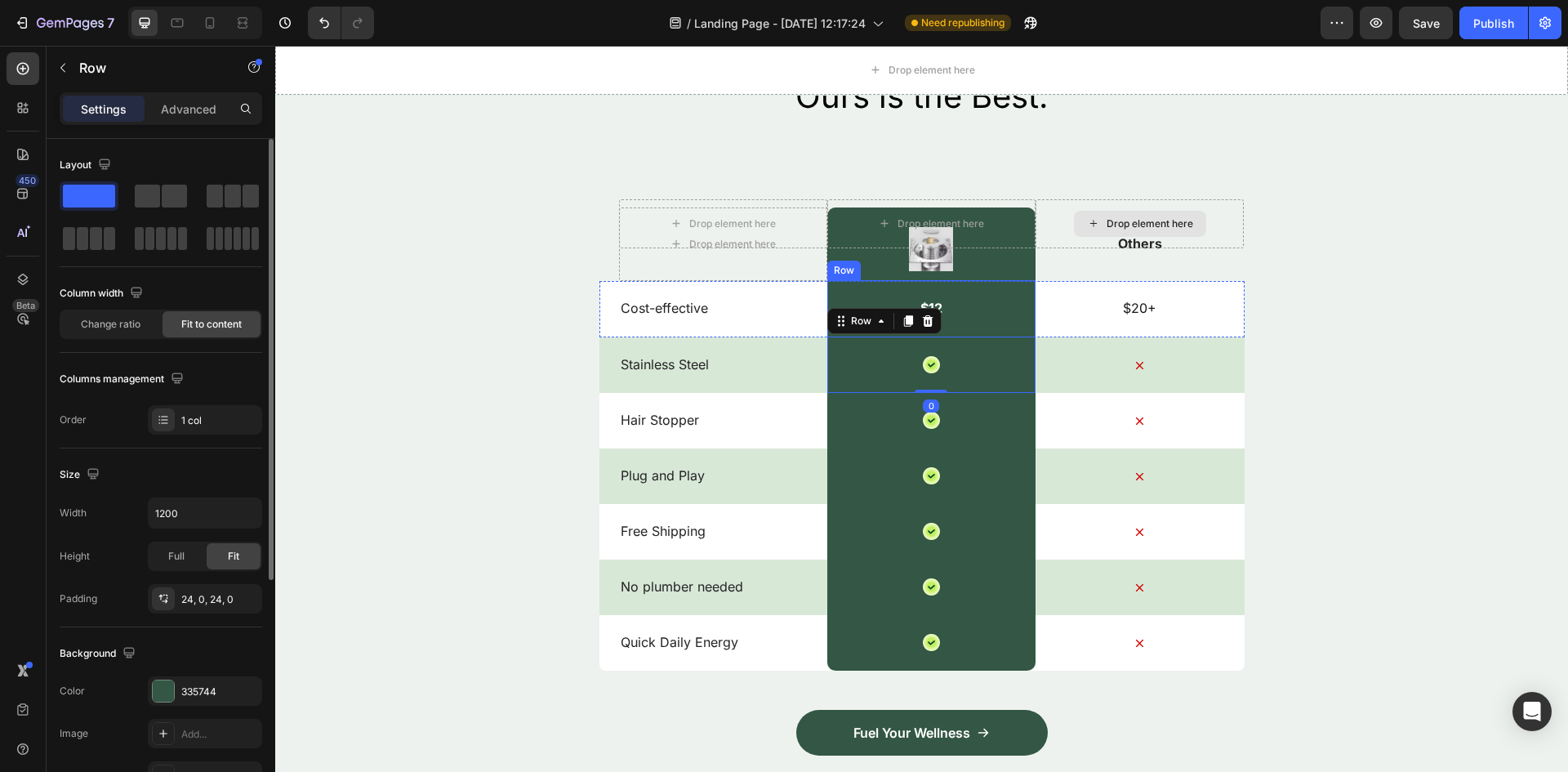
click at [986, 300] on div "$12 Text Block Row" at bounding box center [931, 309] width 208 height 58
click at [986, 245] on div "Drop element here" at bounding box center [931, 224] width 208 height 49
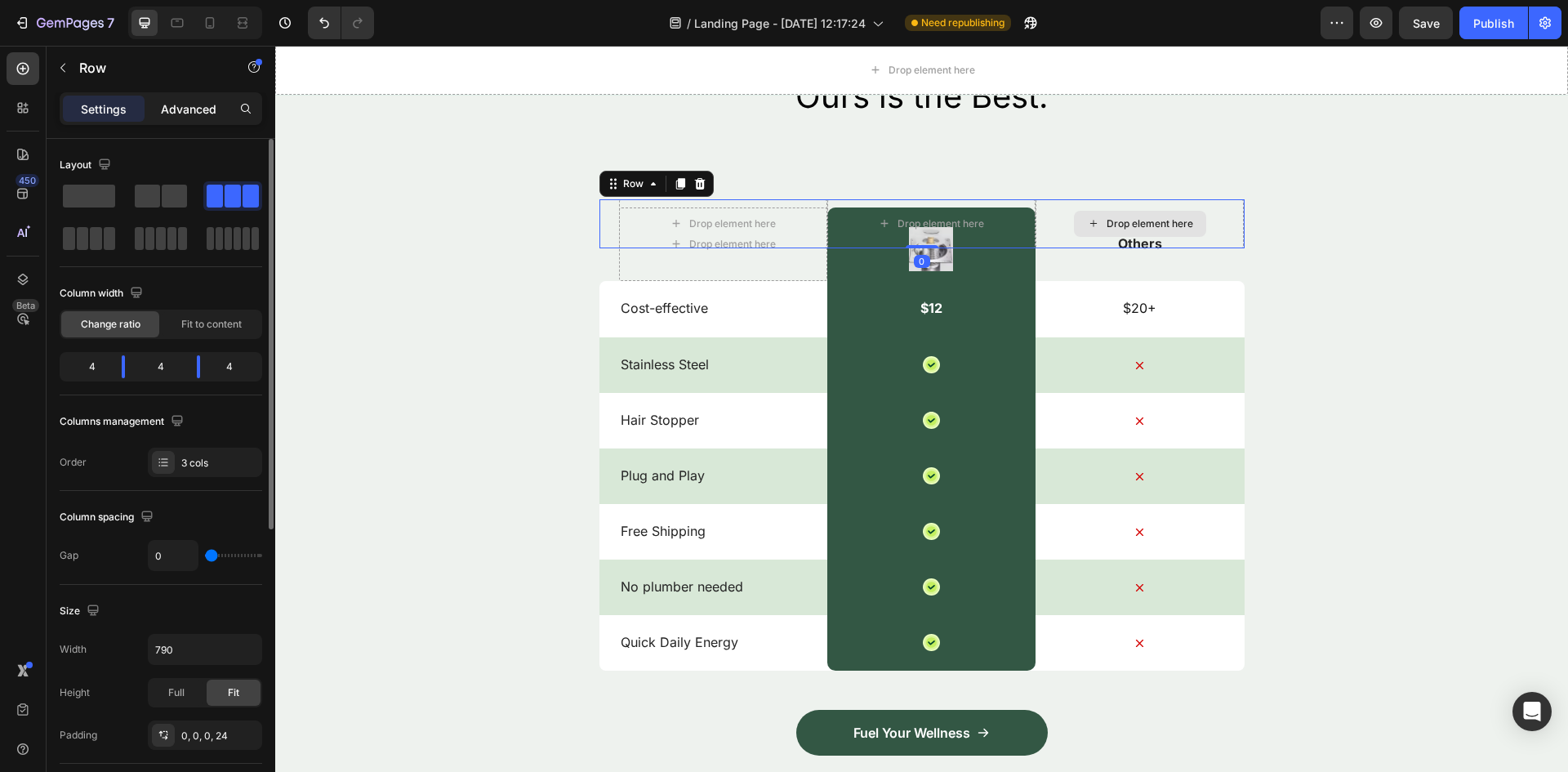
click at [164, 105] on p "Advanced" at bounding box center [188, 109] width 55 height 17
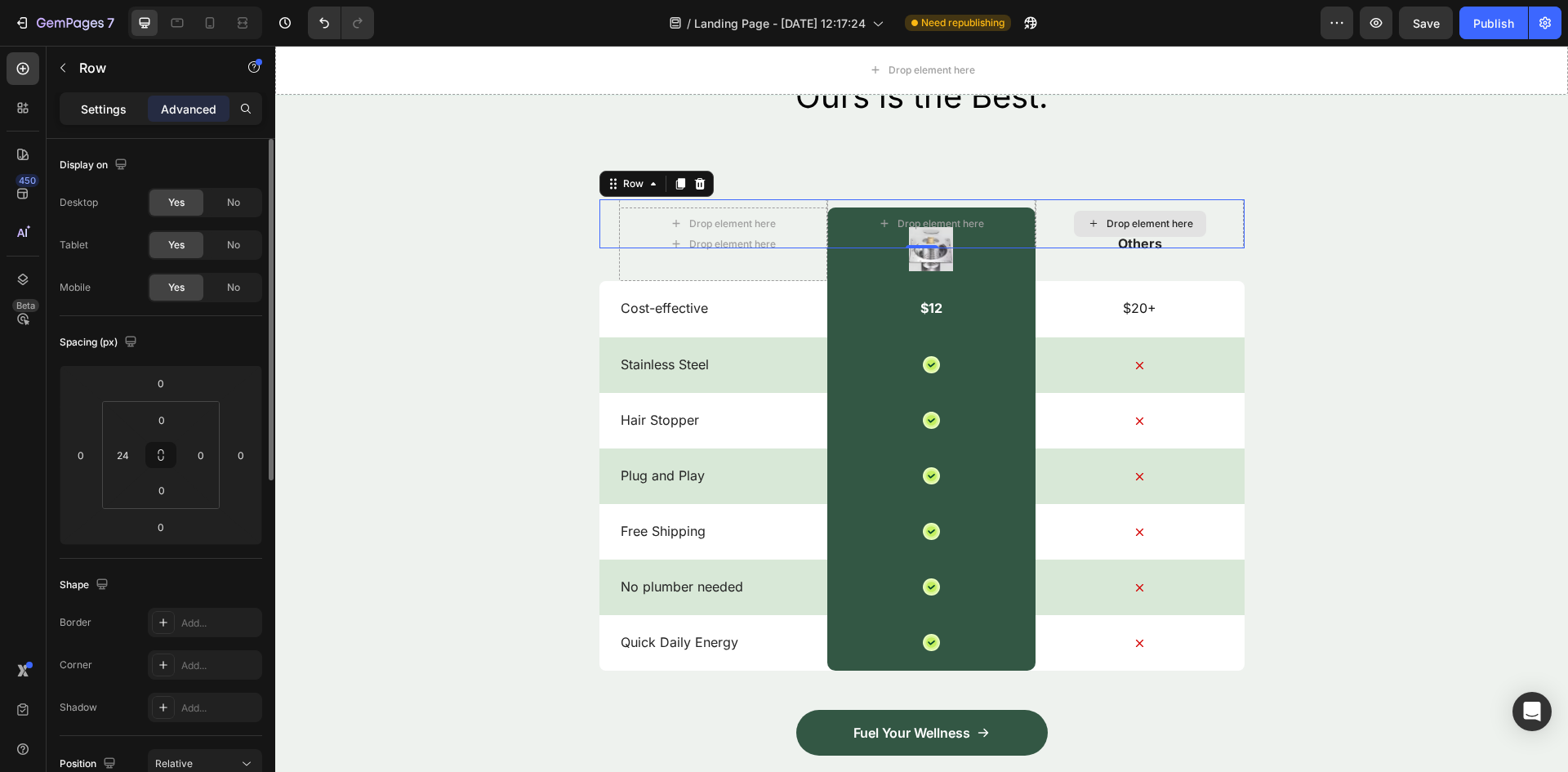
click at [102, 105] on p "Settings" at bounding box center [104, 109] width 46 height 17
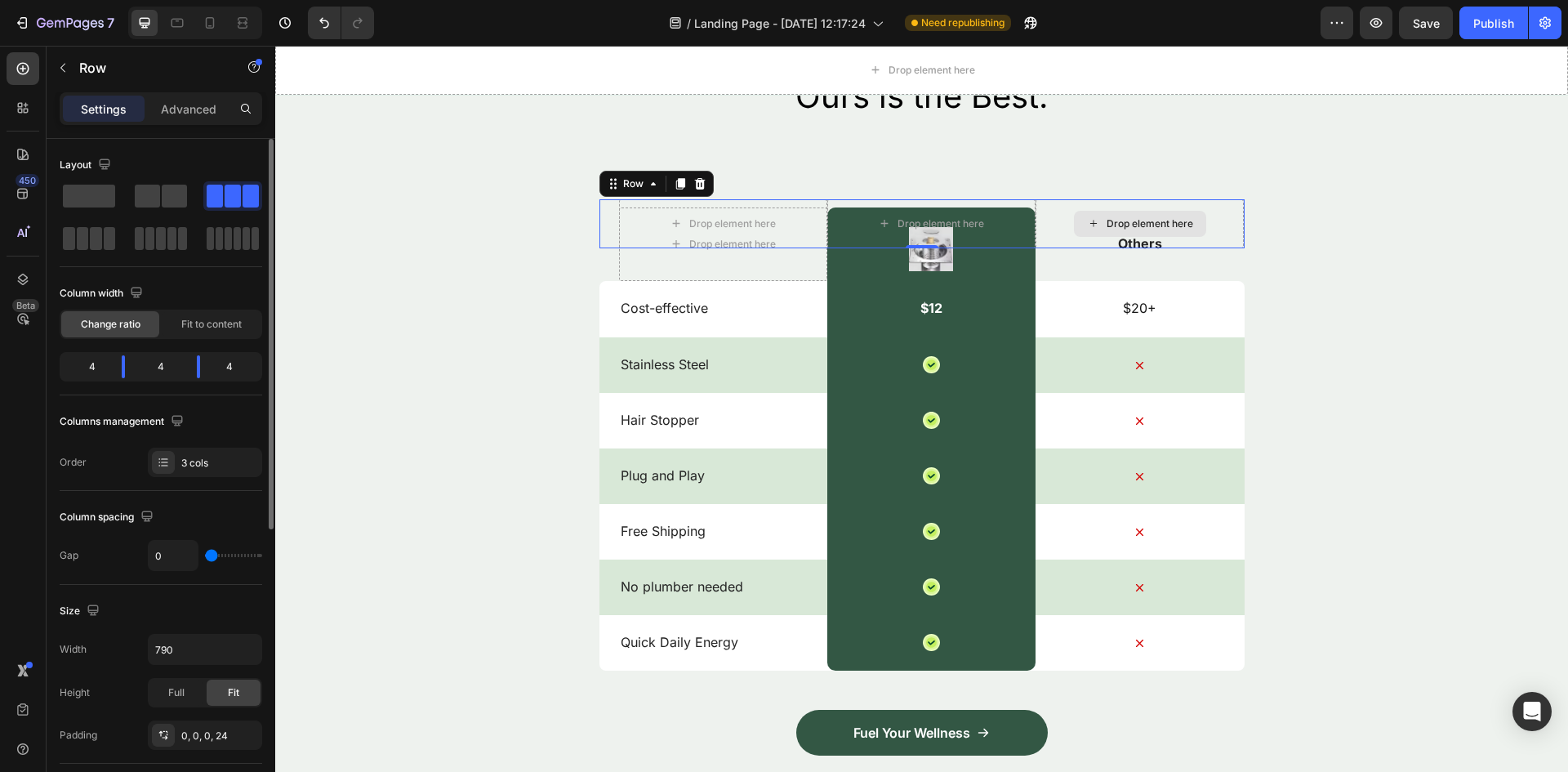
scroll to position [409, 0]
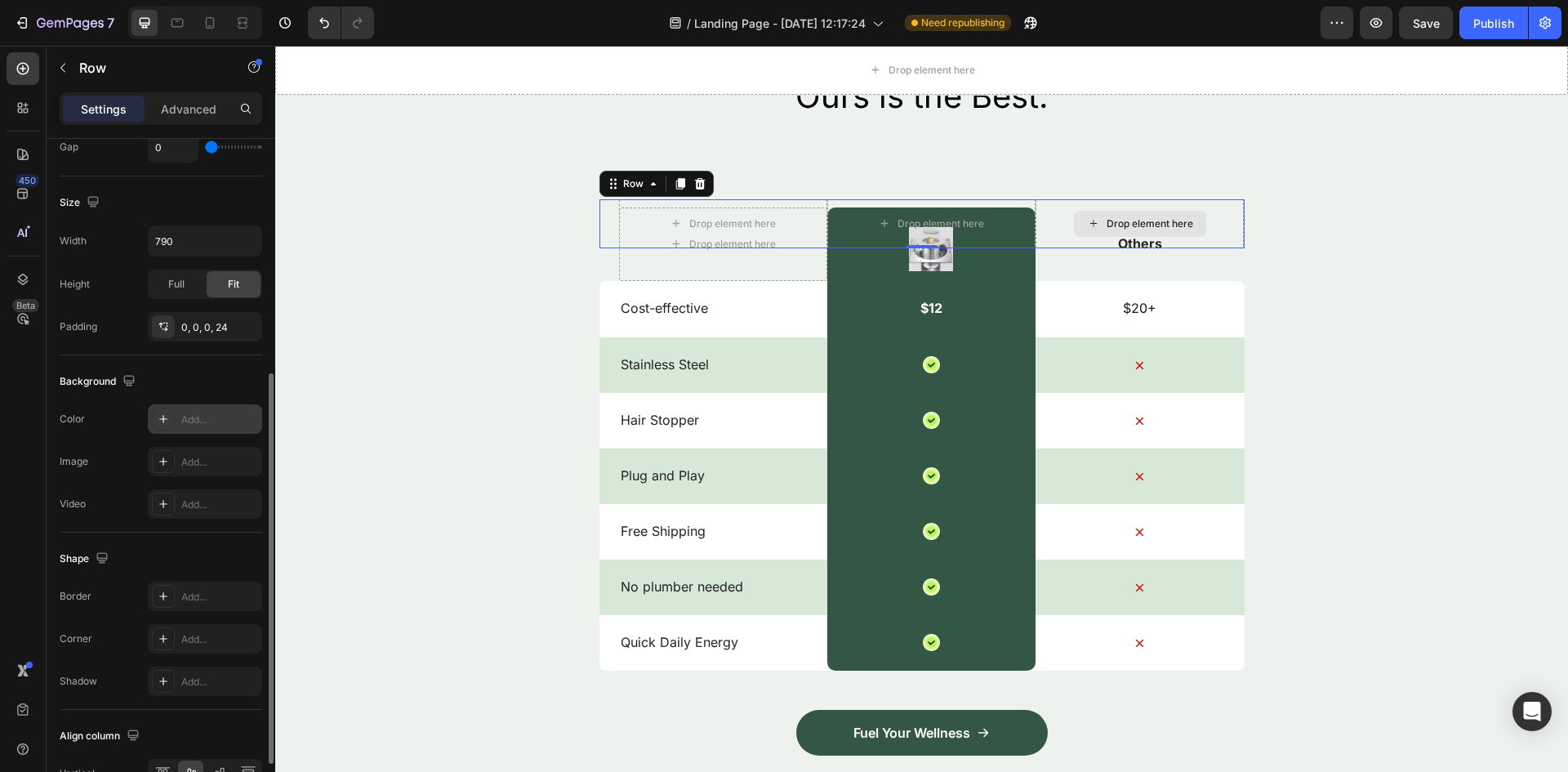
click at [213, 420] on div "Add..." at bounding box center [220, 420] width 77 height 14
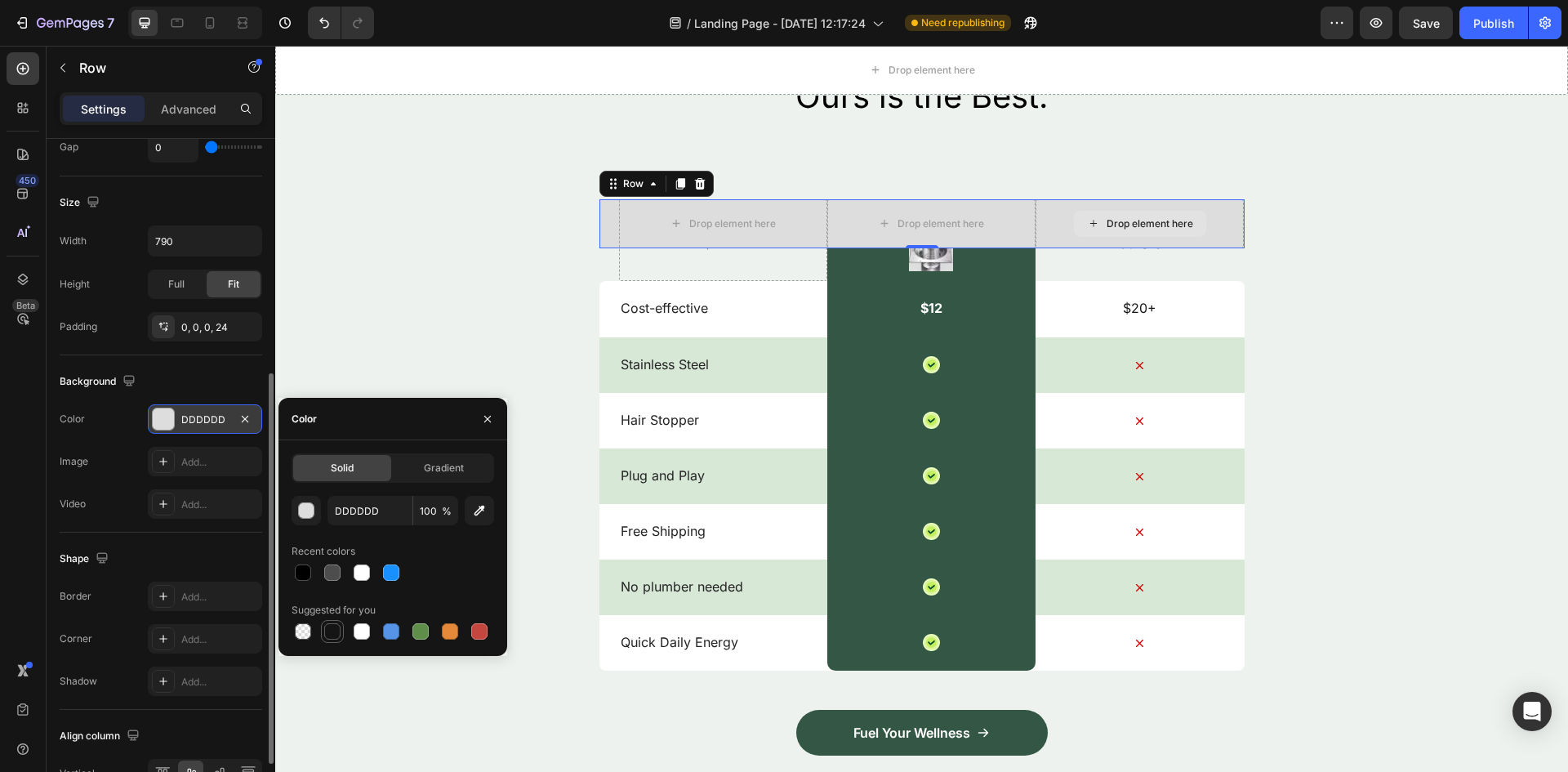
click at [327, 637] on div at bounding box center [332, 631] width 16 height 16
type input "151515"
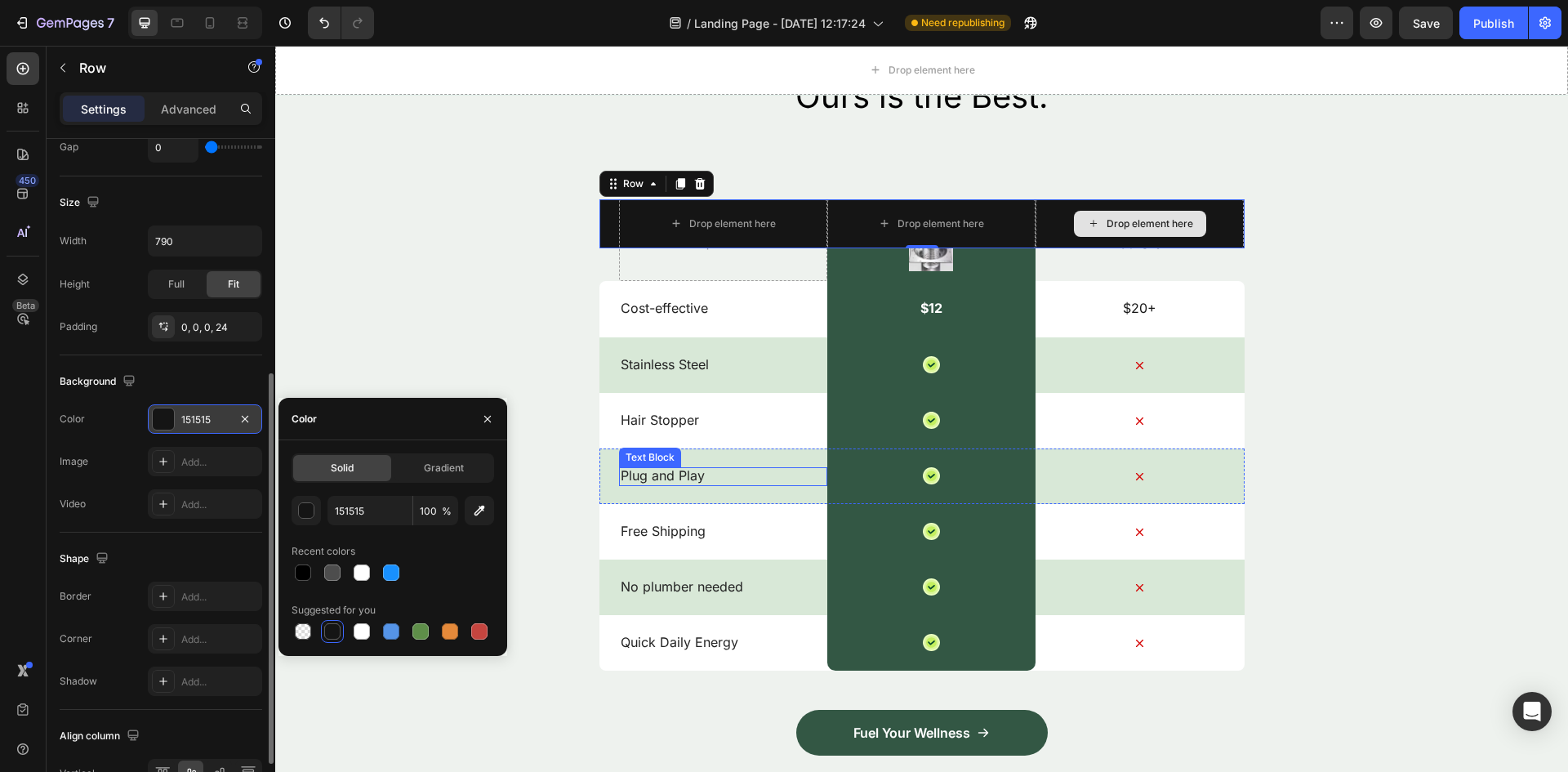
click at [835, 432] on div "Row" at bounding box center [845, 437] width 27 height 14
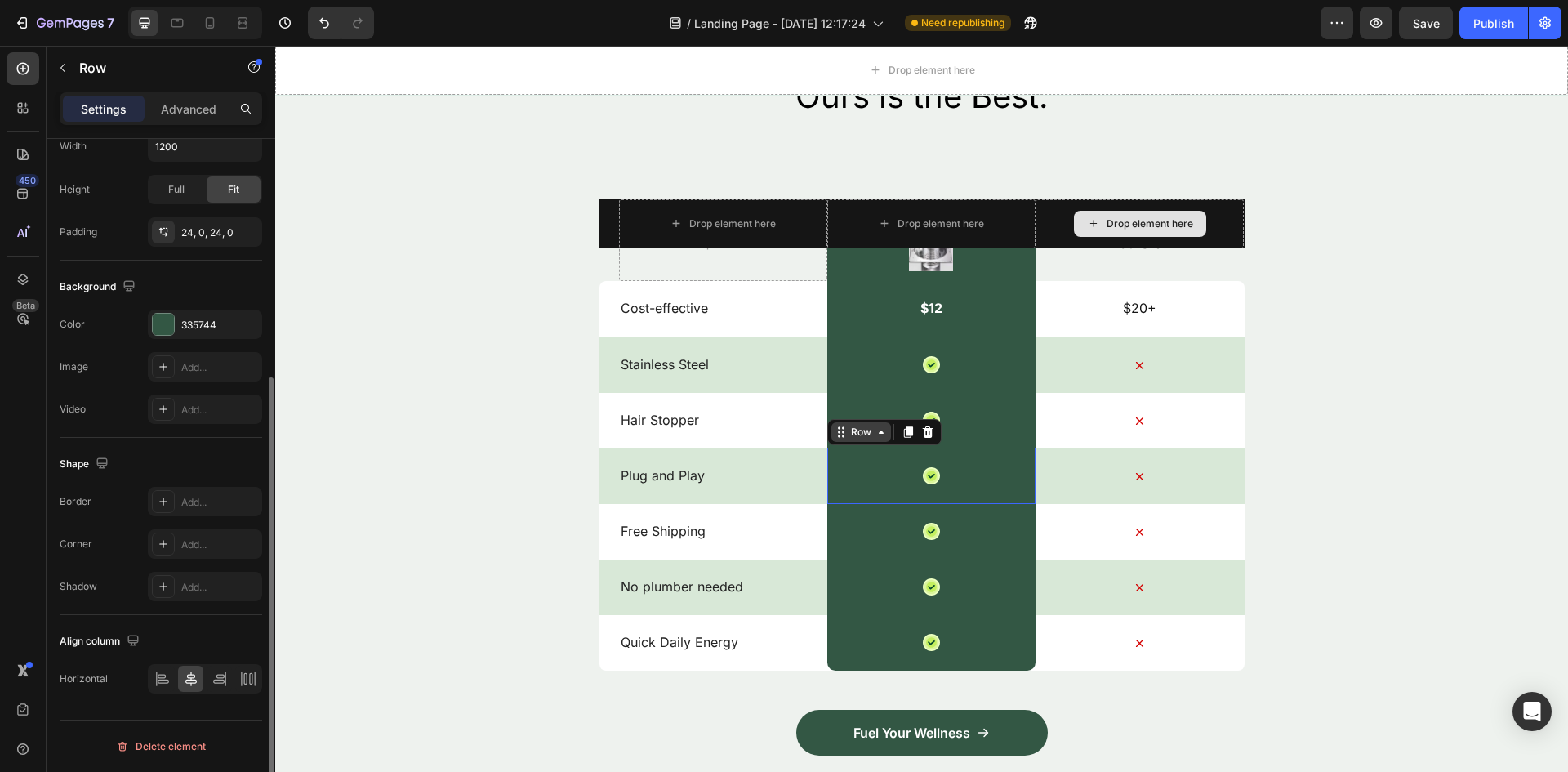
scroll to position [367, 0]
click at [880, 357] on div "Icon Row" at bounding box center [931, 364] width 208 height 56
drag, startPoint x: 874, startPoint y: 273, endPoint x: 865, endPoint y: 278, distance: 10.3
click at [872, 273] on div "Image Row" at bounding box center [931, 244] width 208 height 73
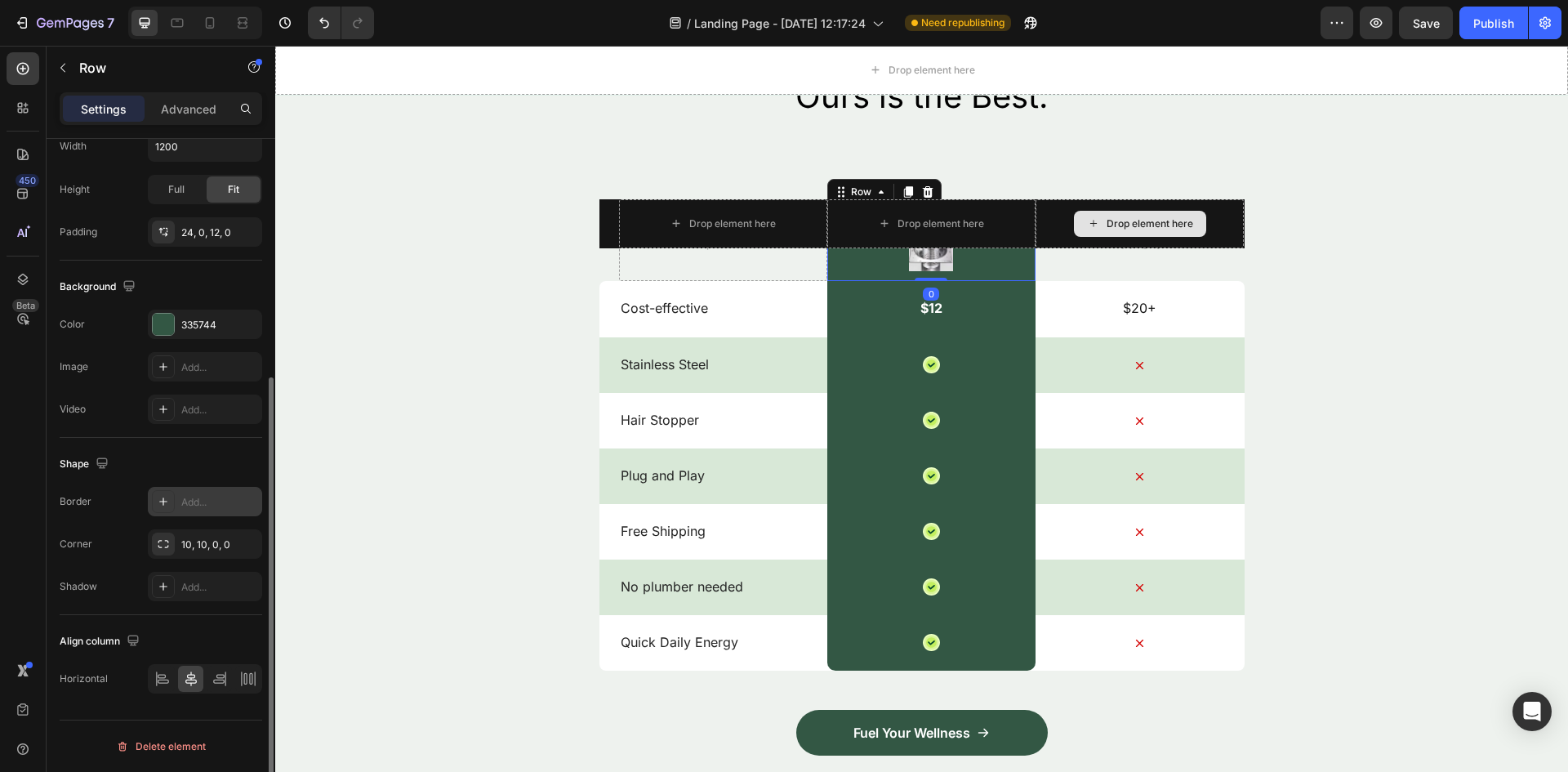
click at [199, 492] on div "Add..." at bounding box center [205, 501] width 114 height 30
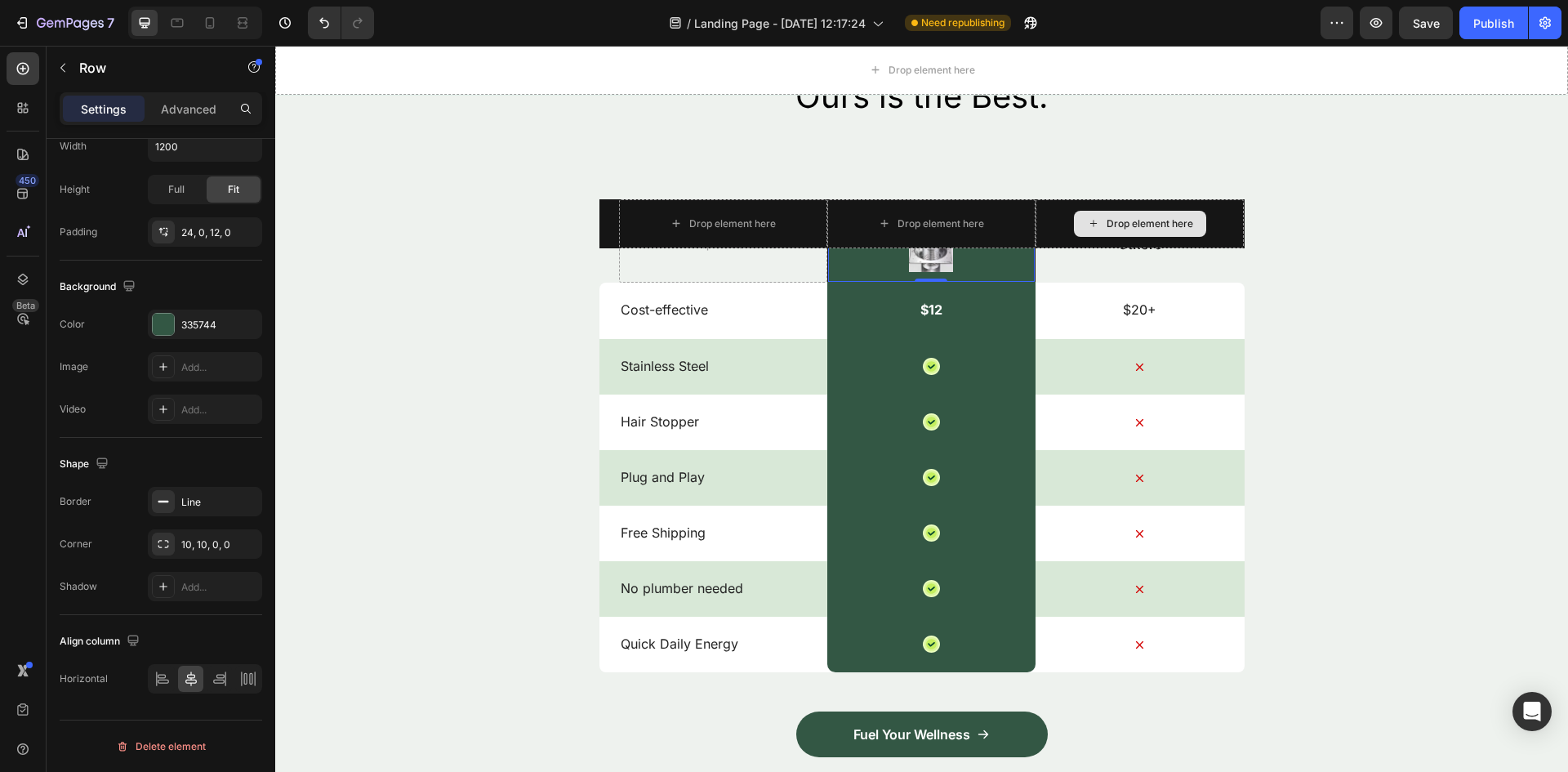
click at [875, 263] on div "Image Row 0" at bounding box center [931, 245] width 208 height 75
click at [172, 588] on div at bounding box center [163, 586] width 23 height 23
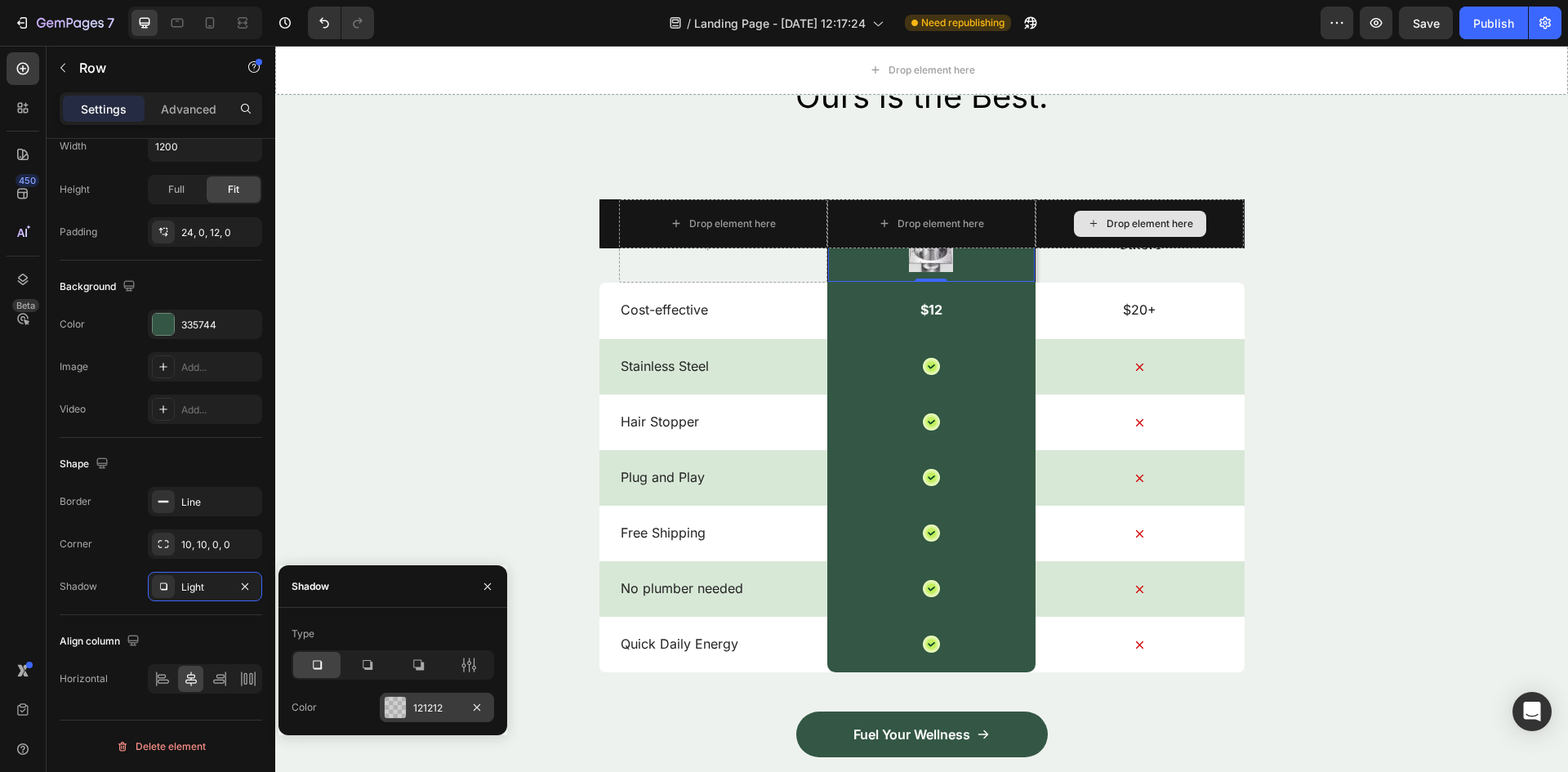
click at [408, 707] on div "121212" at bounding box center [436, 707] width 114 height 30
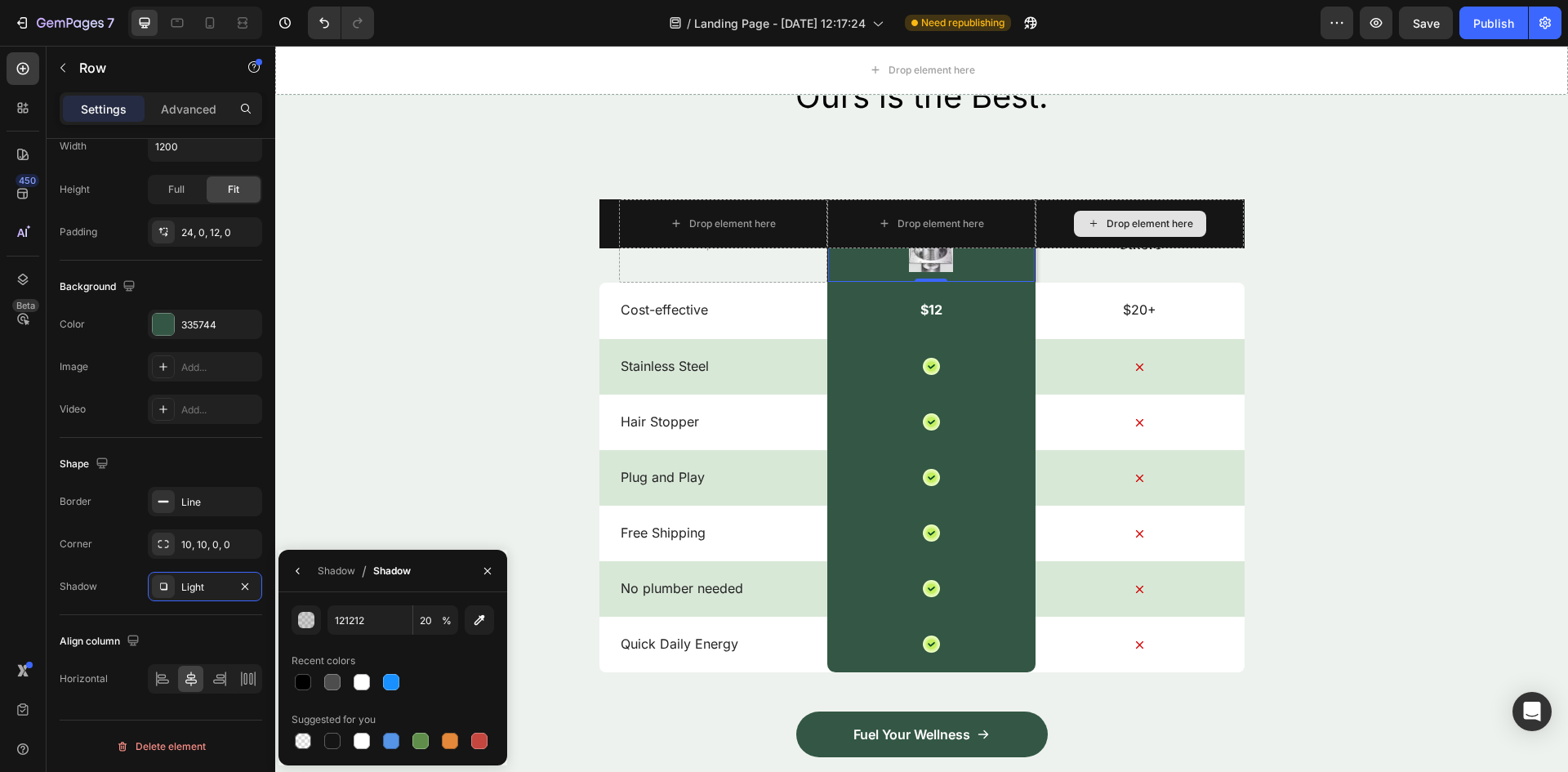
click at [290, 684] on div "121212 20 % Recent colors Suggested for you" at bounding box center [392, 678] width 229 height 147
click at [296, 687] on div at bounding box center [302, 682] width 16 height 16
type input "000000"
type input "100"
click at [311, 22] on button "Undo/Redo" at bounding box center [324, 23] width 32 height 32
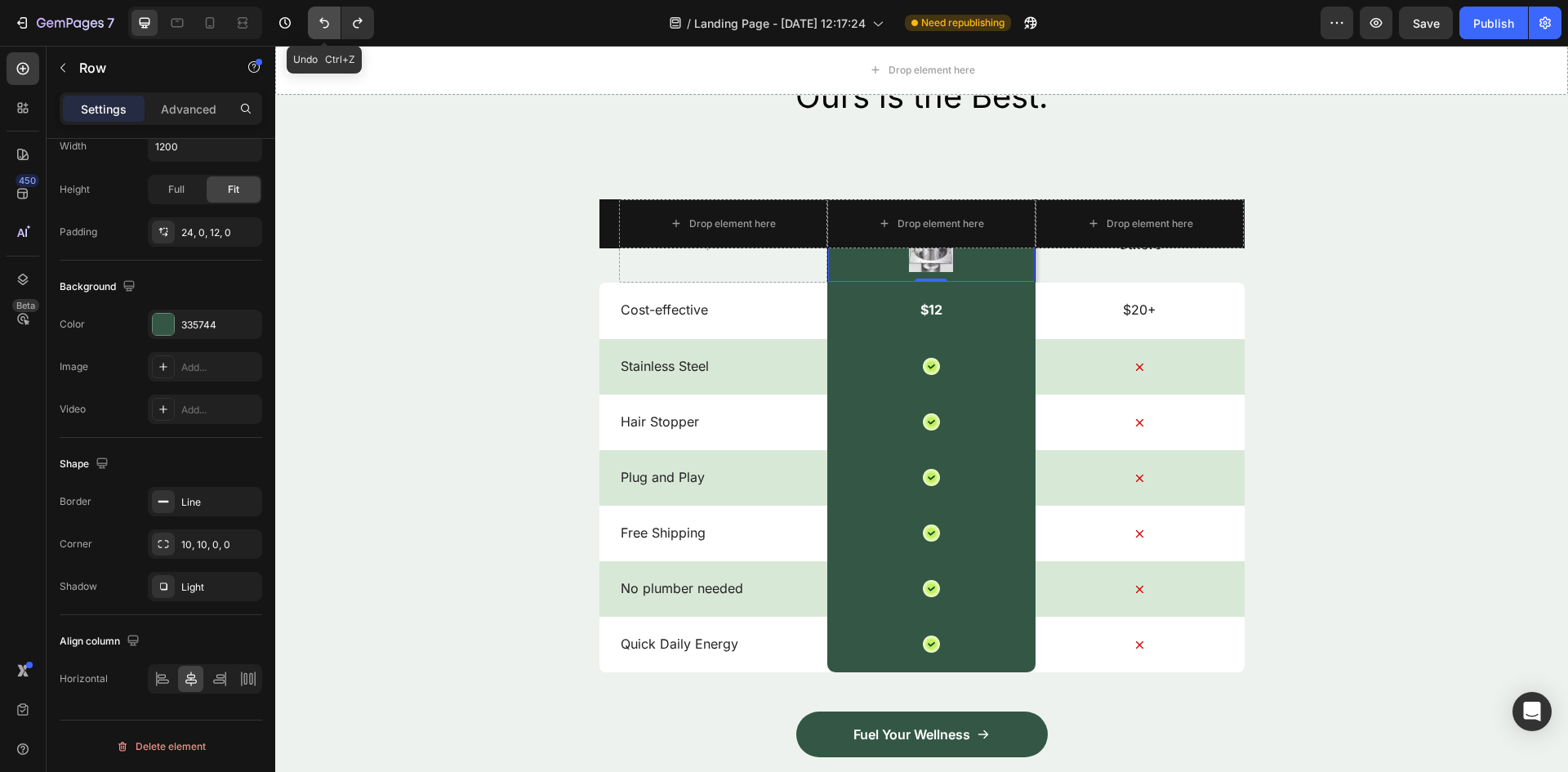
click at [322, 20] on icon "Undo/Redo" at bounding box center [324, 23] width 10 height 10
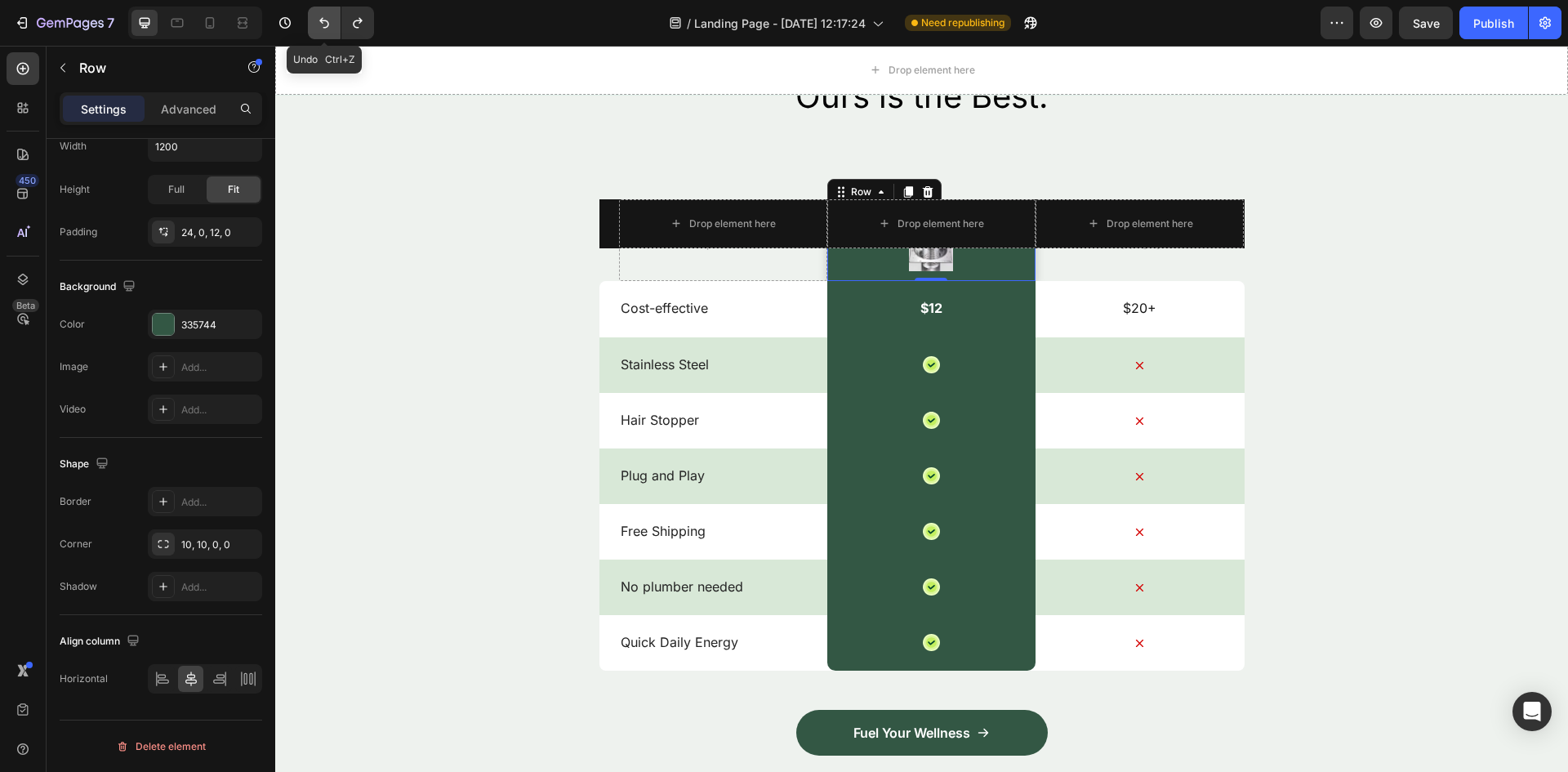
click at [322, 20] on icon "Undo/Redo" at bounding box center [324, 23] width 10 height 10
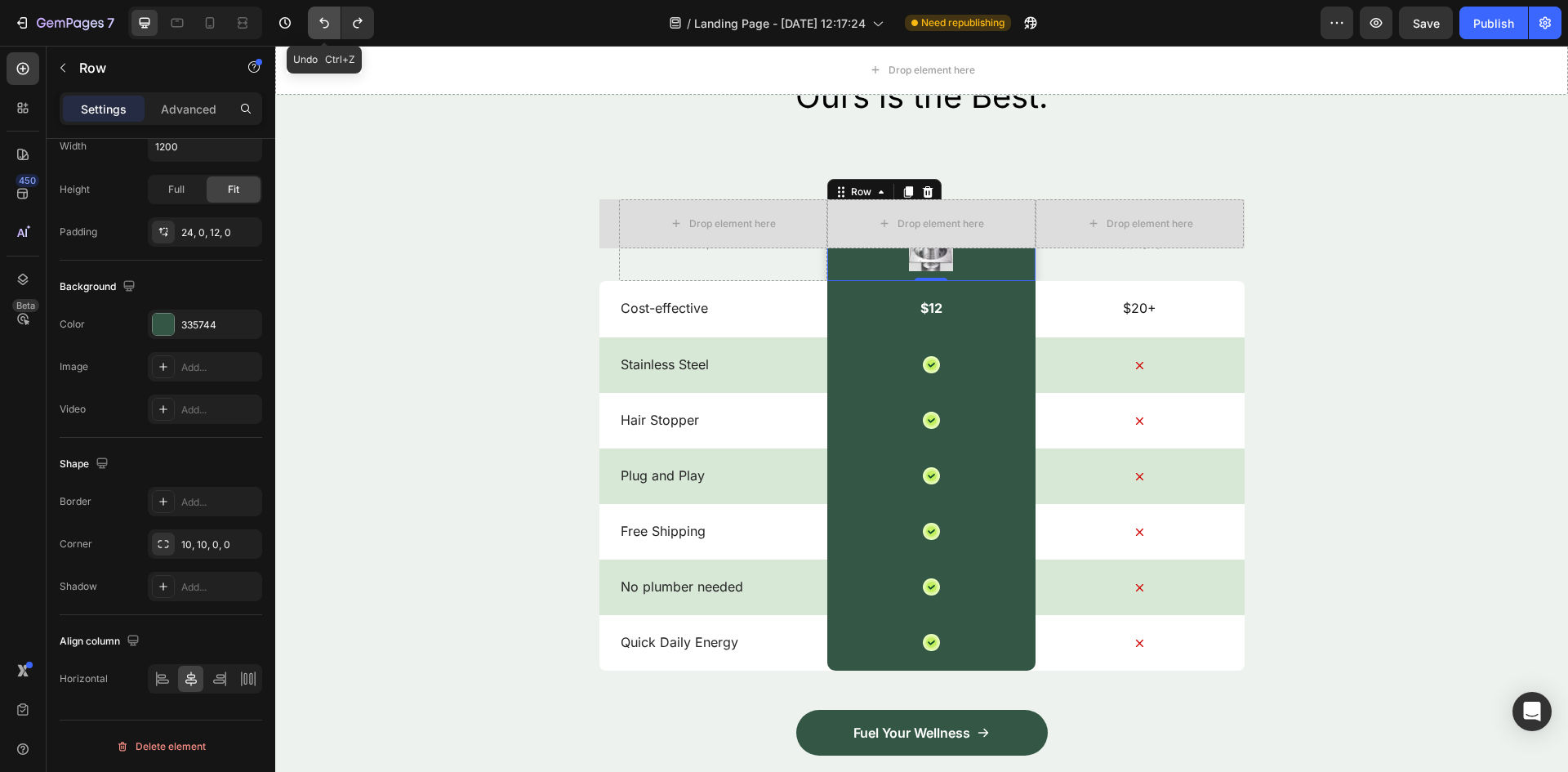
click at [322, 20] on icon "Undo/Redo" at bounding box center [324, 23] width 10 height 10
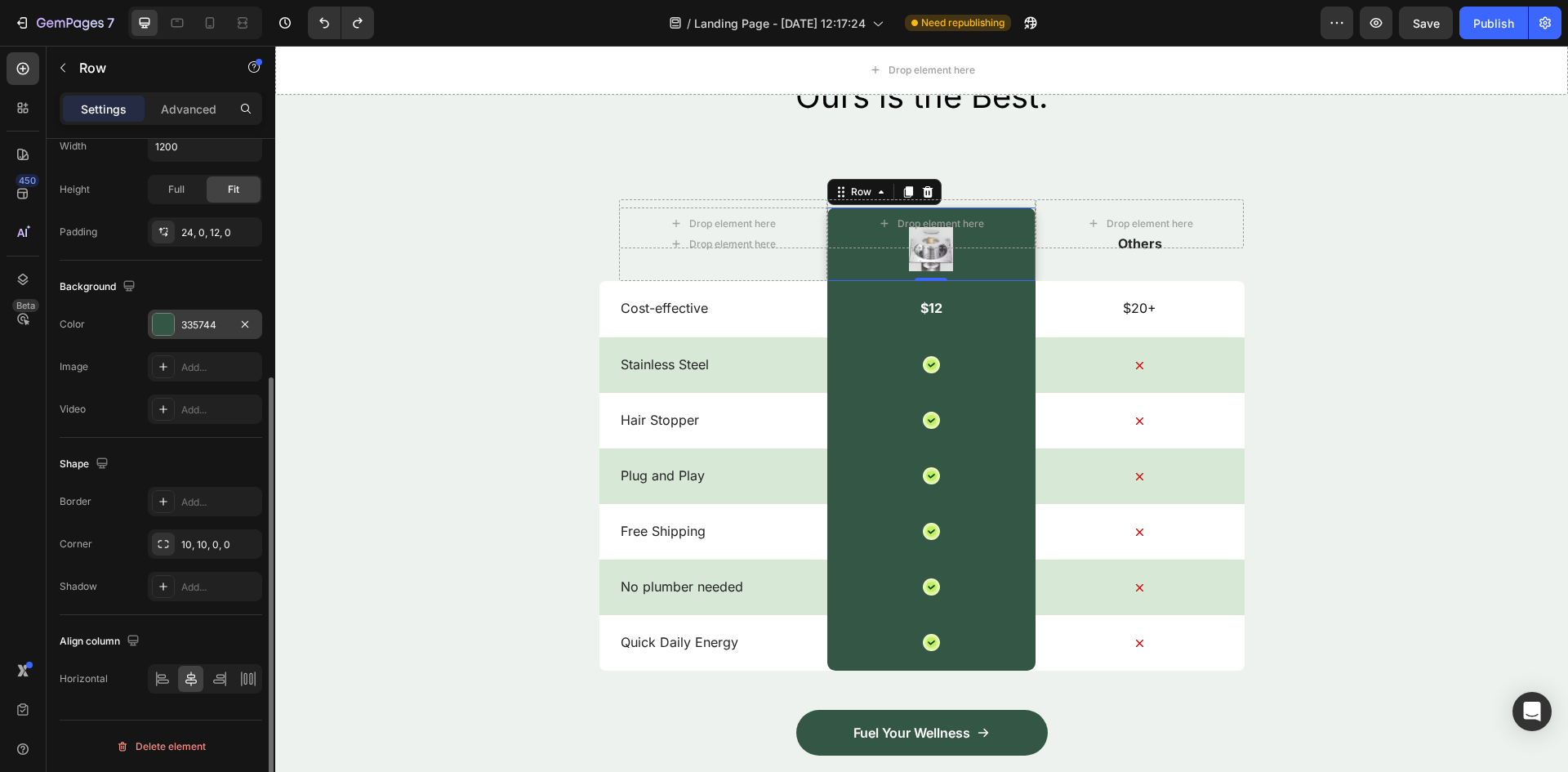
click at [172, 320] on div at bounding box center [163, 324] width 21 height 21
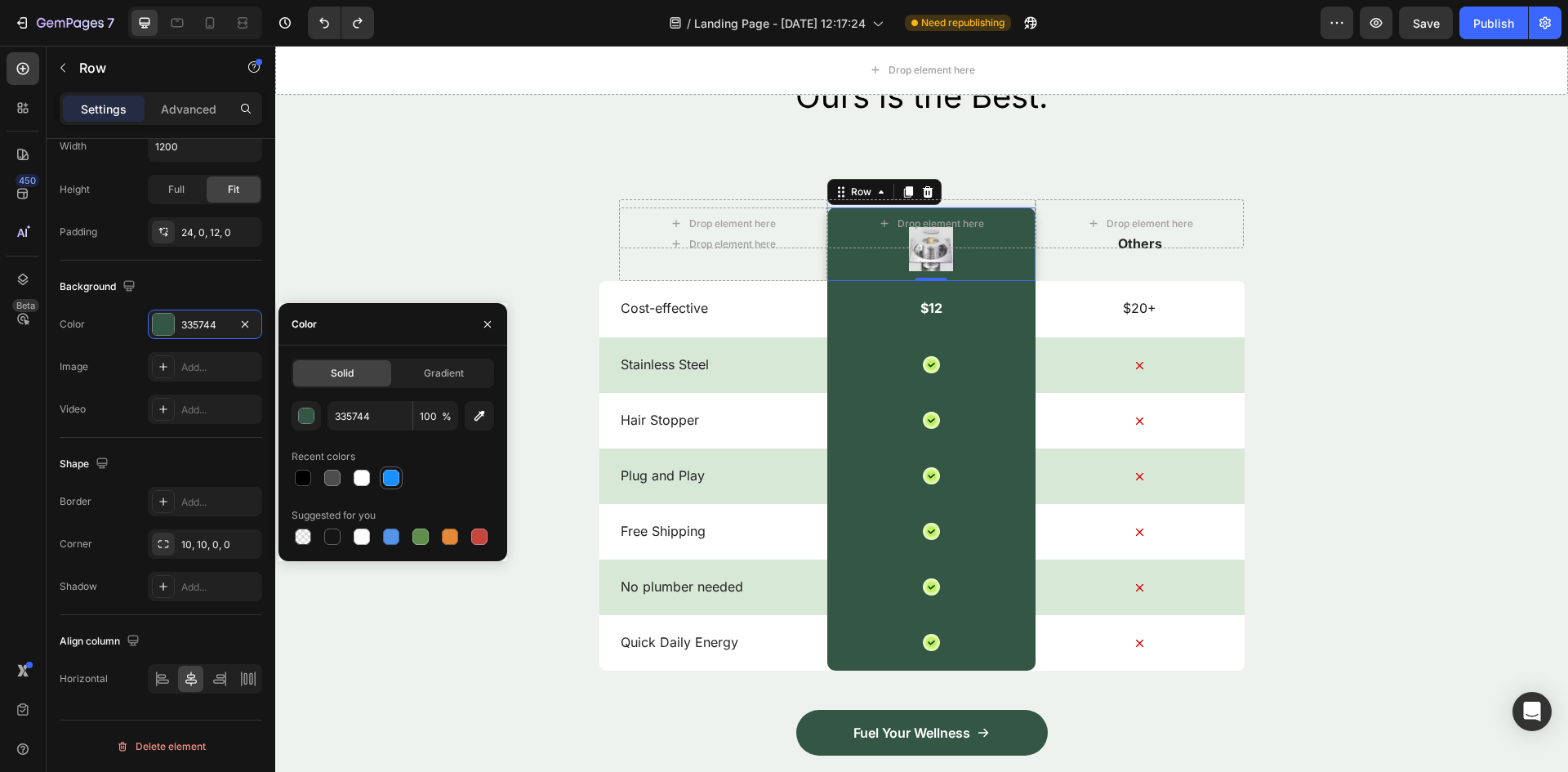
click at [391, 483] on div at bounding box center [391, 477] width 16 height 16
type input "1890FF"
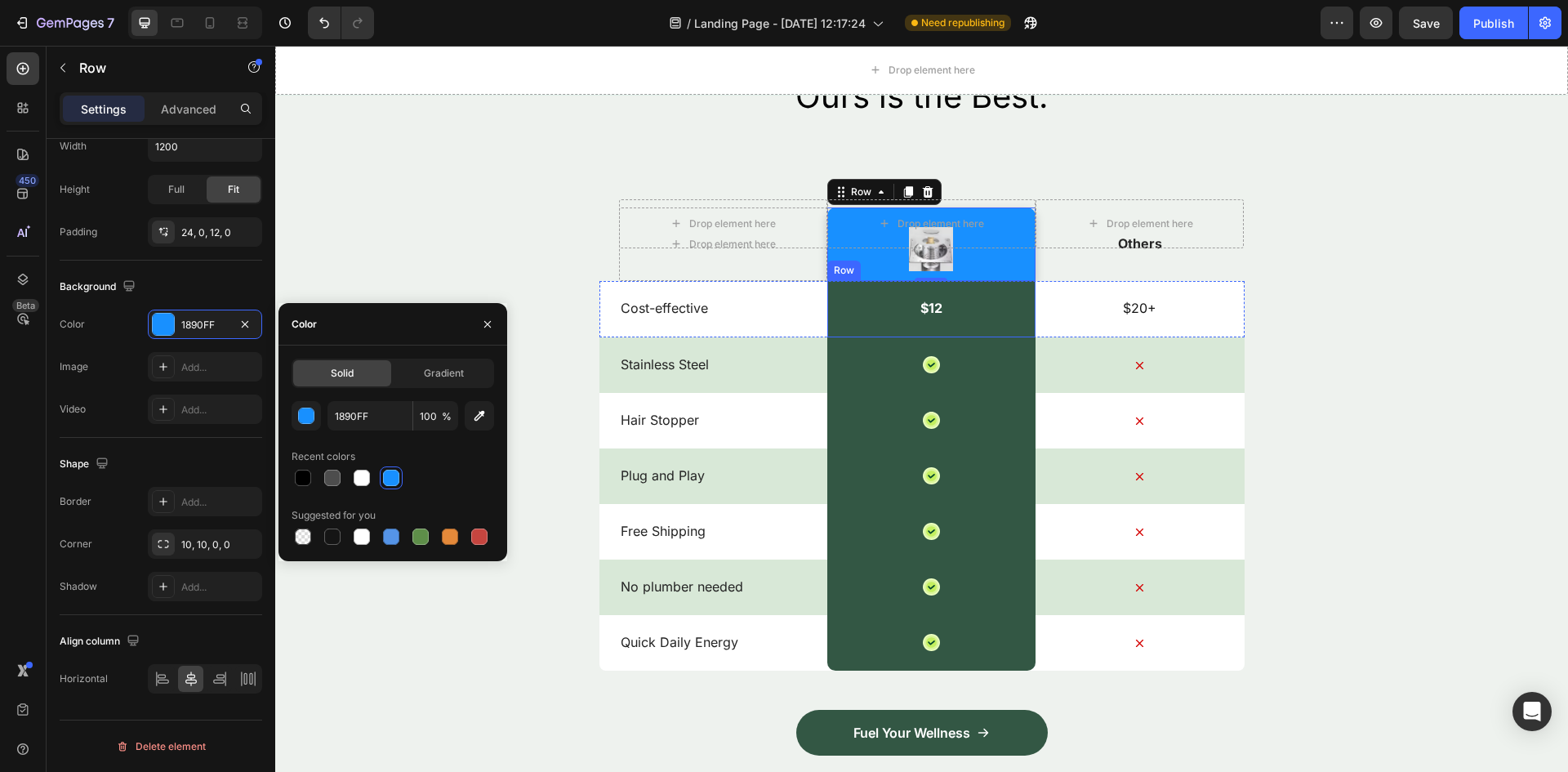
click at [879, 301] on div "$12 Text Block Row" at bounding box center [931, 309] width 208 height 58
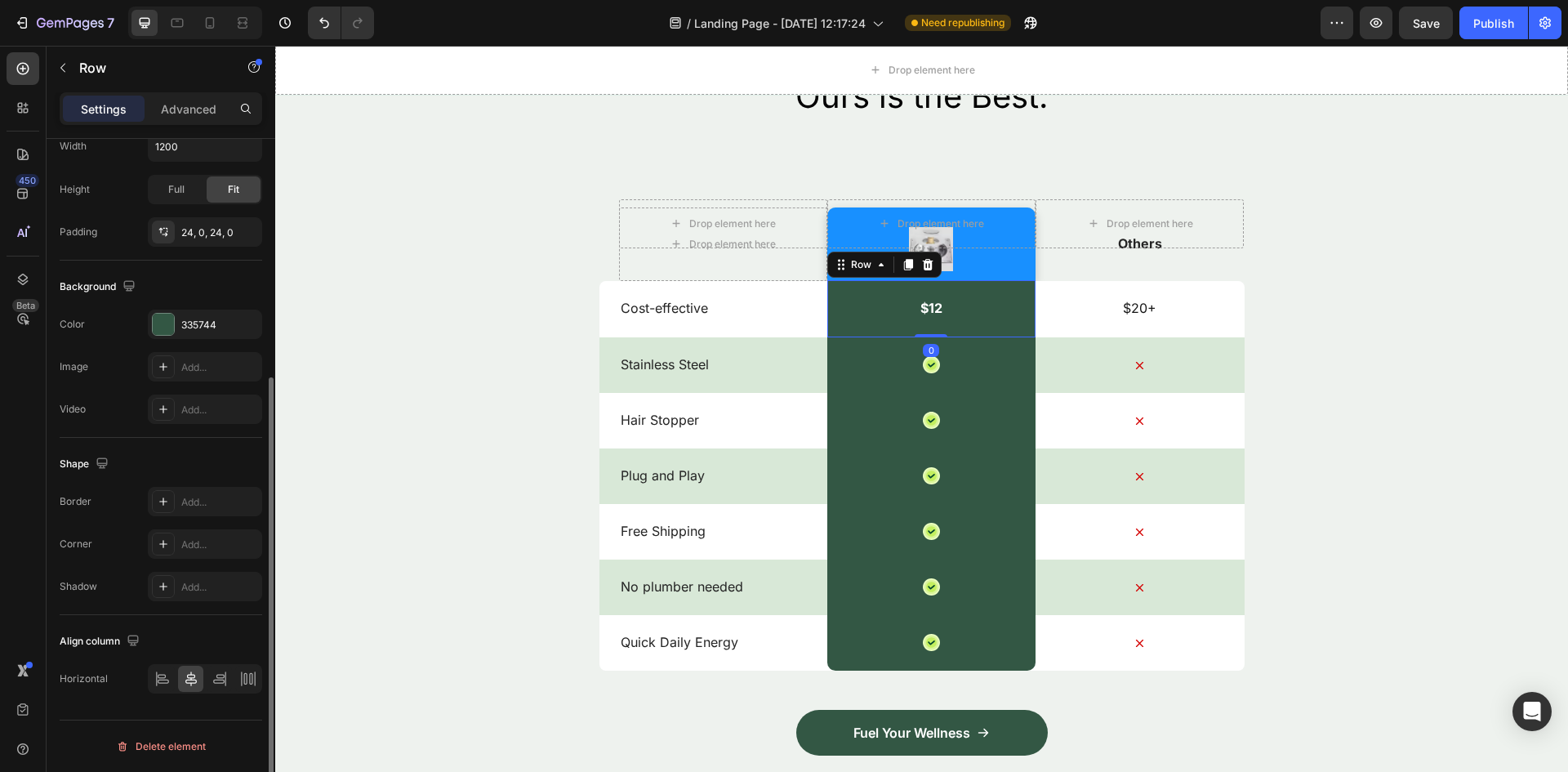
click at [163, 339] on div "The changes might be hidden by the video. Color 335744 Image Add... Video Add..." at bounding box center [161, 367] width 202 height 114
click at [164, 320] on div at bounding box center [163, 324] width 21 height 21
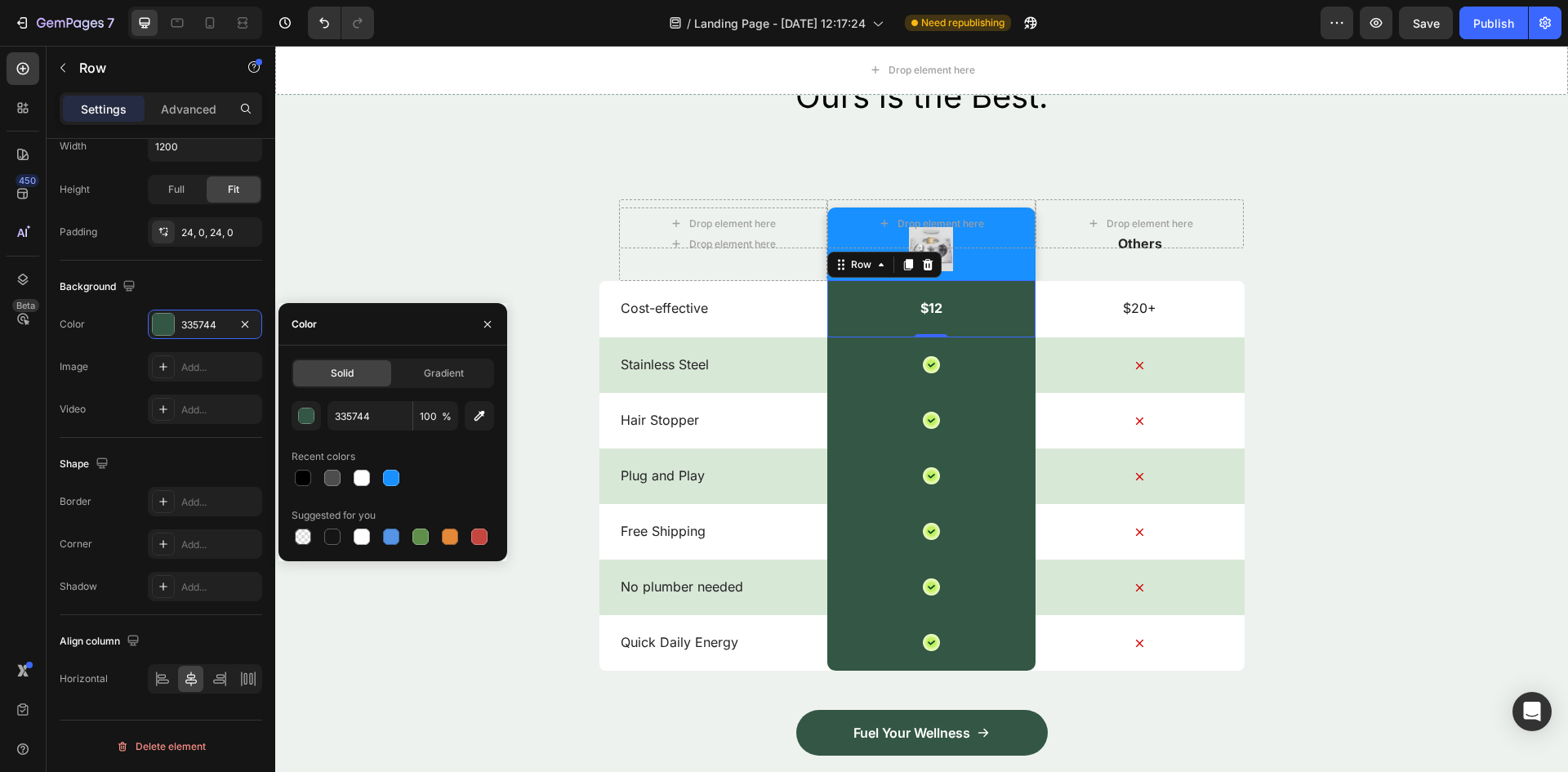
click at [403, 485] on div at bounding box center [393, 477] width 202 height 23
click at [402, 485] on div at bounding box center [393, 477] width 202 height 23
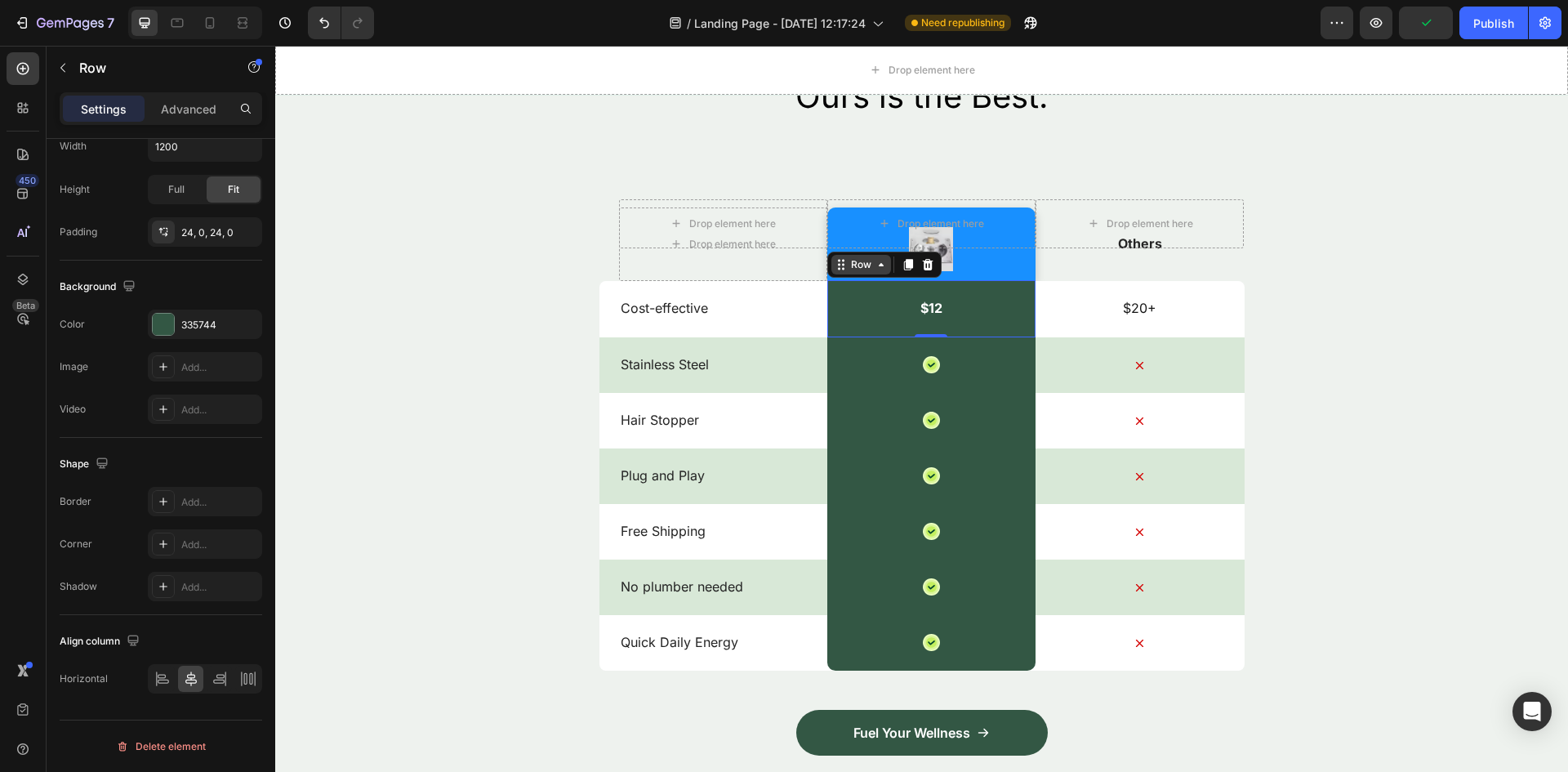
click at [835, 264] on icon at bounding box center [841, 264] width 13 height 13
click at [991, 268] on div "Image Row" at bounding box center [931, 244] width 208 height 73
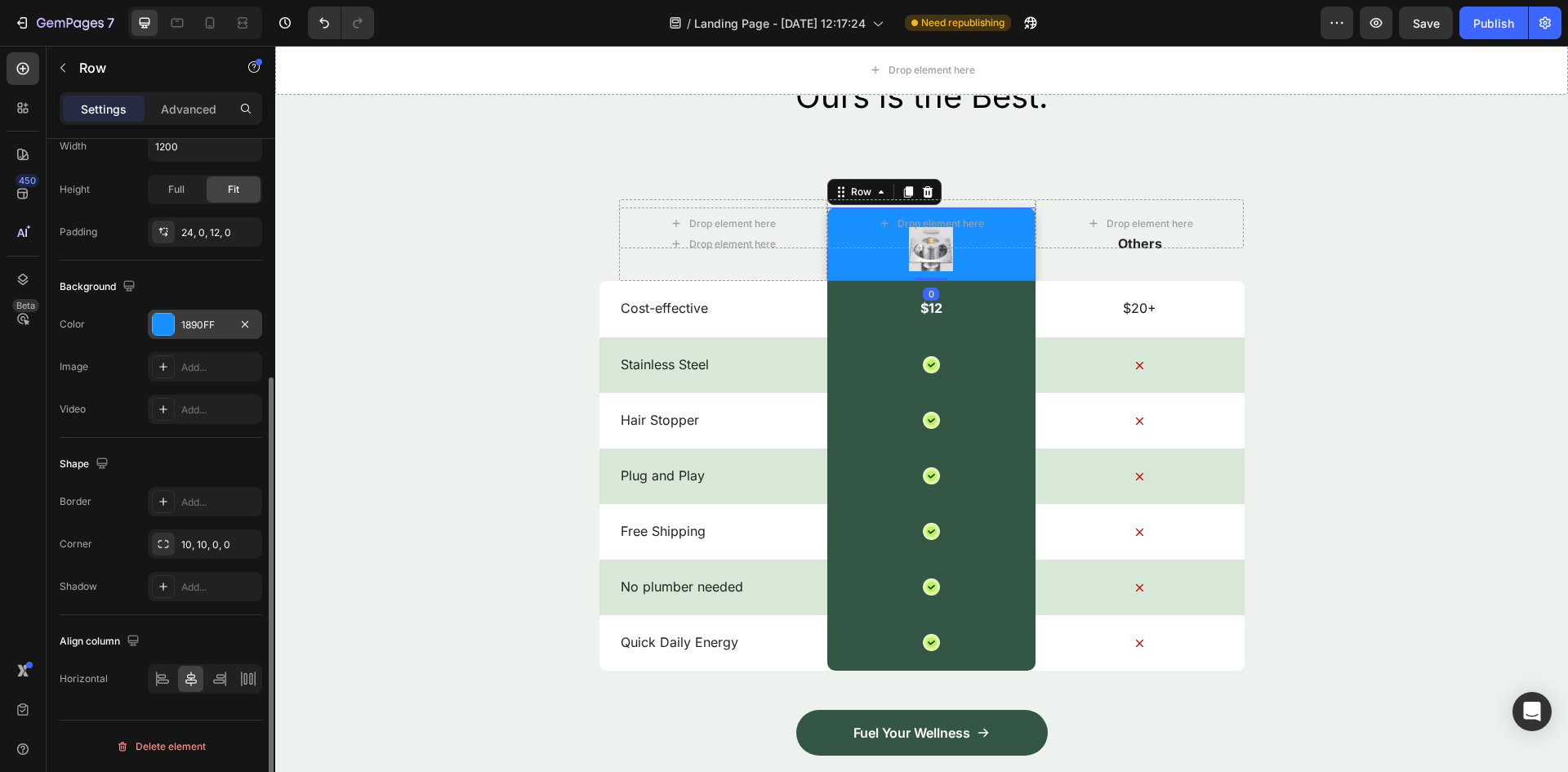
click at [168, 325] on div at bounding box center [163, 324] width 21 height 21
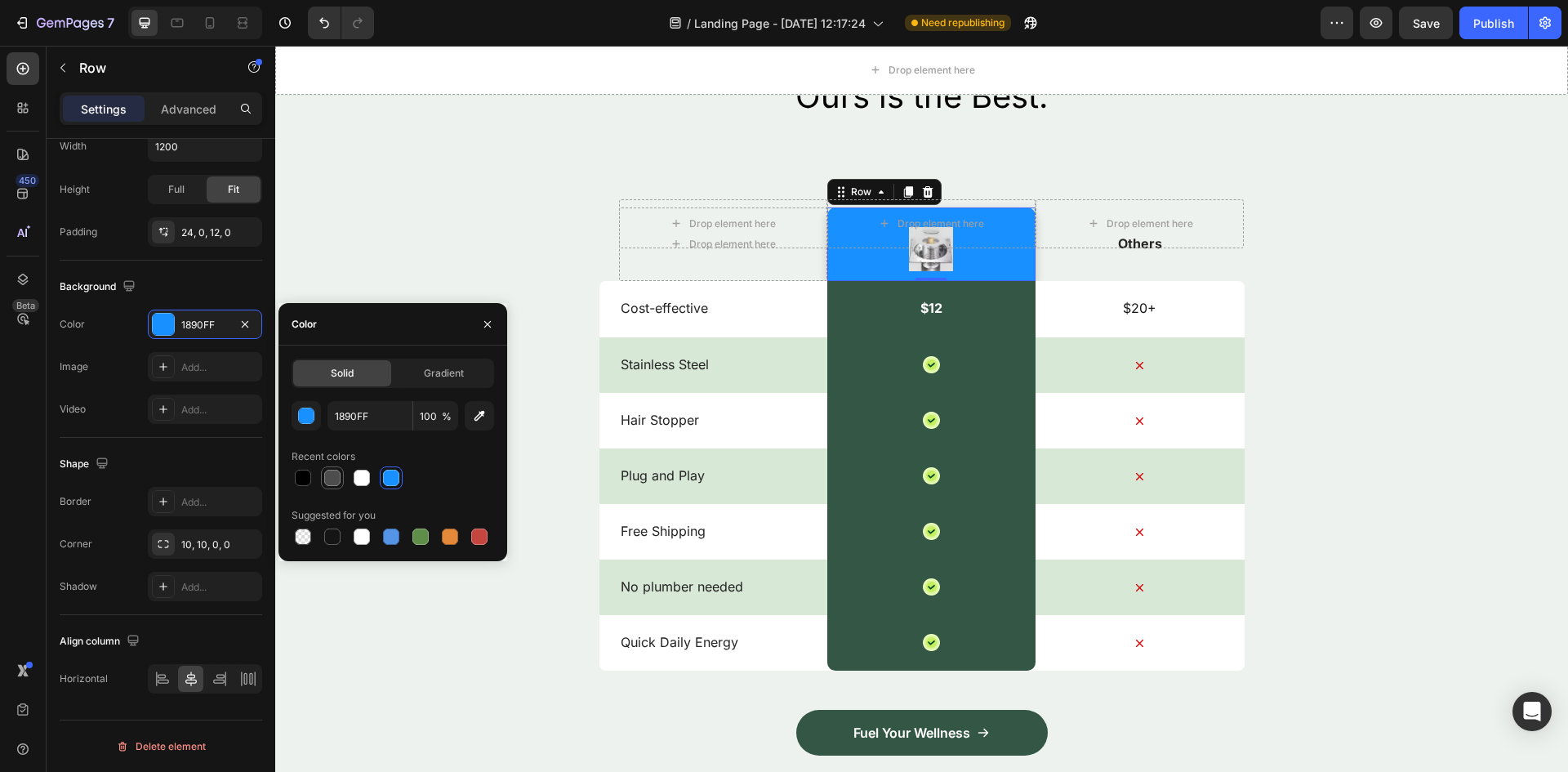
click at [330, 479] on div at bounding box center [332, 477] width 16 height 16
type input "4D4D4D"
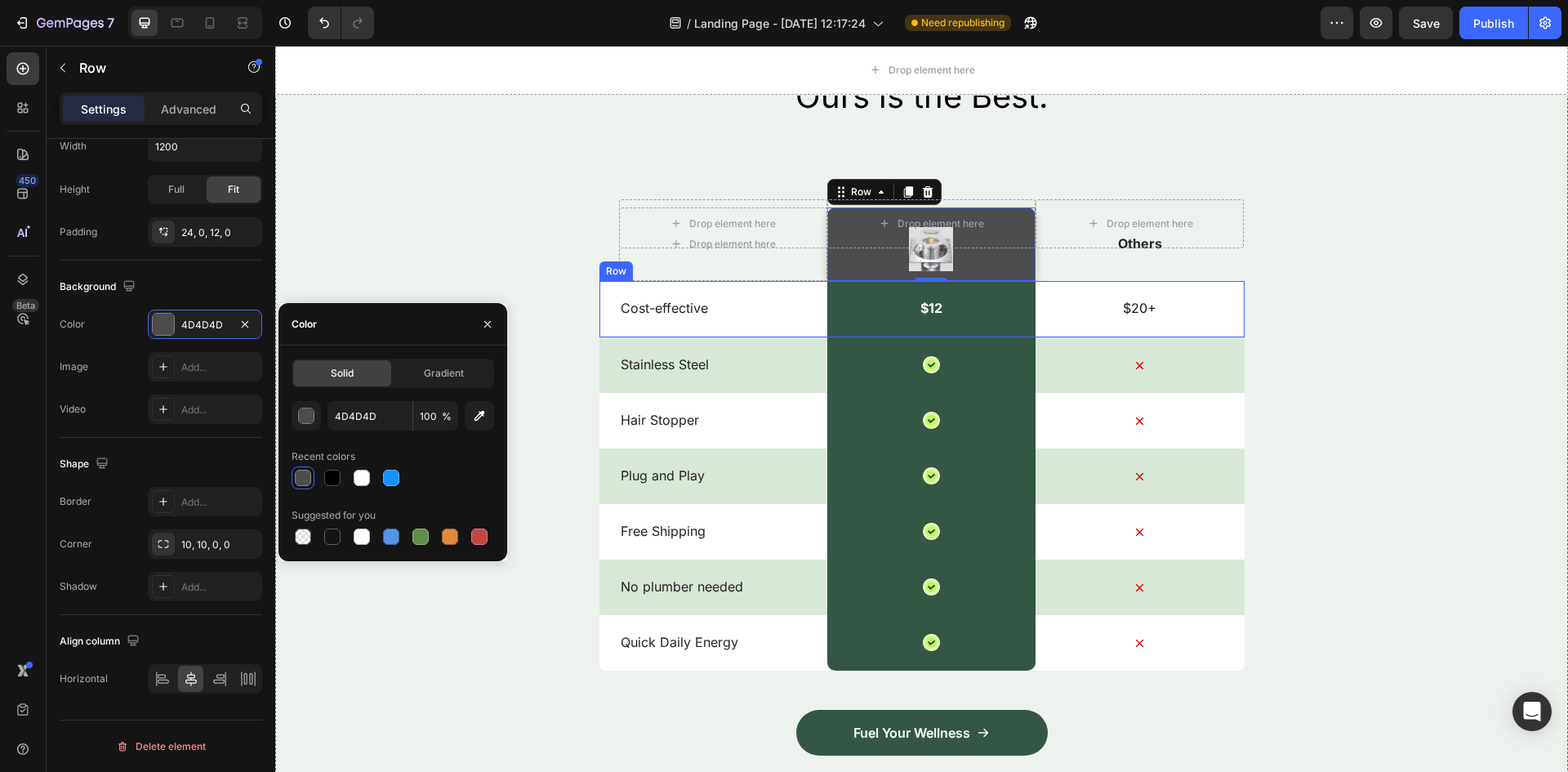
click at [827, 316] on div "$12 Text Block Row" at bounding box center [931, 309] width 208 height 58
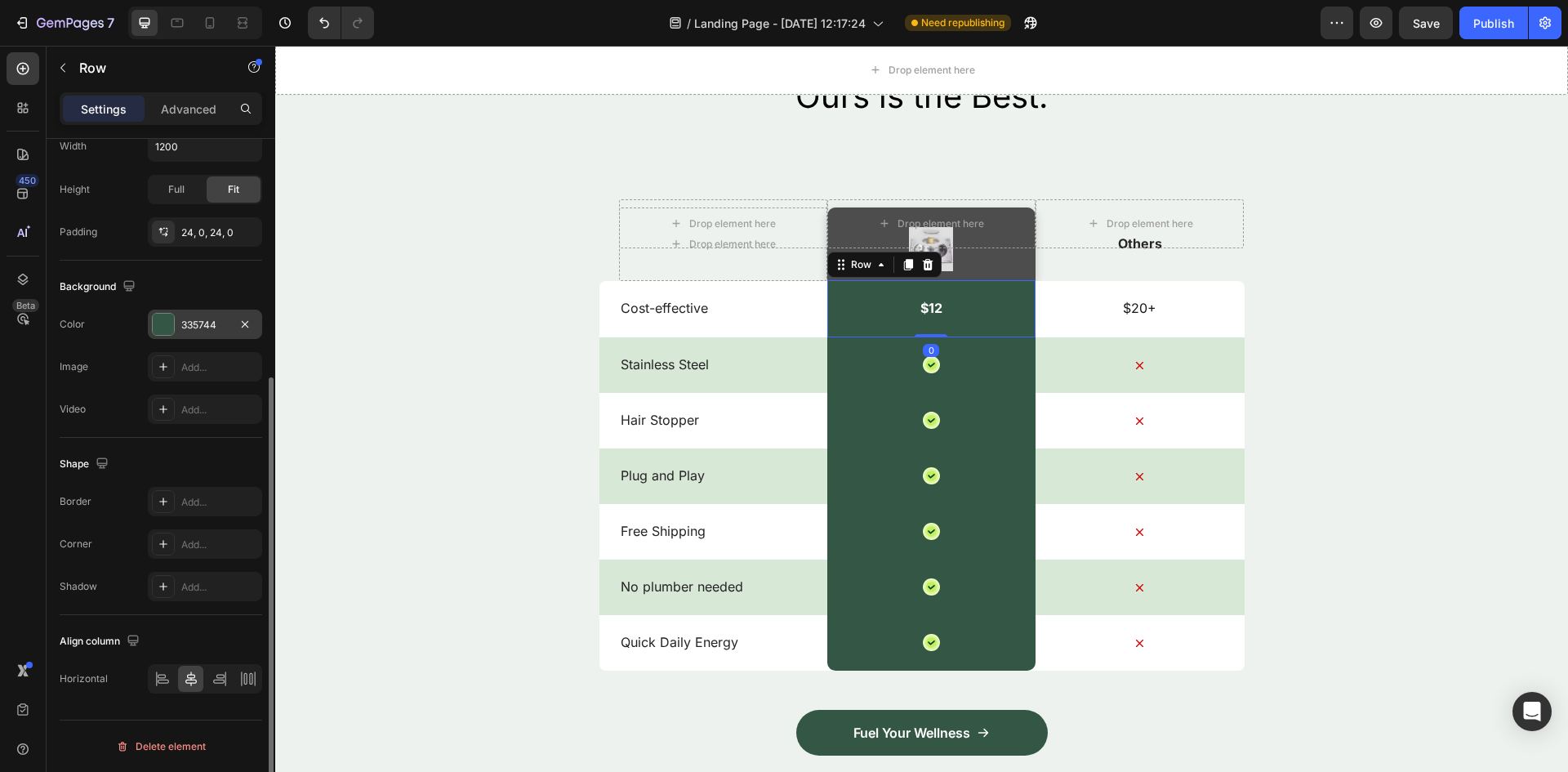
click at [166, 330] on div at bounding box center [163, 324] width 21 height 21
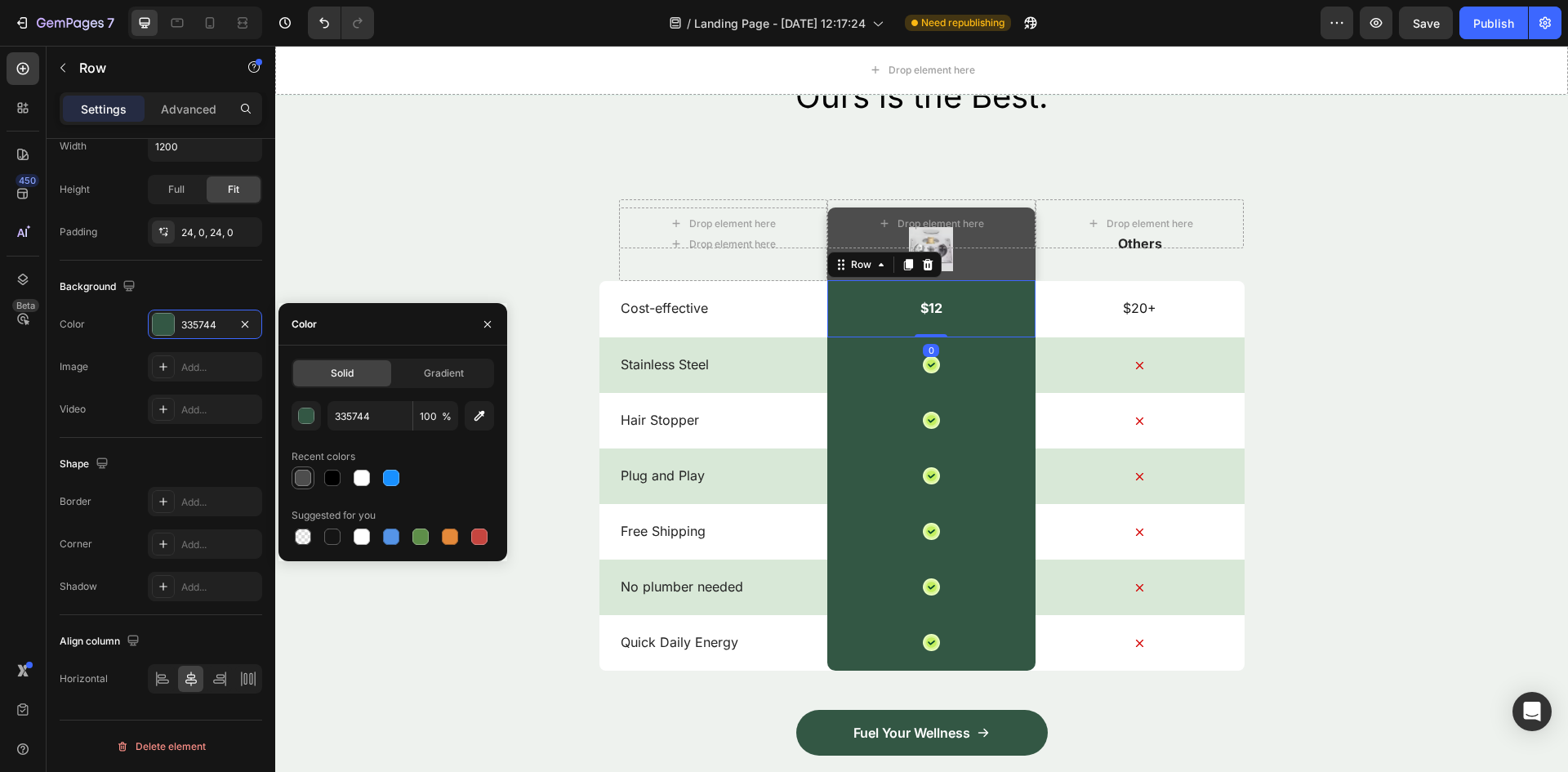
click at [307, 472] on div at bounding box center [302, 477] width 16 height 16
type input "4D4D4D"
click at [853, 376] on div "Icon Row" at bounding box center [931, 364] width 208 height 56
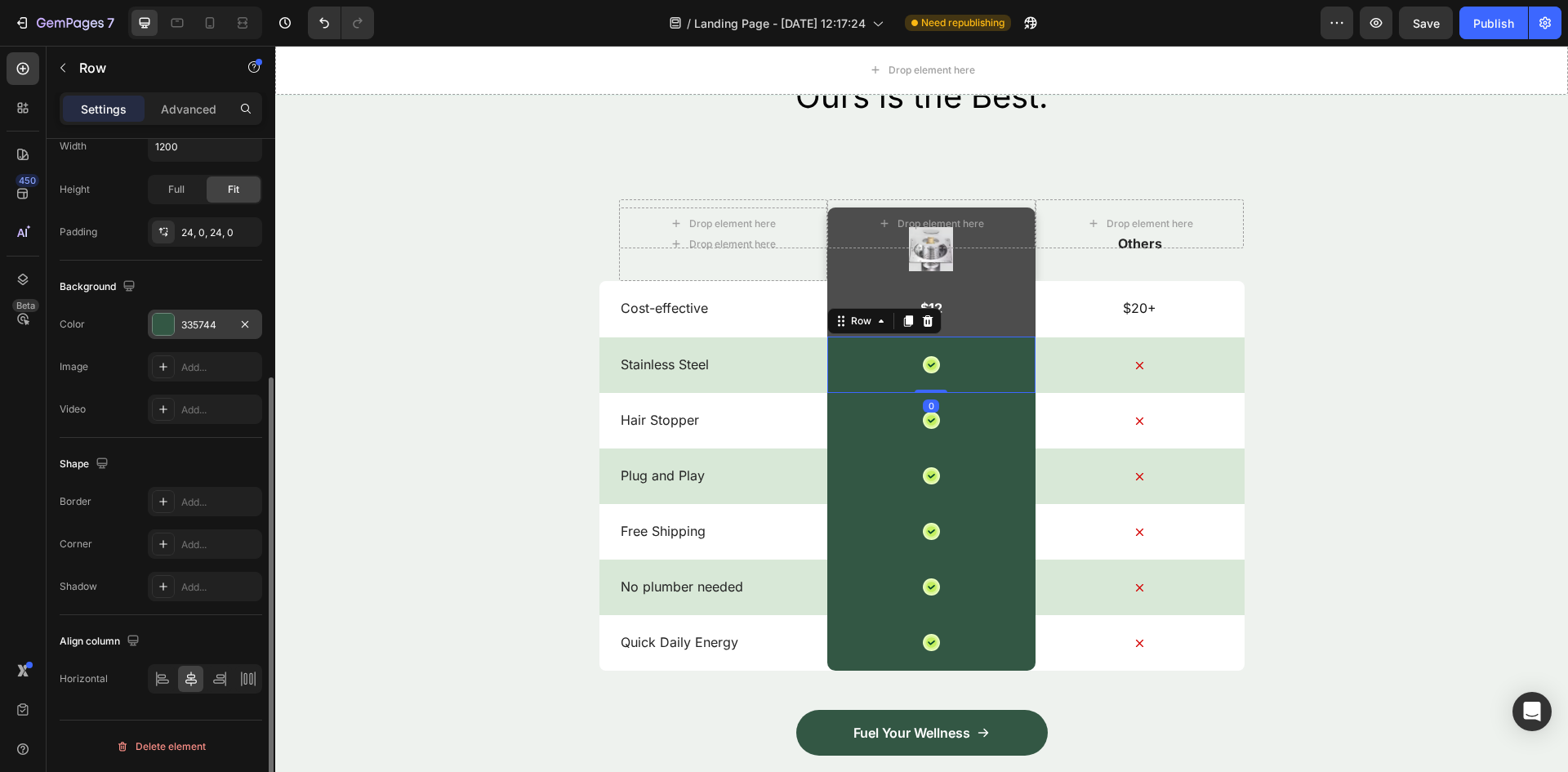
click at [163, 324] on div at bounding box center [163, 324] width 21 height 21
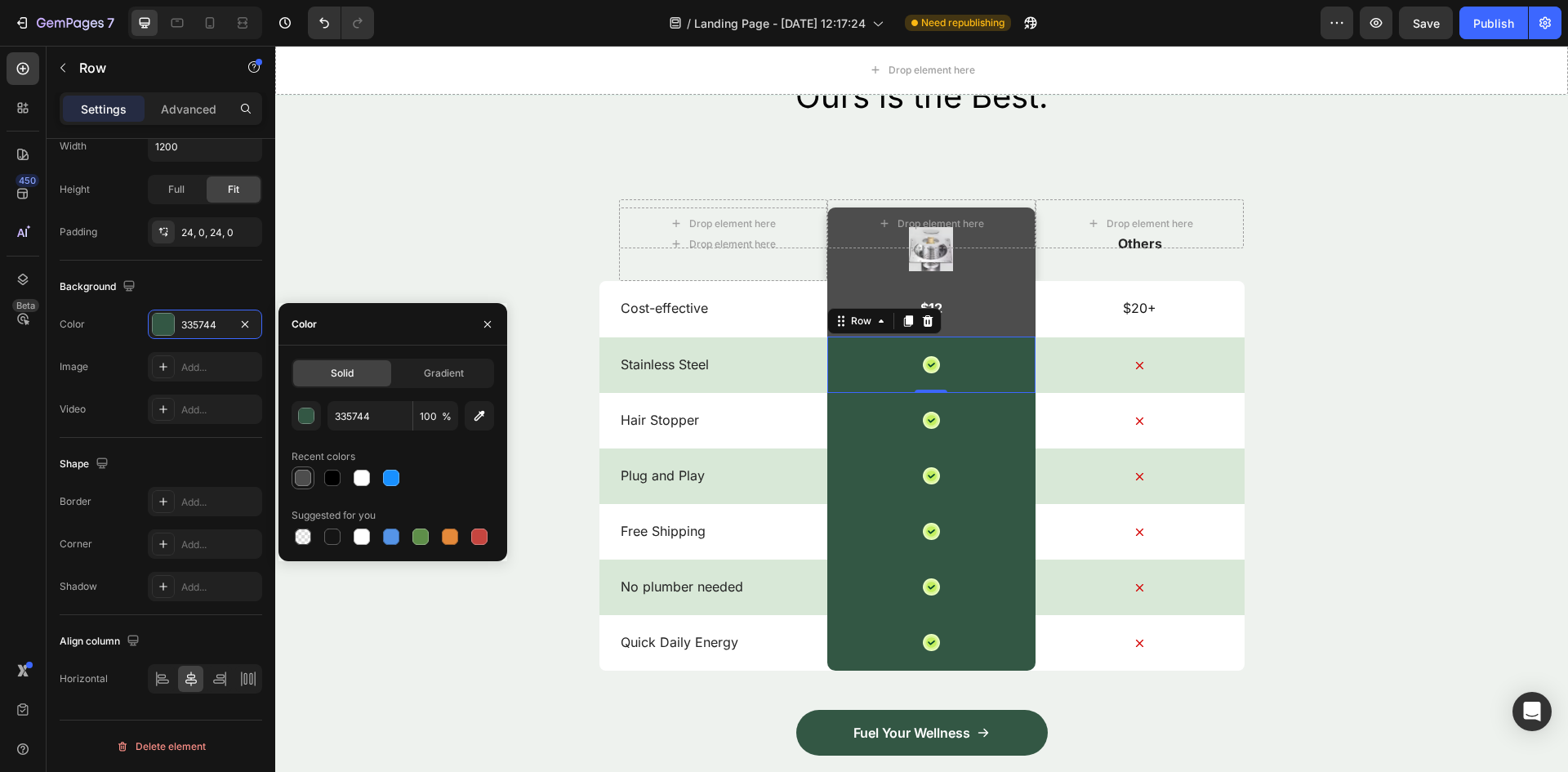
click at [308, 473] on div at bounding box center [302, 477] width 16 height 16
type input "4D4D4D"
click at [855, 419] on div "Icon Row" at bounding box center [931, 420] width 208 height 56
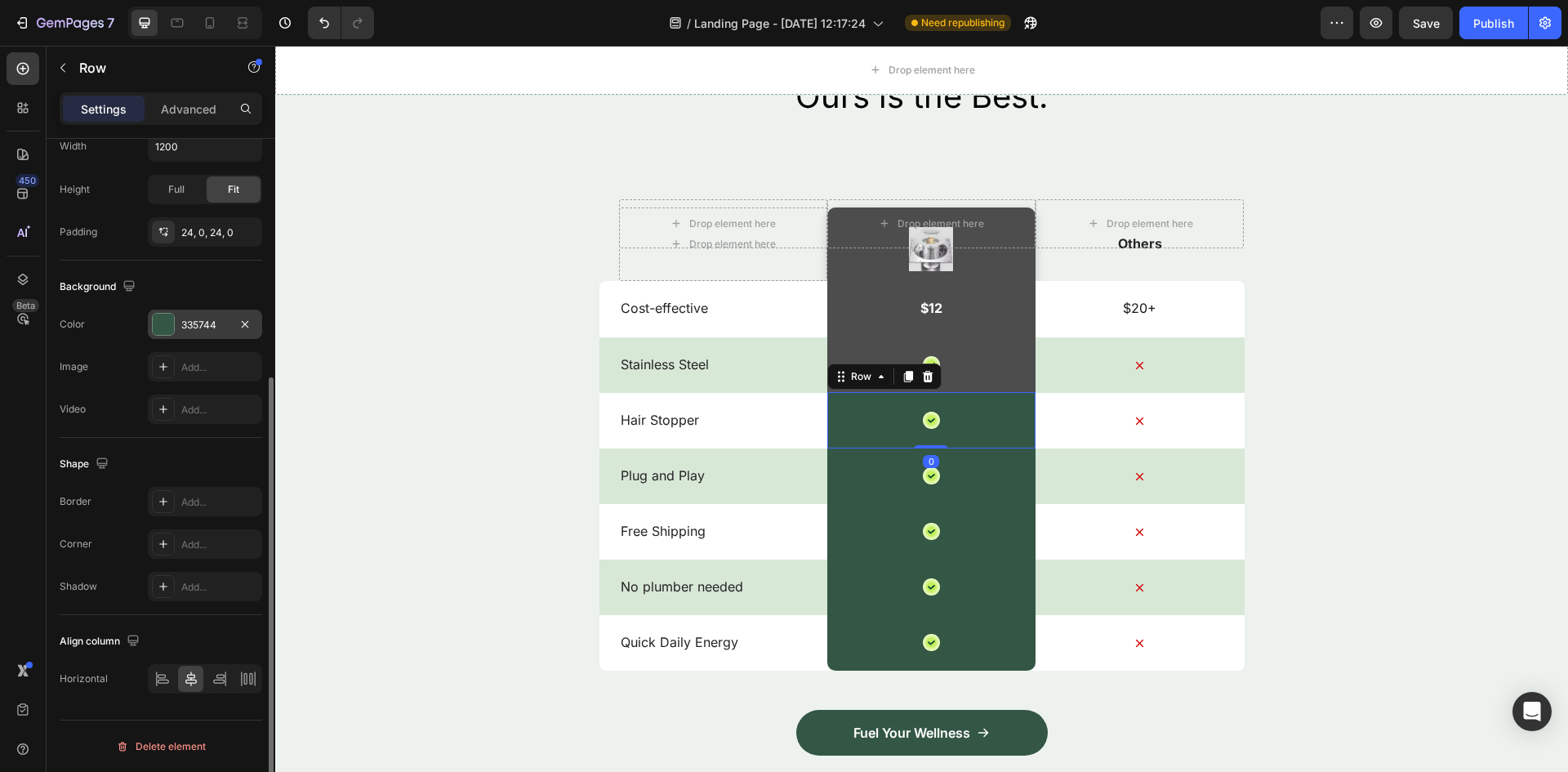
click at [176, 317] on div "335744" at bounding box center [205, 324] width 114 height 30
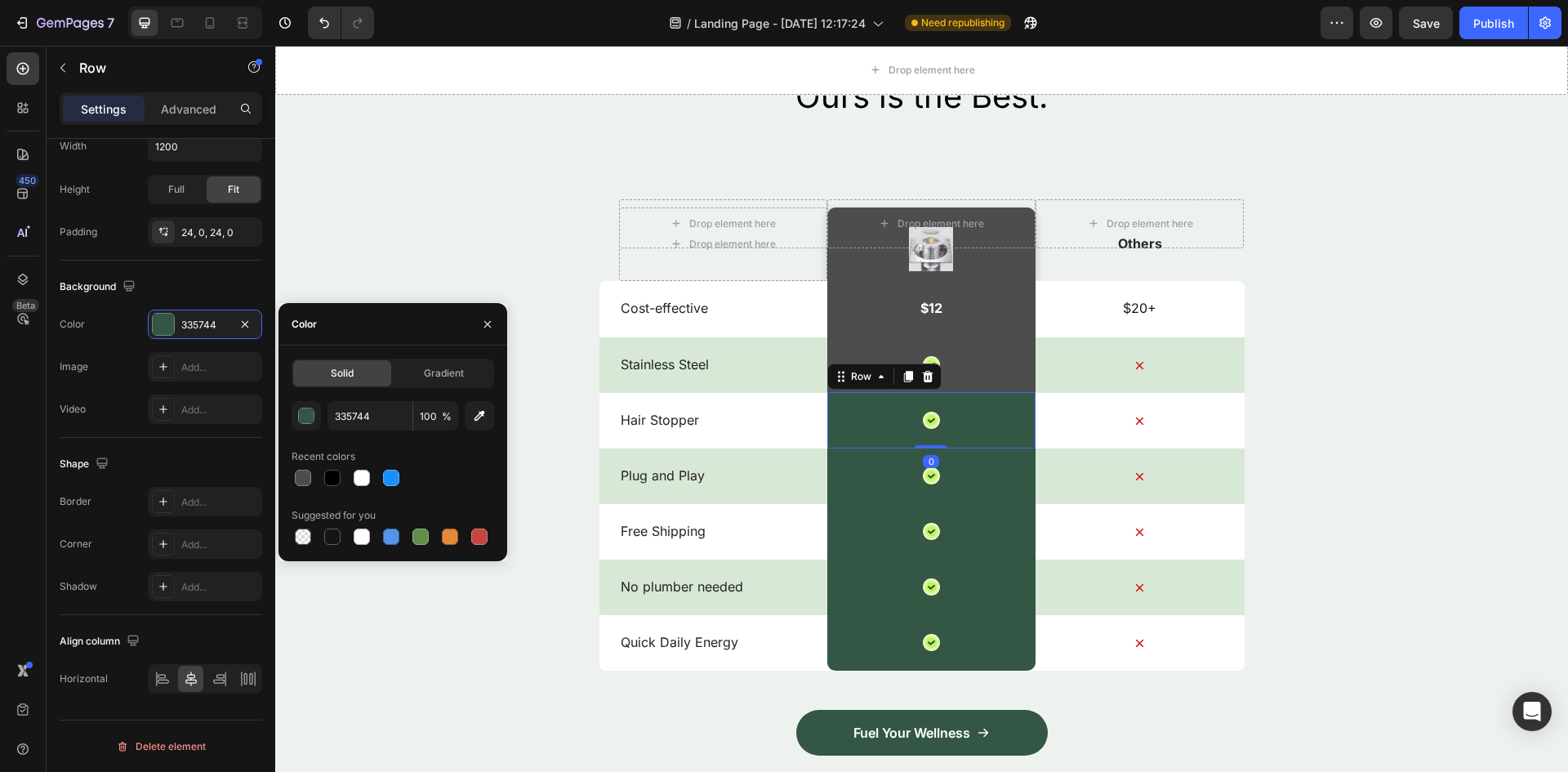
click at [305, 487] on div at bounding box center [303, 477] width 20 height 20
type input "4D4D4D"
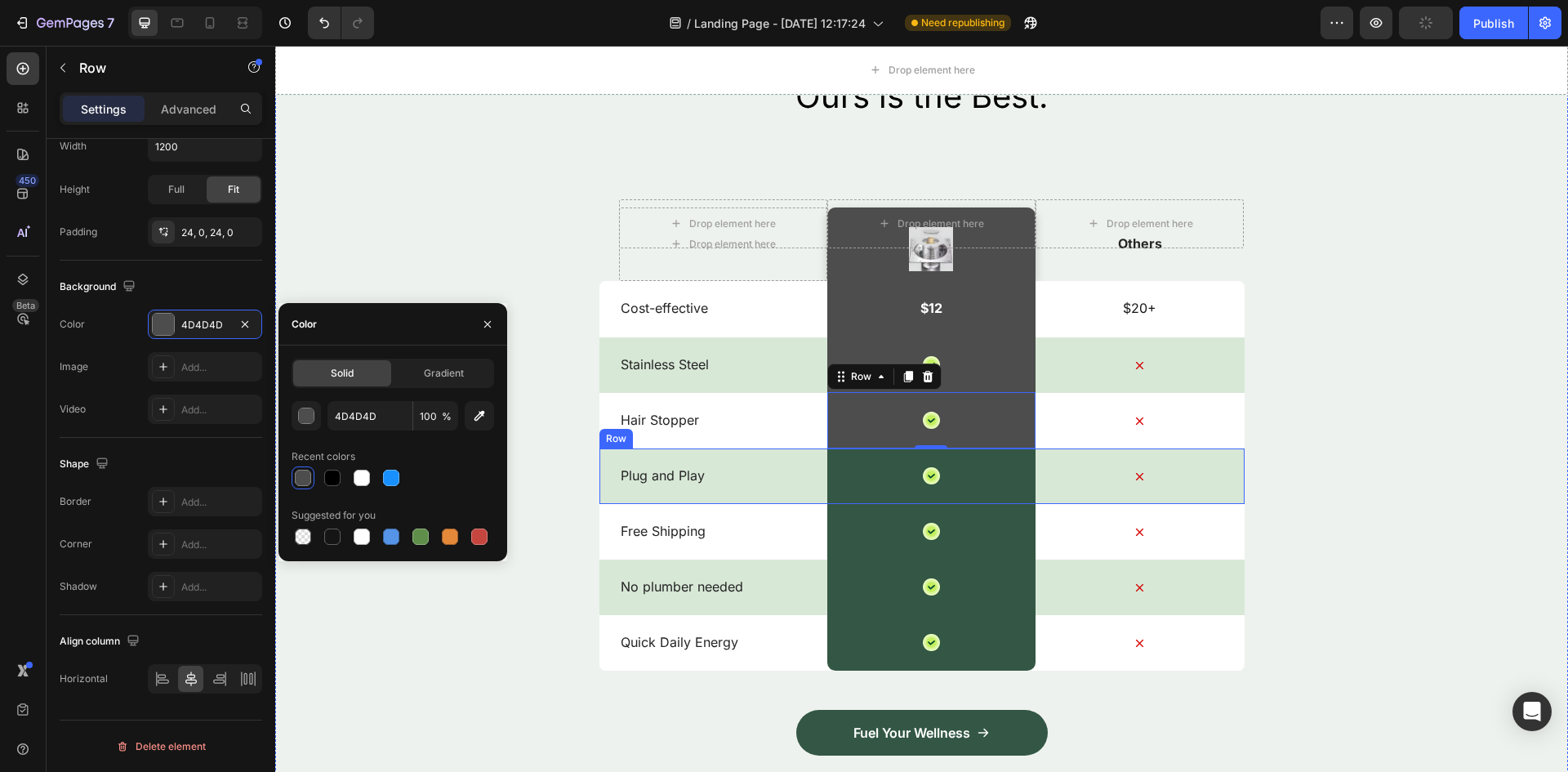
click at [855, 483] on div "Icon Row" at bounding box center [931, 476] width 208 height 56
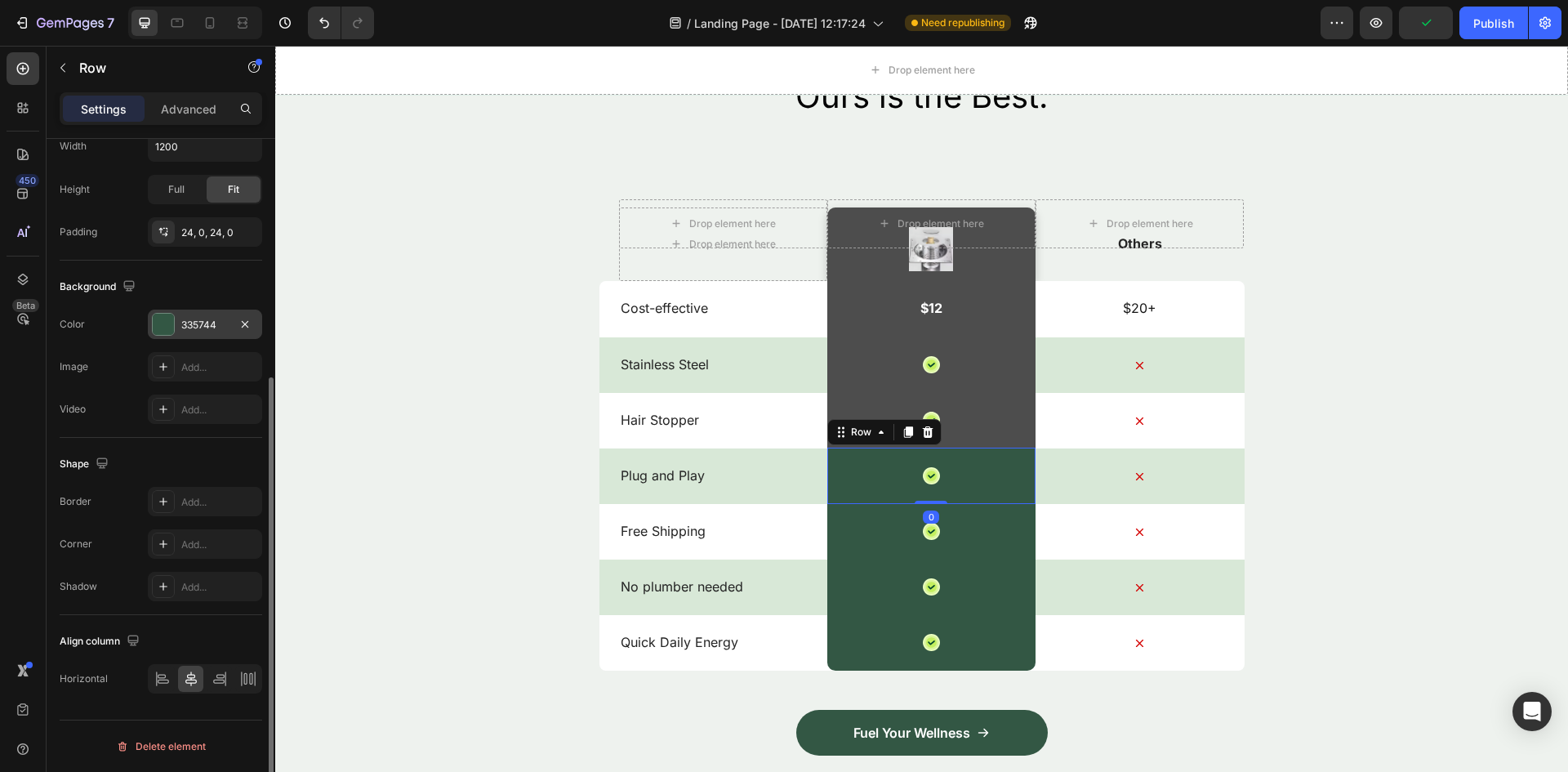
click at [163, 314] on div at bounding box center [163, 324] width 21 height 21
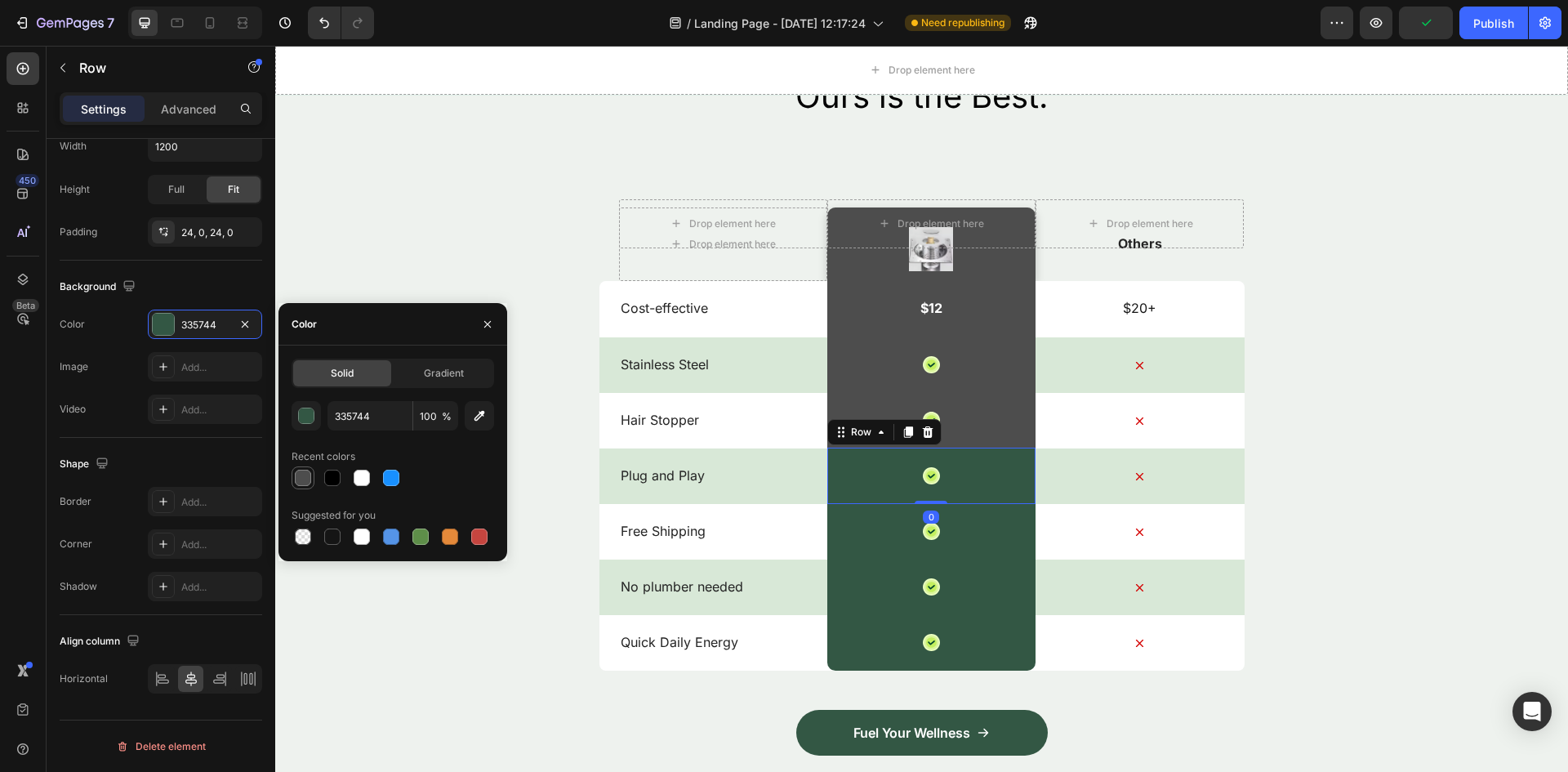
click at [299, 472] on div at bounding box center [302, 477] width 16 height 16
type input "4D4D4D"
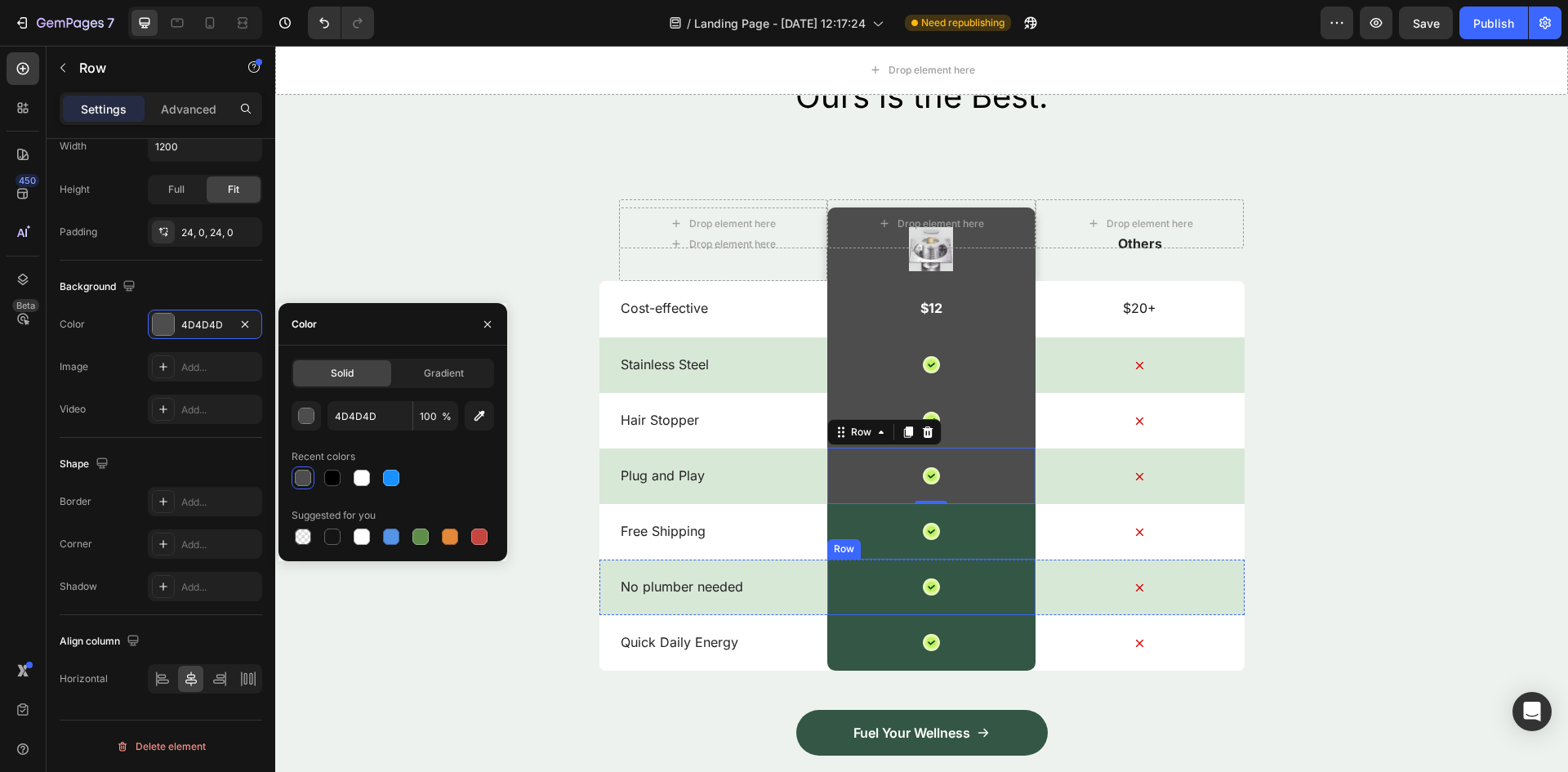
click at [859, 527] on div "Icon Row" at bounding box center [931, 531] width 208 height 56
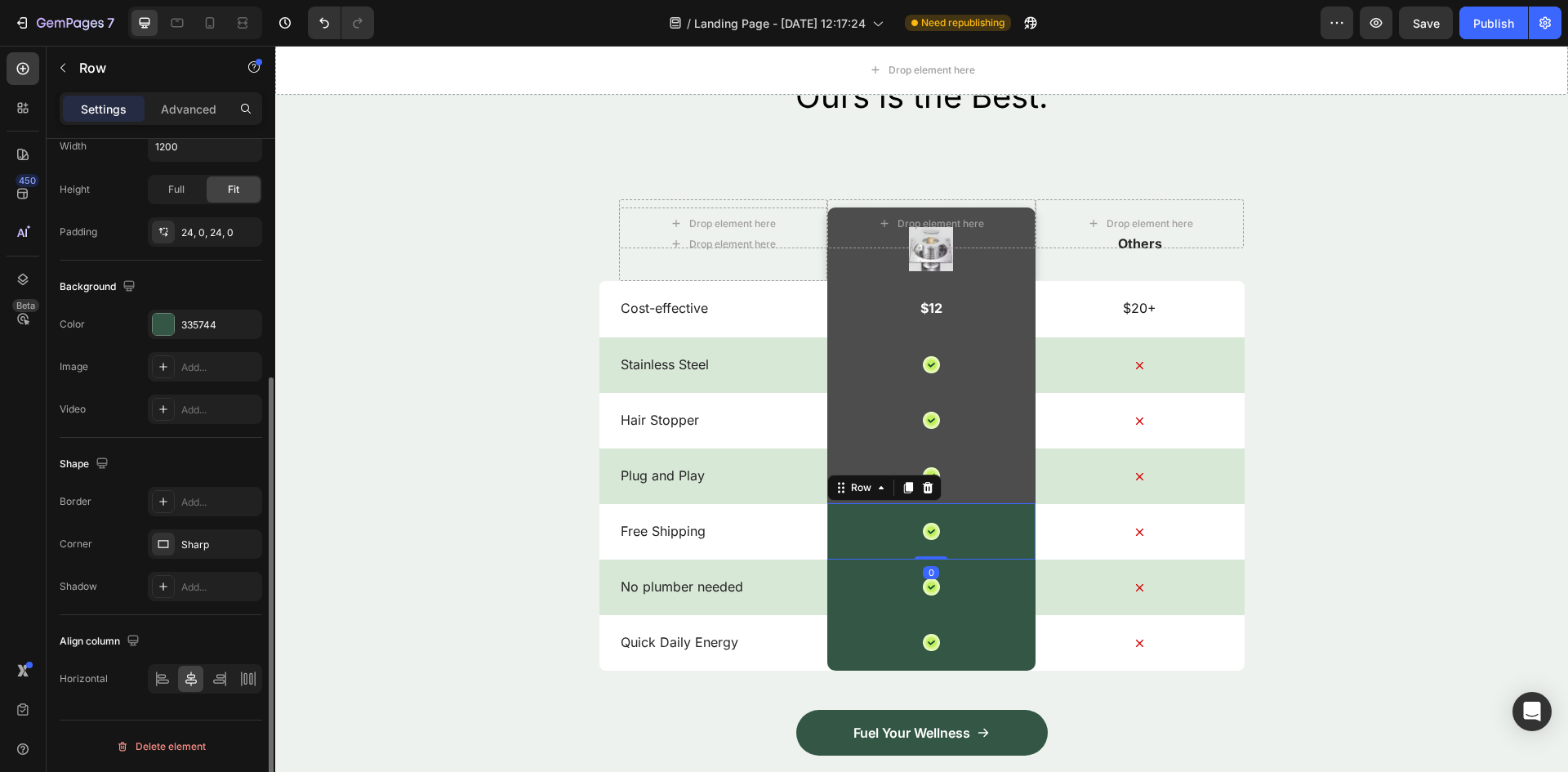
click at [184, 345] on div "The changes might be hidden by the video. Color 335744 Image Add... Video Add..." at bounding box center [161, 367] width 202 height 114
click at [170, 331] on div at bounding box center [163, 324] width 21 height 21
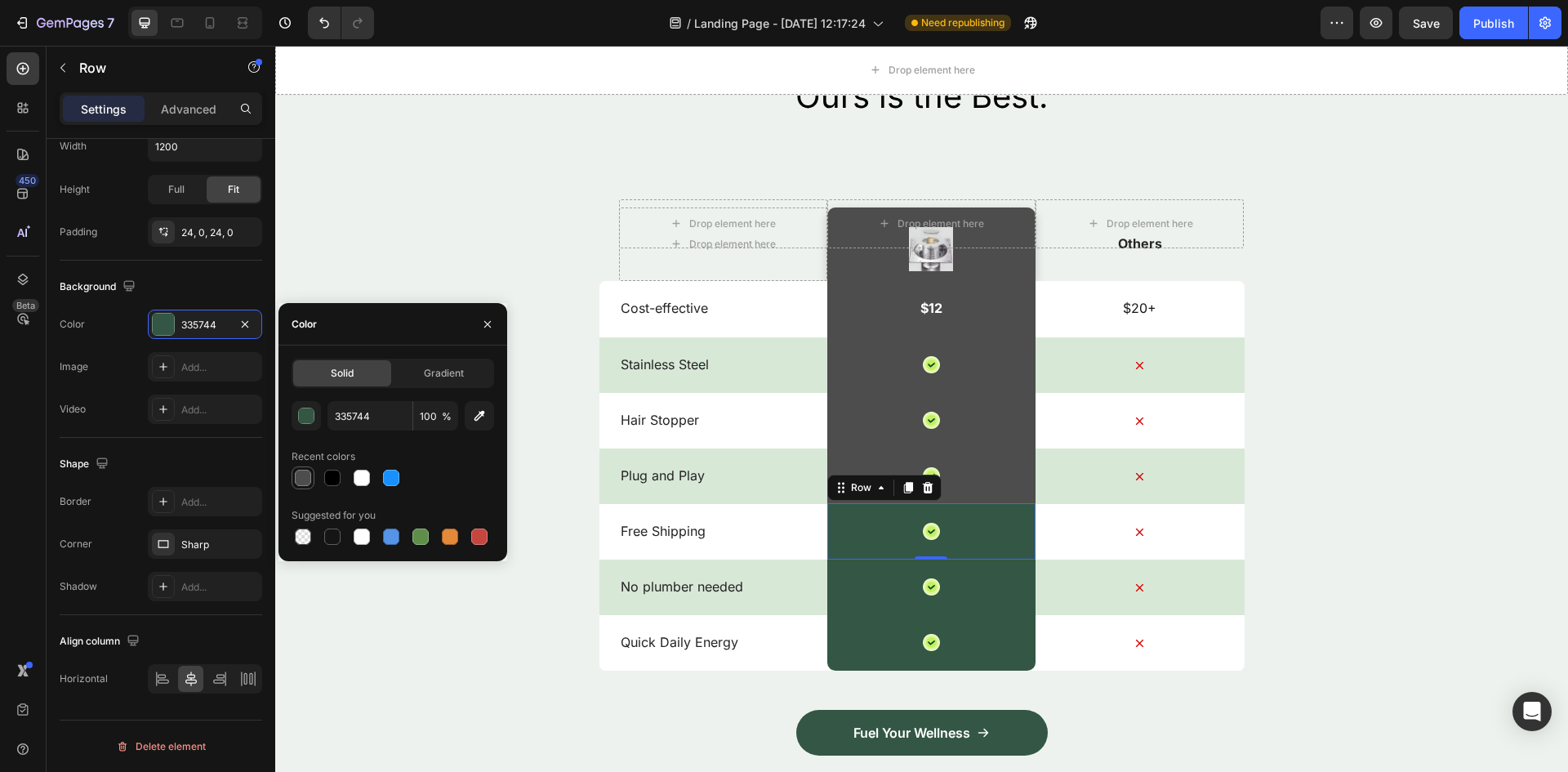
click at [295, 482] on div at bounding box center [302, 477] width 16 height 16
type input "4D4D4D"
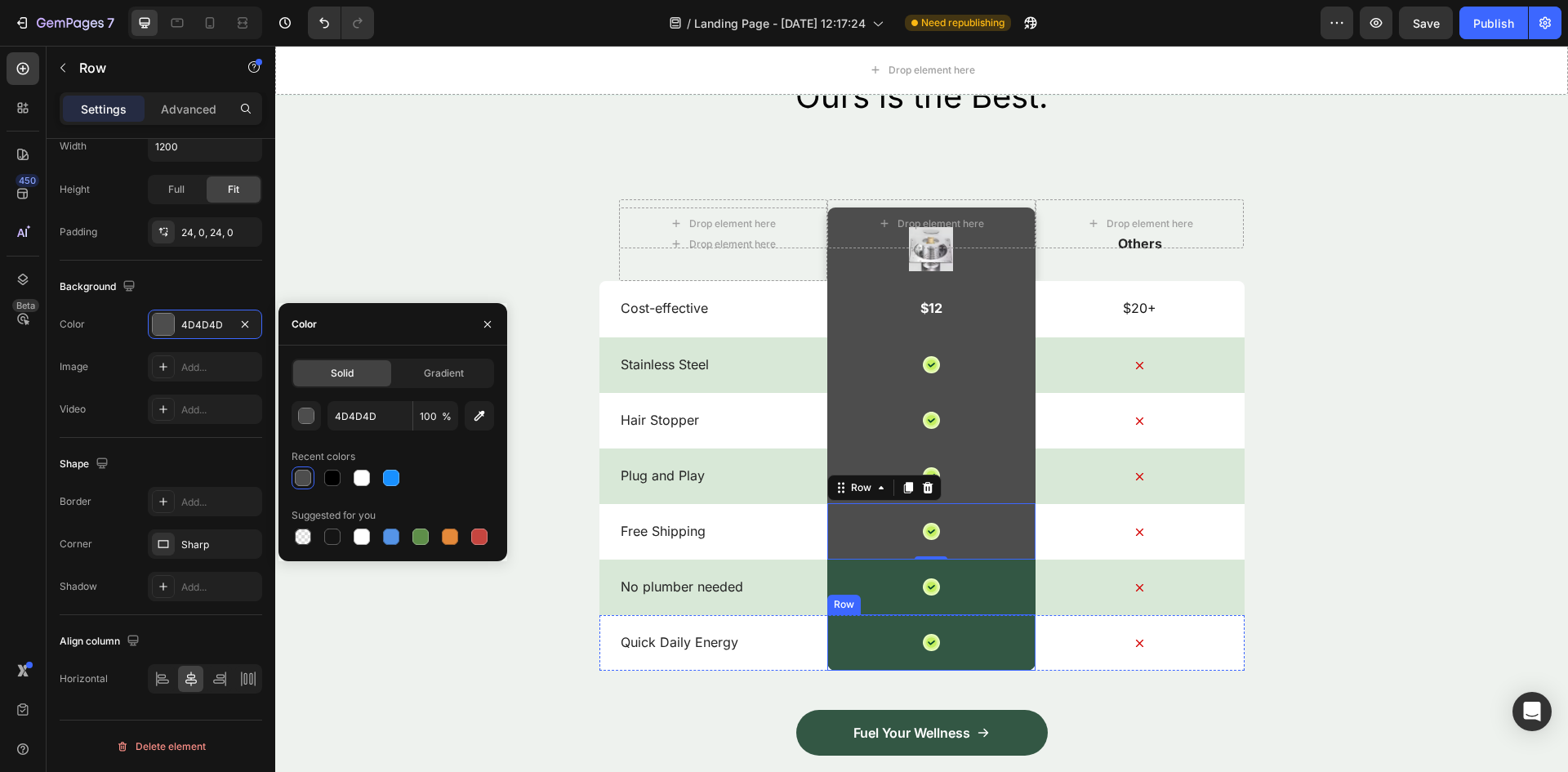
click at [853, 594] on div "Icon Row" at bounding box center [931, 586] width 208 height 56
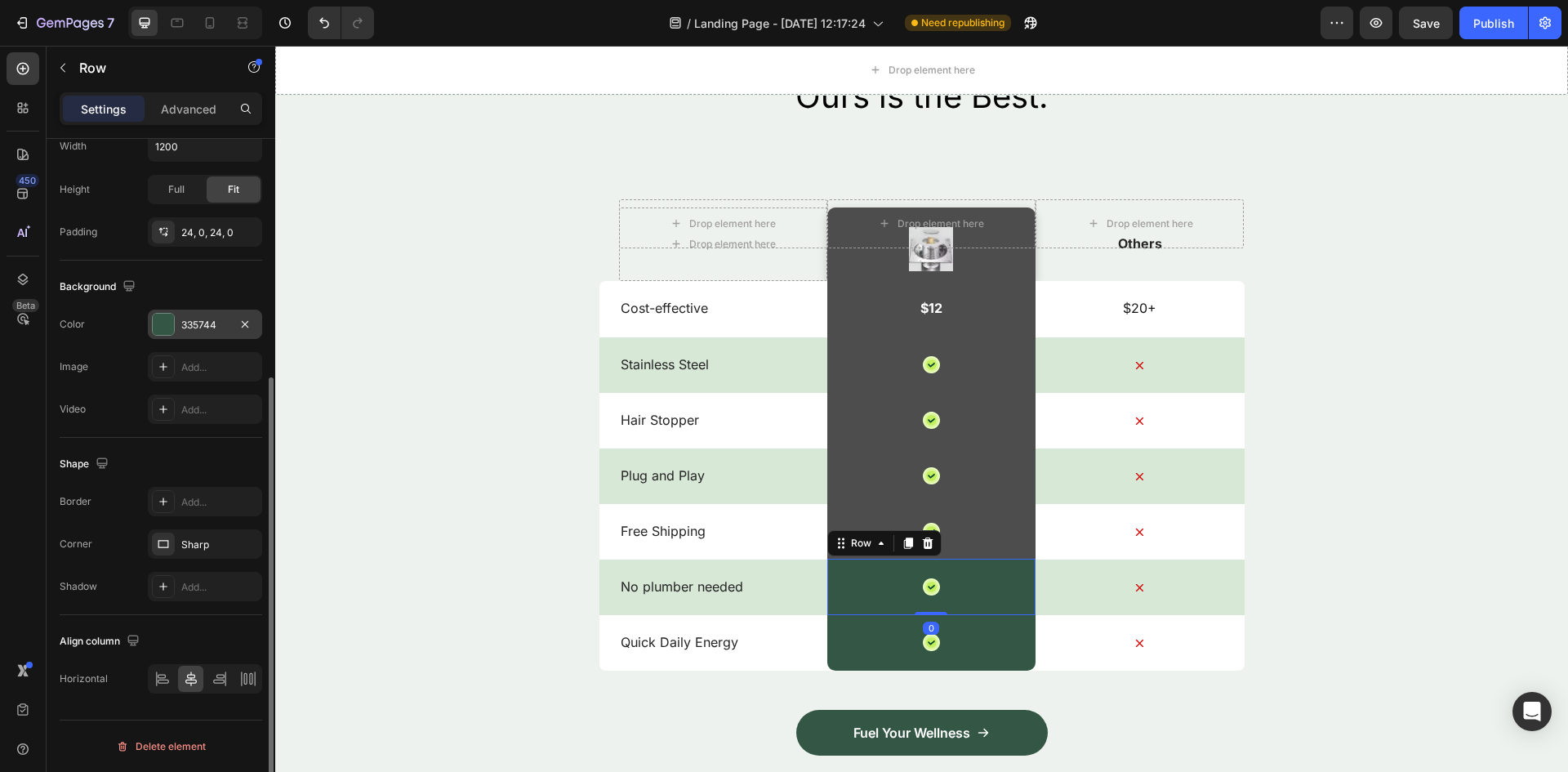
click at [181, 334] on div "335744" at bounding box center [205, 324] width 114 height 30
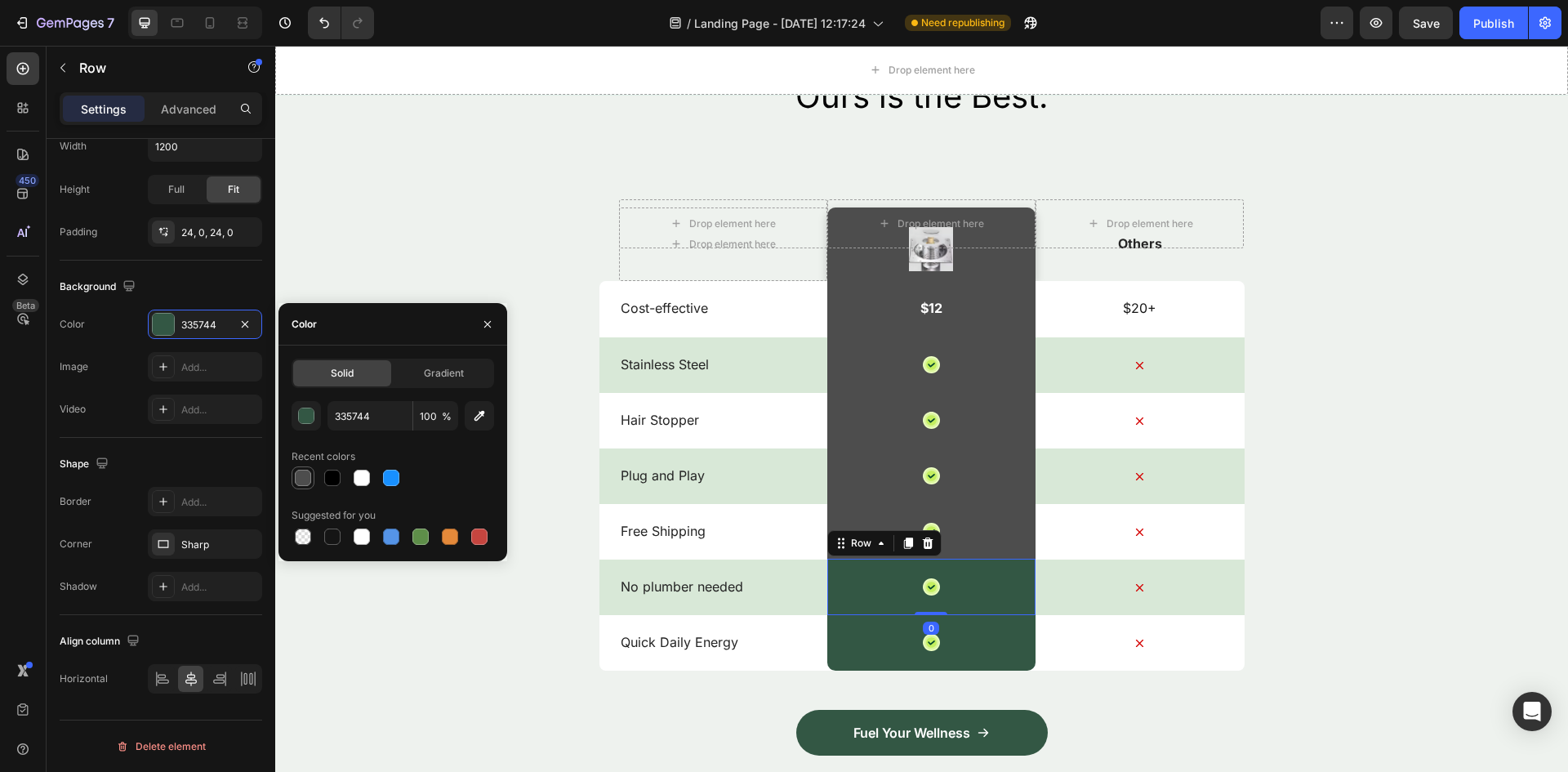
click at [297, 479] on div at bounding box center [302, 477] width 16 height 16
type input "4D4D4D"
click at [838, 658] on div "Icon Row" at bounding box center [931, 643] width 208 height 56
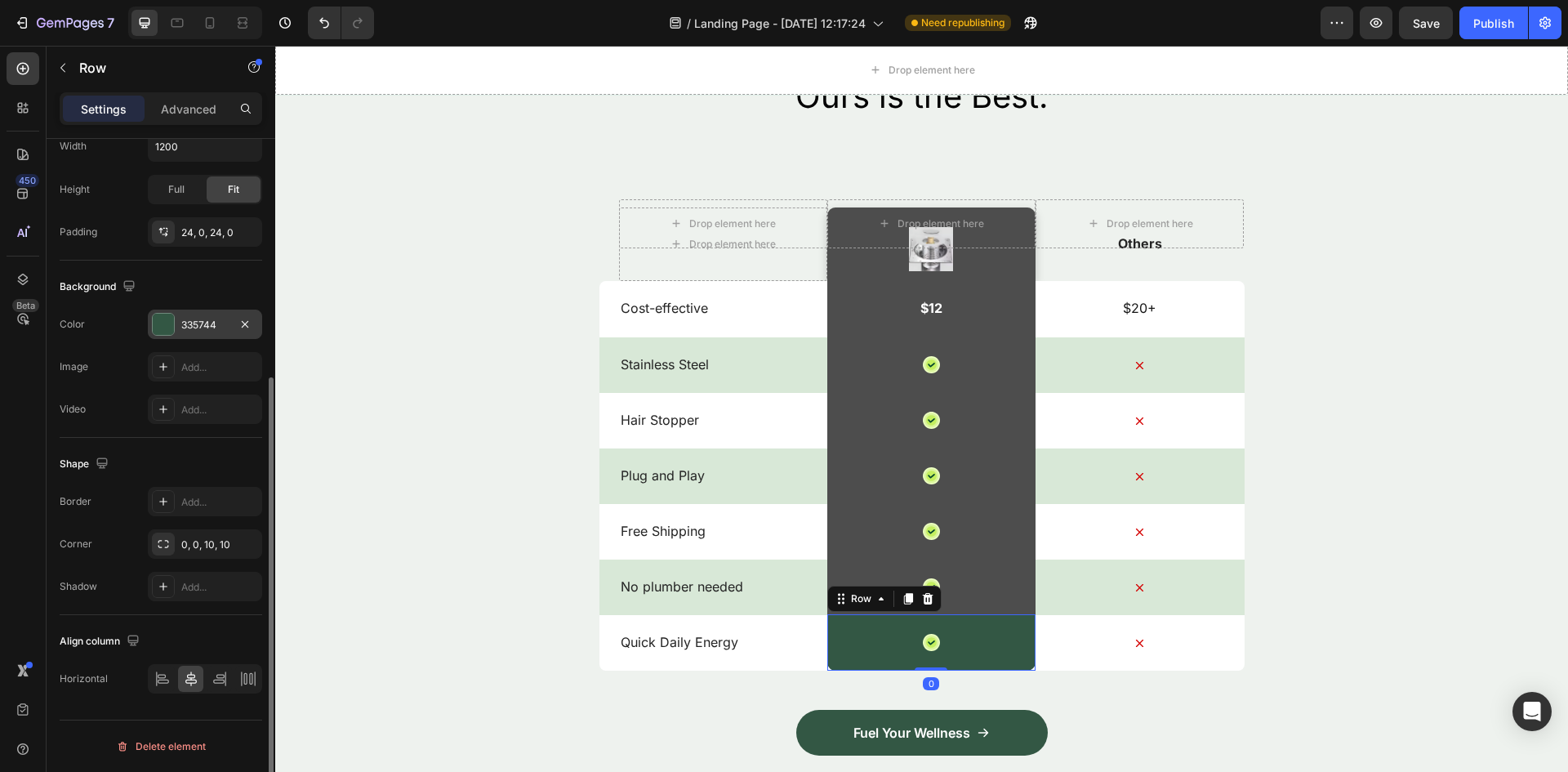
click at [174, 316] on div "335744" at bounding box center [205, 324] width 114 height 30
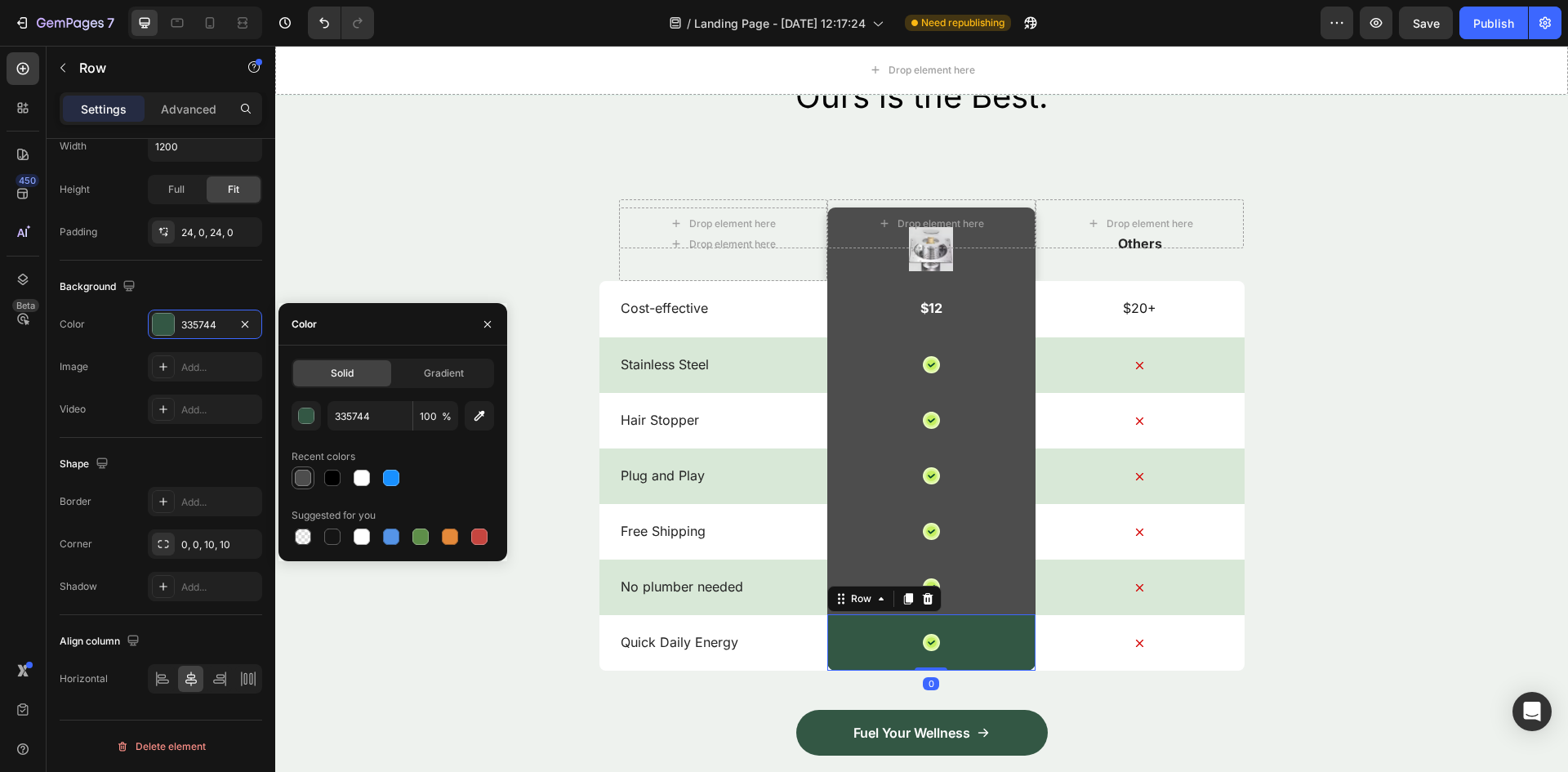
click at [311, 484] on div at bounding box center [303, 477] width 20 height 20
type input "4D4D4D"
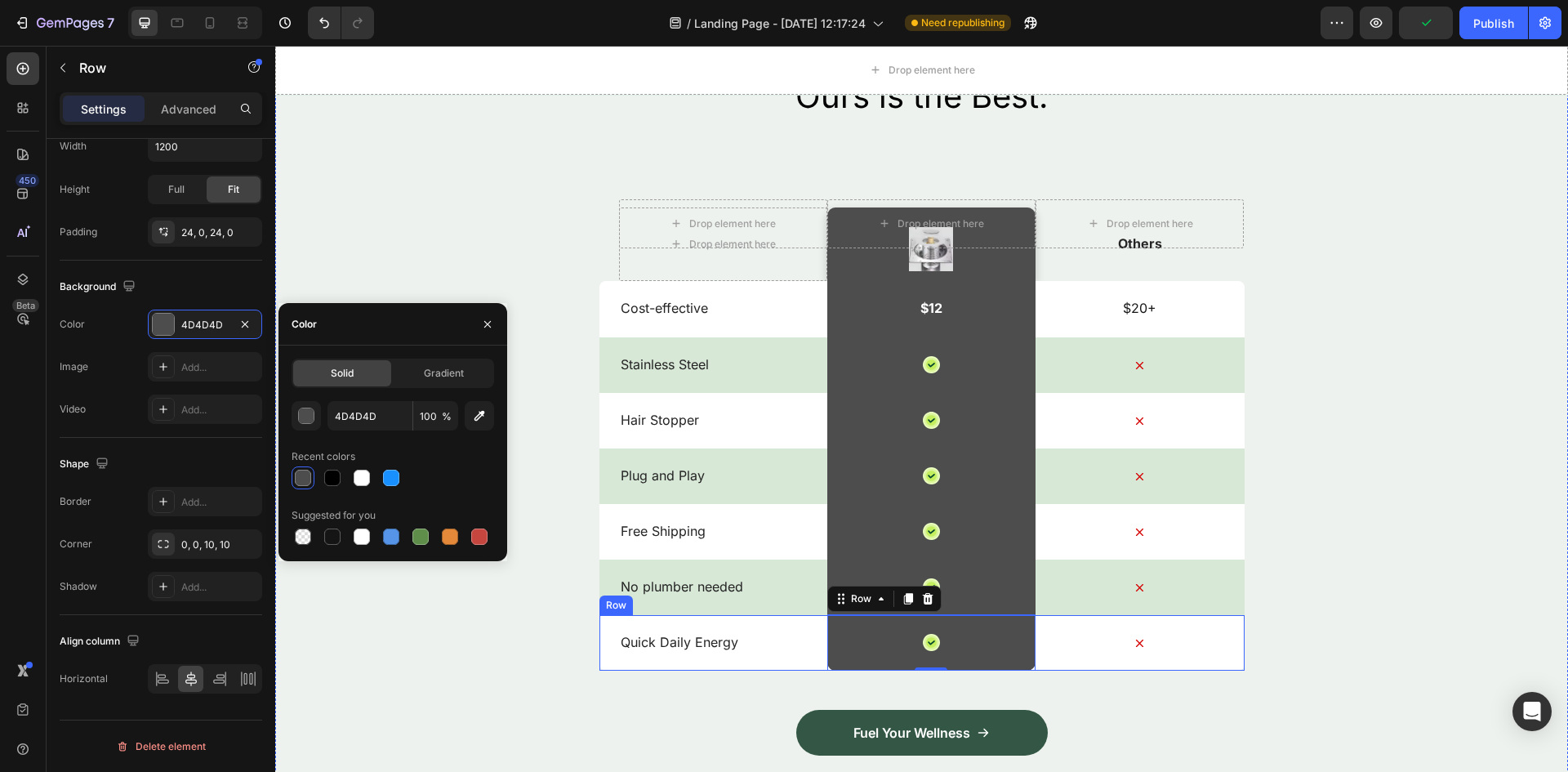
click at [694, 656] on div "Quick Daily Energy Text Block" at bounding box center [722, 643] width 208 height 55
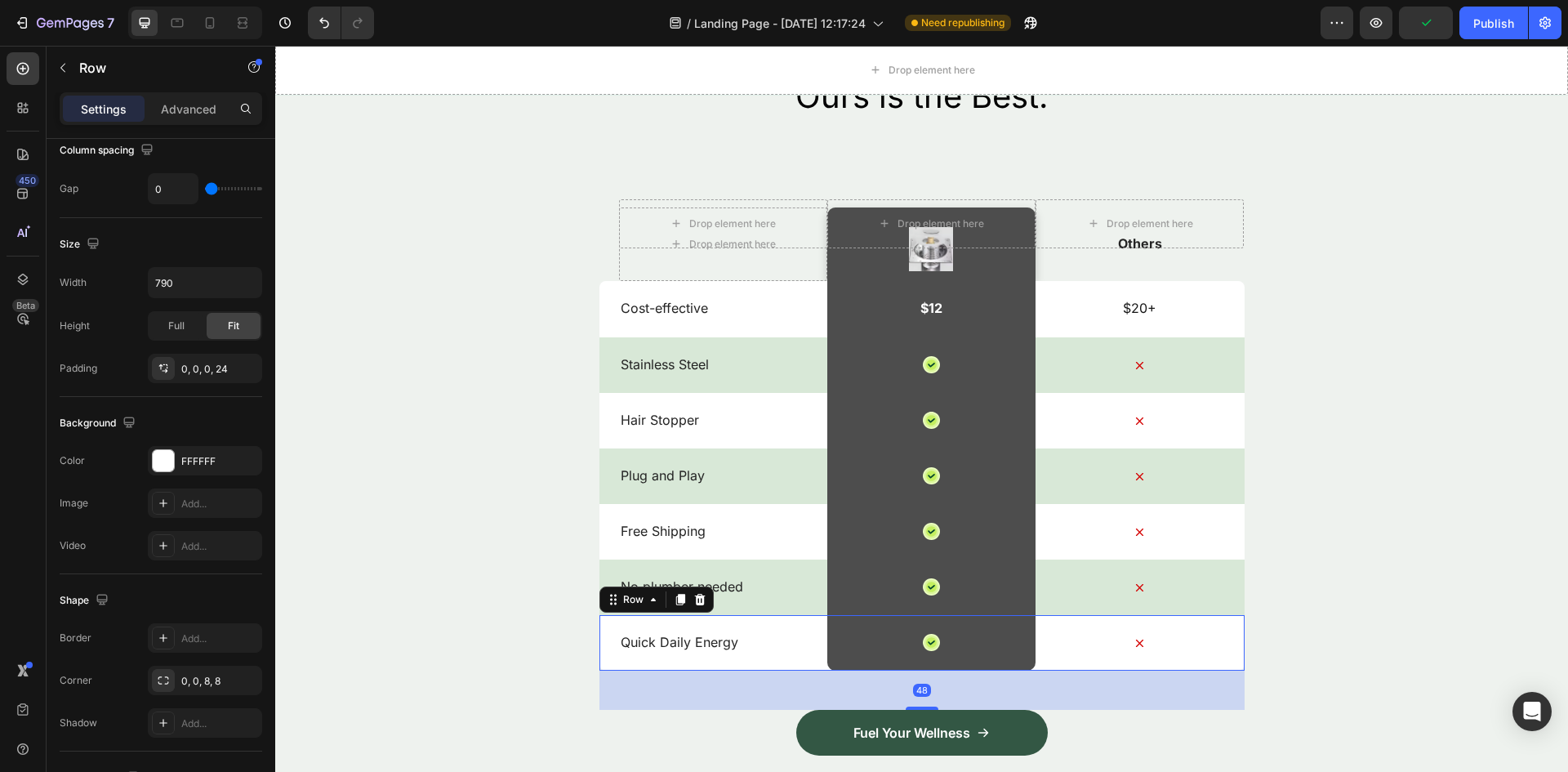
click at [689, 647] on p "Quick Daily Energy" at bounding box center [722, 643] width 205 height 17
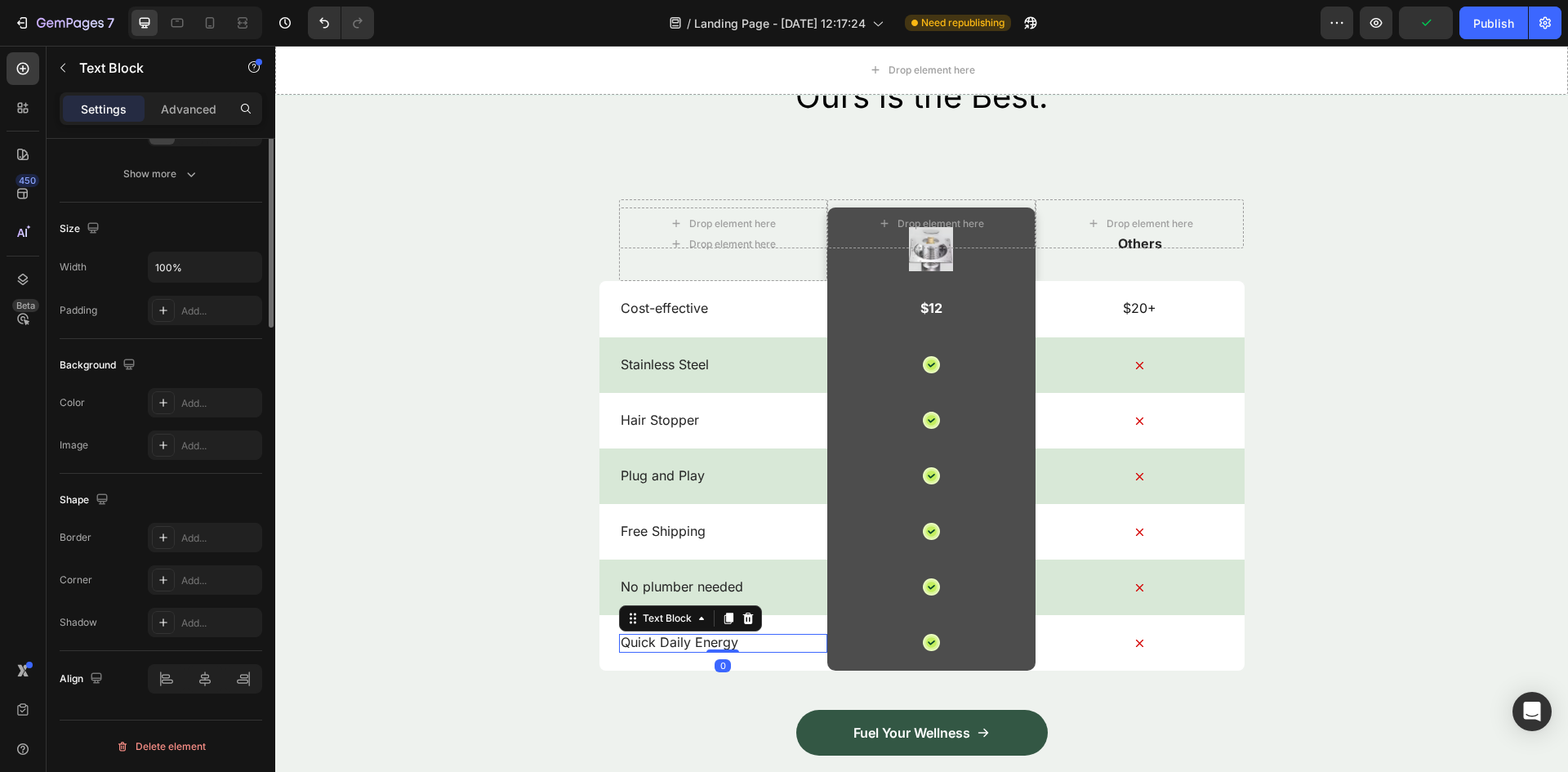
scroll to position [0, 0]
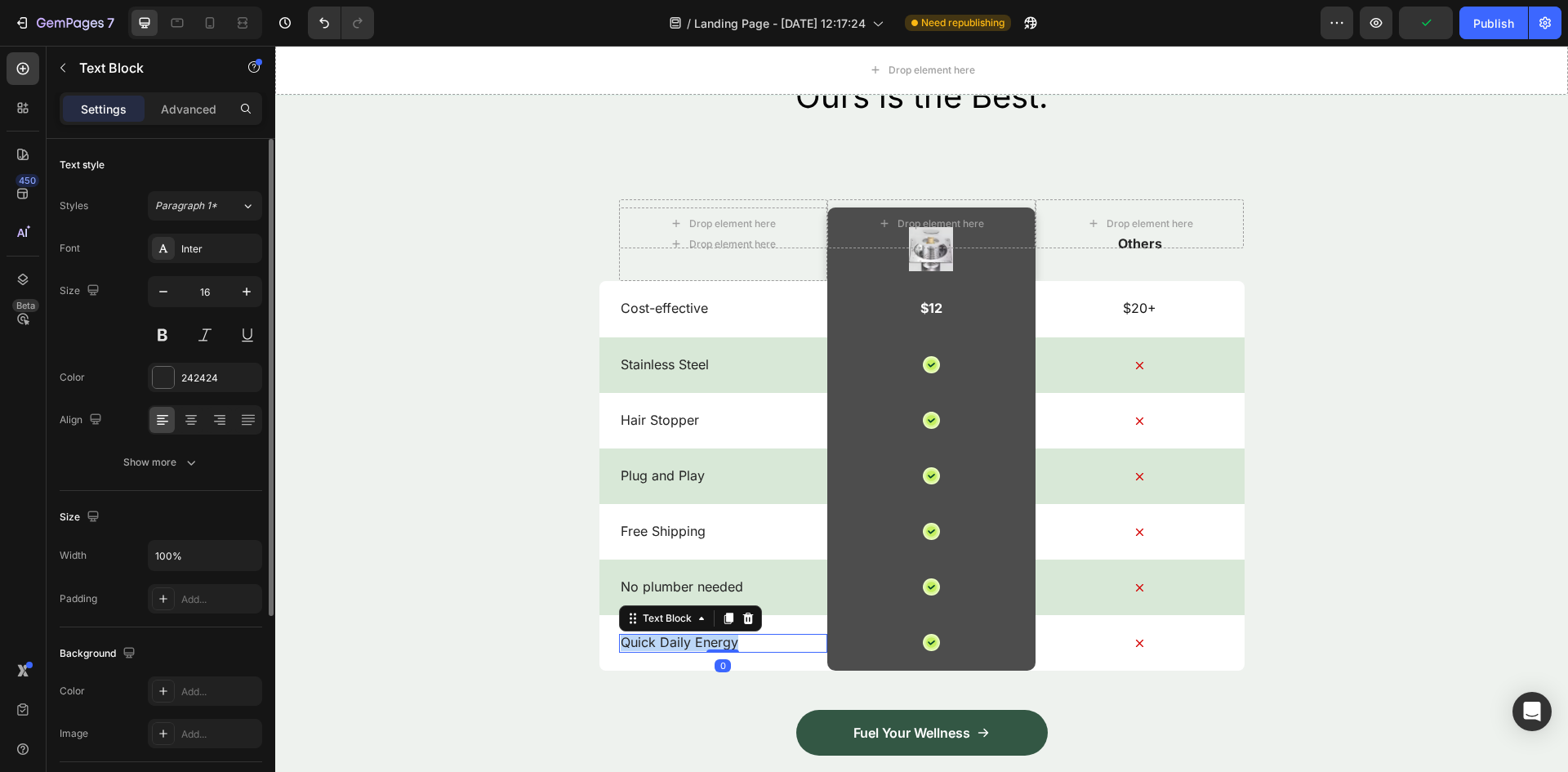
click at [689, 647] on p "Quick Daily Energy" at bounding box center [722, 643] width 205 height 17
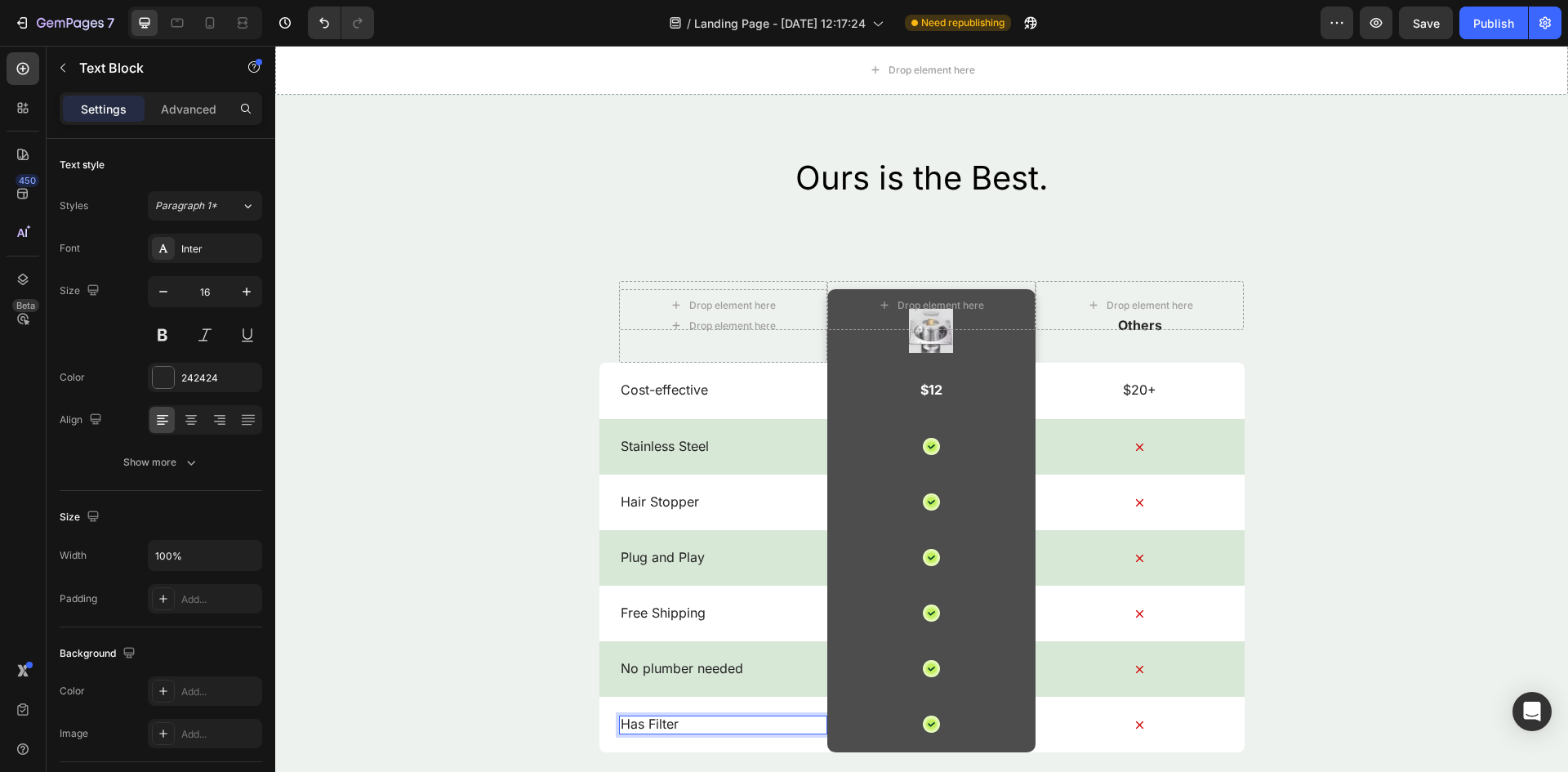
scroll to position [2520, 0]
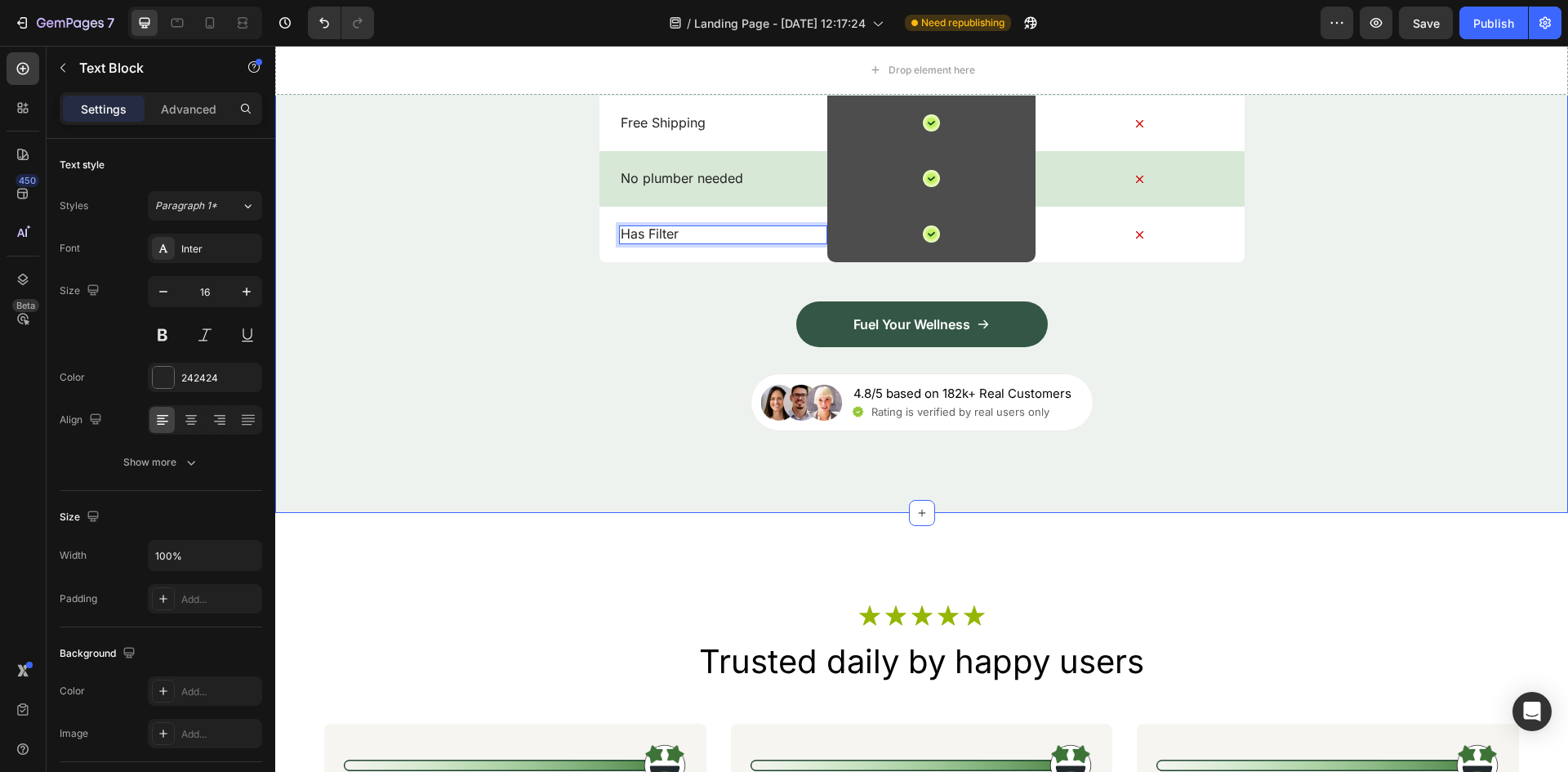
click at [917, 395] on p "4.8/5 based on 182k+ Real Customers" at bounding box center [962, 393] width 218 height 16
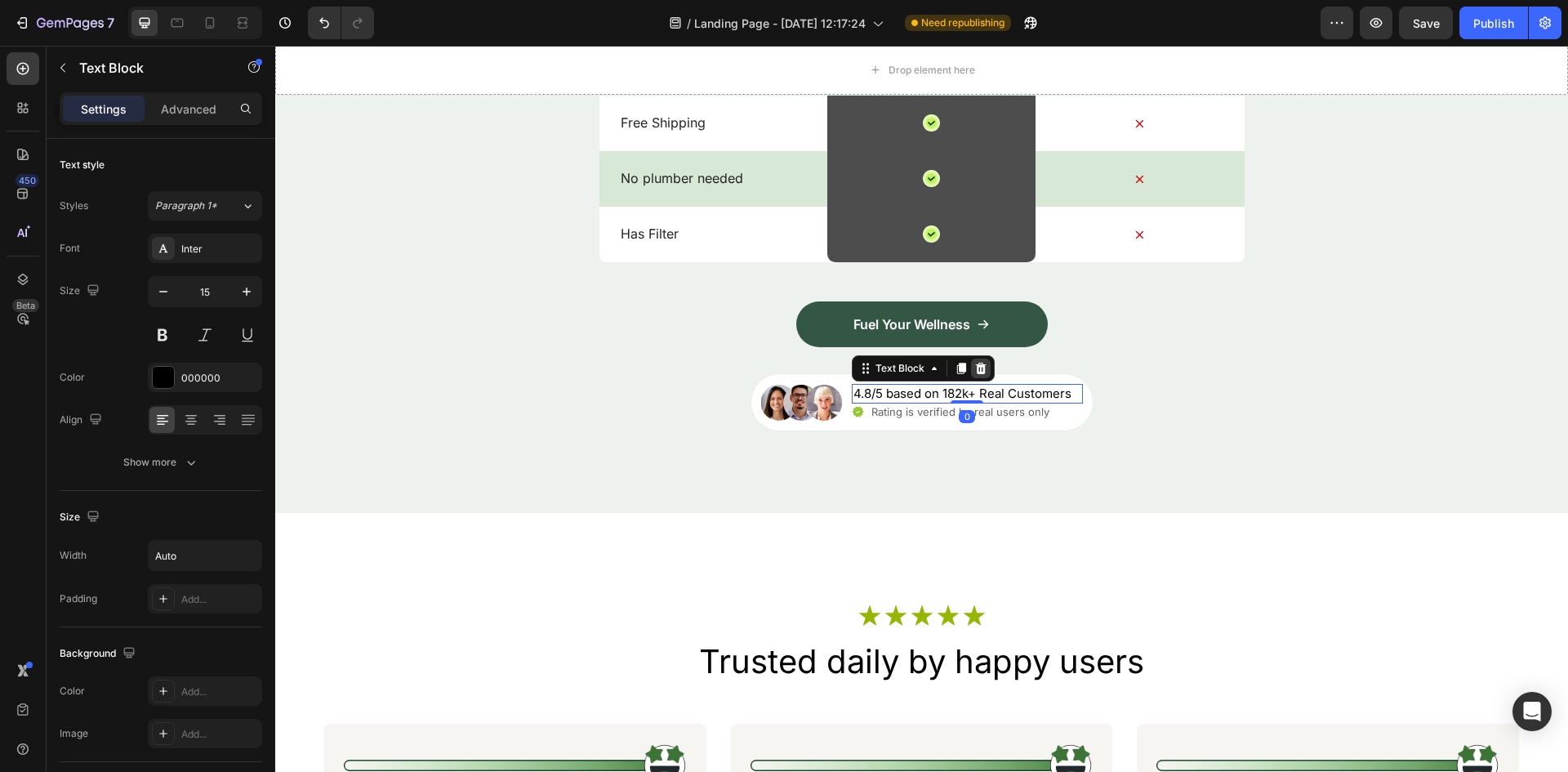
click at [974, 364] on icon at bounding box center [980, 368] width 13 height 13
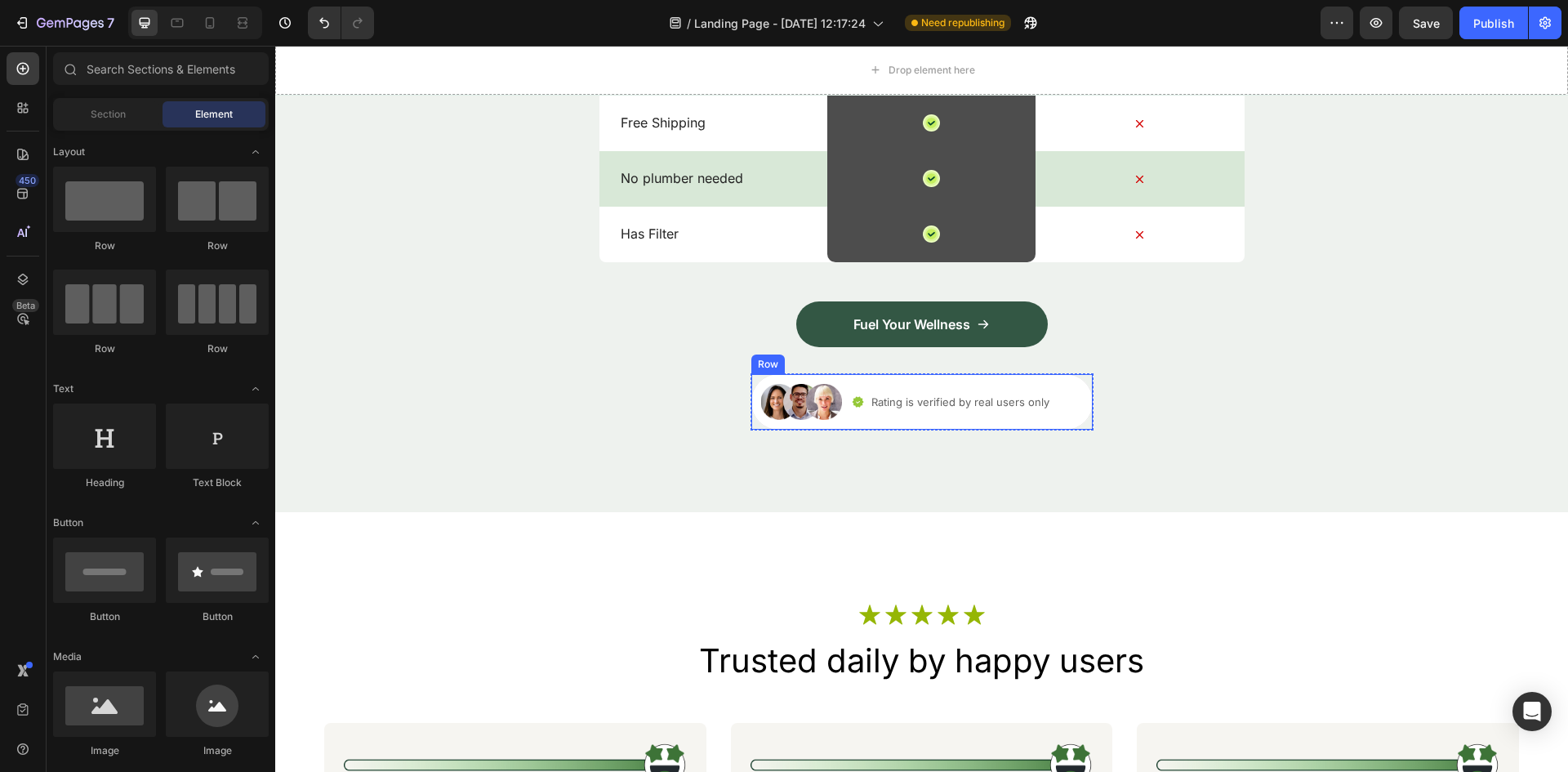
click at [960, 386] on div "Icon Rating is verified by real users only Text Block Row" at bounding box center [967, 402] width 231 height 36
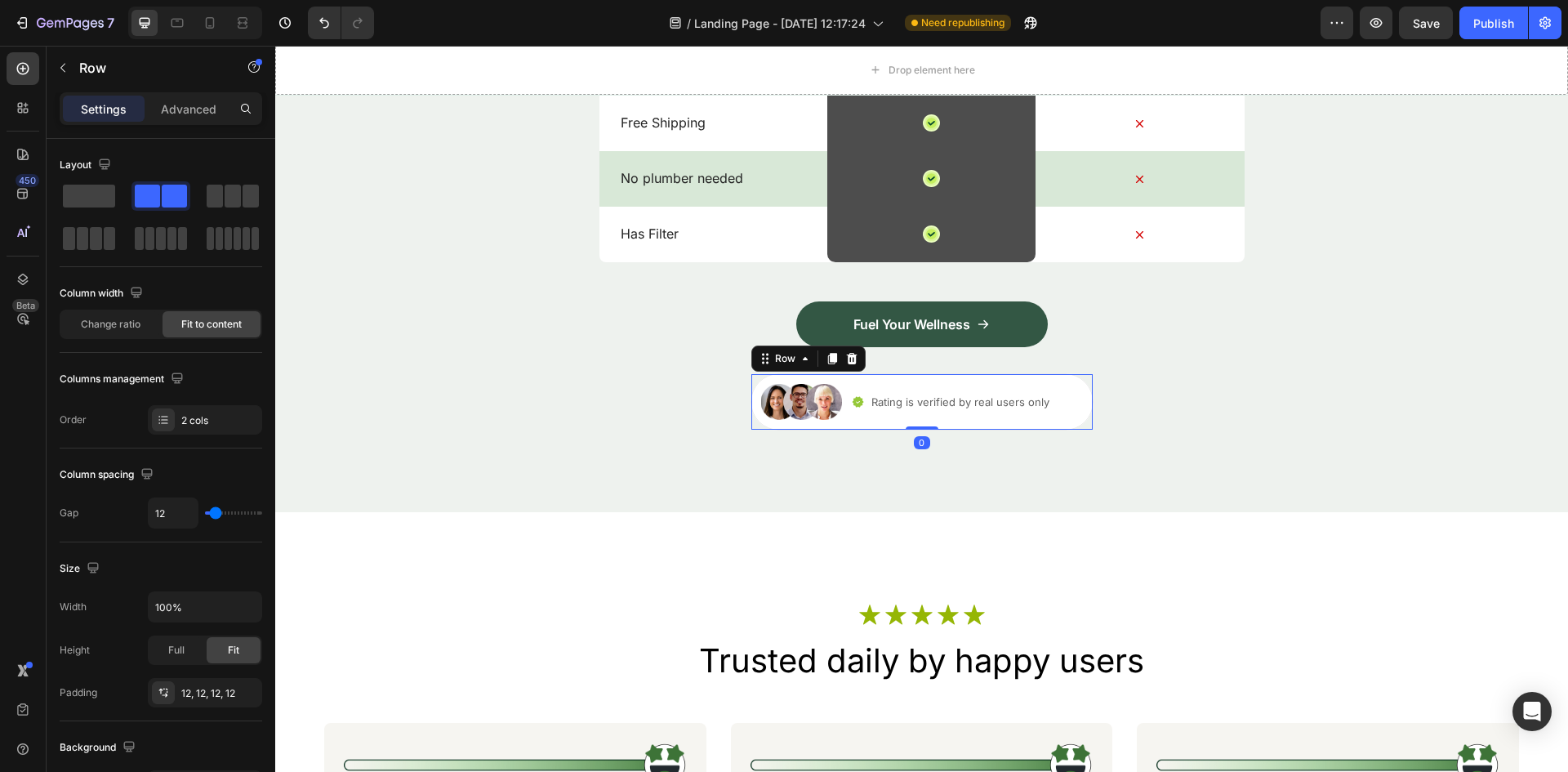
click at [855, 360] on div "Row" at bounding box center [808, 358] width 114 height 26
click at [841, 349] on div at bounding box center [851, 358] width 20 height 20
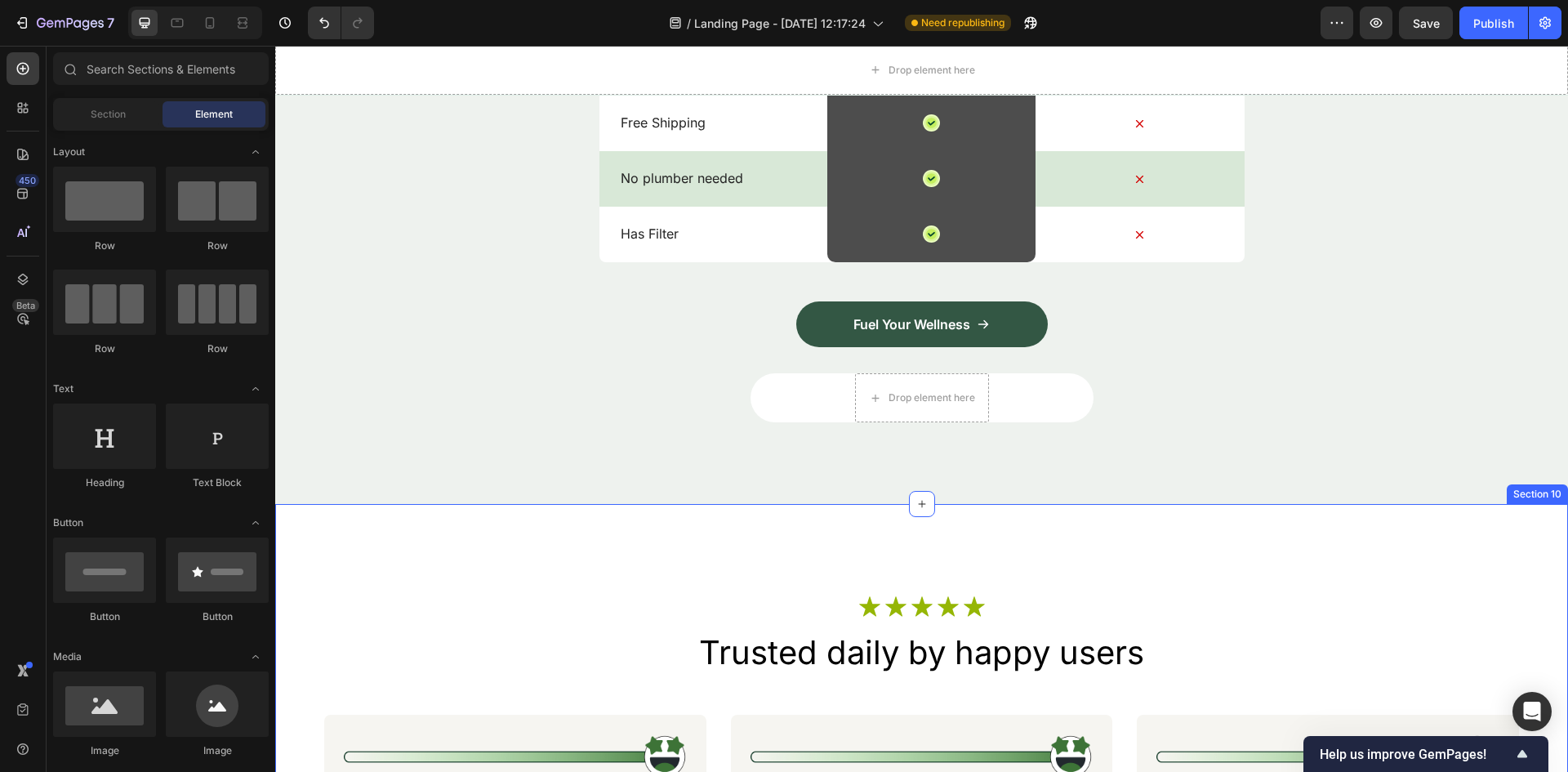
click at [815, 546] on div "Icon Icon Icon Icon Icon Icon List Row Trusted daily by happy users Heading Ima…" at bounding box center [921, 786] width 1292 height 566
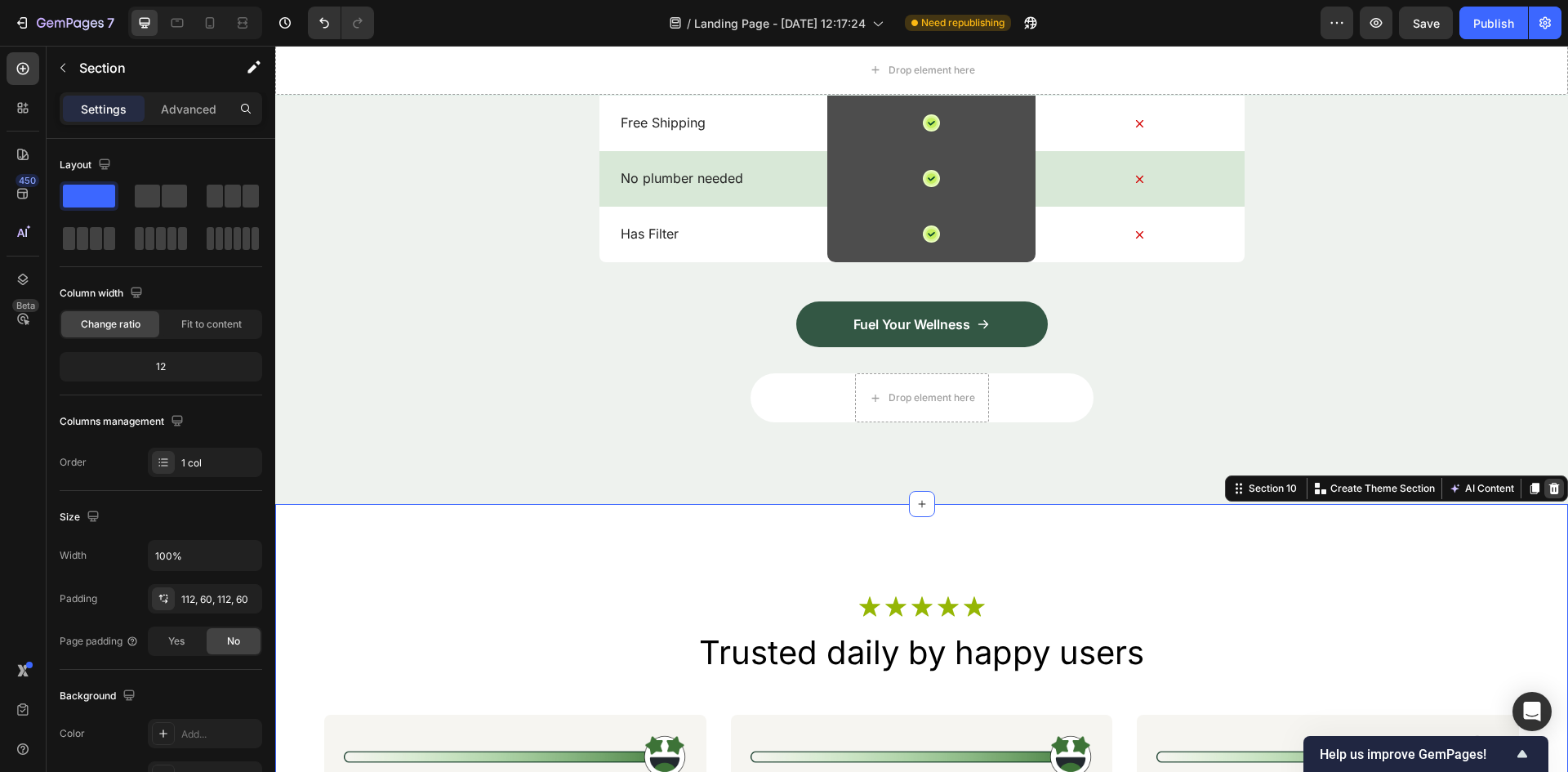
click at [1548, 486] on icon at bounding box center [1554, 488] width 10 height 11
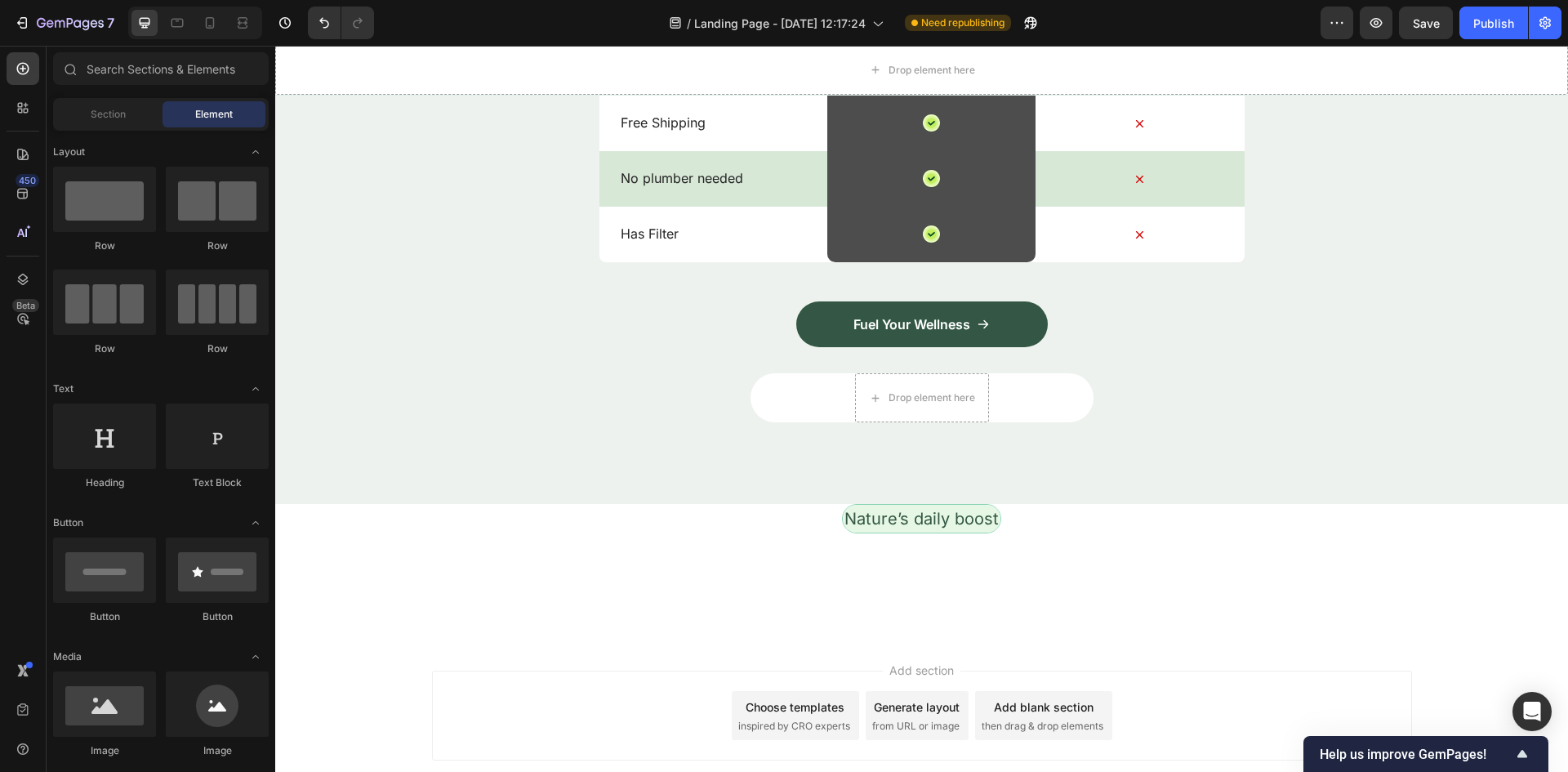
scroll to position [2358, 0]
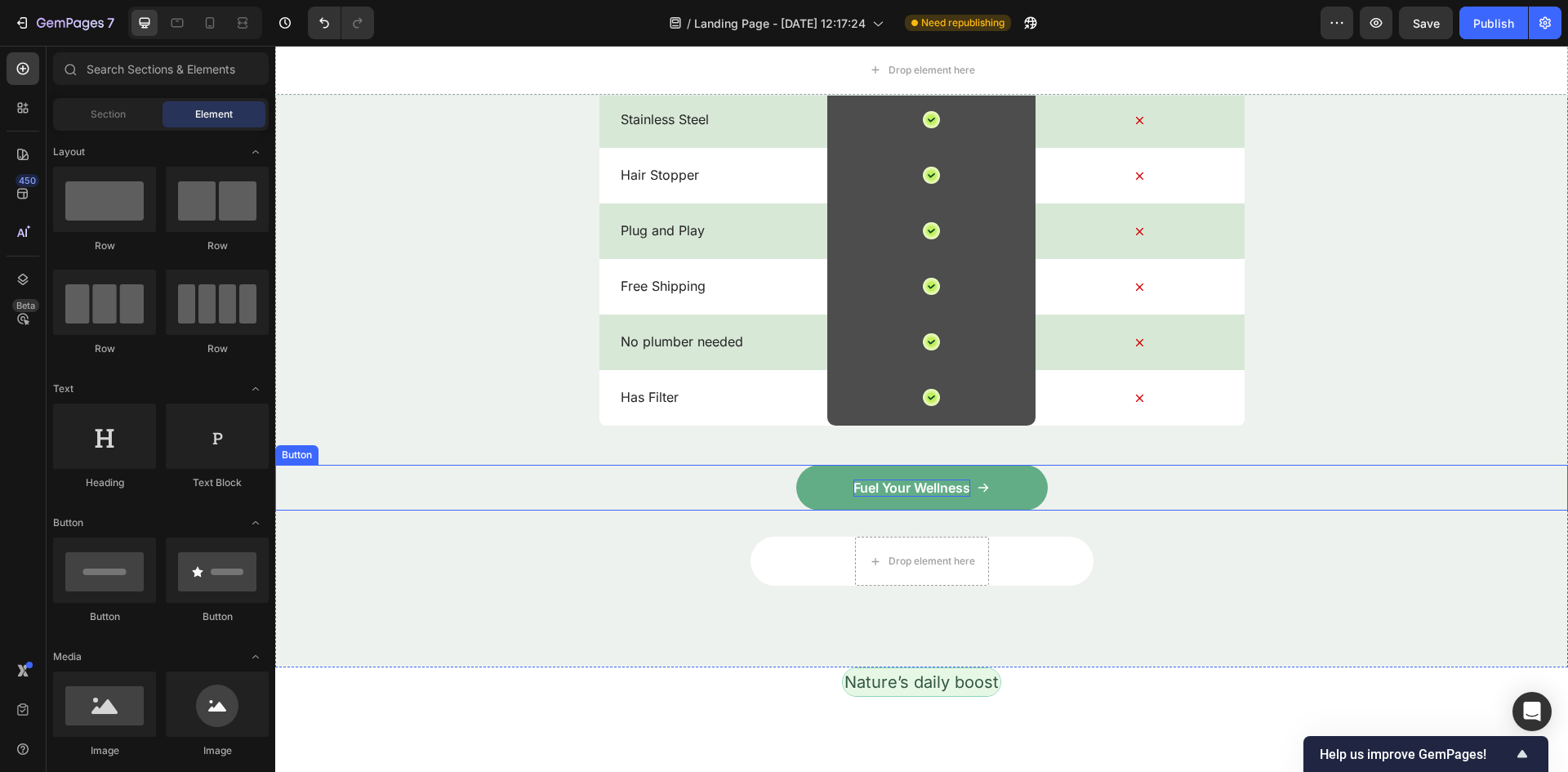
click at [965, 483] on p "Fuel Your Wellness" at bounding box center [911, 488] width 117 height 17
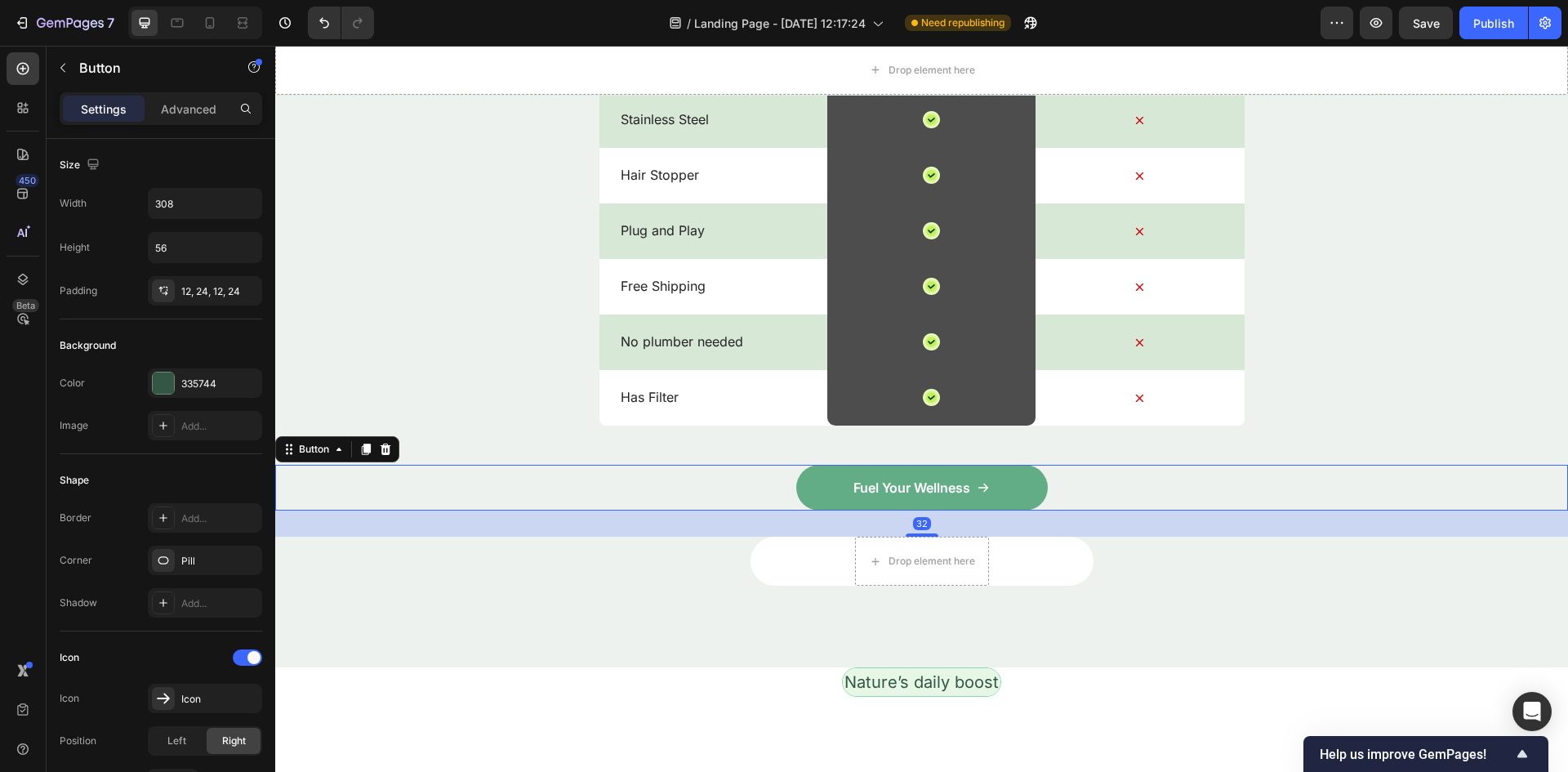
click at [927, 466] on link "Fuel Your Wellness" at bounding box center [922, 488] width 252 height 46
click at [938, 489] on p "Fuel Your Wellness" at bounding box center [911, 488] width 117 height 17
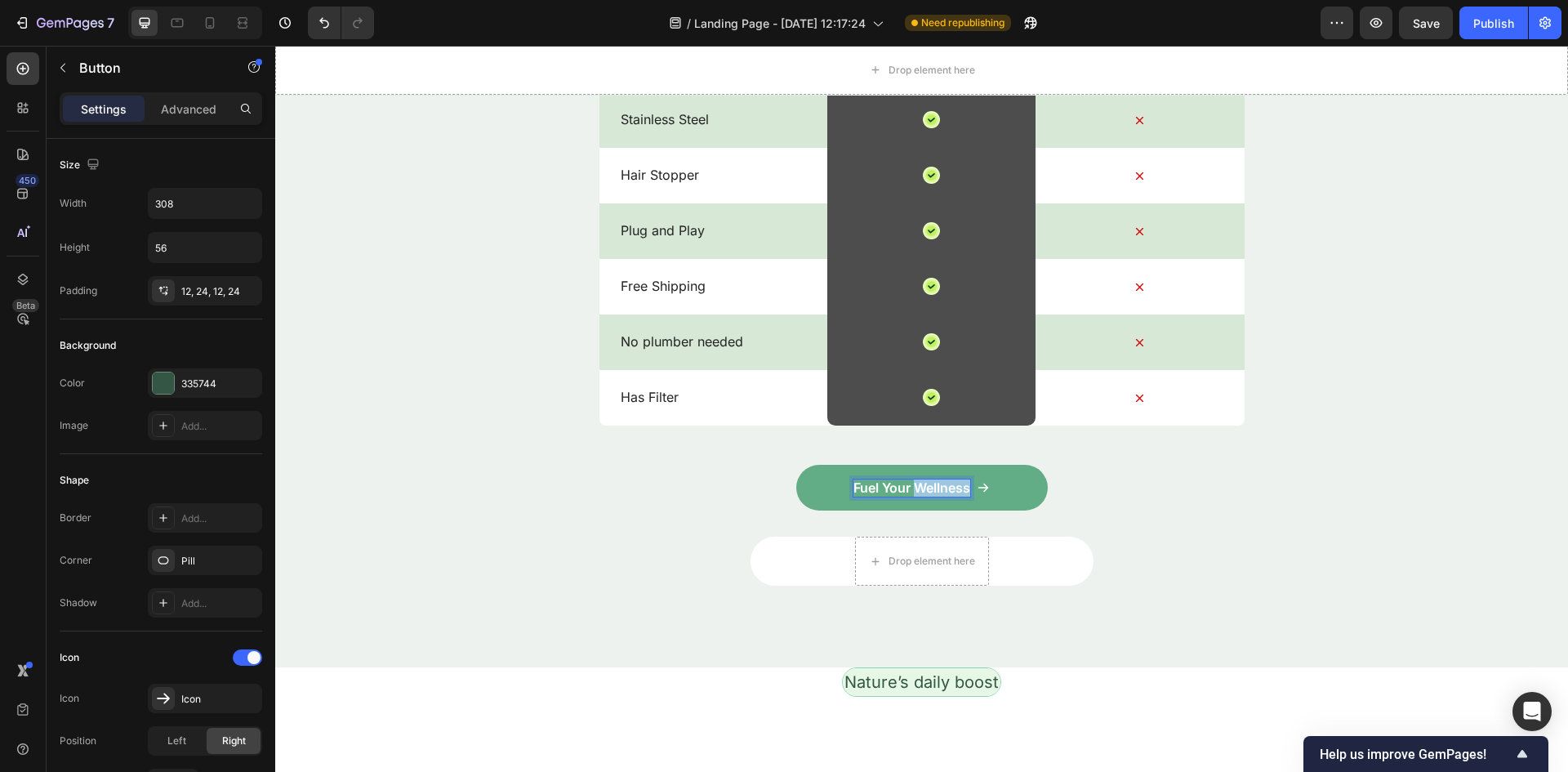
click at [938, 489] on p "Fuel Your Wellness" at bounding box center [911, 488] width 117 height 17
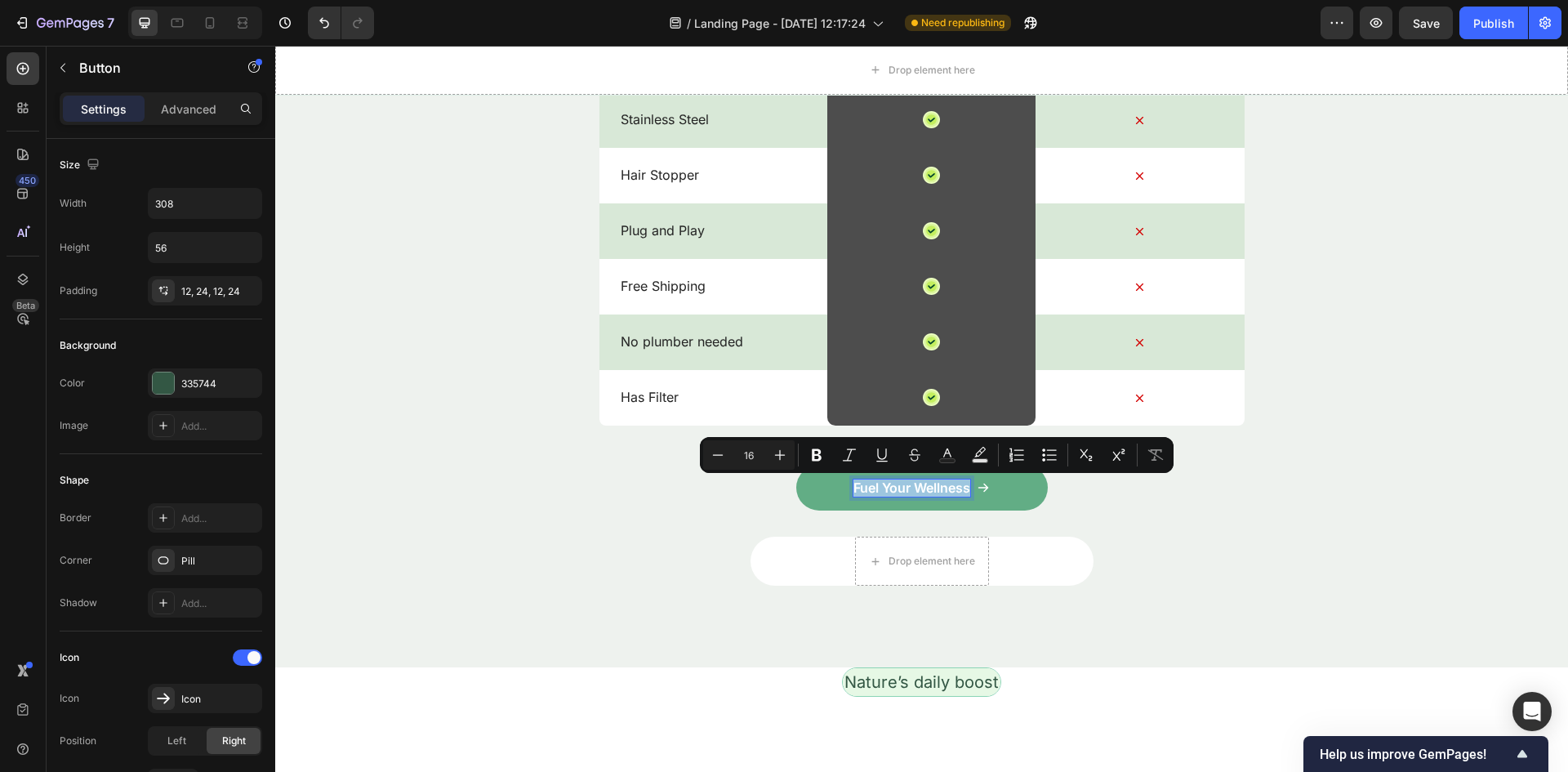
click at [938, 489] on p "Fuel Your Wellness" at bounding box center [911, 488] width 117 height 17
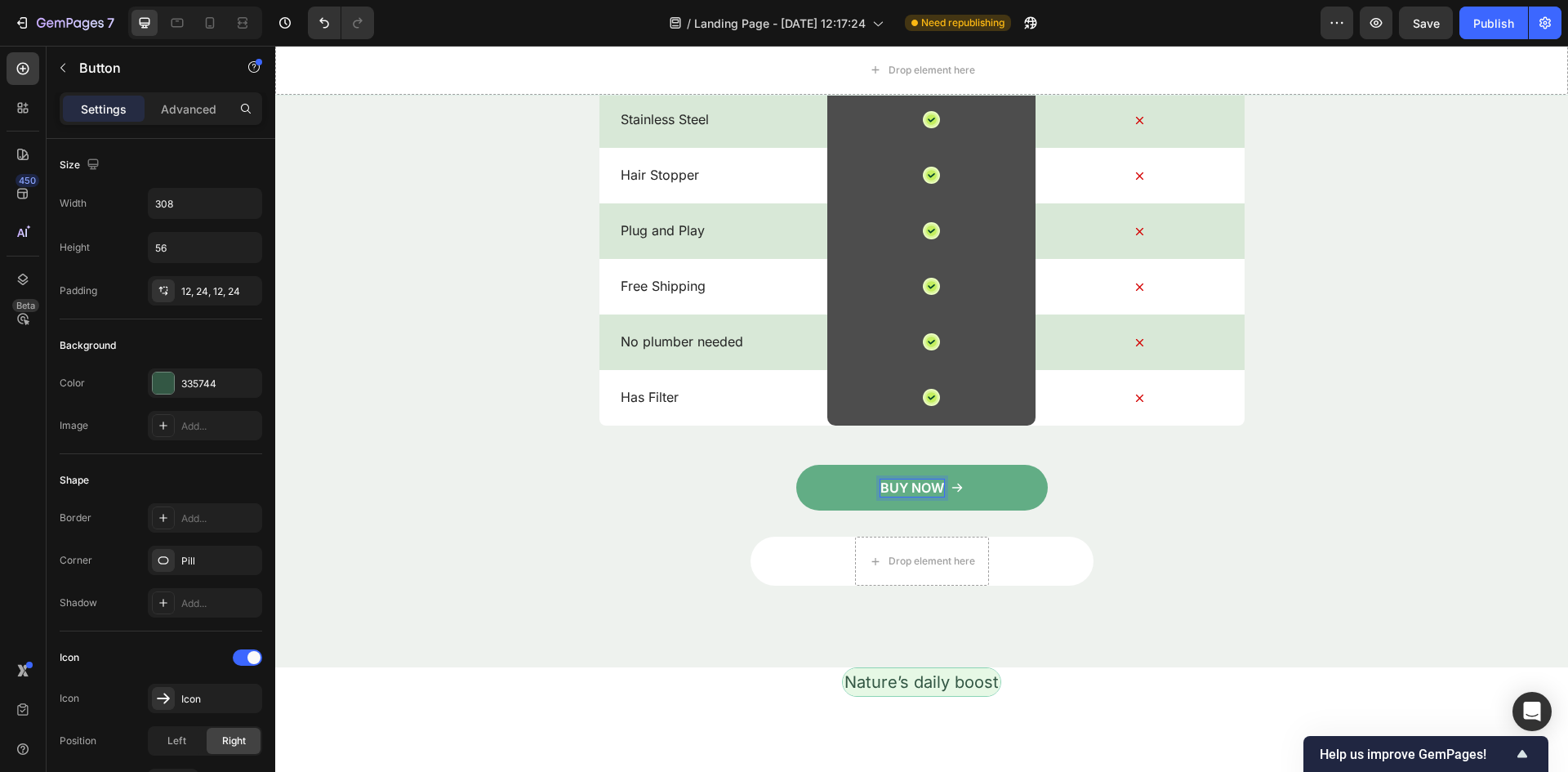
click at [973, 486] on link "BUY NOW" at bounding box center [922, 488] width 252 height 46
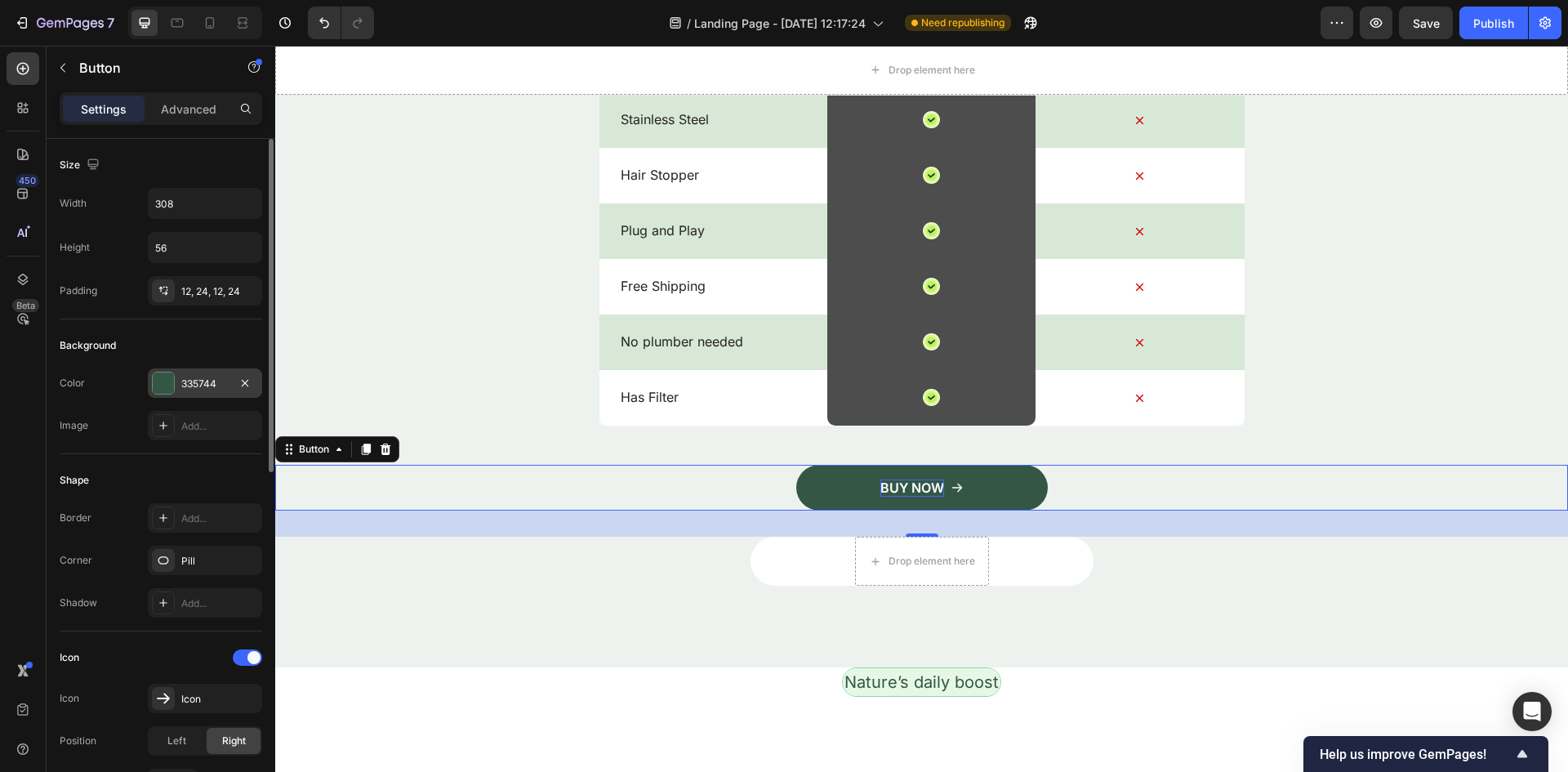
click at [172, 392] on div at bounding box center [163, 383] width 21 height 21
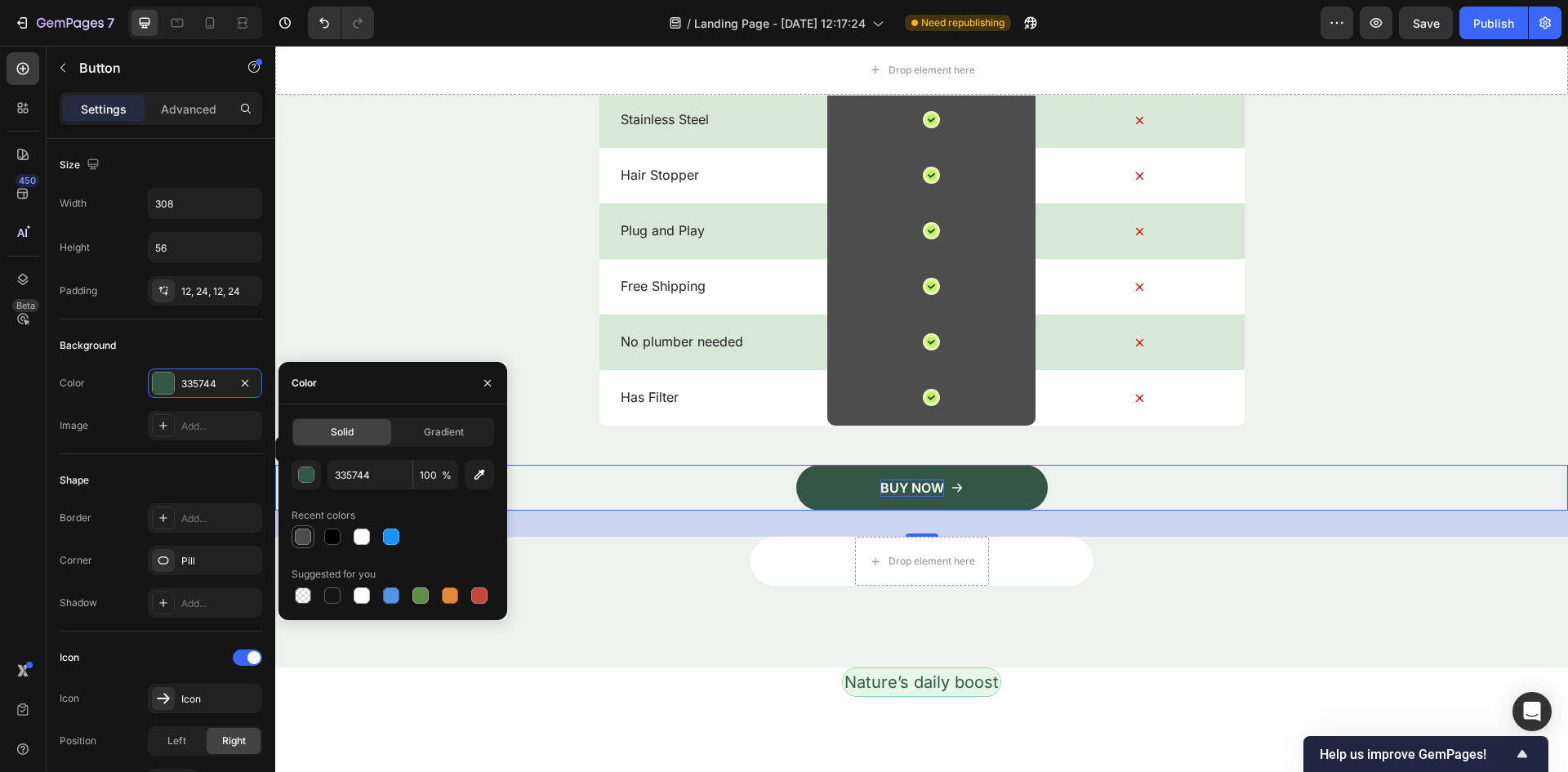
click at [300, 543] on div at bounding box center [302, 536] width 16 height 16
type input "4D4D4D"
click at [566, 432] on div "Ours is the Best. Heading Drop element here Drop element here Drop element here…" at bounding box center [921, 207] width 1292 height 758
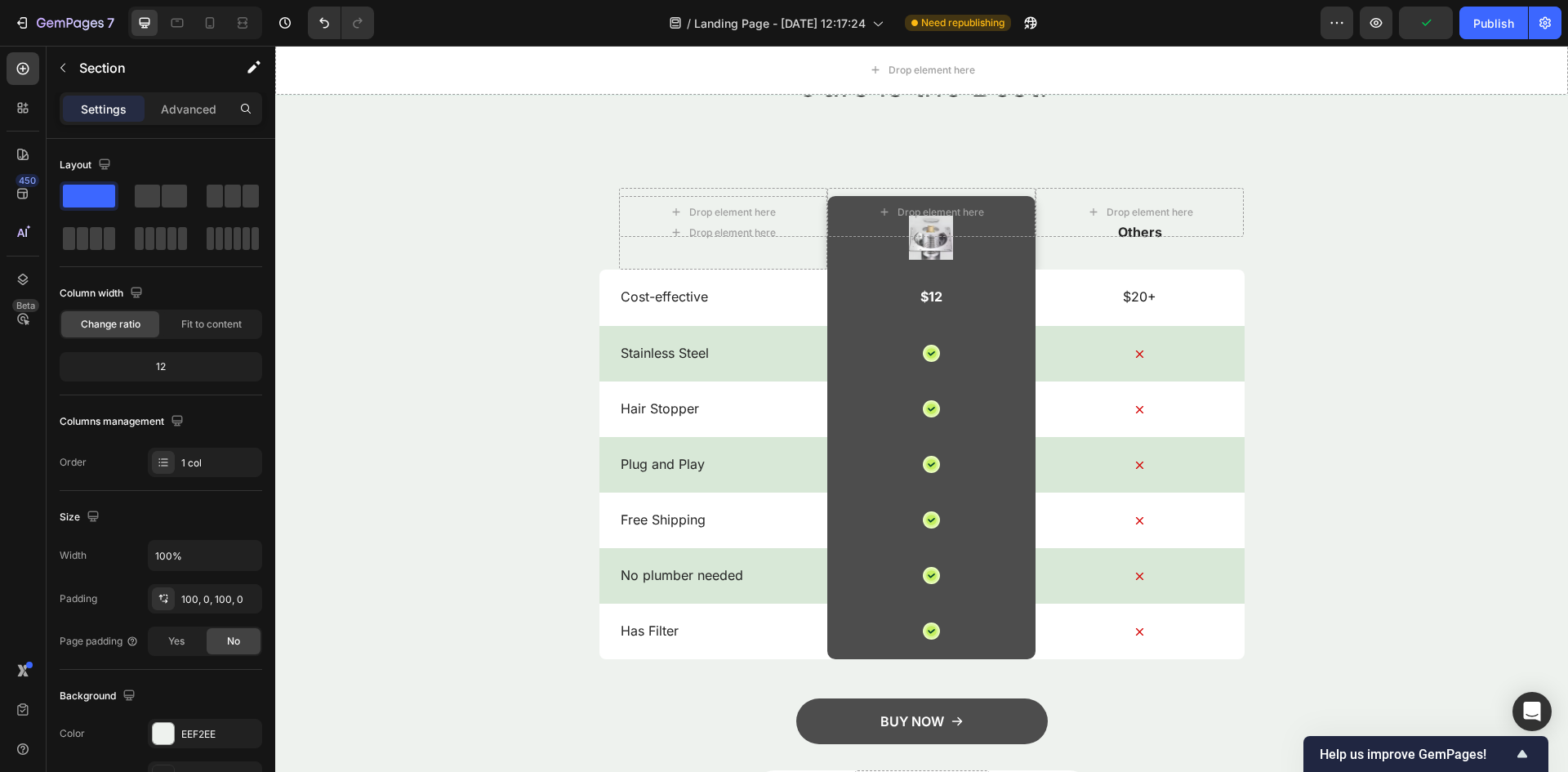
scroll to position [2582, 0]
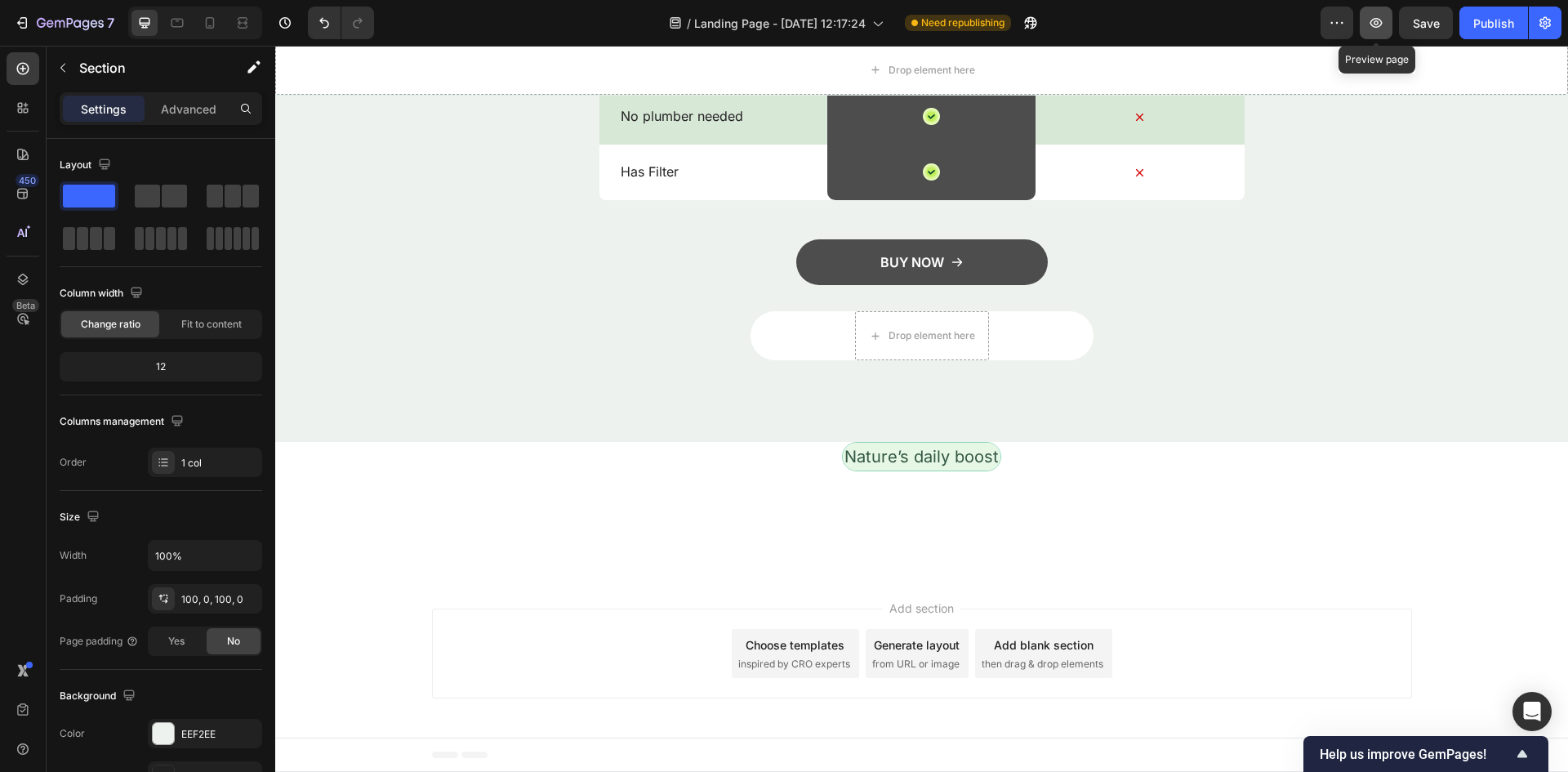
click at [1378, 14] on button "button" at bounding box center [1376, 23] width 32 height 32
click at [874, 439] on div "Text Block" at bounding box center [873, 432] width 62 height 20
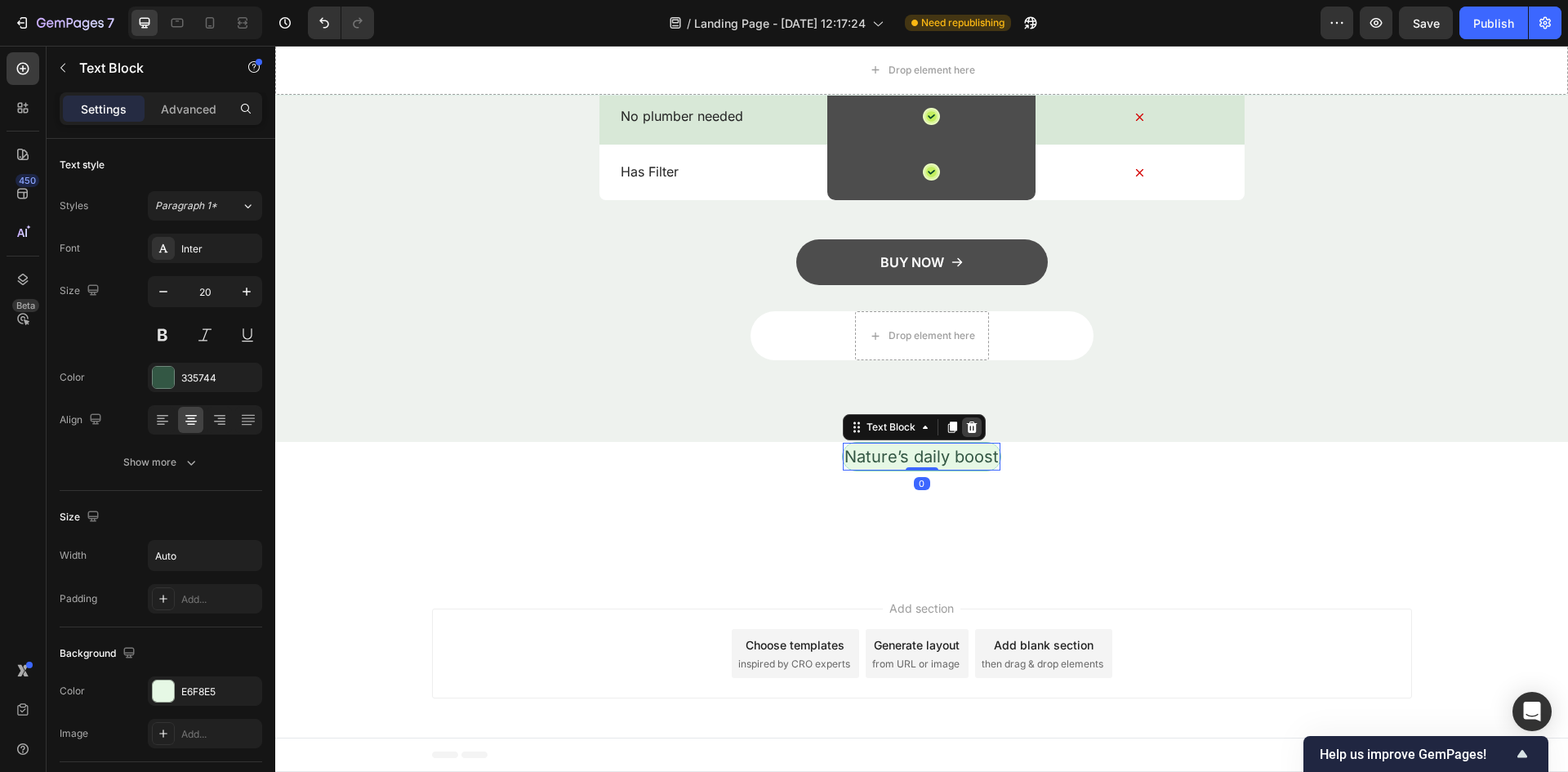
click at [965, 421] on icon at bounding box center [971, 426] width 13 height 13
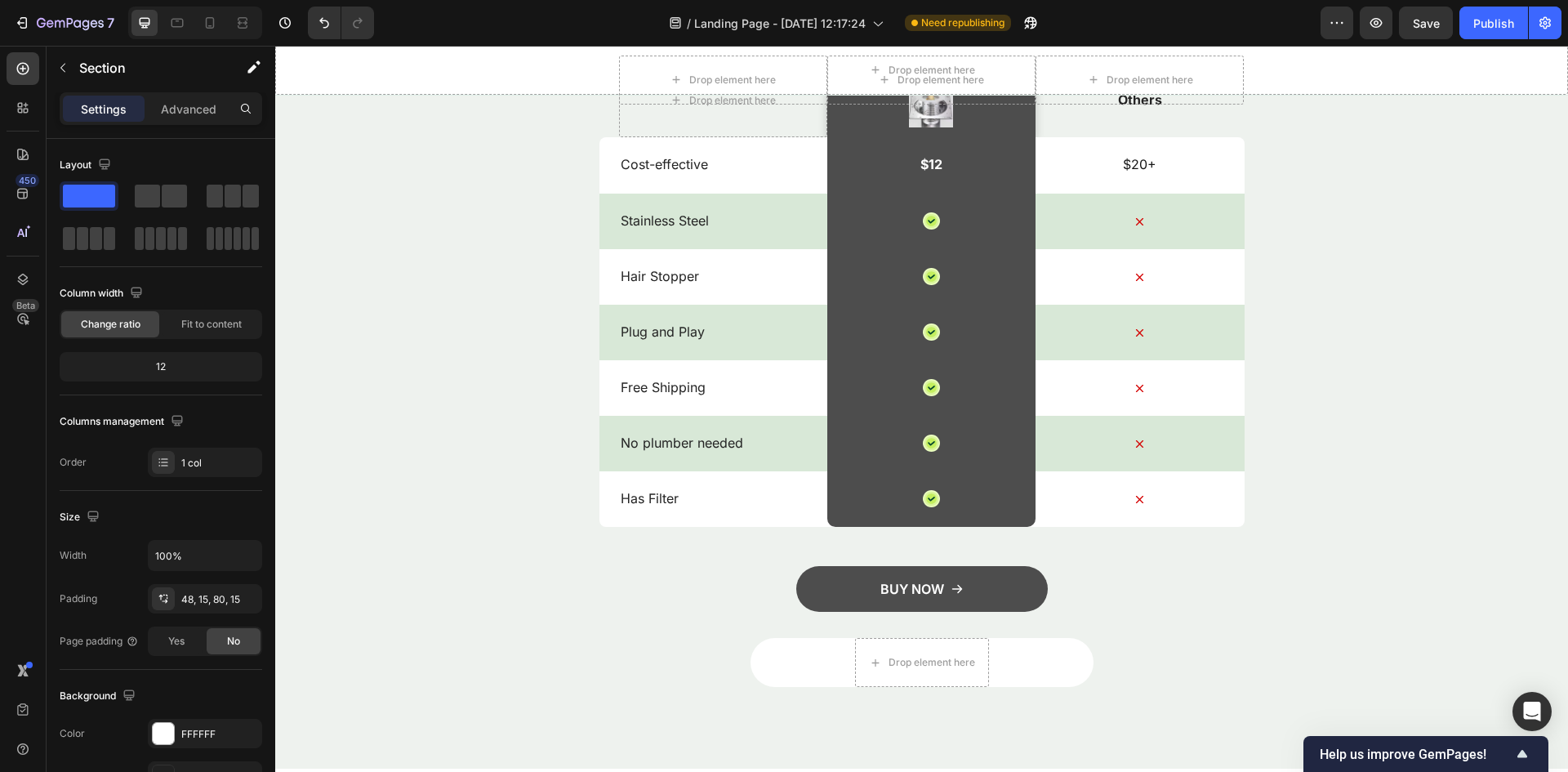
scroll to position [1848, 0]
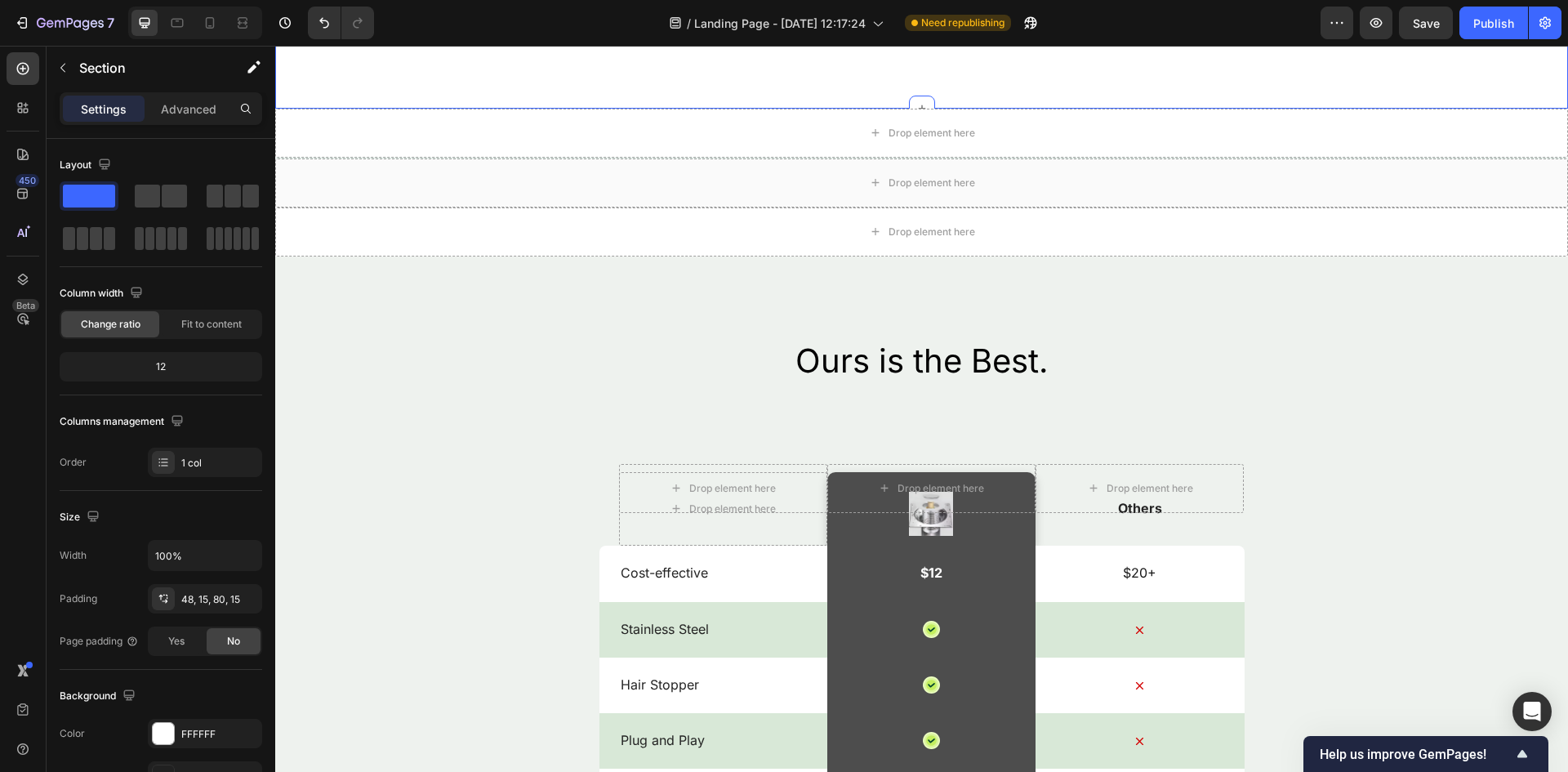
click at [1499, 42] on div "7 / Landing Page - [DATE] 12:17:24 Need republishing Preview Save Publish" at bounding box center [784, 23] width 1568 height 47
click at [1490, 26] on div "Publish" at bounding box center [1493, 23] width 41 height 17
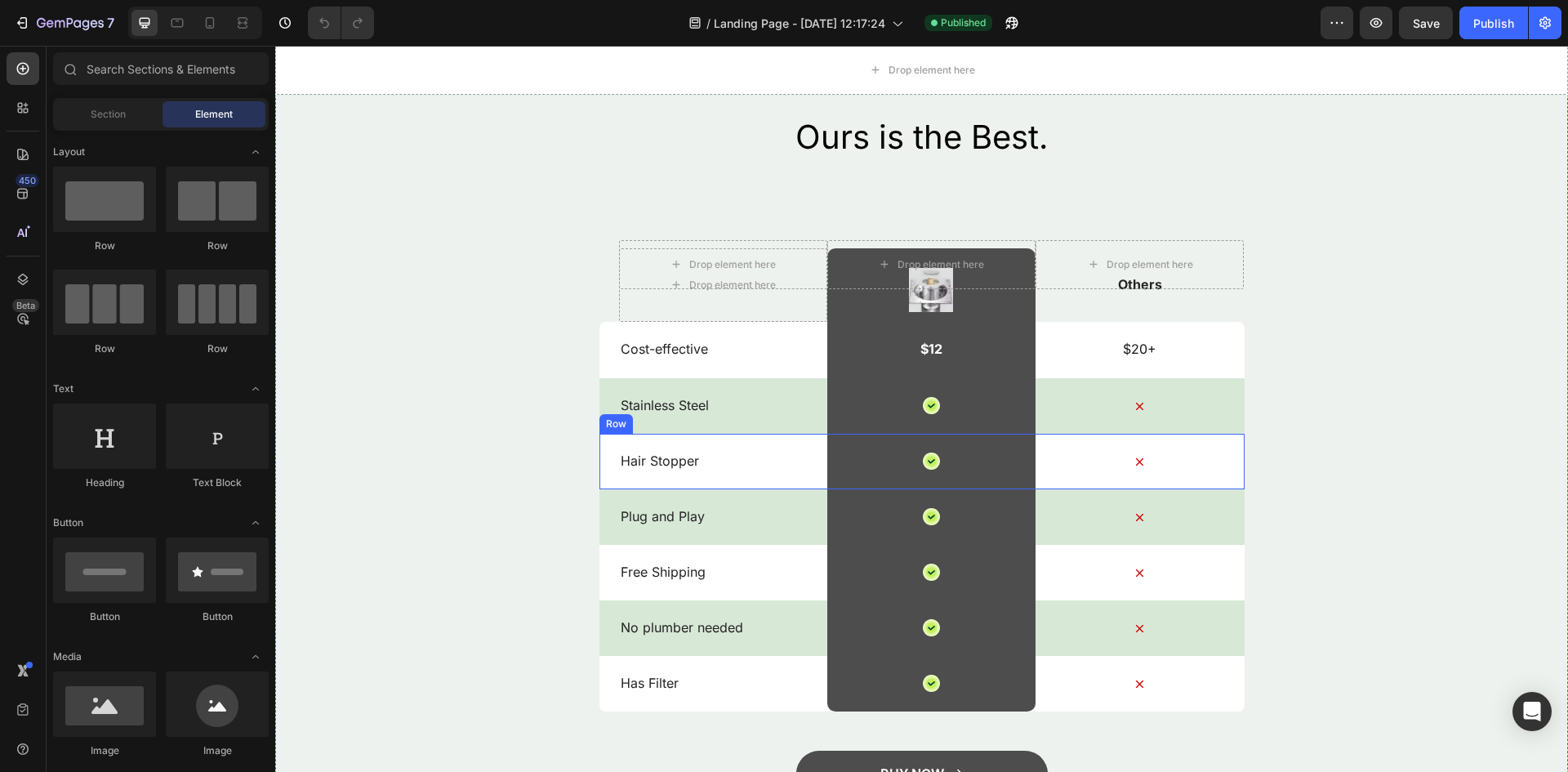
scroll to position [1650, 0]
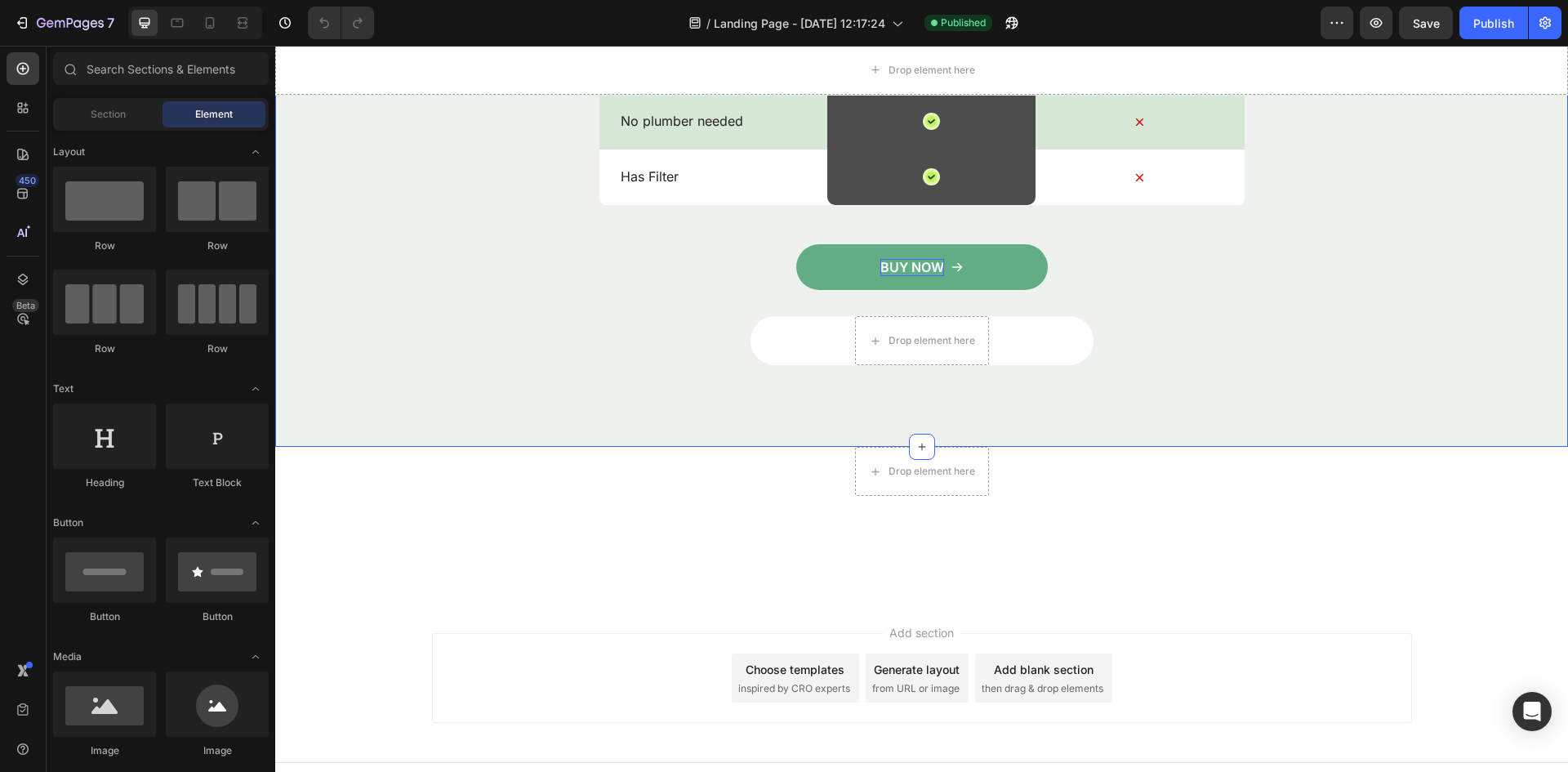
click at [895, 273] on p "BUY NOW" at bounding box center [911, 267] width 64 height 17
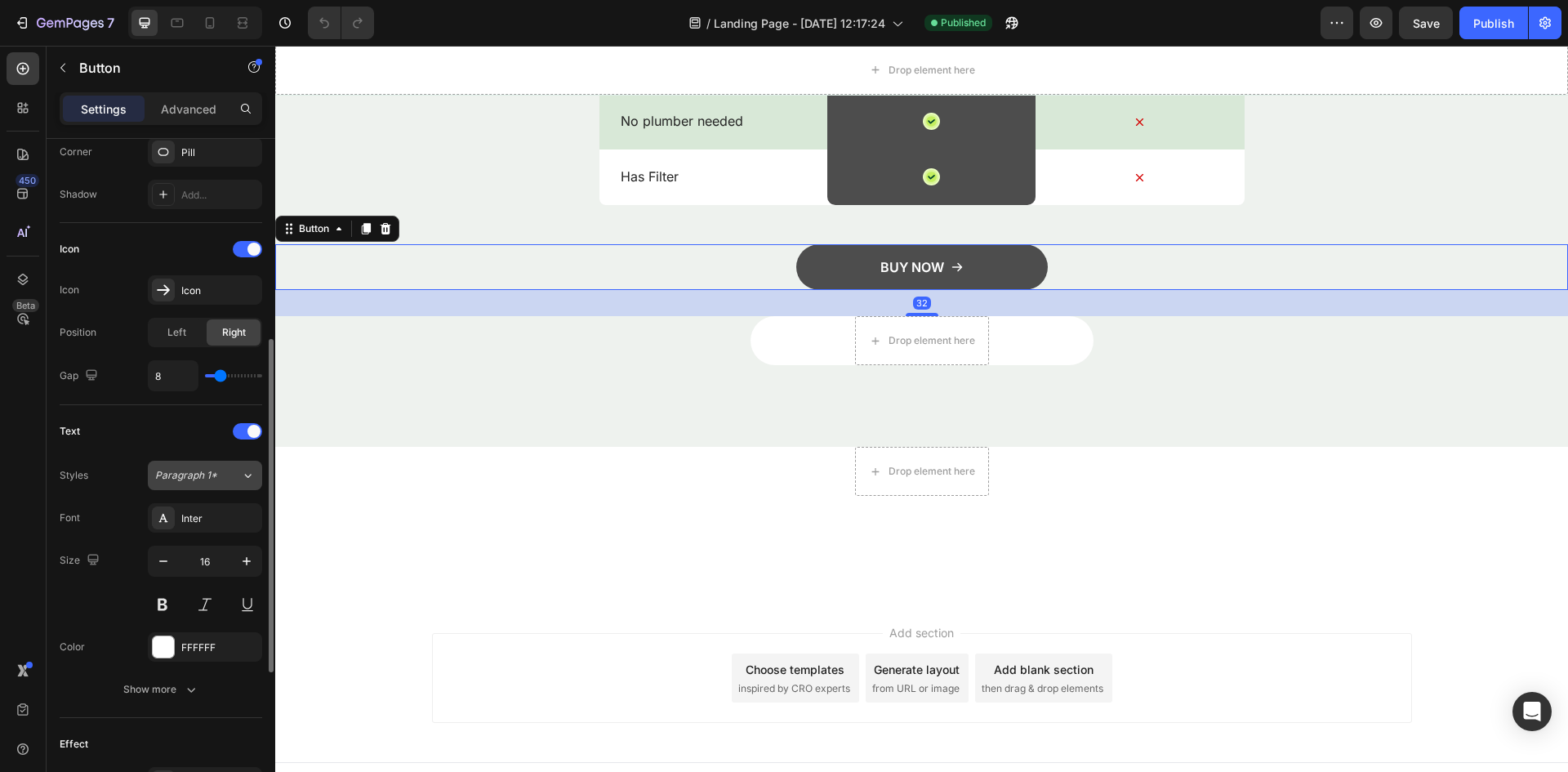
scroll to position [706, 0]
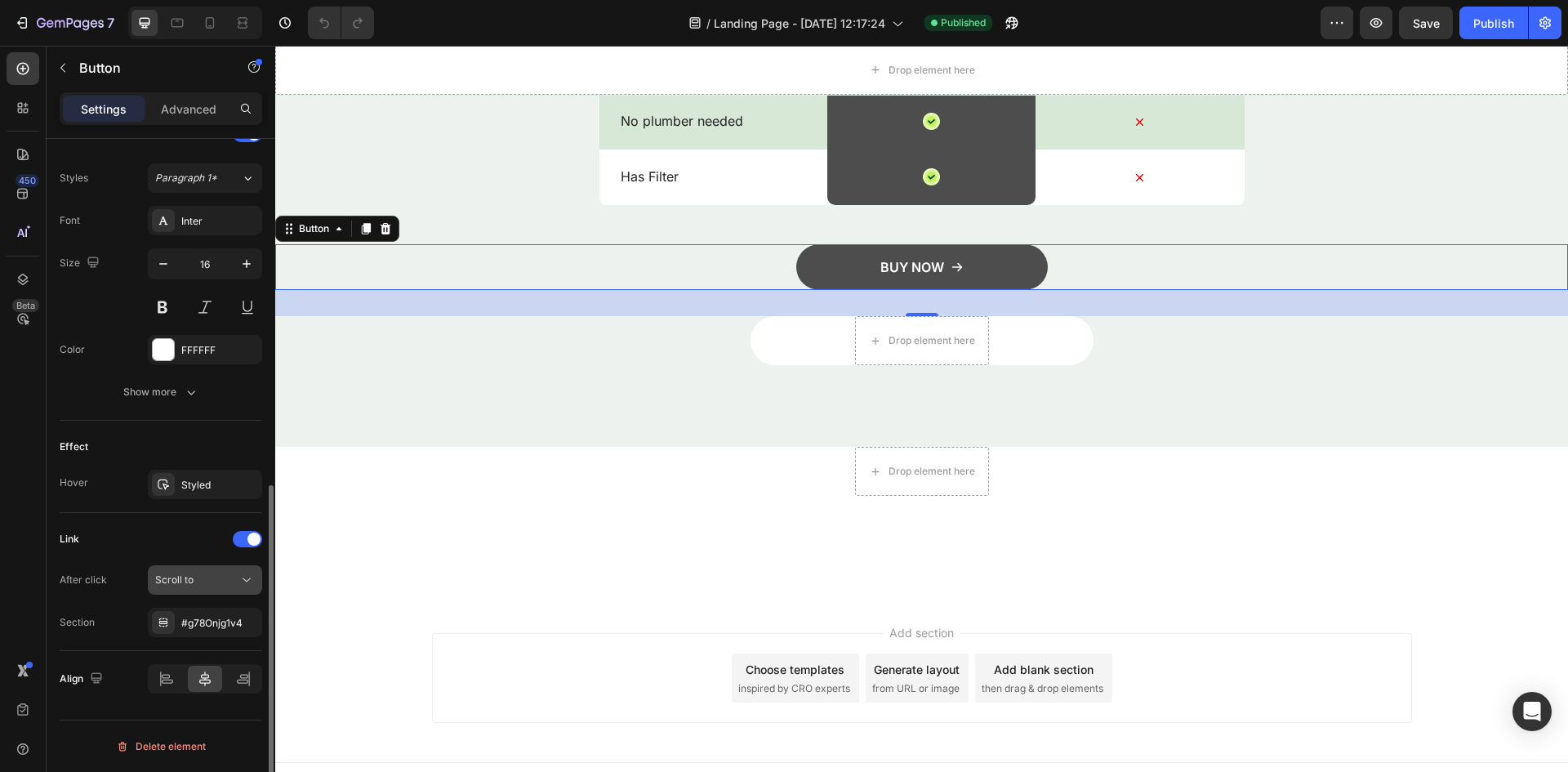
click at [230, 576] on div "Scroll to" at bounding box center [197, 580] width 83 height 14
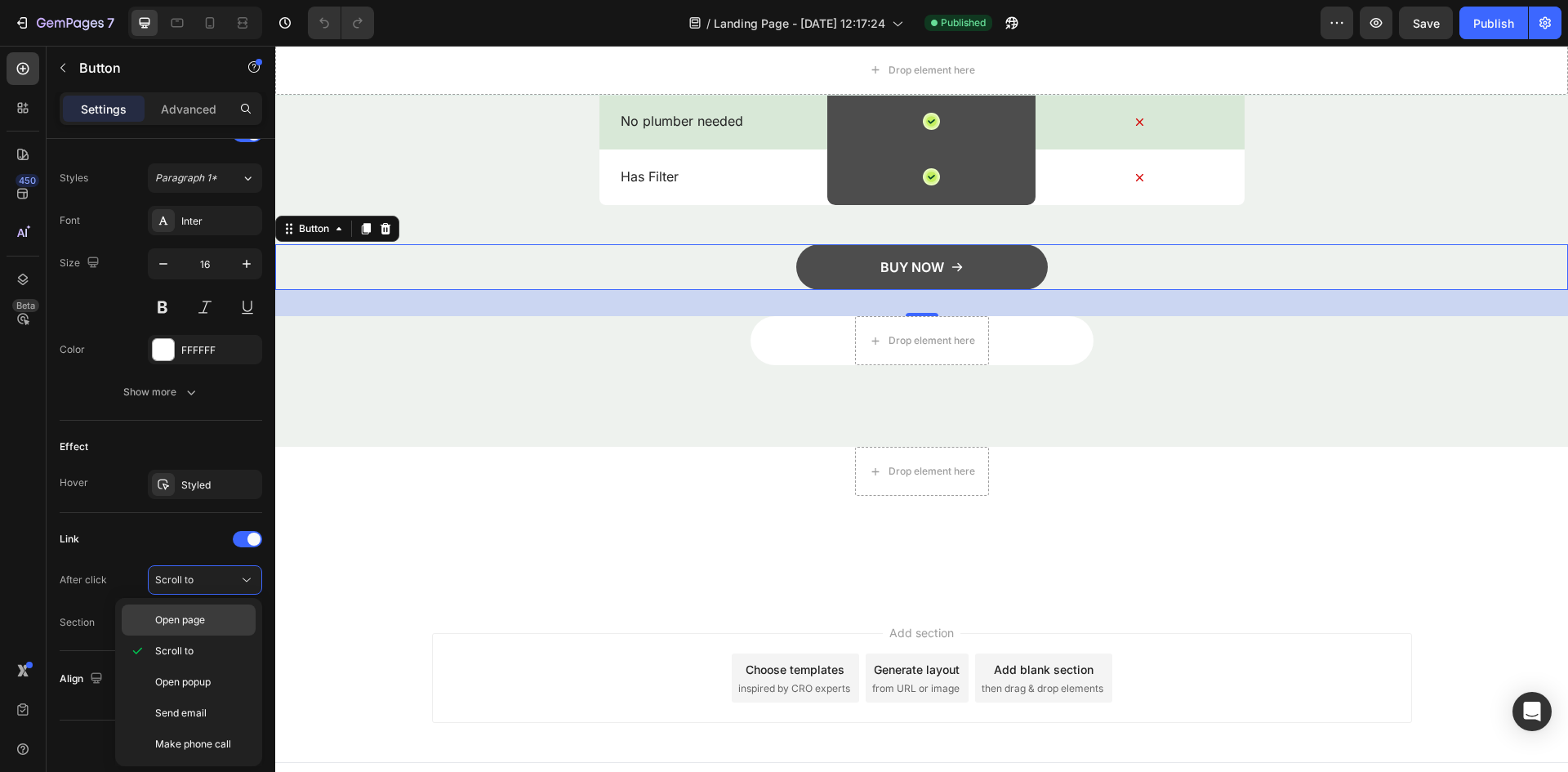
click at [201, 624] on span "Open page" at bounding box center [180, 620] width 50 height 14
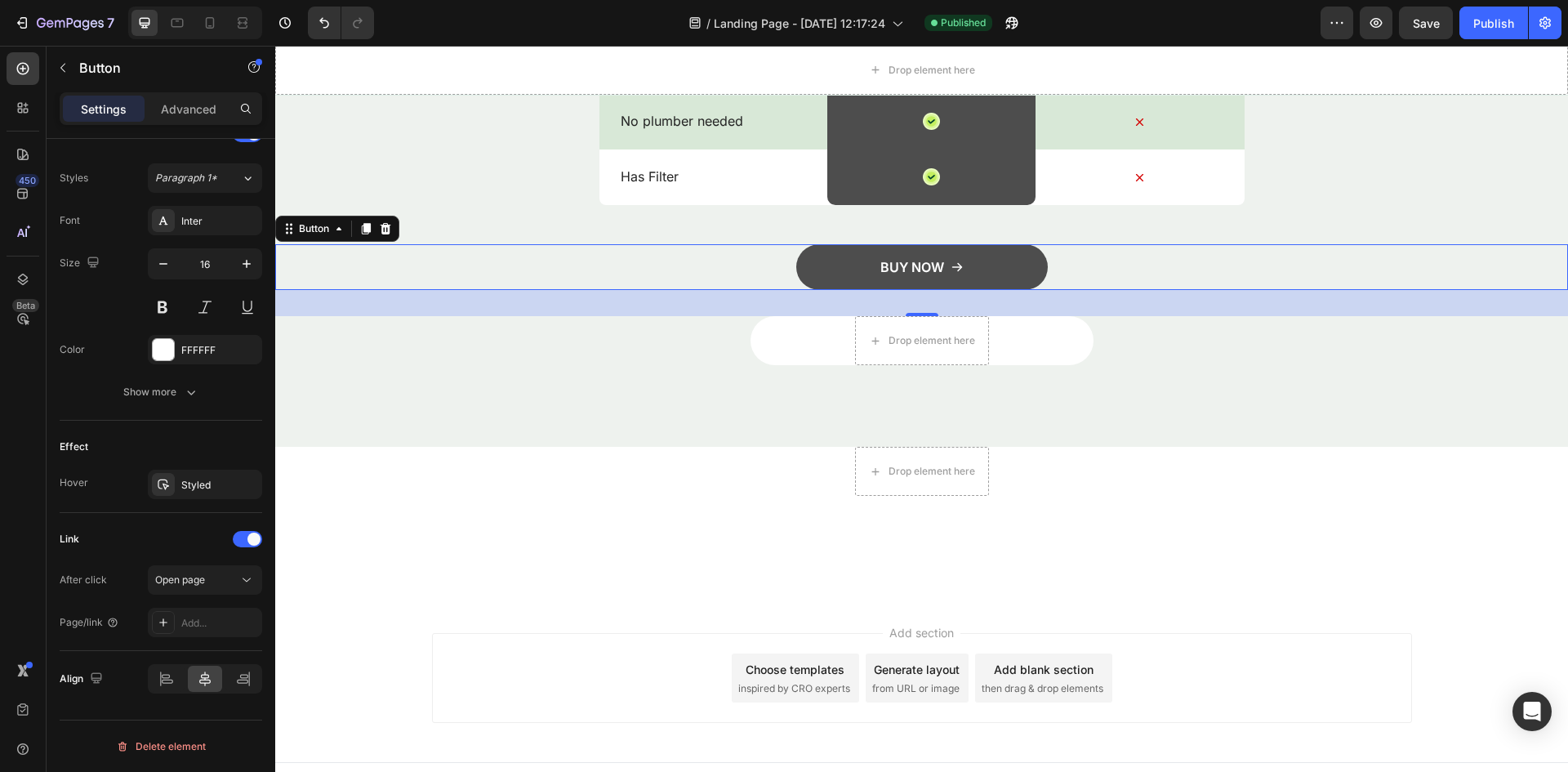
click at [201, 624] on div "Add..." at bounding box center [220, 623] width 77 height 14
click at [234, 580] on div "Open page" at bounding box center [197, 580] width 83 height 14
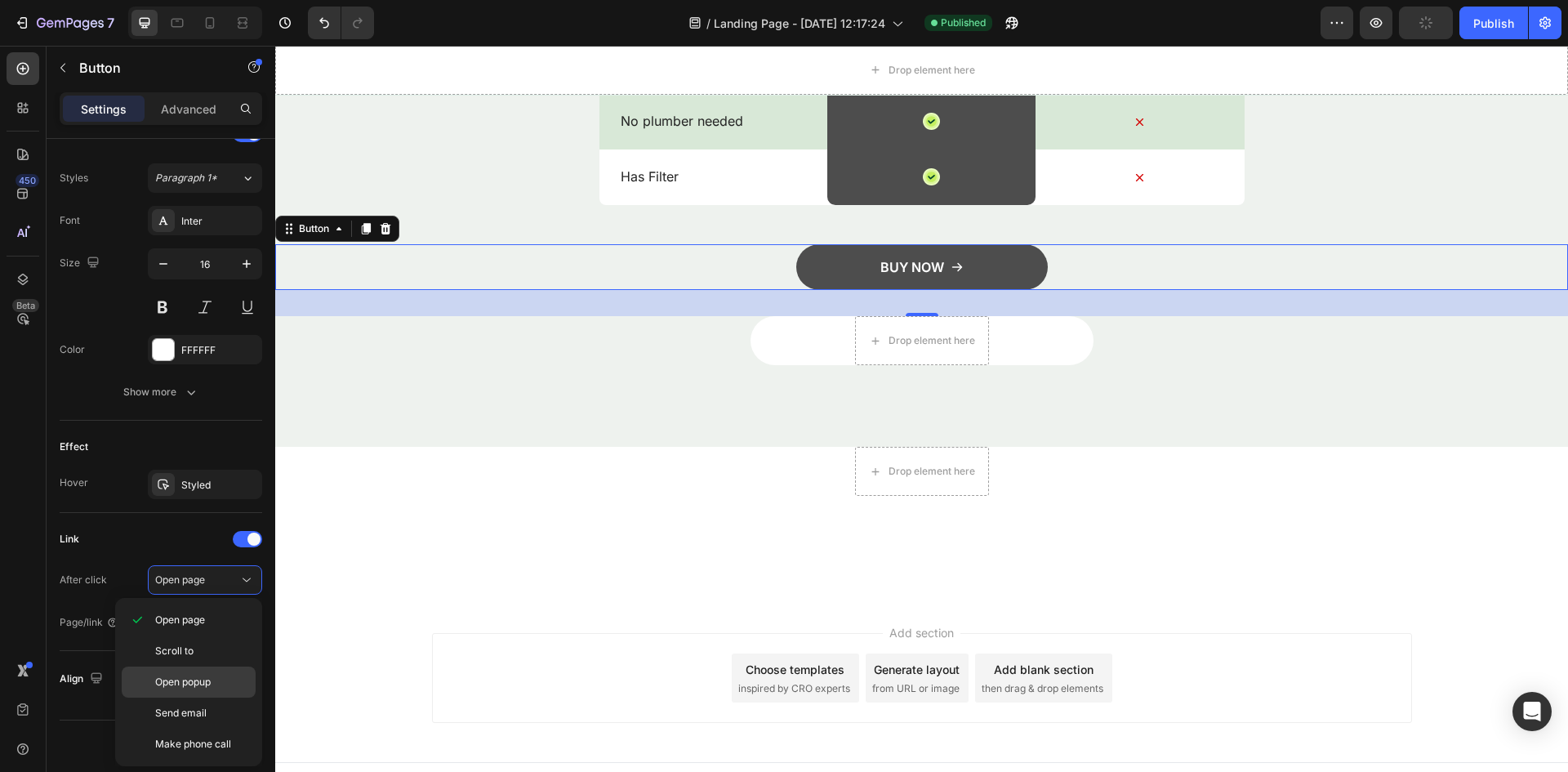
click at [203, 670] on div "Open popup" at bounding box center [188, 682] width 134 height 31
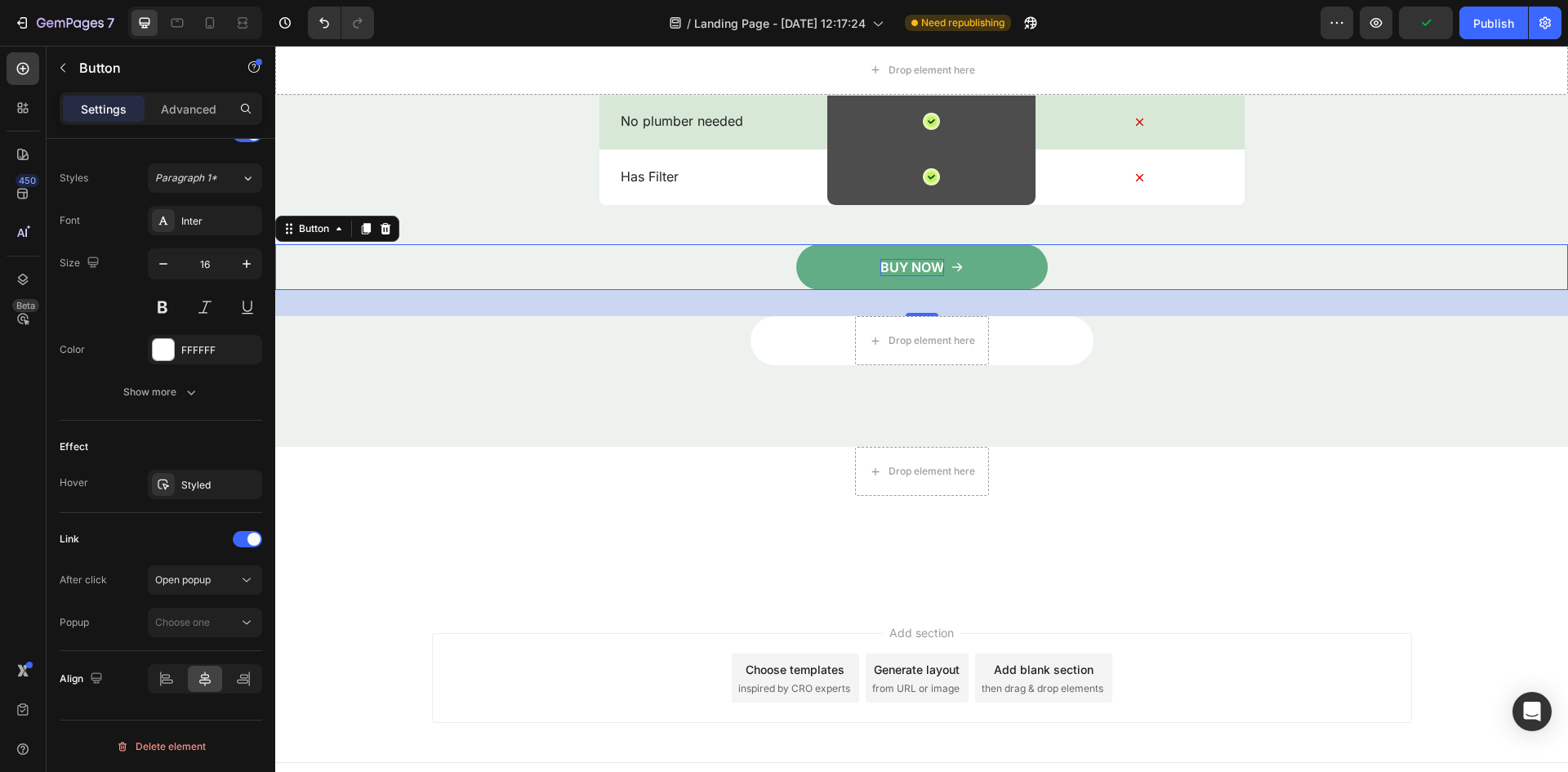
click at [890, 274] on p "BUY NOW" at bounding box center [911, 267] width 64 height 17
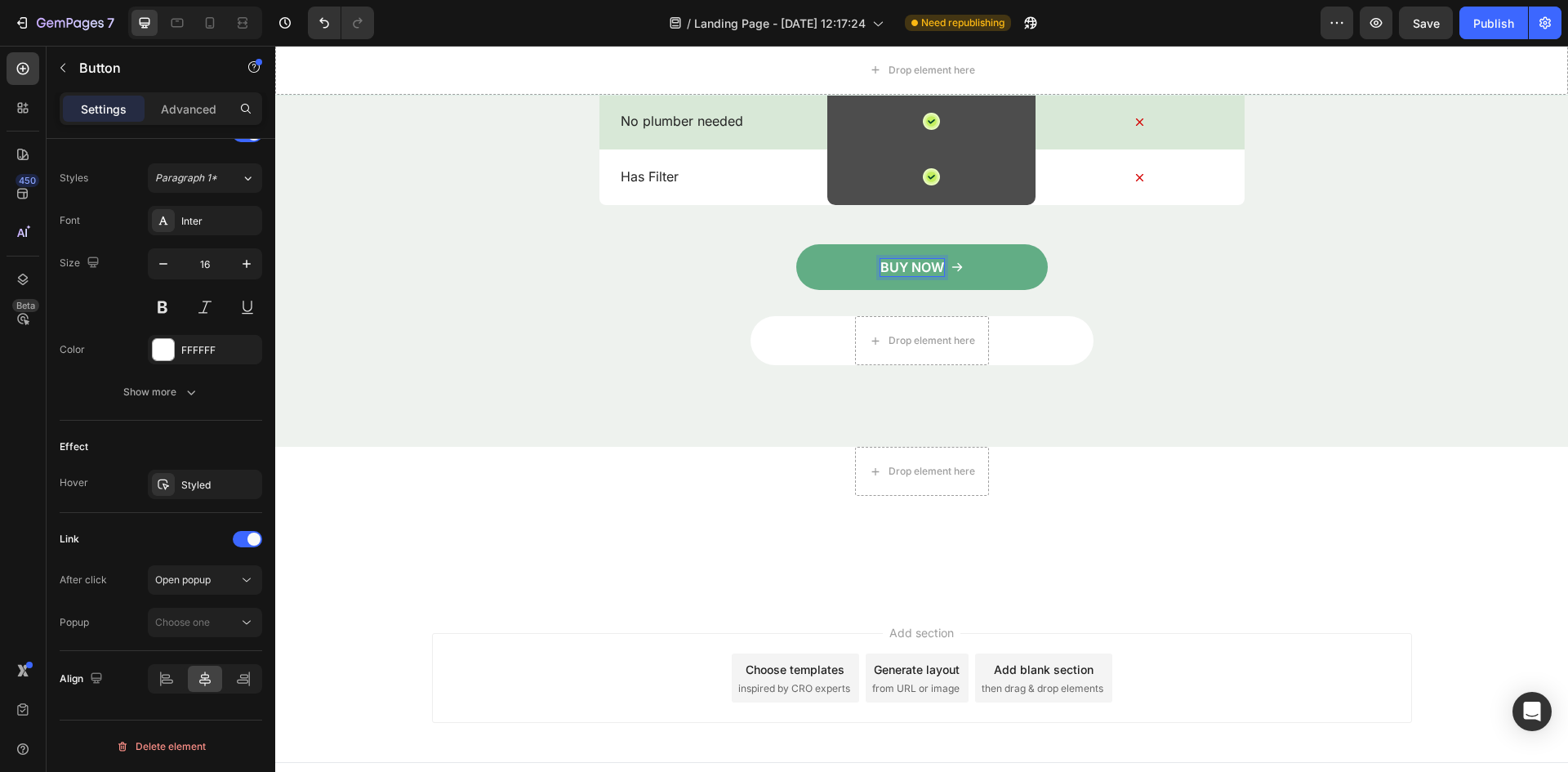
click at [989, 262] on button "BUY NOW" at bounding box center [922, 267] width 252 height 46
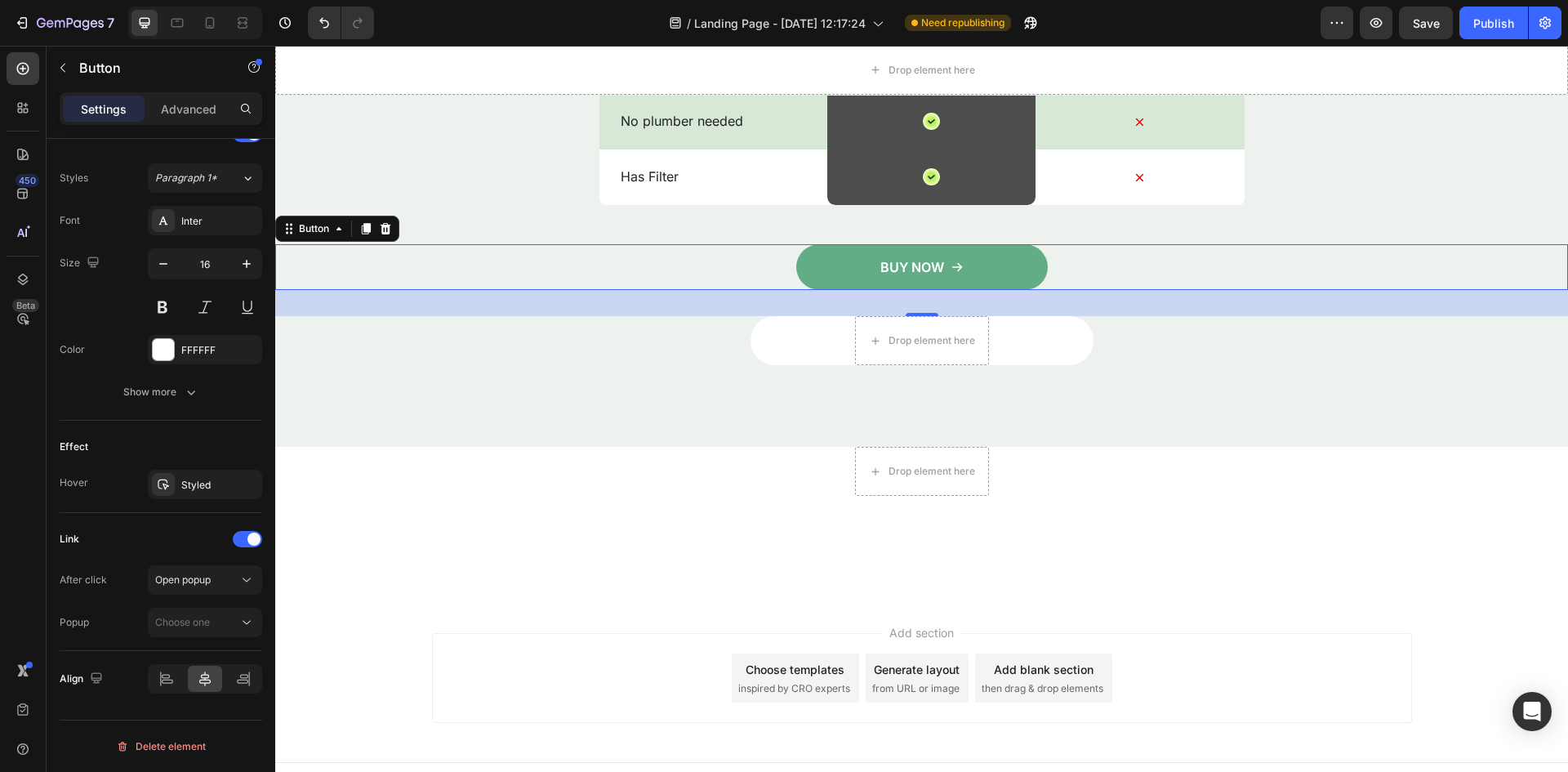
click at [989, 262] on button "BUY NOW" at bounding box center [922, 267] width 252 height 46
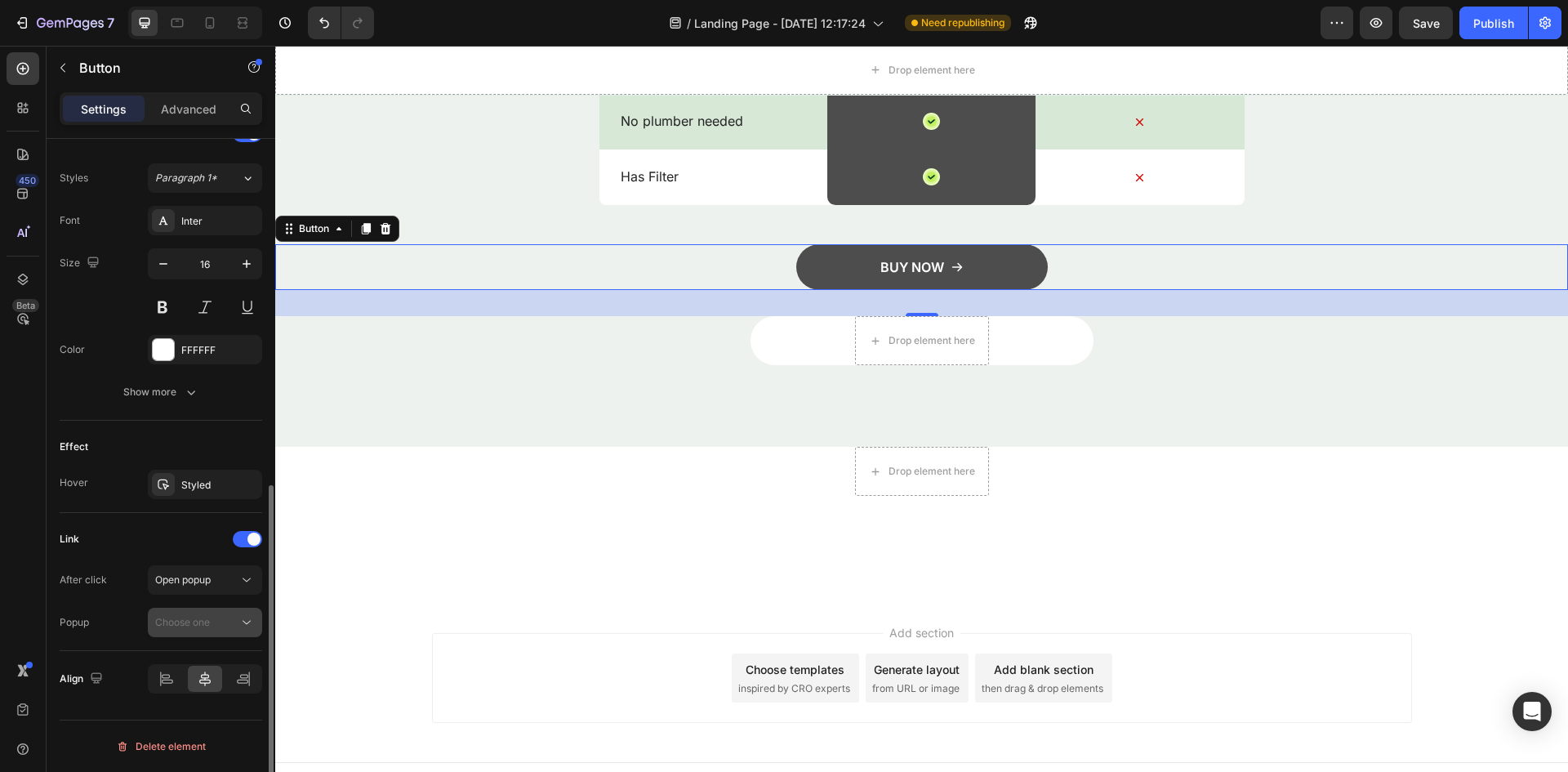
click at [205, 619] on span "Choose one" at bounding box center [182, 622] width 54 height 12
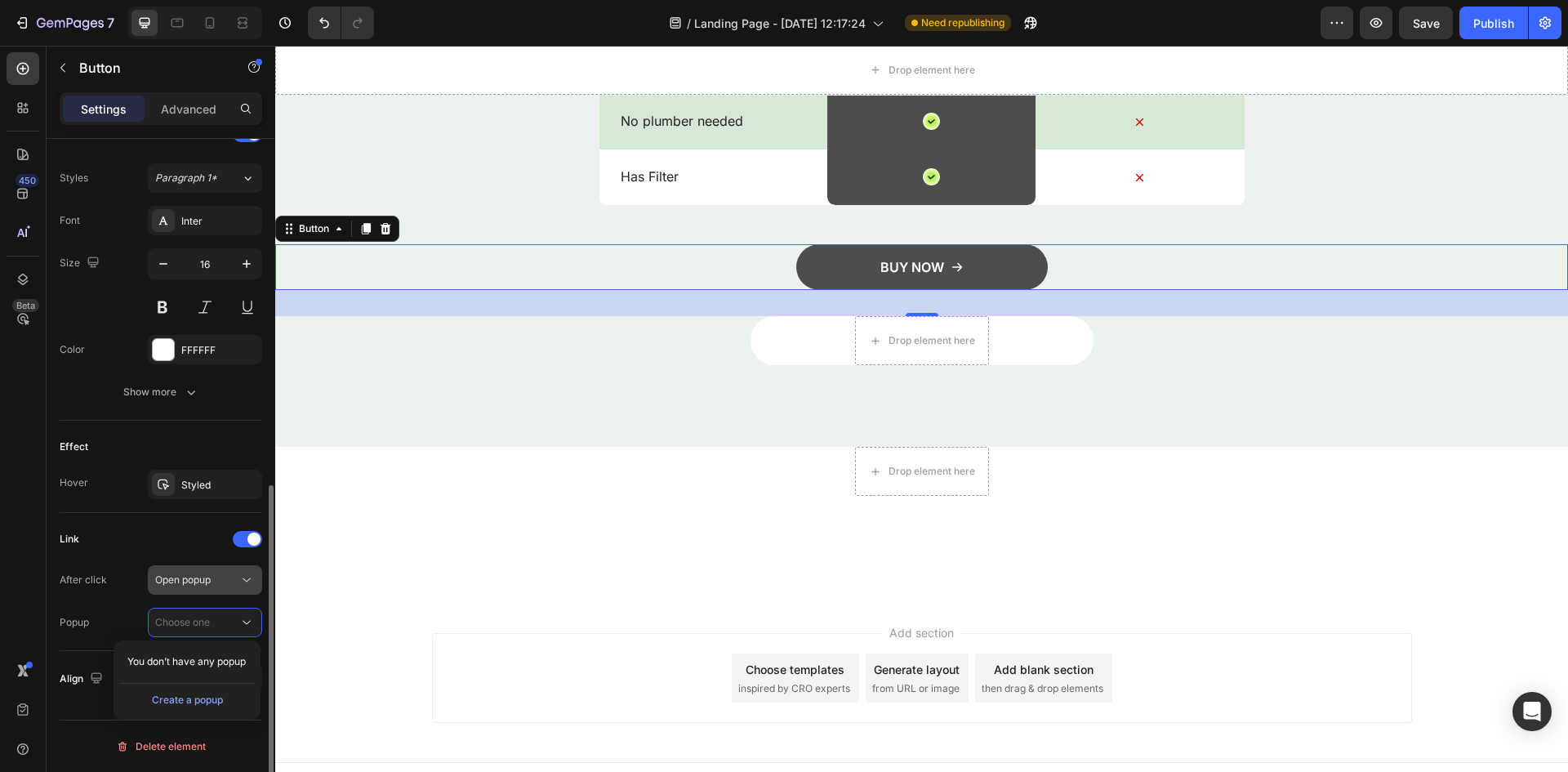
click at [237, 586] on div "Open popup" at bounding box center [197, 580] width 83 height 14
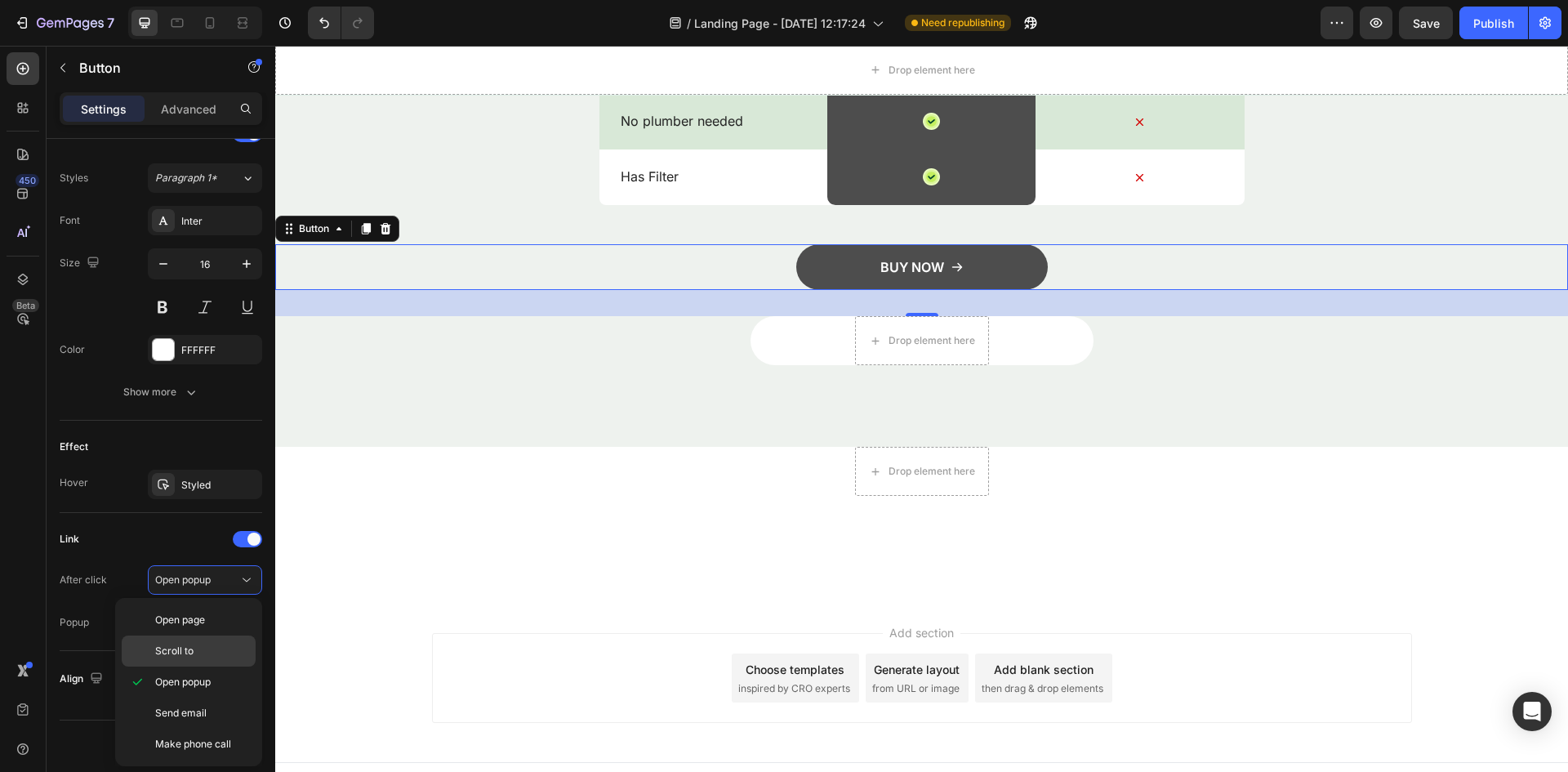
click at [228, 655] on p "Scroll to" at bounding box center [201, 650] width 93 height 14
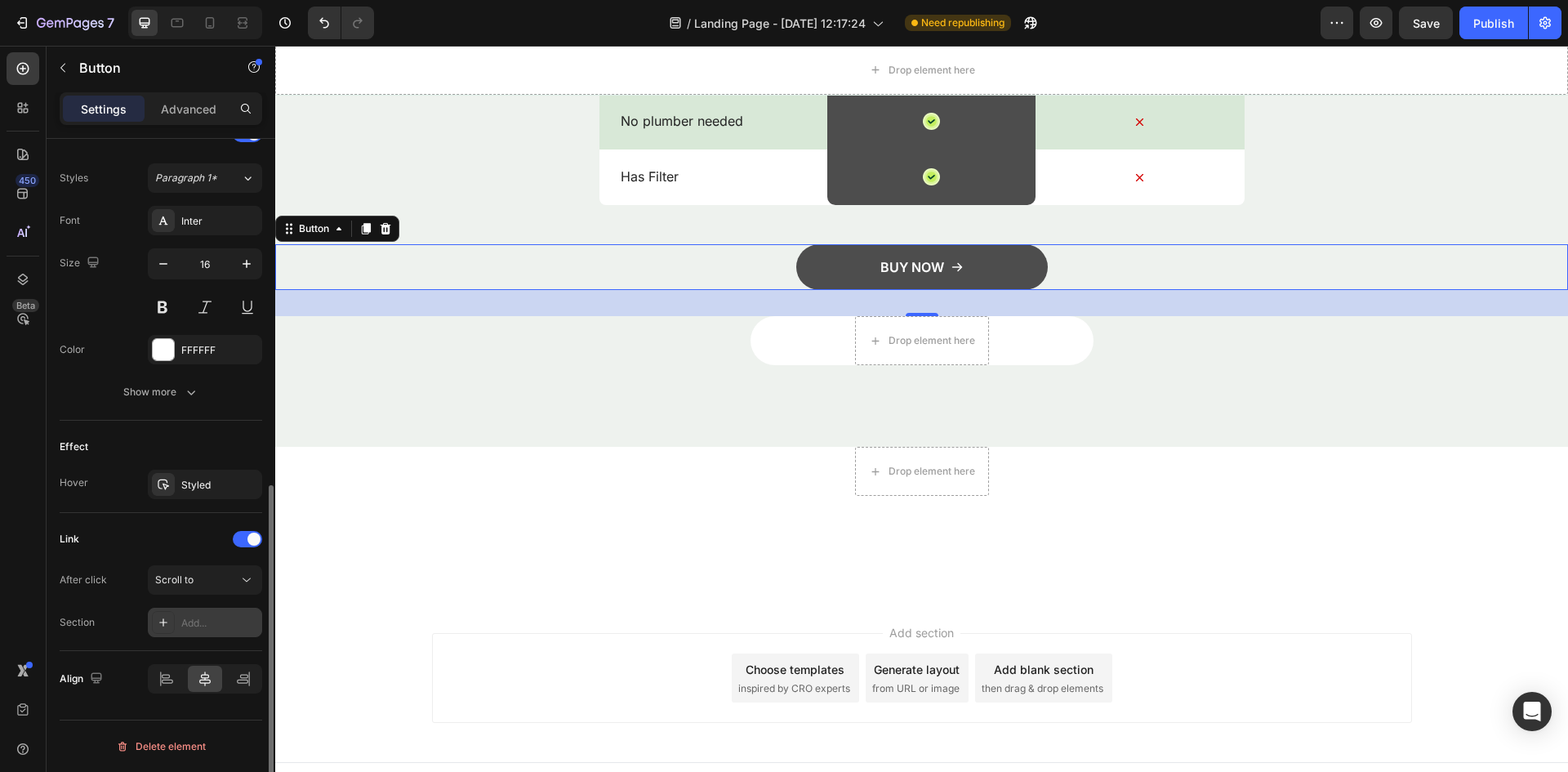
click at [227, 626] on div "Add..." at bounding box center [220, 623] width 77 height 14
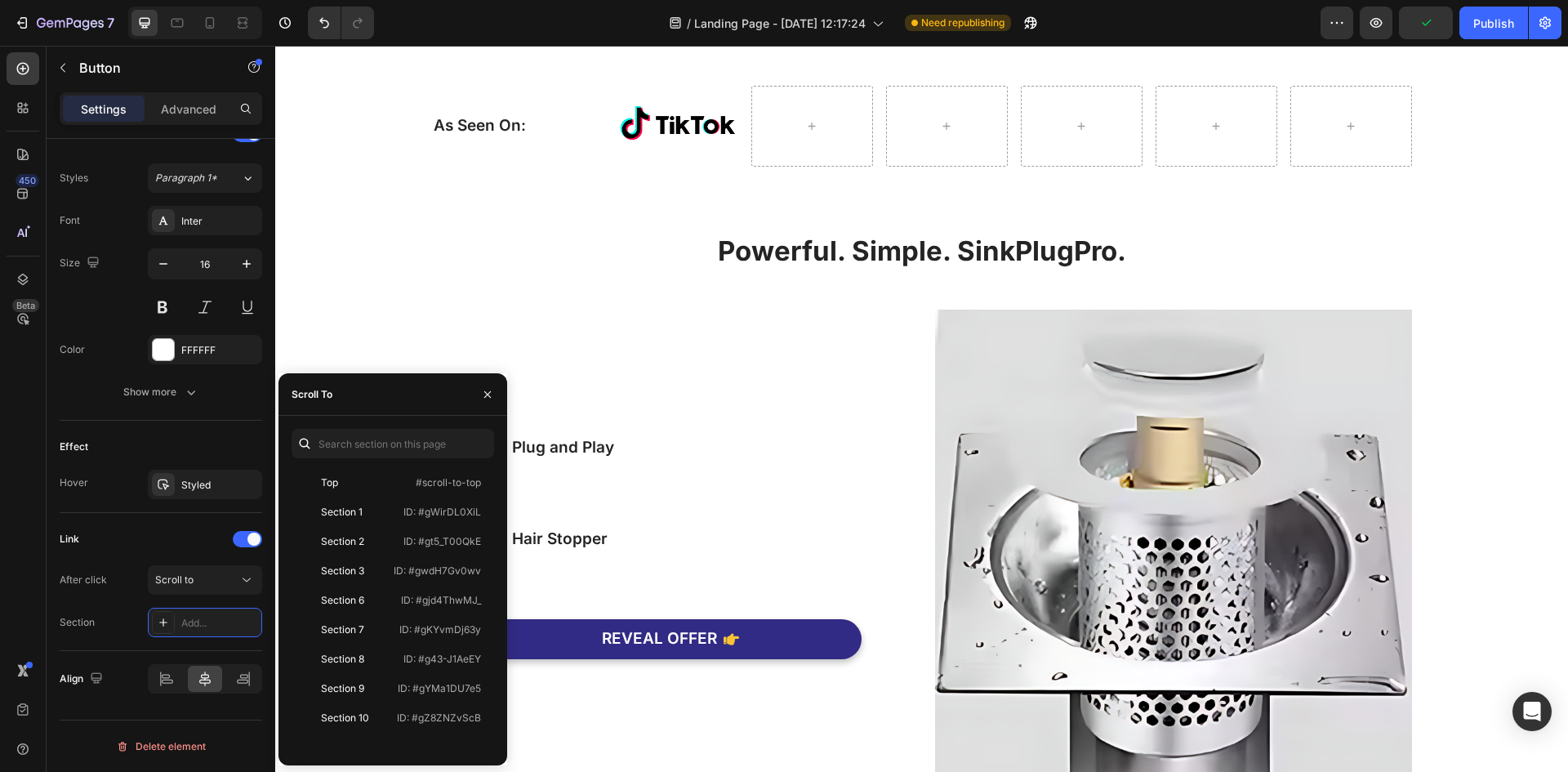
scroll to position [0, 0]
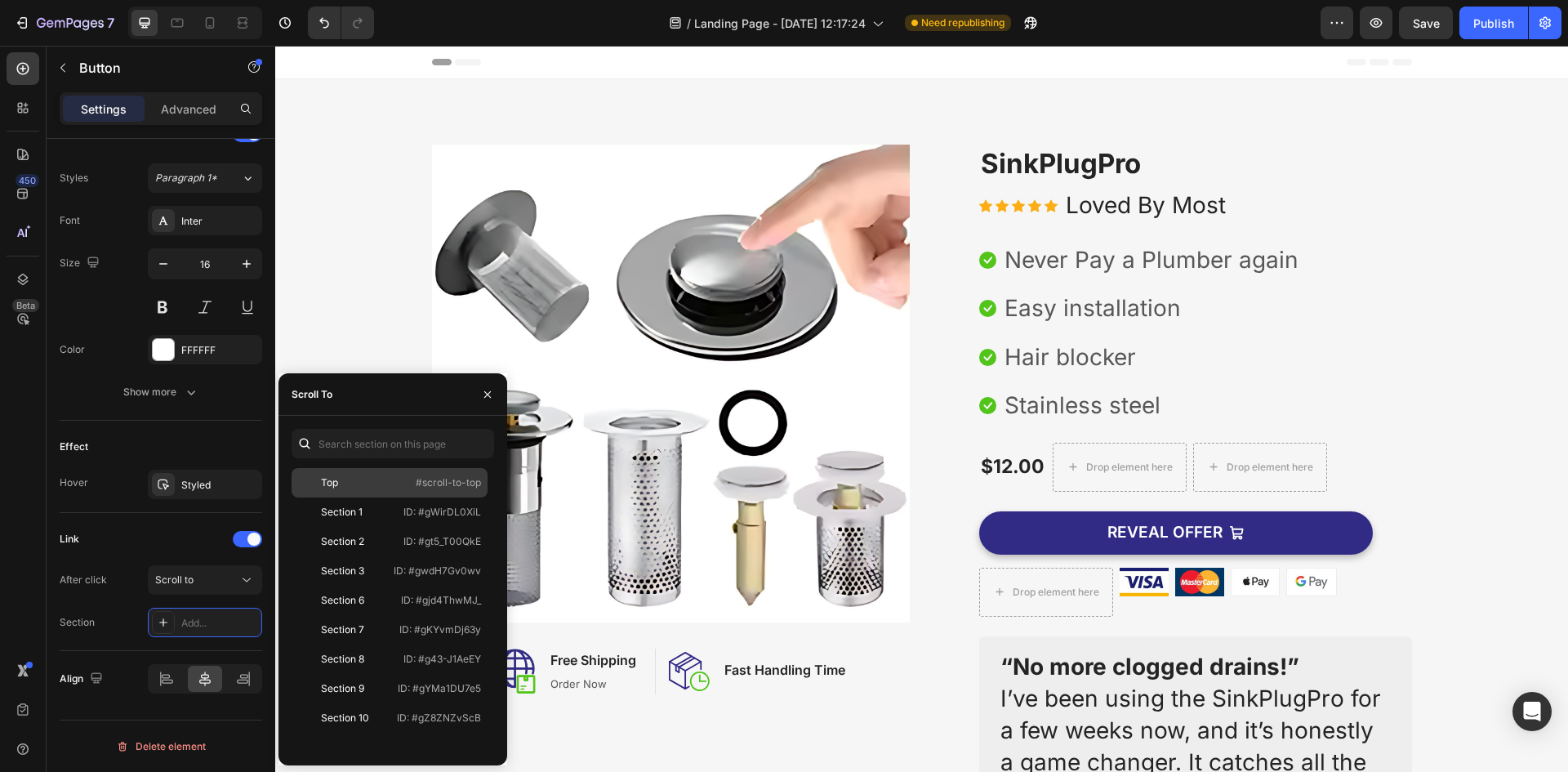
click at [453, 487] on p "#scroll-to-top" at bounding box center [448, 483] width 66 height 14
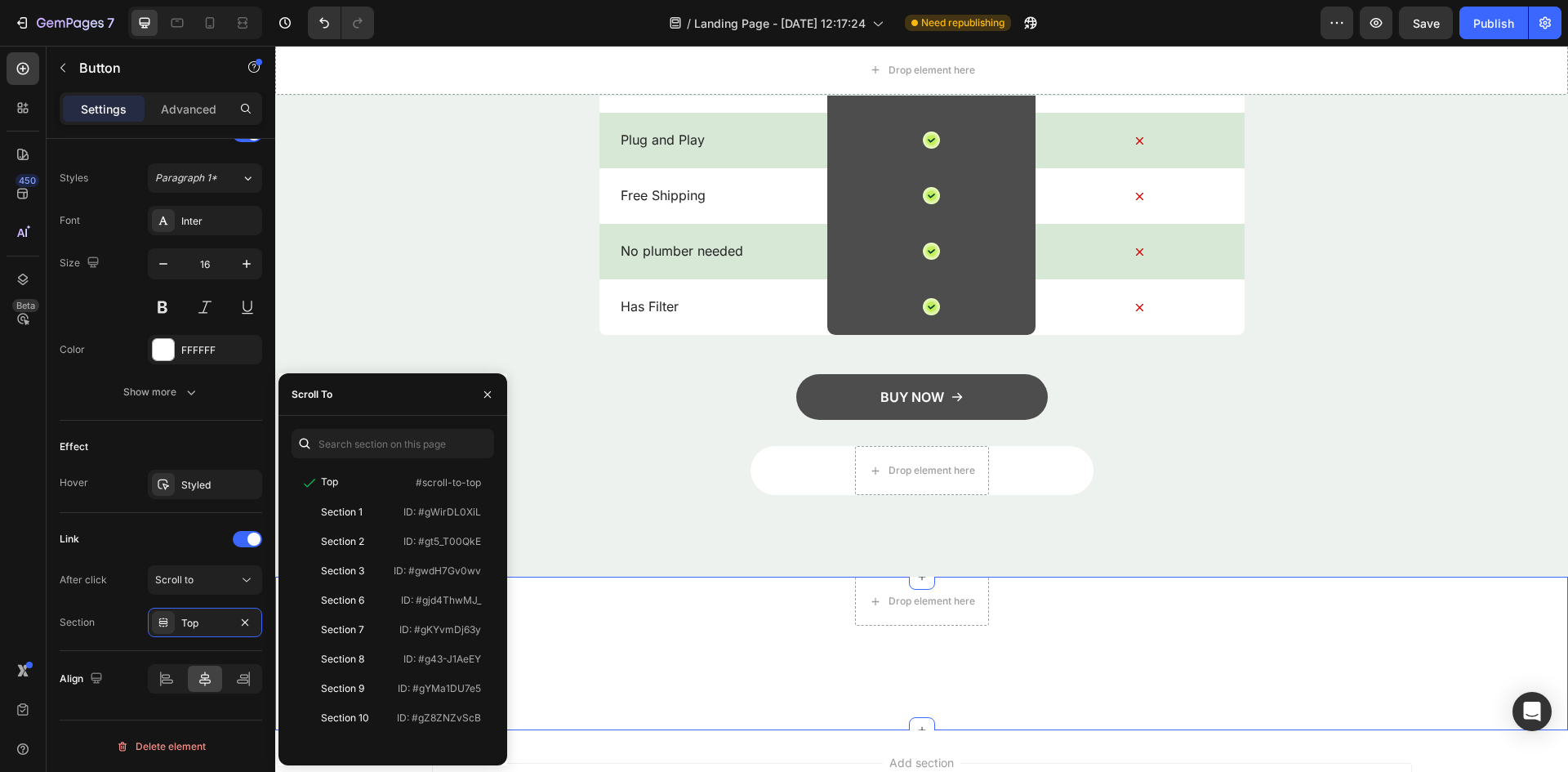
scroll to position [2602, 0]
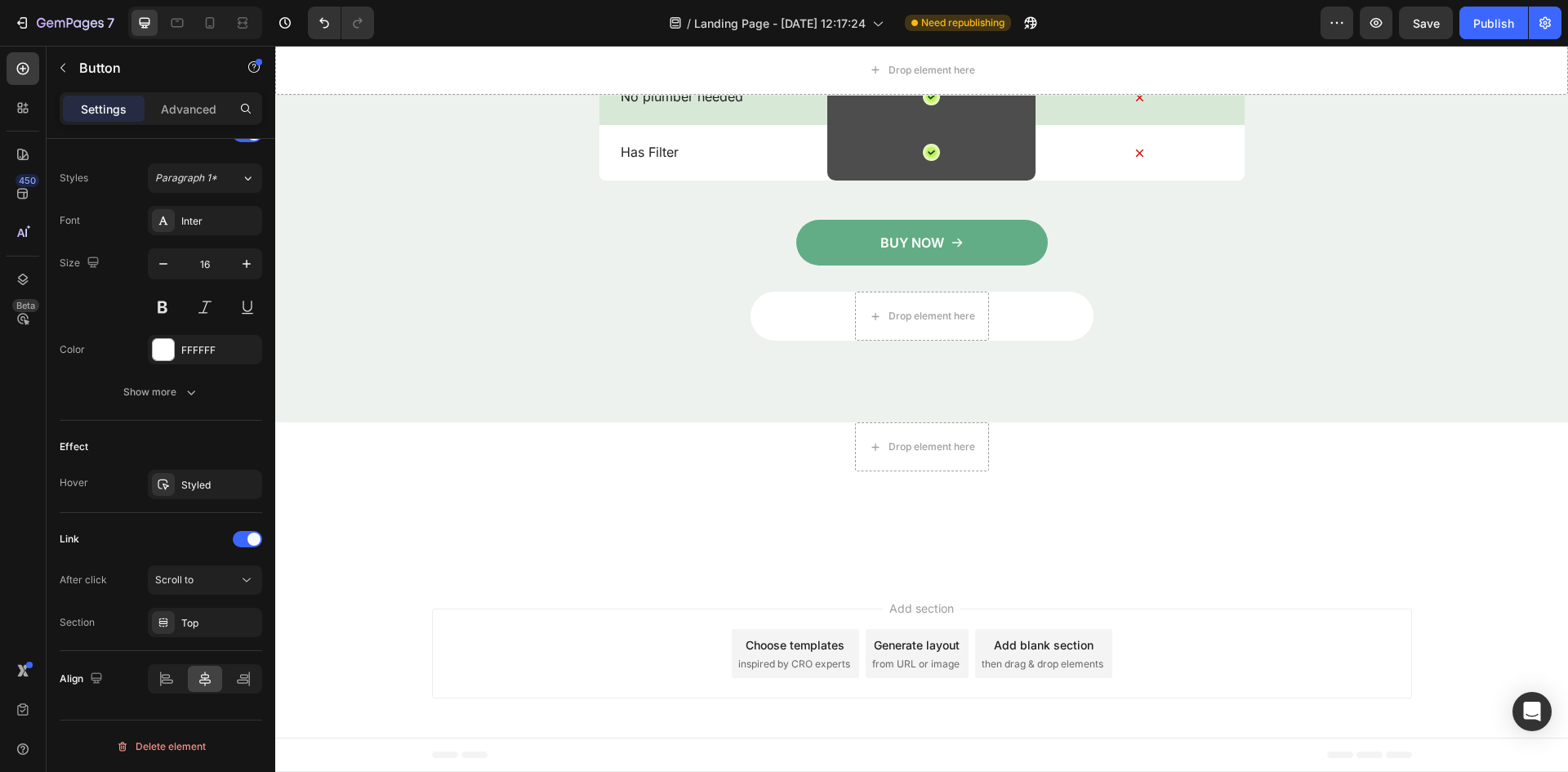
click at [991, 255] on button "BUY NOW" at bounding box center [922, 243] width 252 height 46
click at [1393, 26] on div "Preview Save Publish" at bounding box center [1440, 23] width 241 height 32
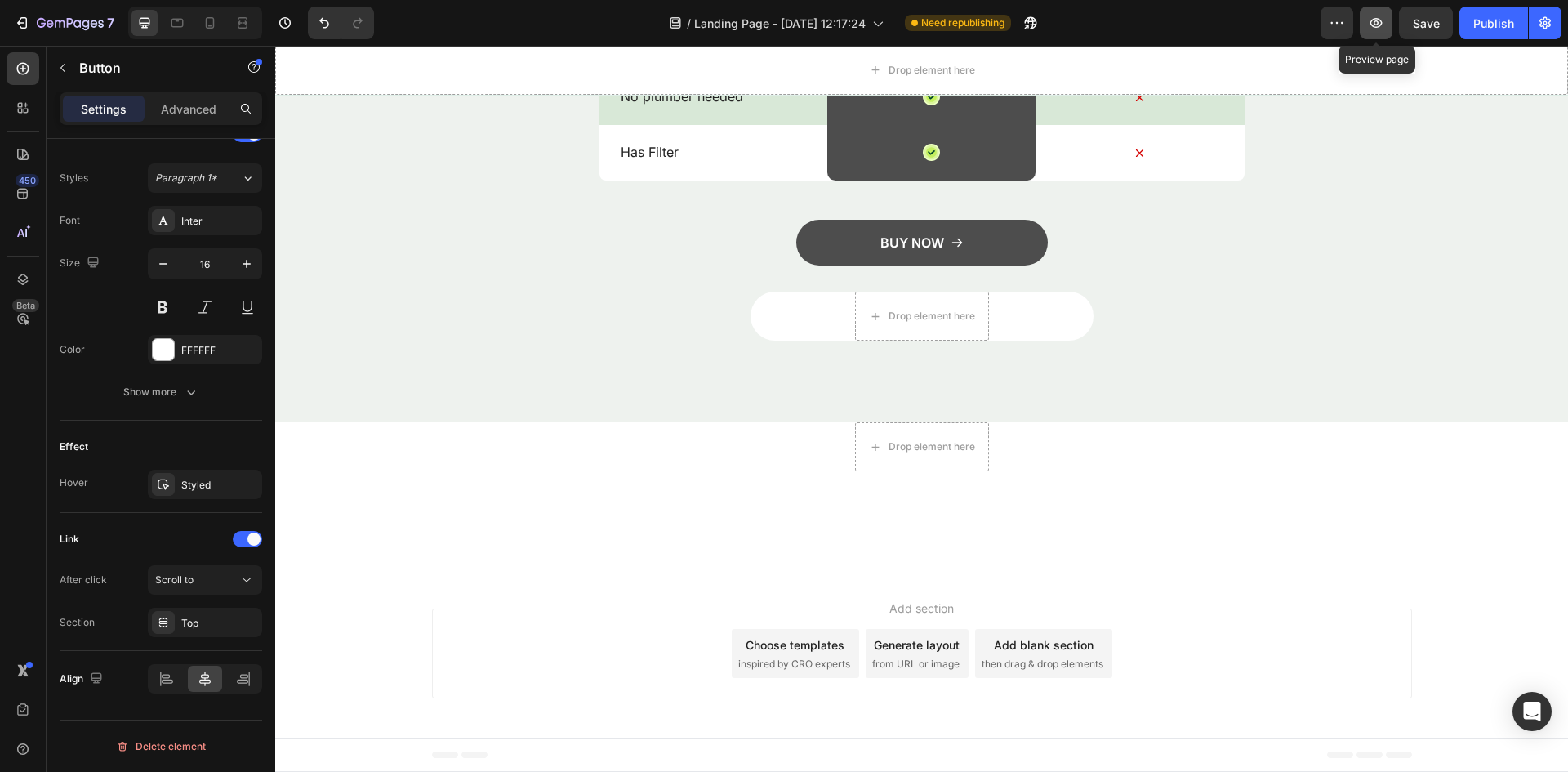
click at [1386, 26] on button "button" at bounding box center [1376, 23] width 32 height 32
click at [1491, 10] on button "Publish" at bounding box center [1493, 23] width 69 height 32
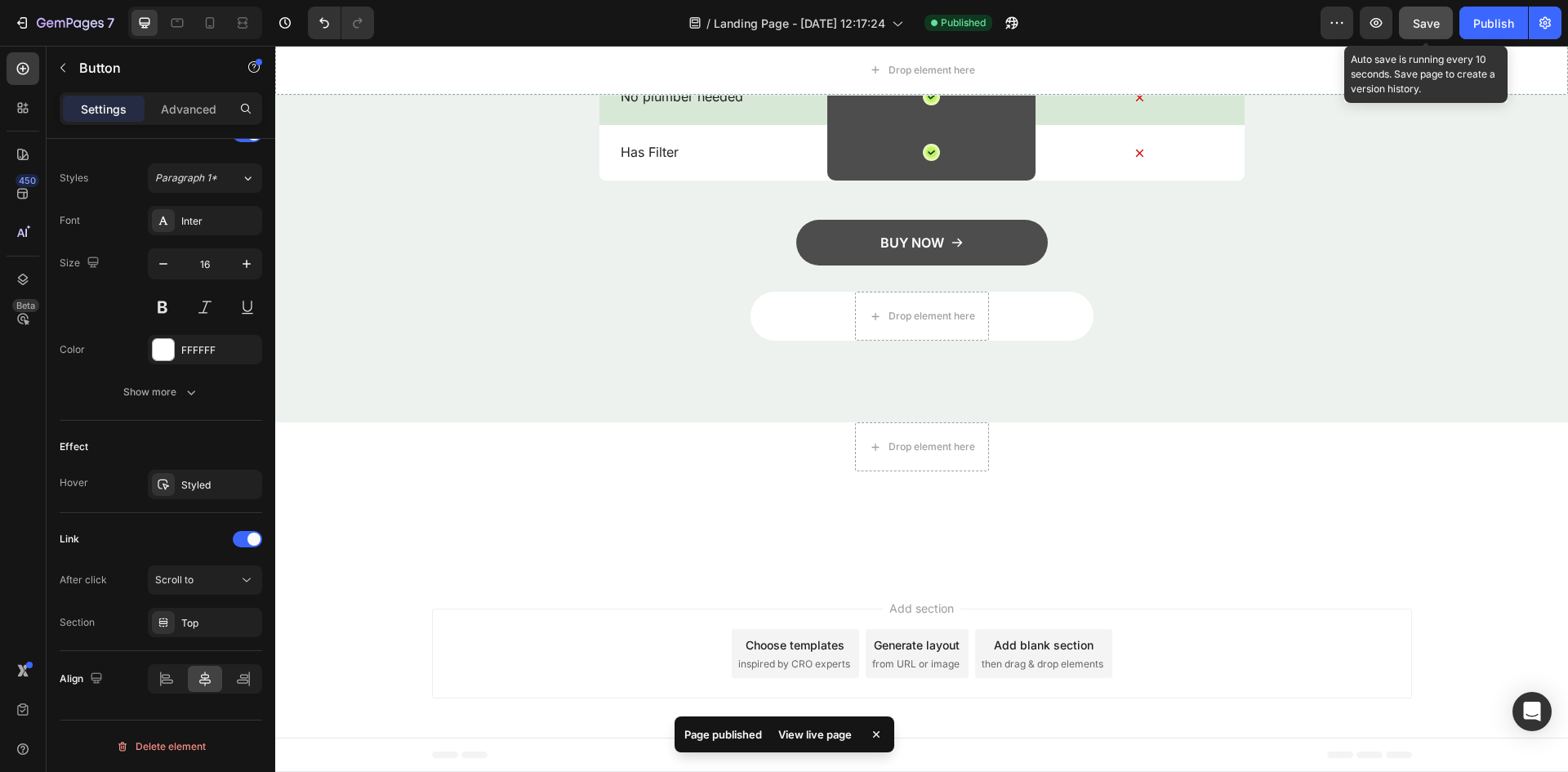
click at [1409, 30] on button "Save" at bounding box center [1425, 23] width 54 height 32
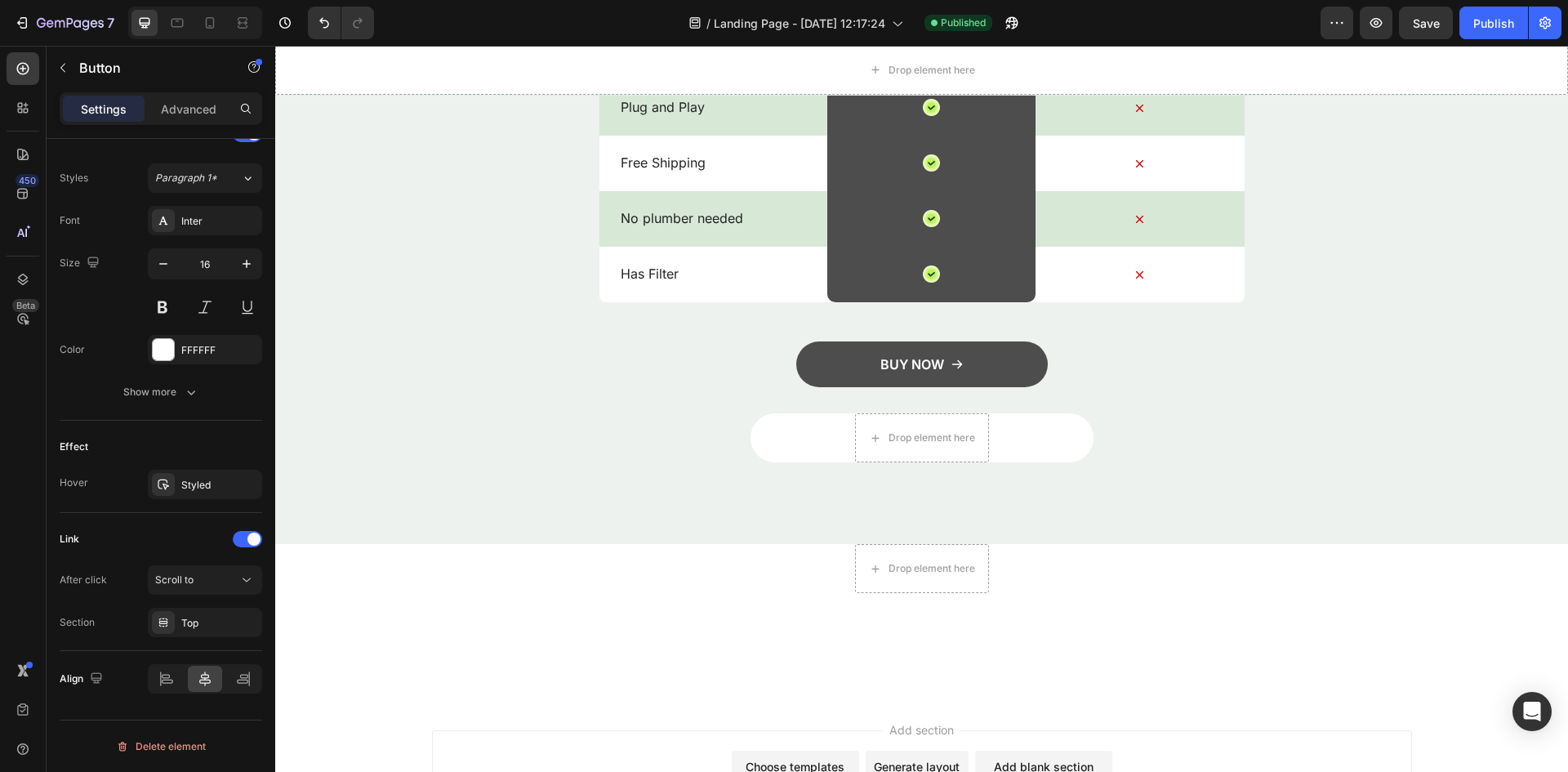
scroll to position [2439, 0]
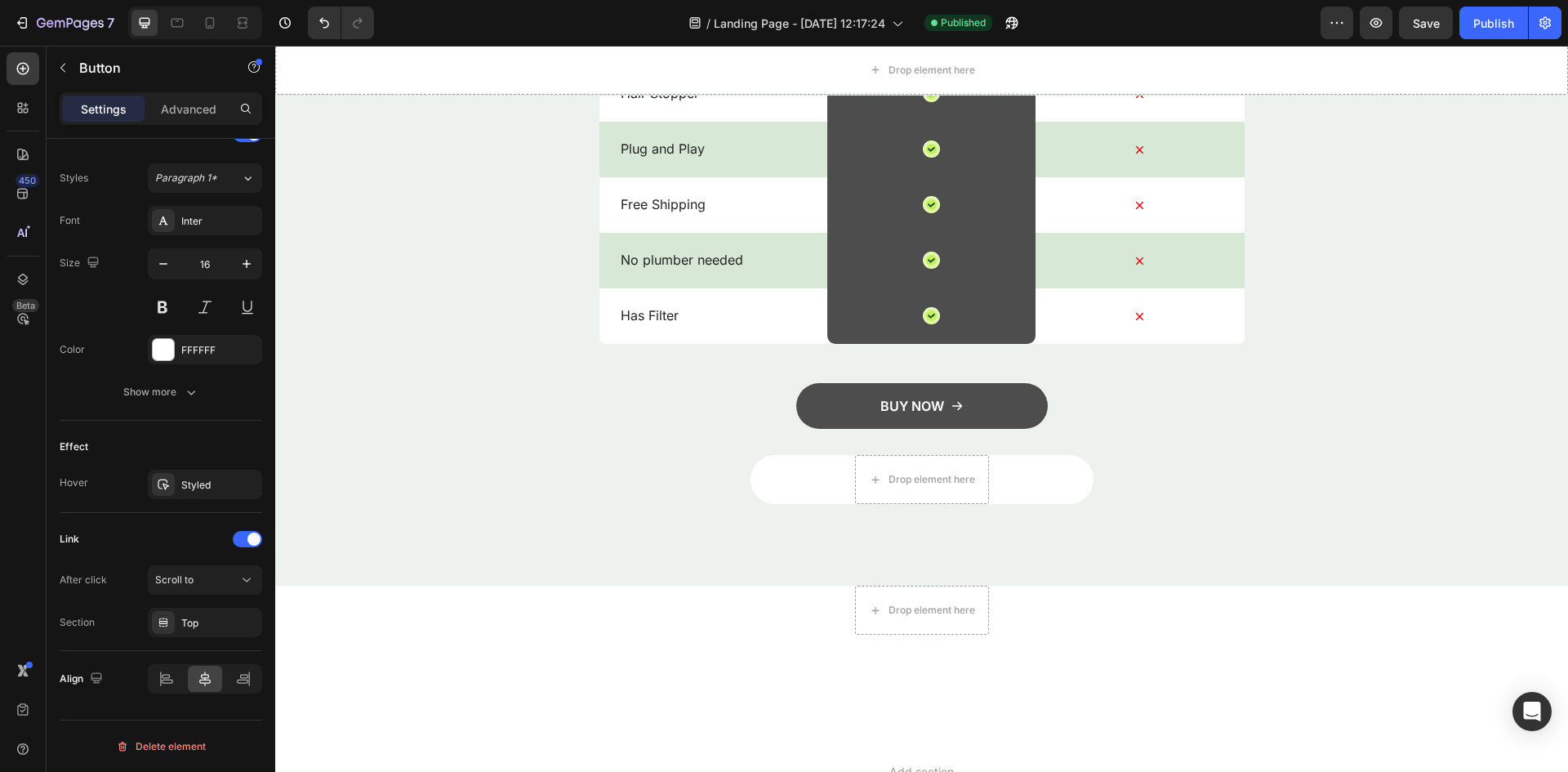
click at [196, 25] on div at bounding box center [195, 23] width 134 height 32
click at [199, 25] on div at bounding box center [209, 23] width 26 height 26
type input "14"
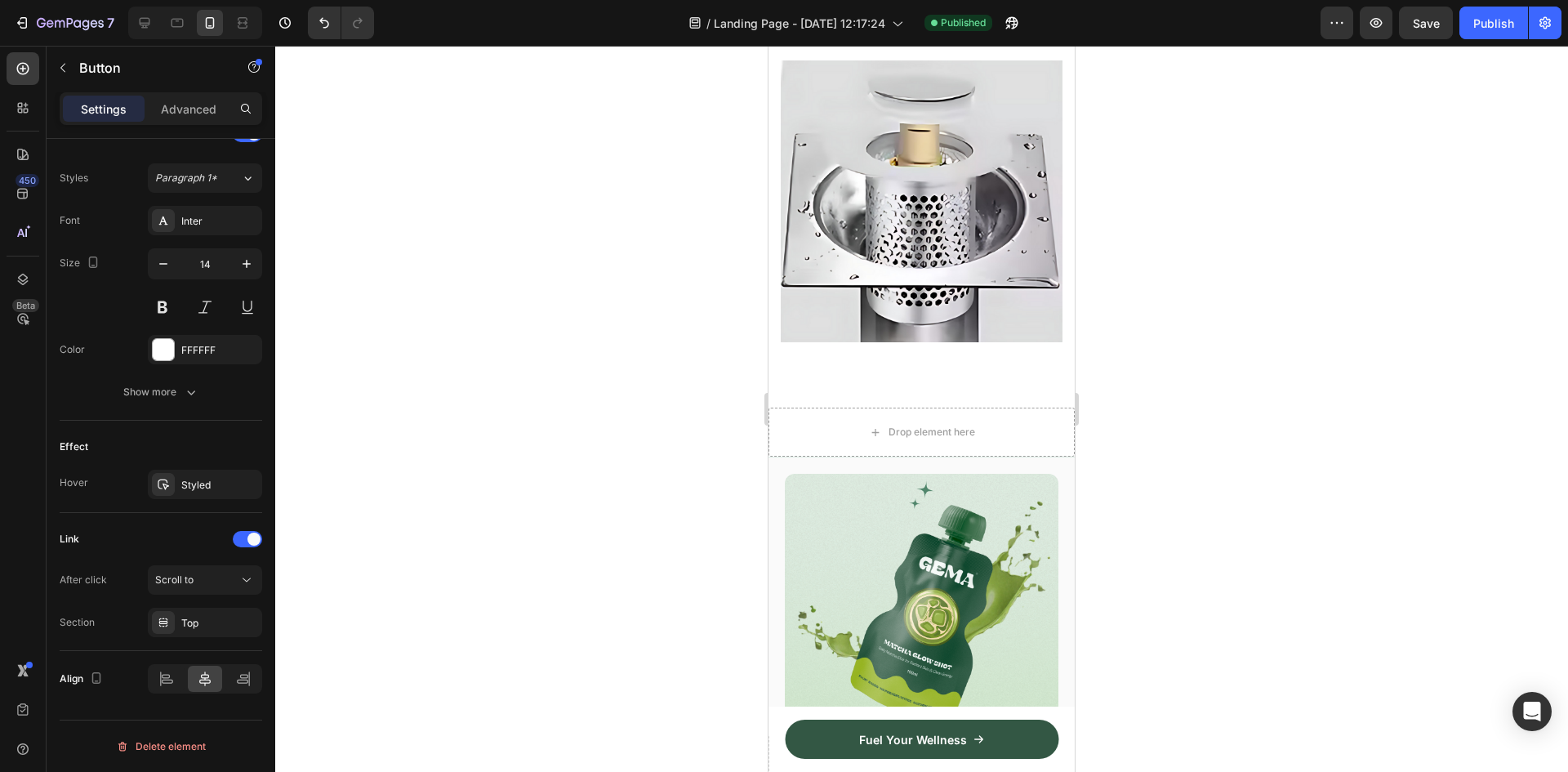
scroll to position [1706, 0]
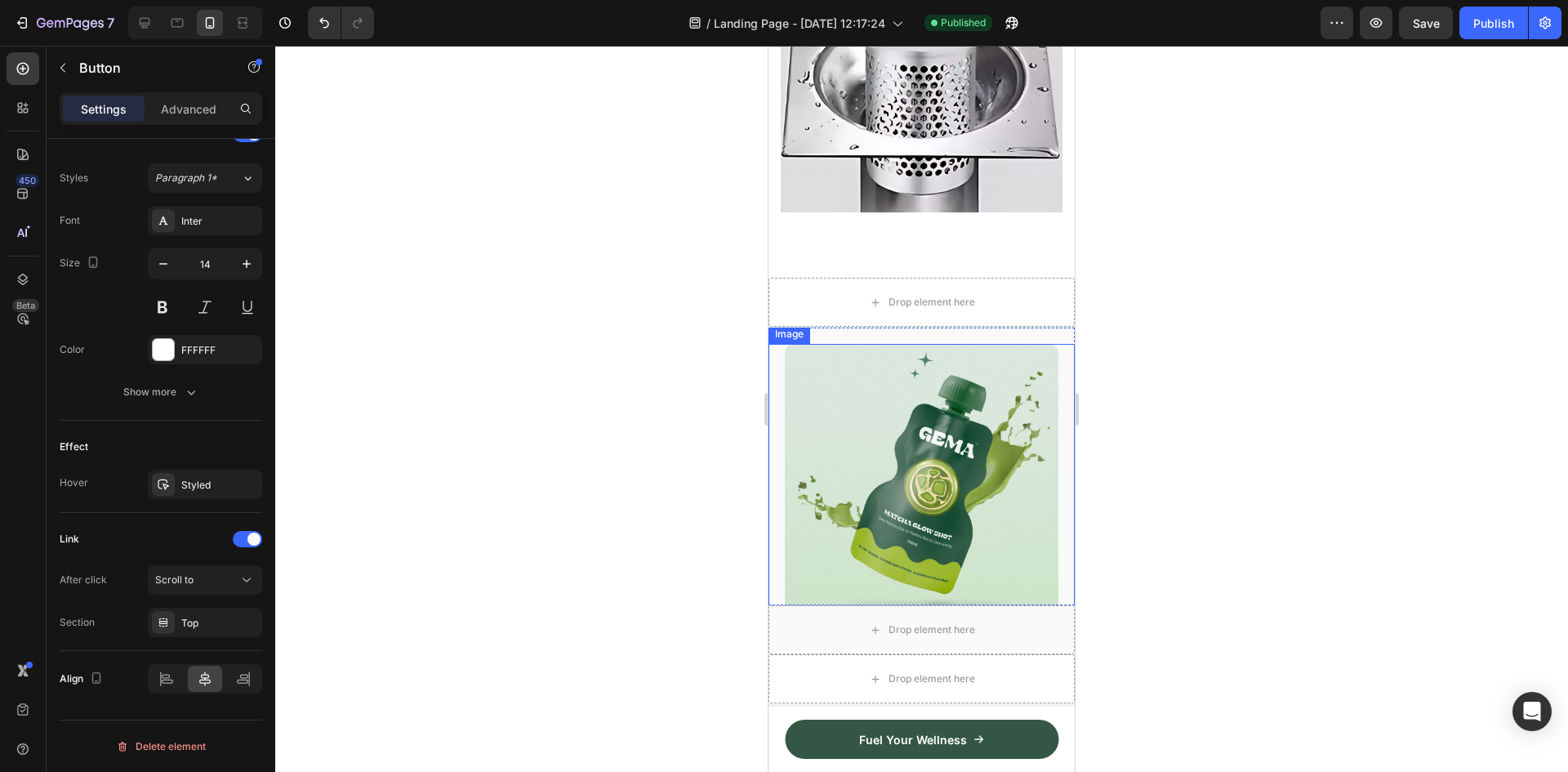
click at [915, 451] on img at bounding box center [921, 480] width 273 height 273
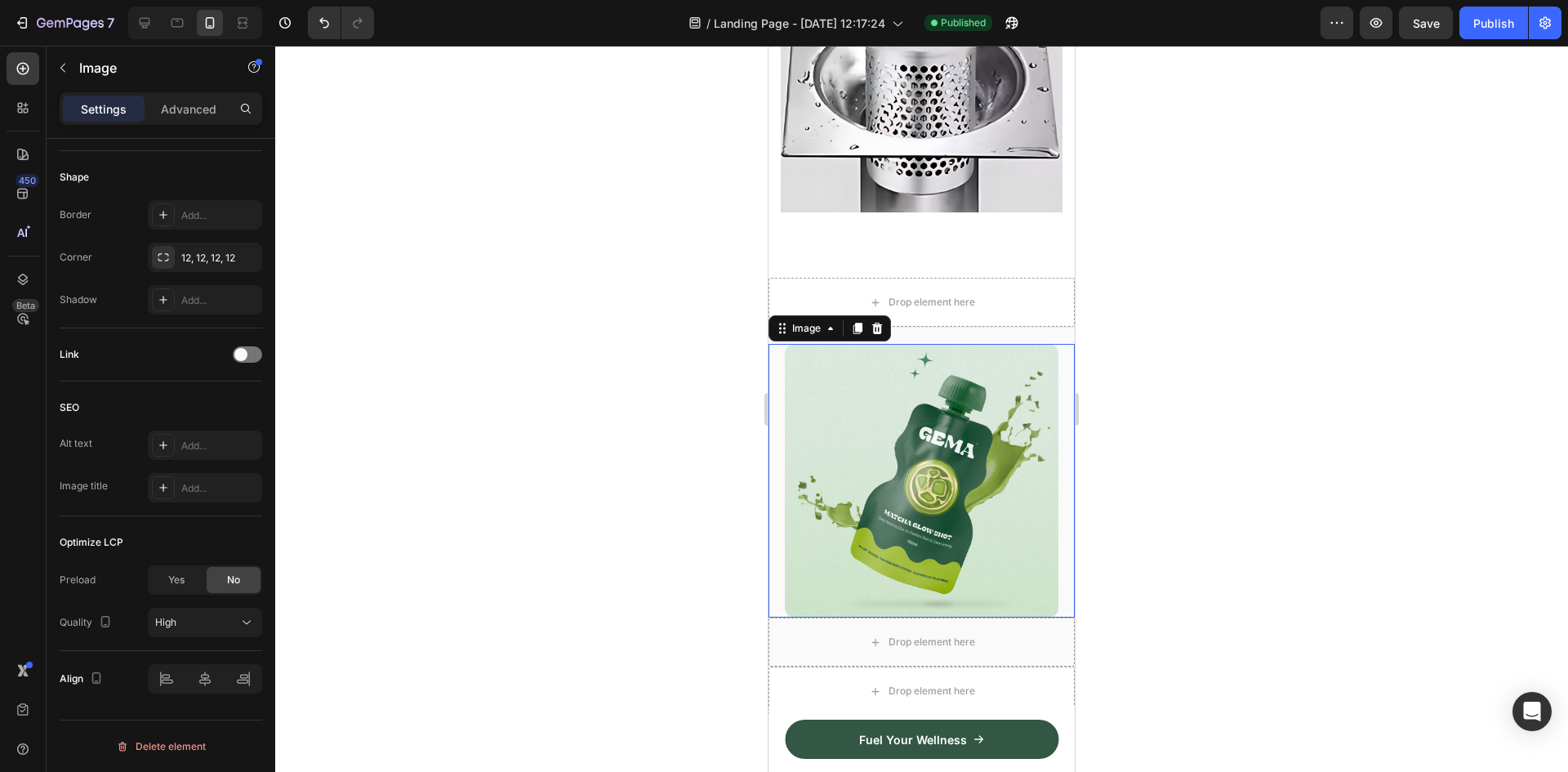
scroll to position [0, 0]
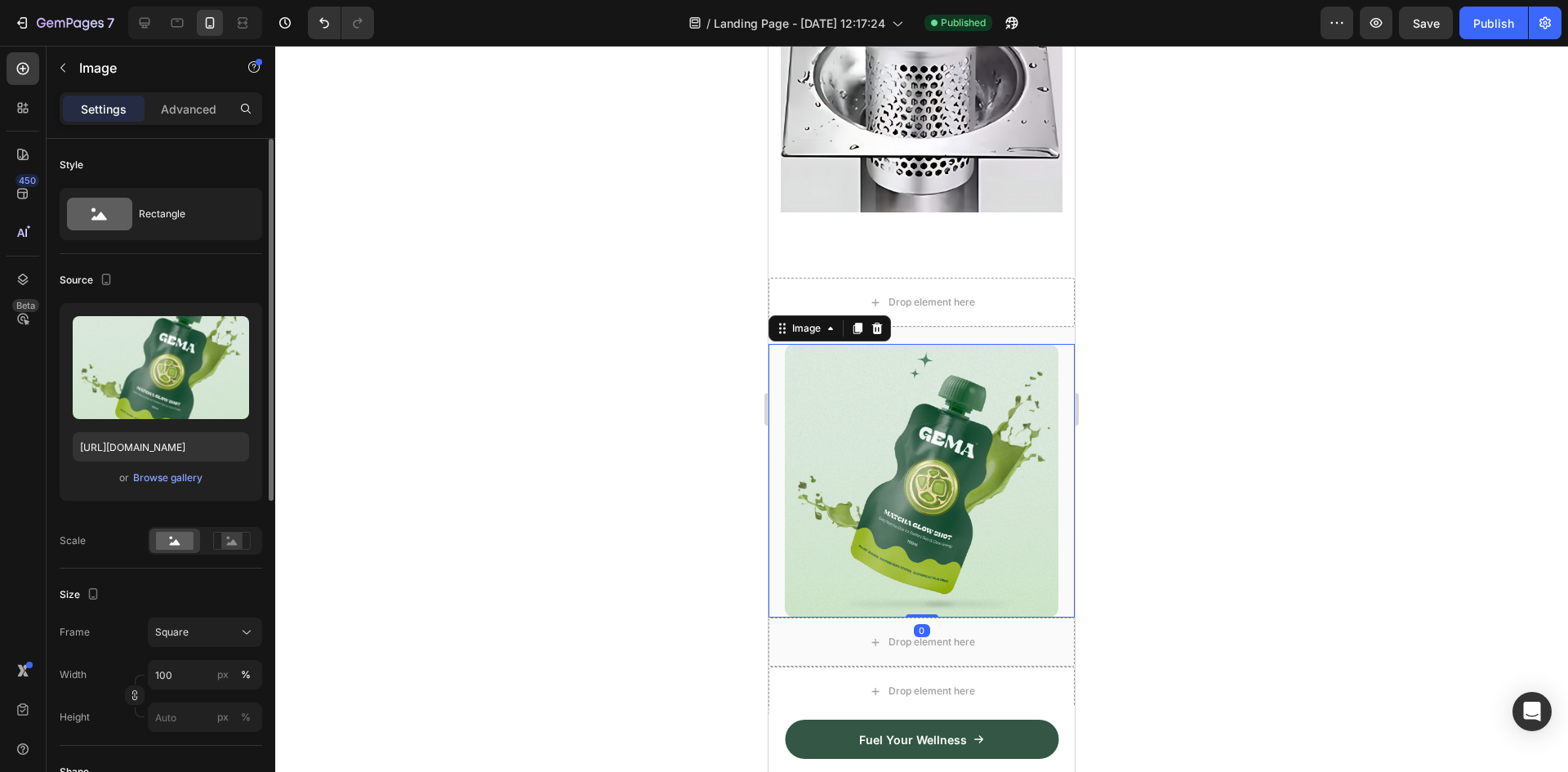
click at [872, 322] on icon at bounding box center [876, 328] width 13 height 13
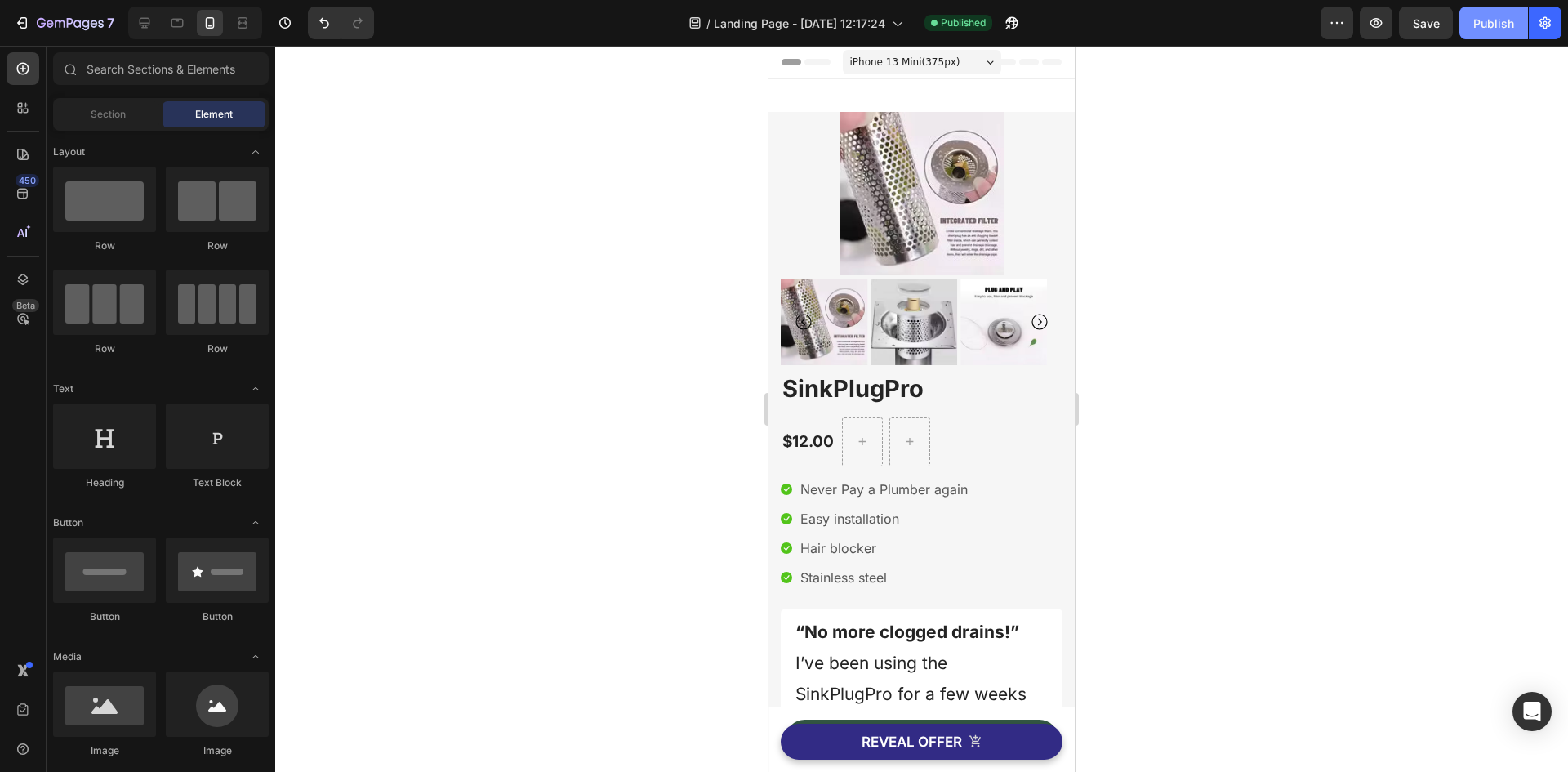
click at [1485, 20] on div "Publish" at bounding box center [1493, 23] width 41 height 17
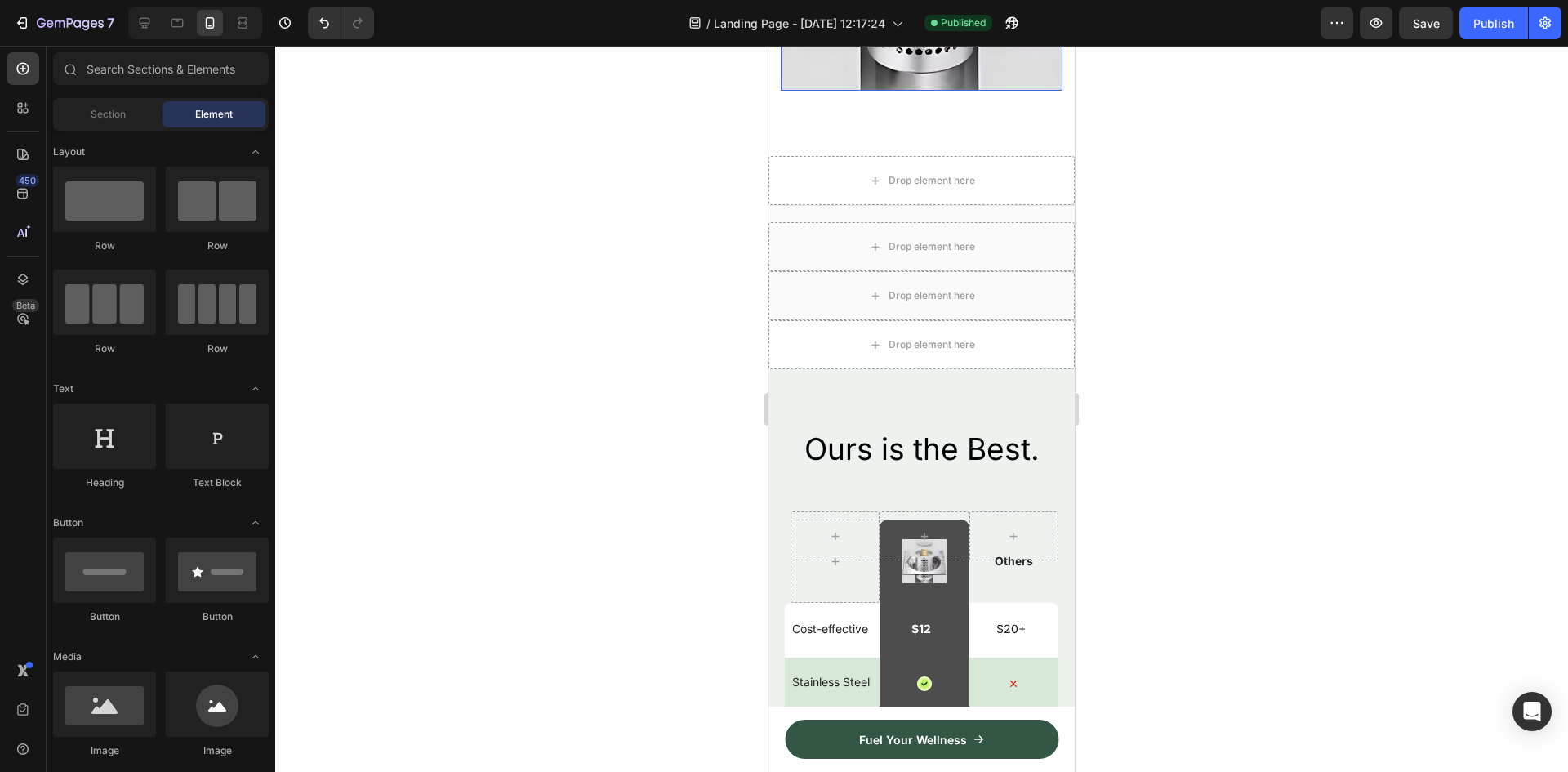
scroll to position [2124, 0]
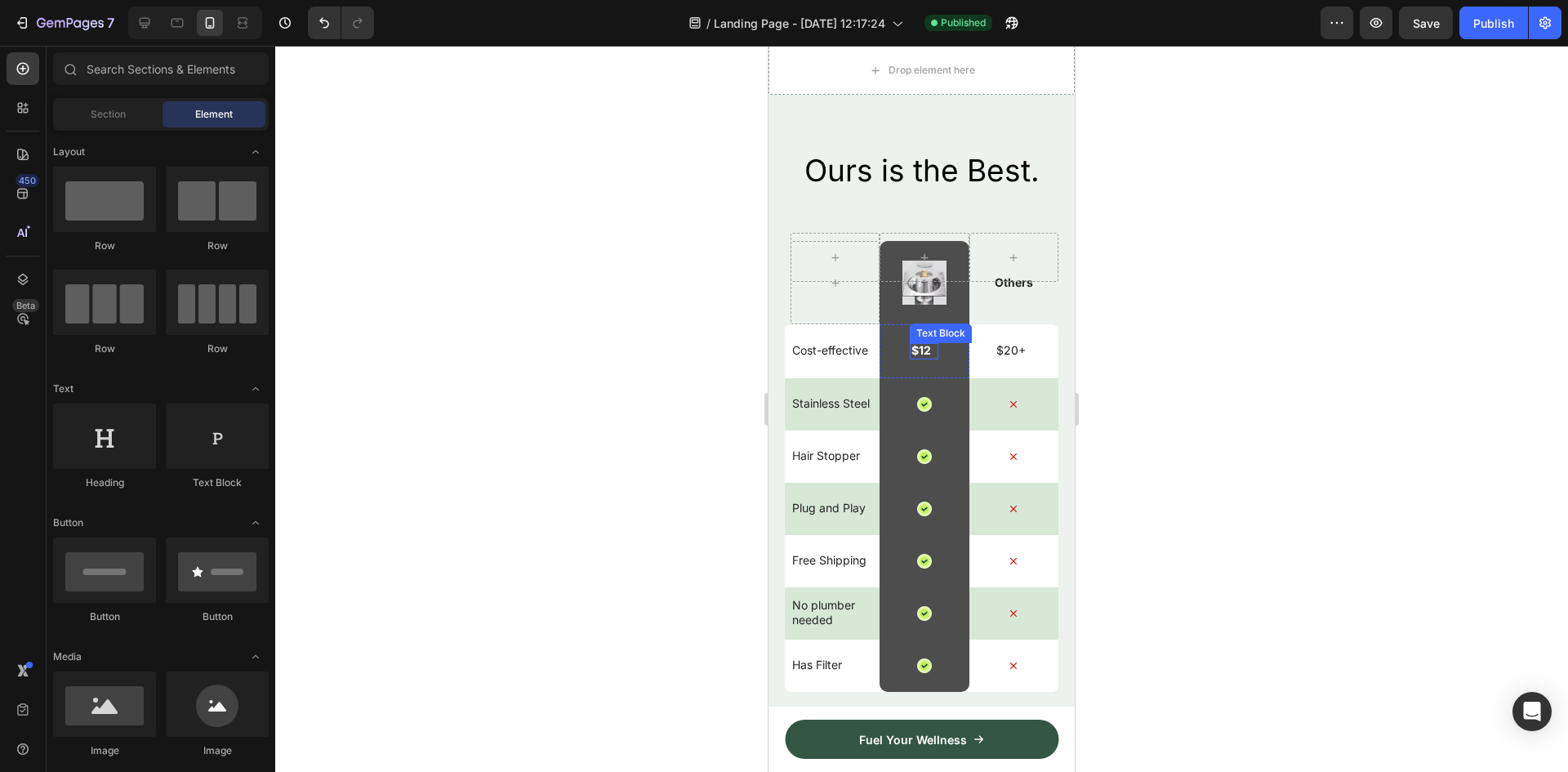
click at [911, 348] on p "$12" at bounding box center [921, 350] width 20 height 14
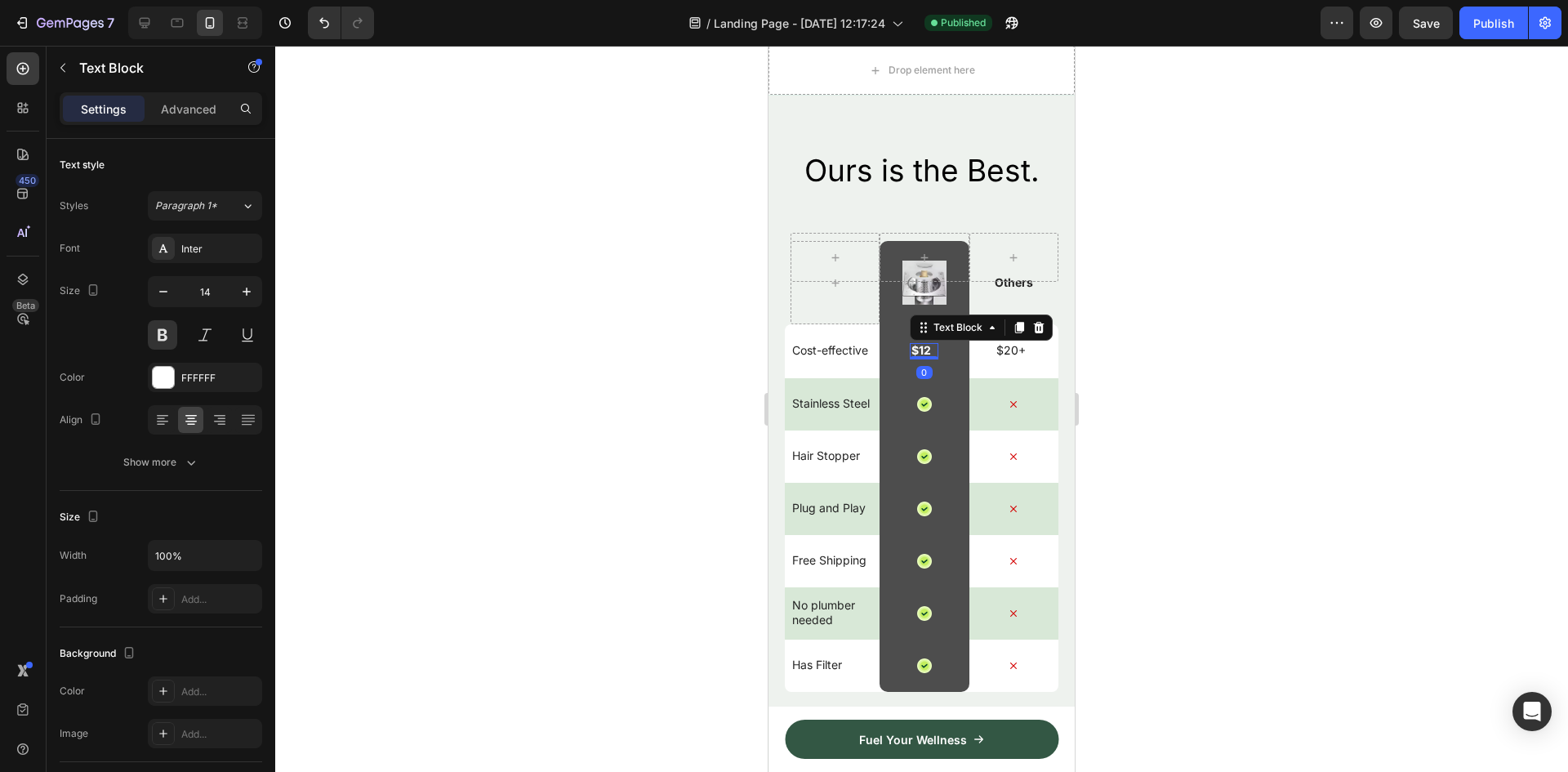
click at [911, 348] on p "$12" at bounding box center [921, 350] width 20 height 14
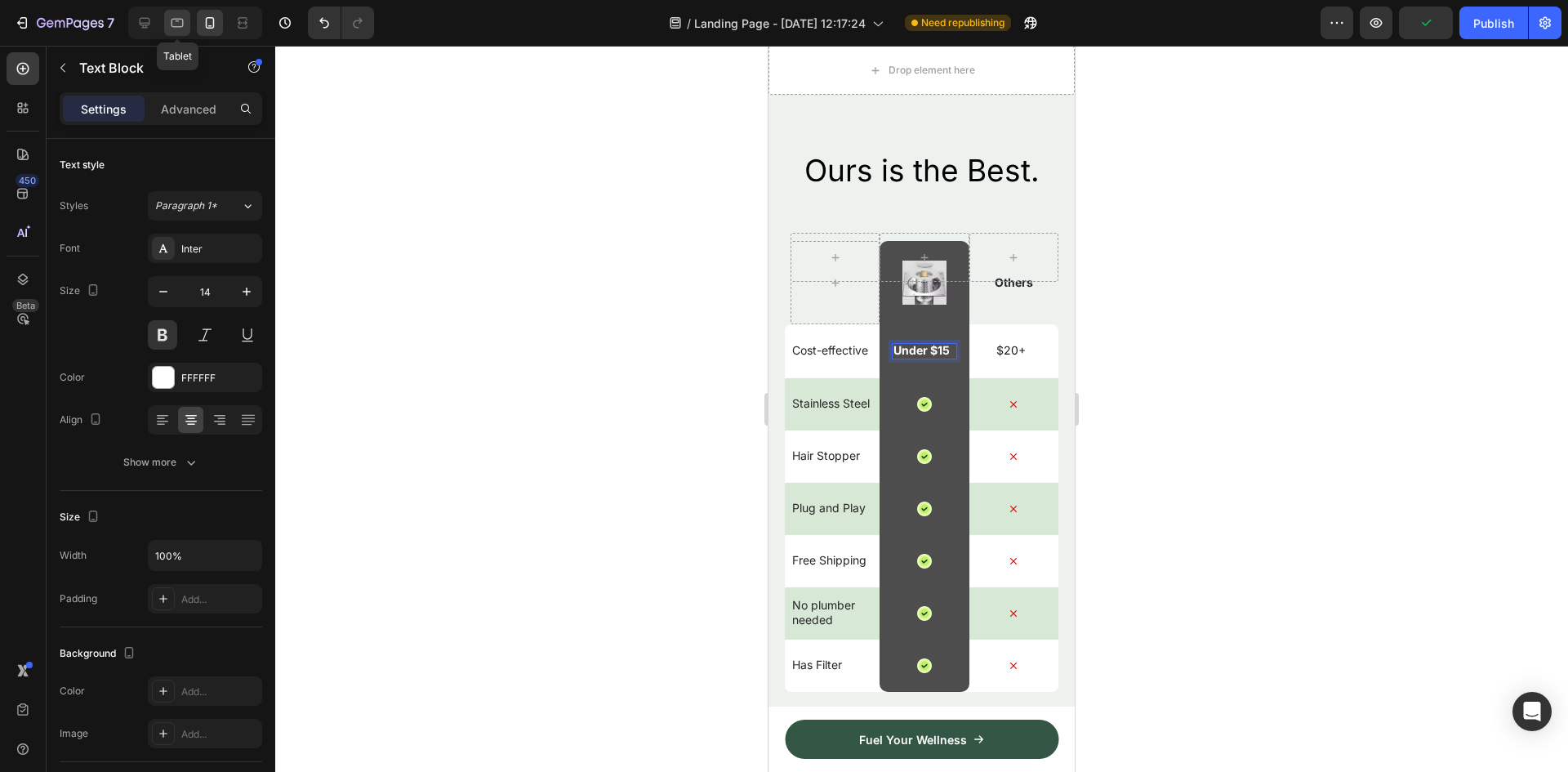
click at [171, 20] on icon at bounding box center [177, 22] width 16 height 16
type input "16"
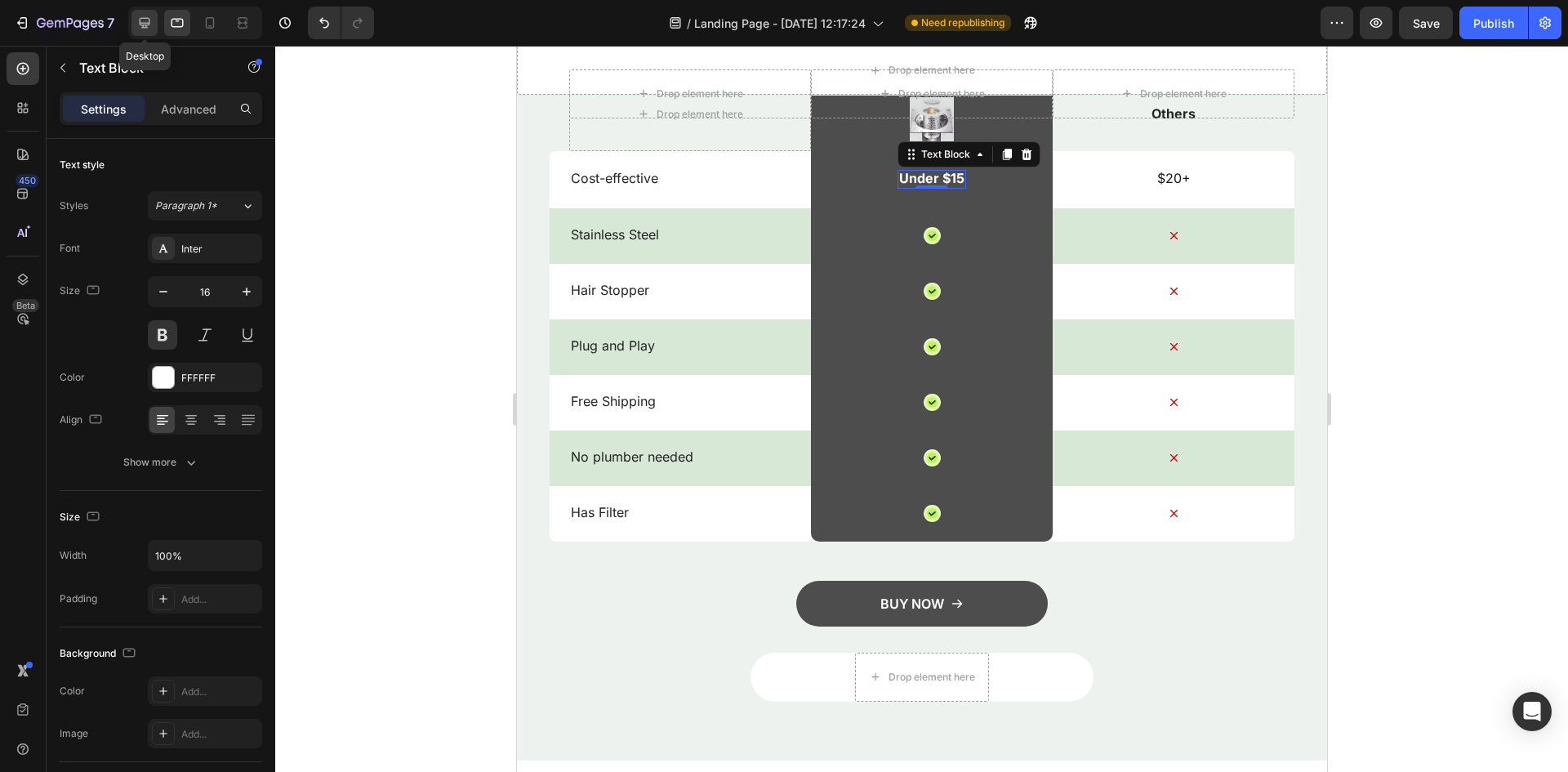
click at [151, 16] on icon at bounding box center [144, 22] width 16 height 16
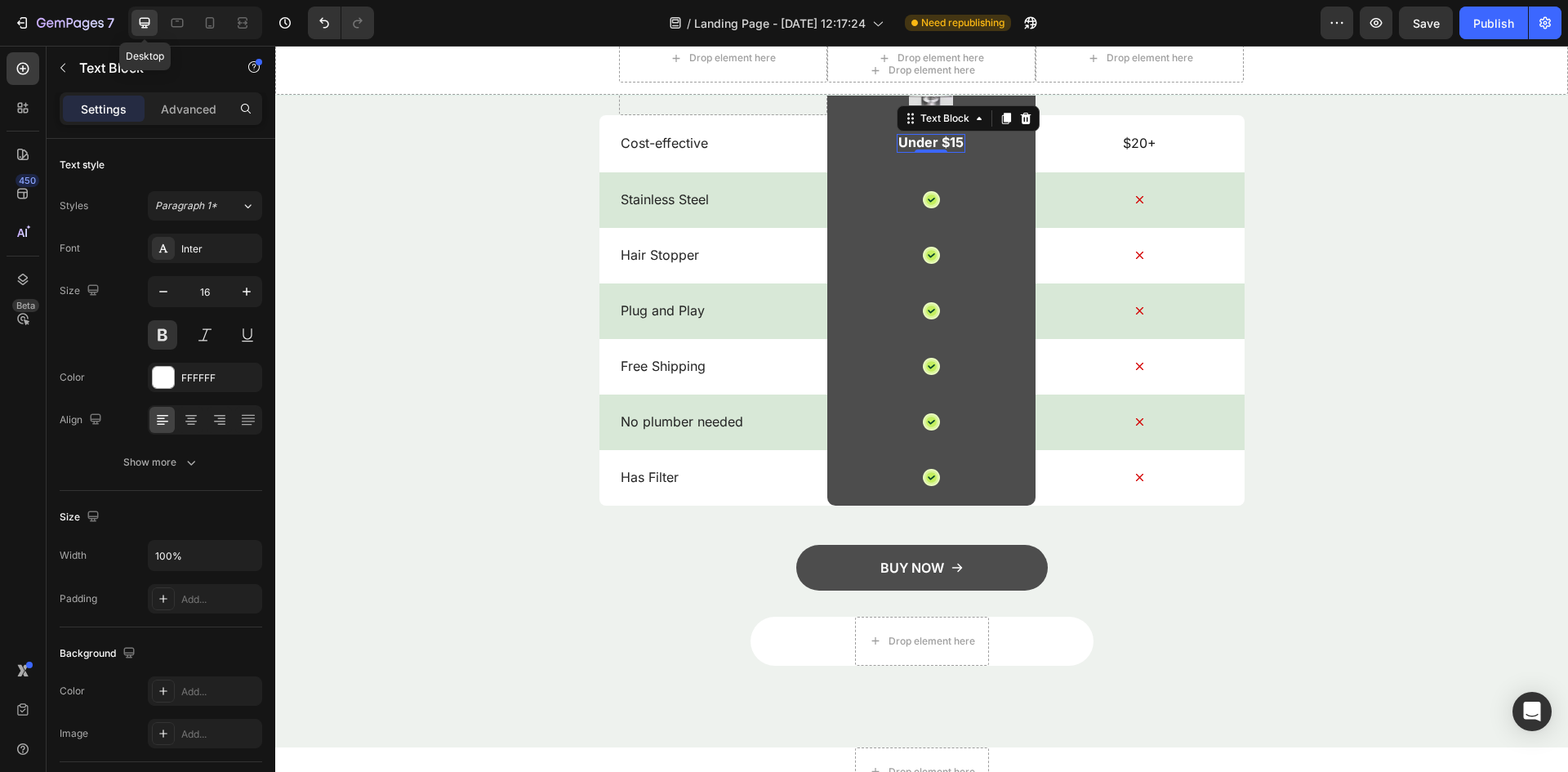
scroll to position [2354, 0]
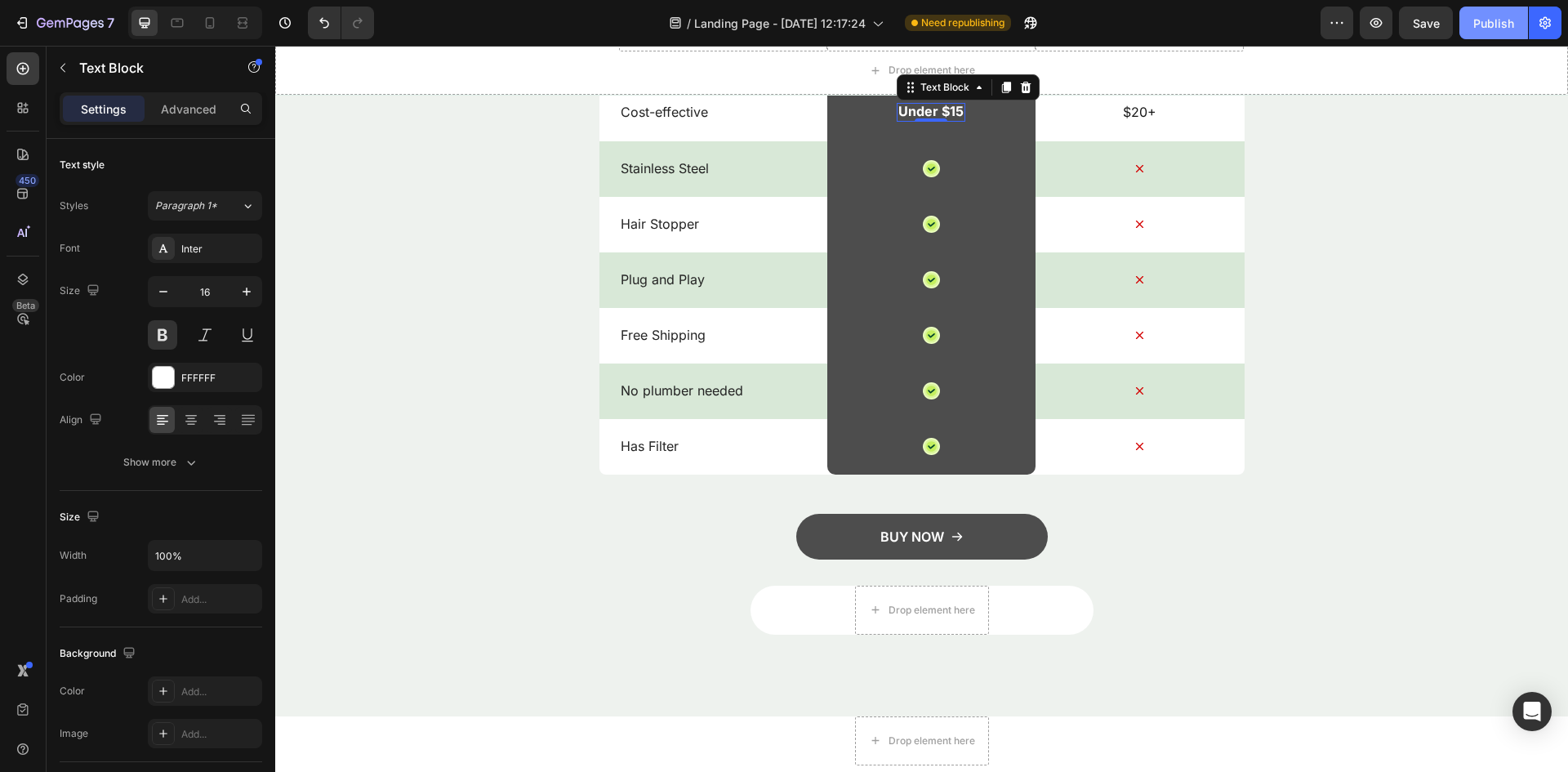
click at [1504, 14] on div "Publish" at bounding box center [1493, 23] width 41 height 17
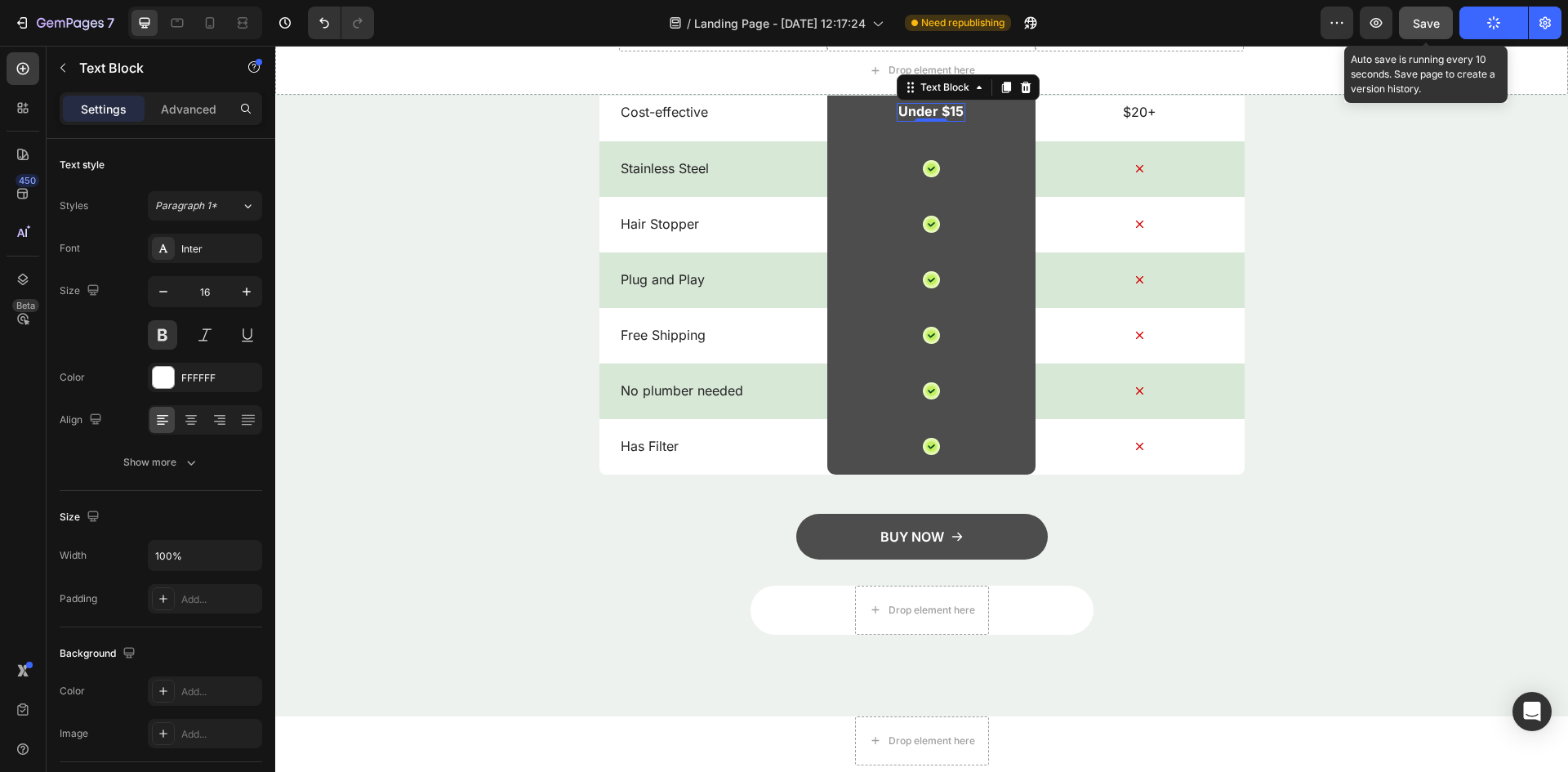
click at [1442, 23] on button "Save" at bounding box center [1425, 23] width 54 height 32
